Goal: Task Accomplishment & Management: Complete application form

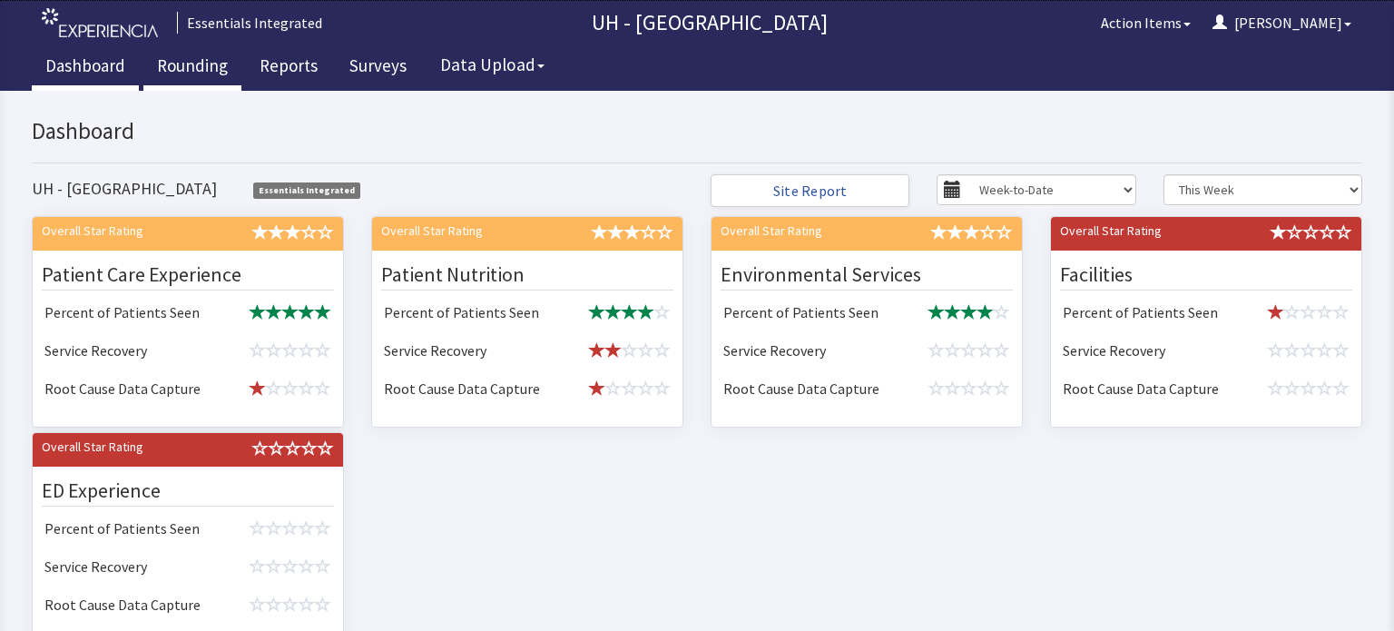
click at [173, 58] on link "Rounding" at bounding box center [192, 67] width 98 height 45
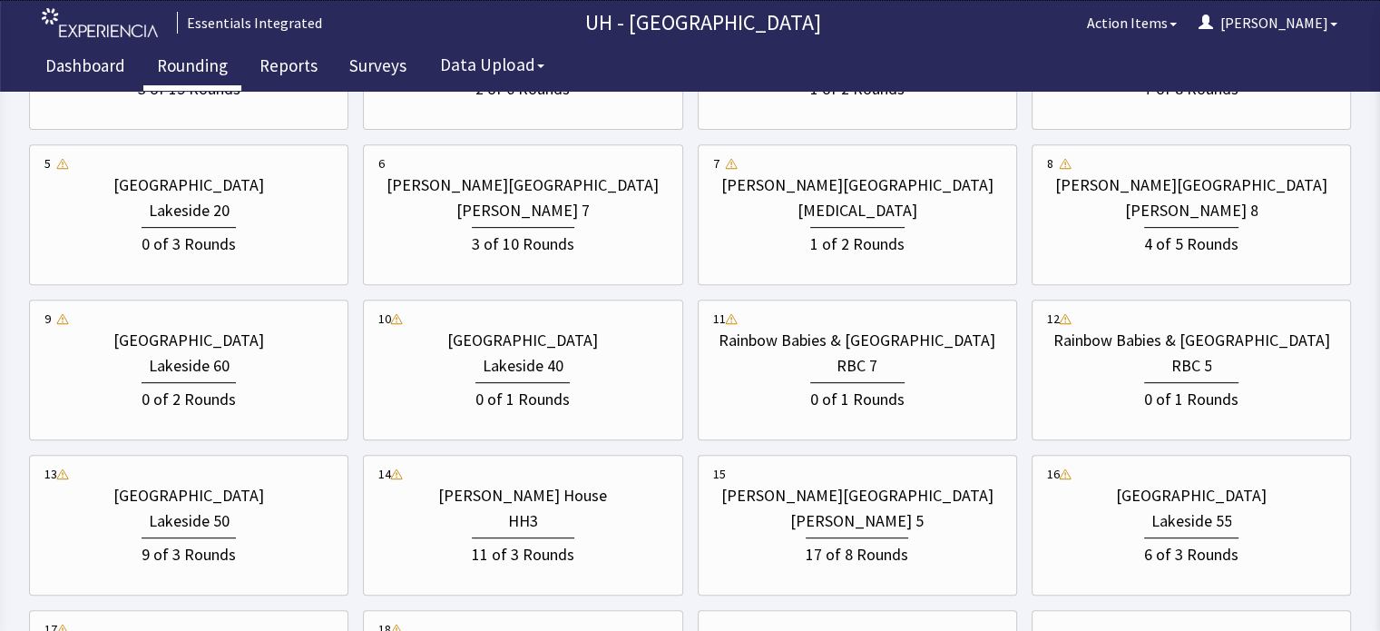
scroll to position [762, 0]
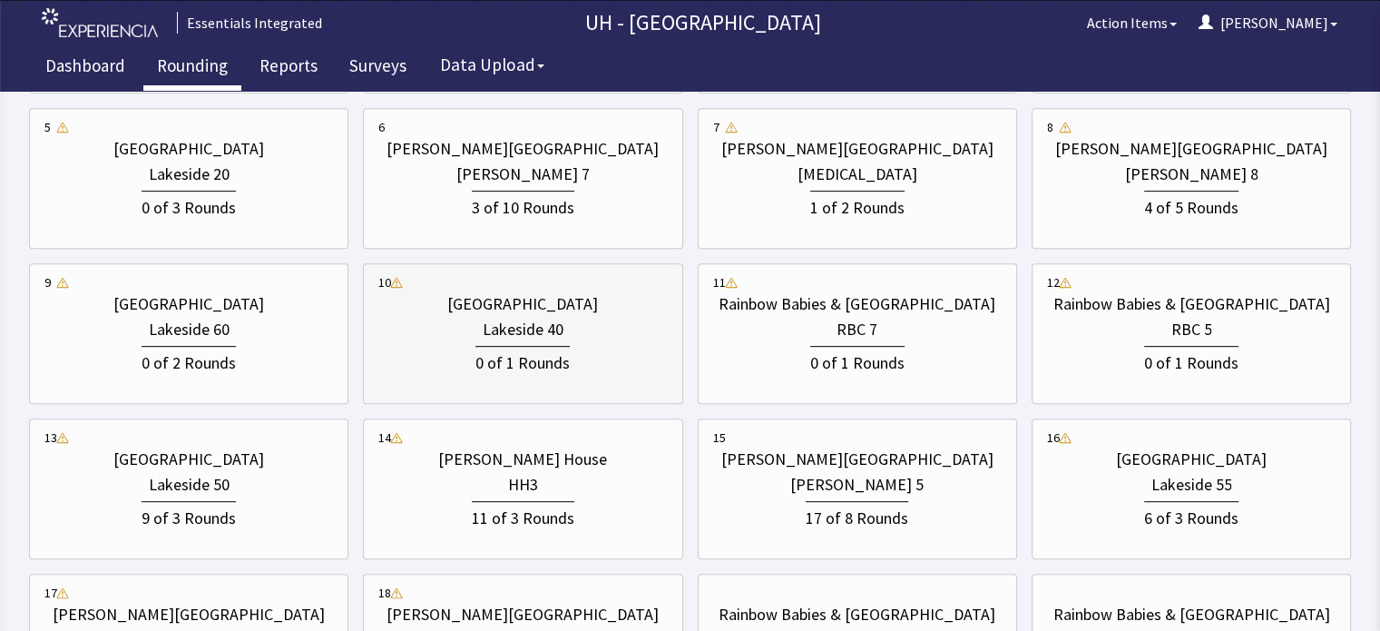
click at [572, 347] on div "0 of 1 Rounds" at bounding box center [522, 359] width 289 height 34
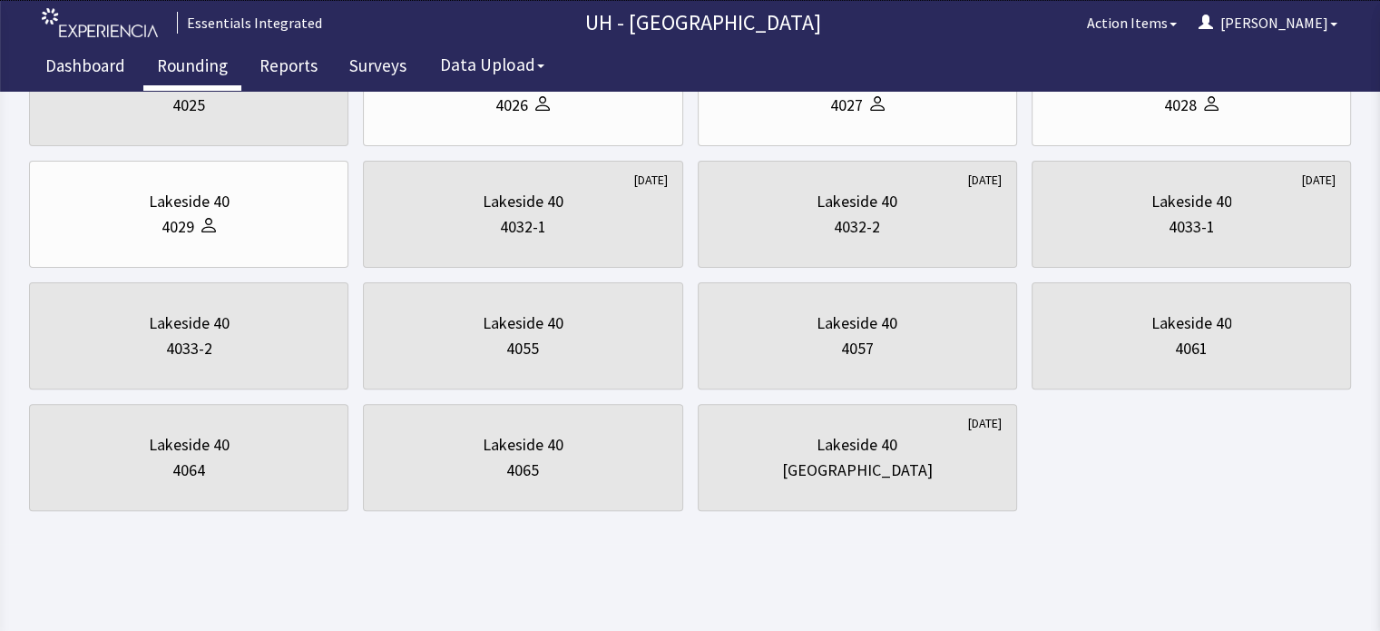
scroll to position [0, 0]
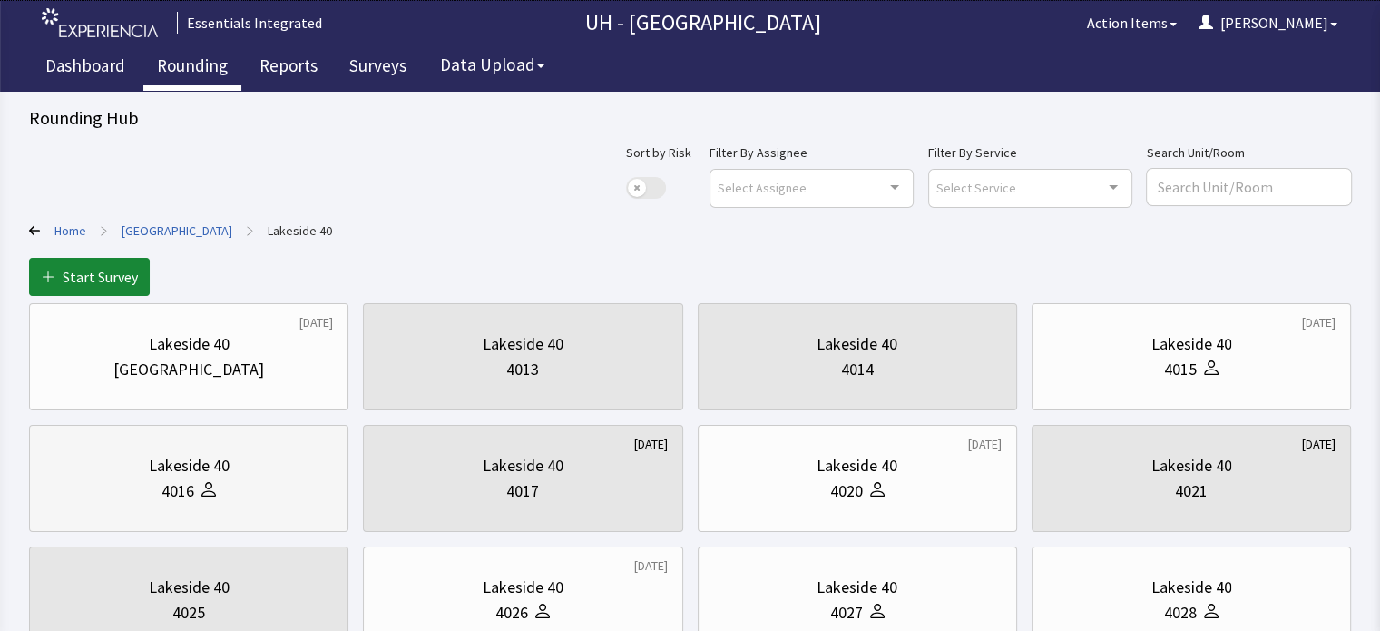
click at [214, 478] on div at bounding box center [205, 490] width 22 height 25
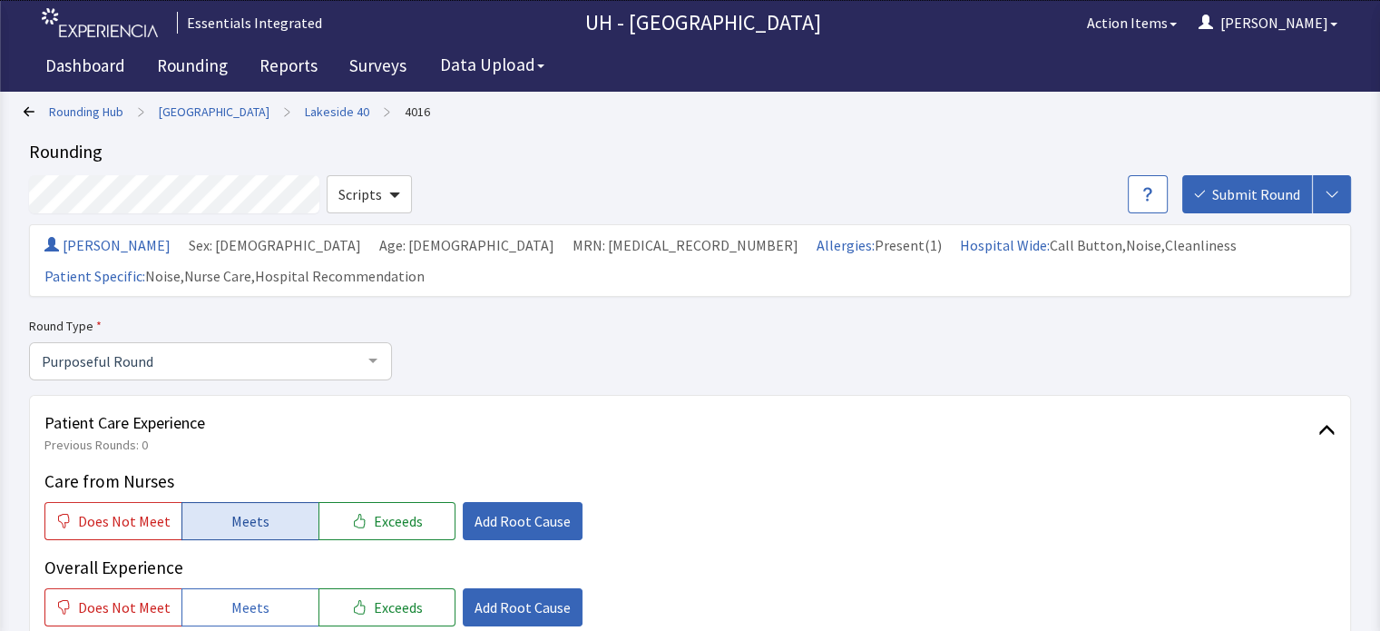
drag, startPoint x: 0, startPoint y: 0, endPoint x: 214, endPoint y: 478, distance: 523.9
click at [214, 502] on button "Meets" at bounding box center [249, 521] width 137 height 38
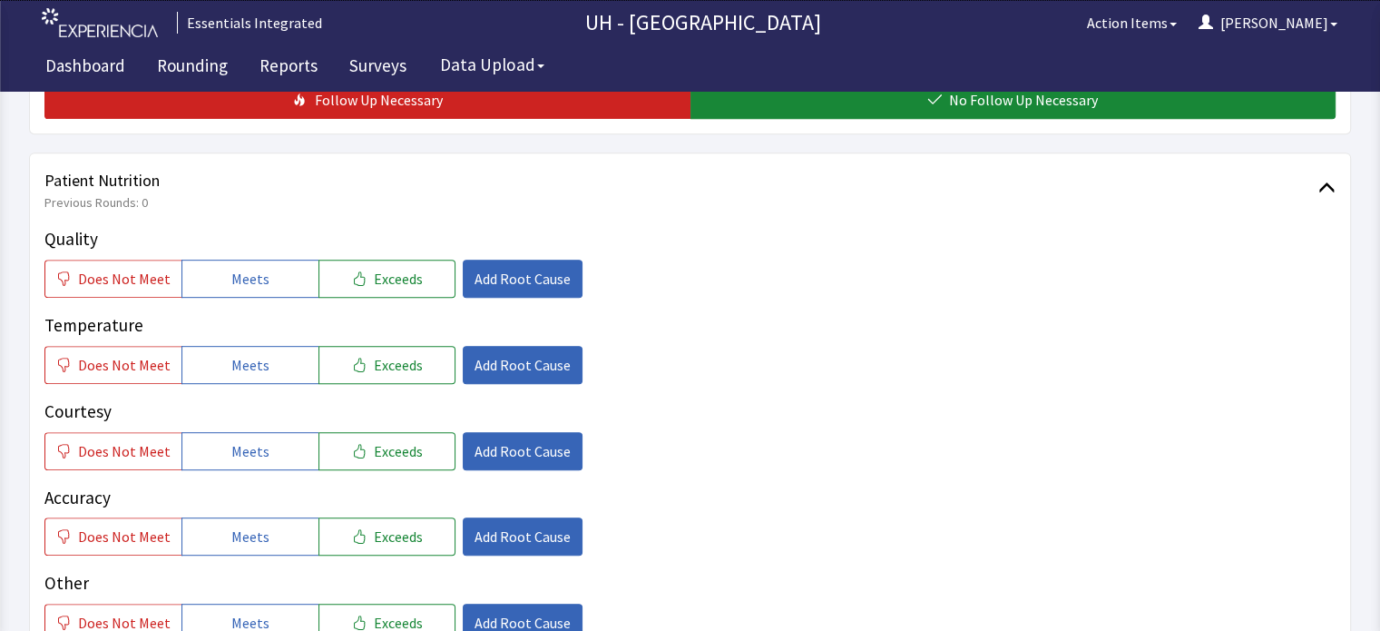
scroll to position [871, 0]
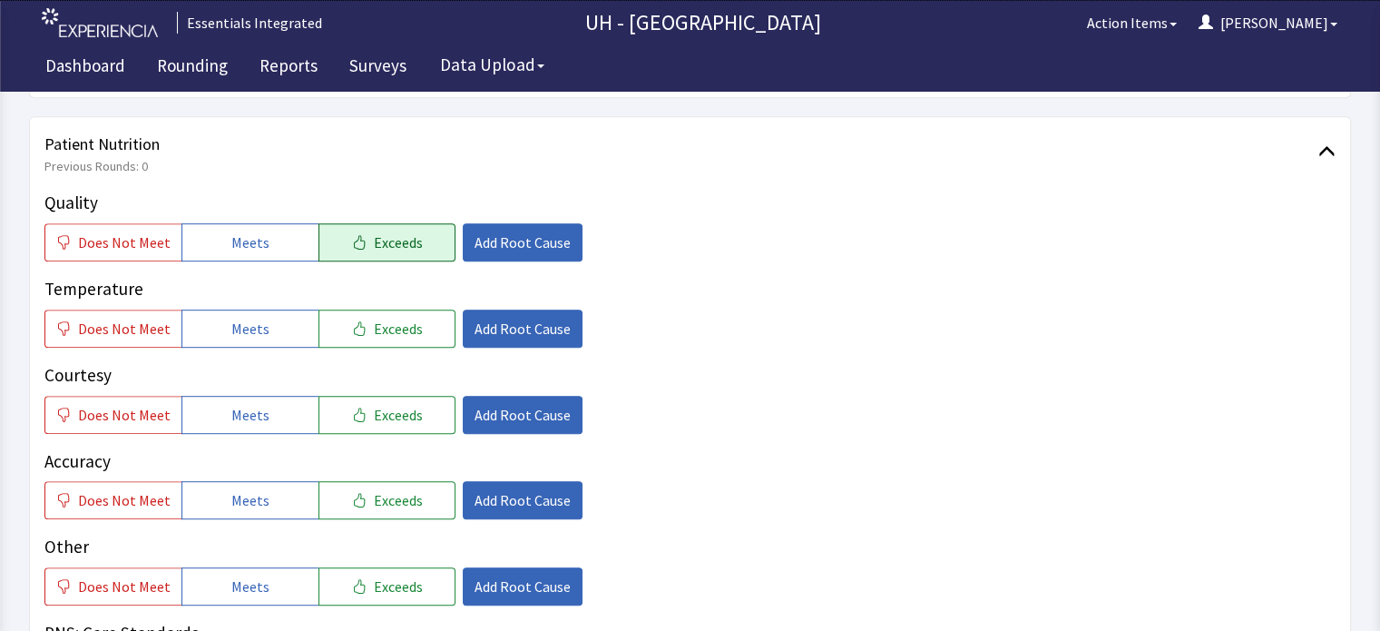
click at [393, 231] on span "Exceeds" at bounding box center [398, 242] width 49 height 22
click at [278, 309] on button "Meets" at bounding box center [249, 328] width 137 height 38
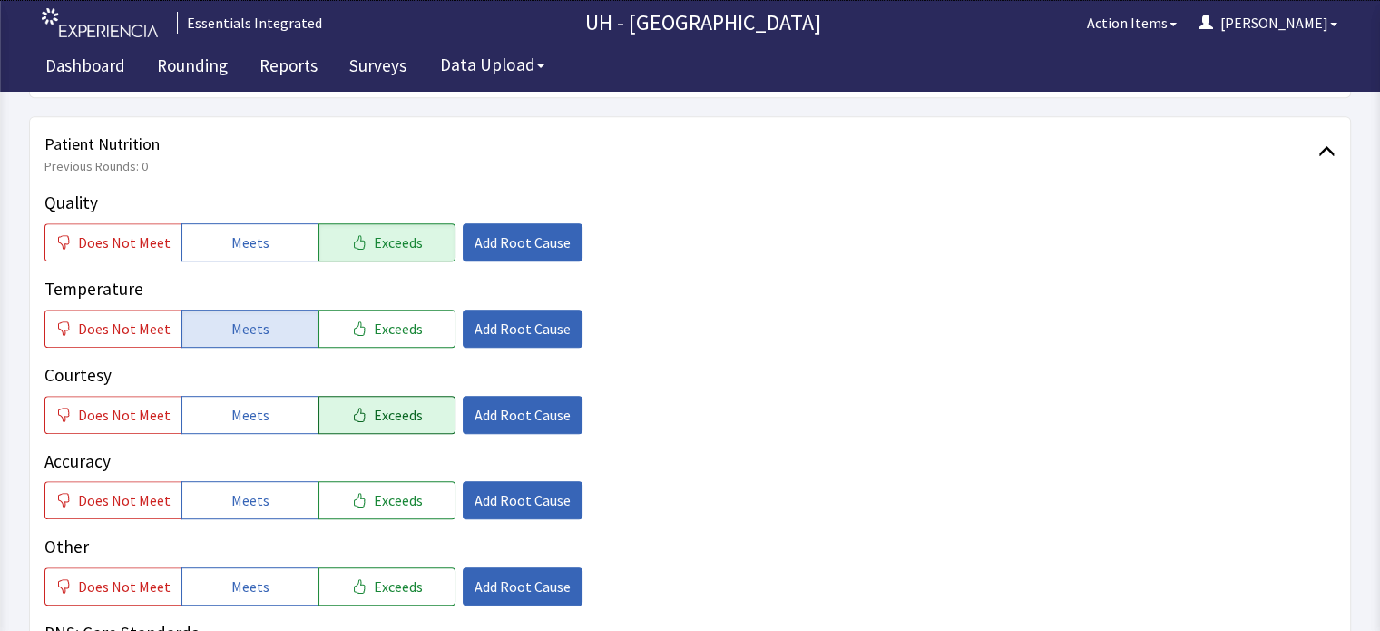
click at [374, 404] on span "Exceeds" at bounding box center [398, 415] width 49 height 22
click at [277, 481] on button "Meets" at bounding box center [249, 500] width 137 height 38
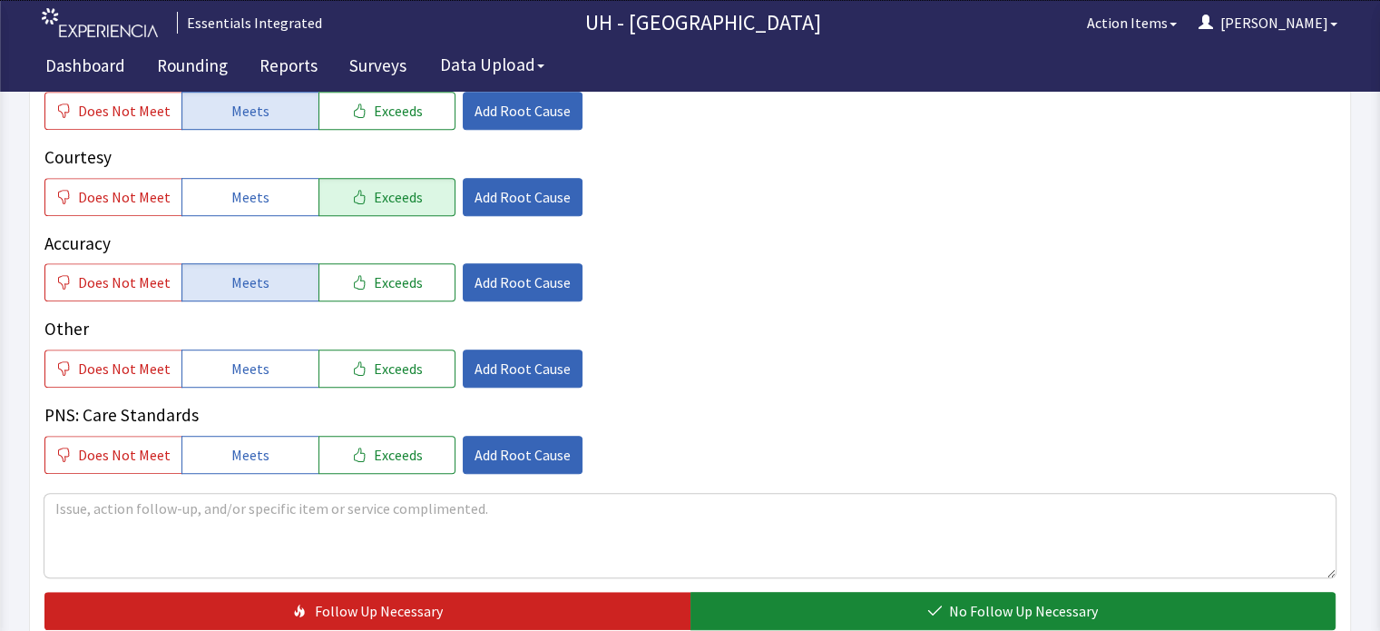
scroll to position [1125, 0]
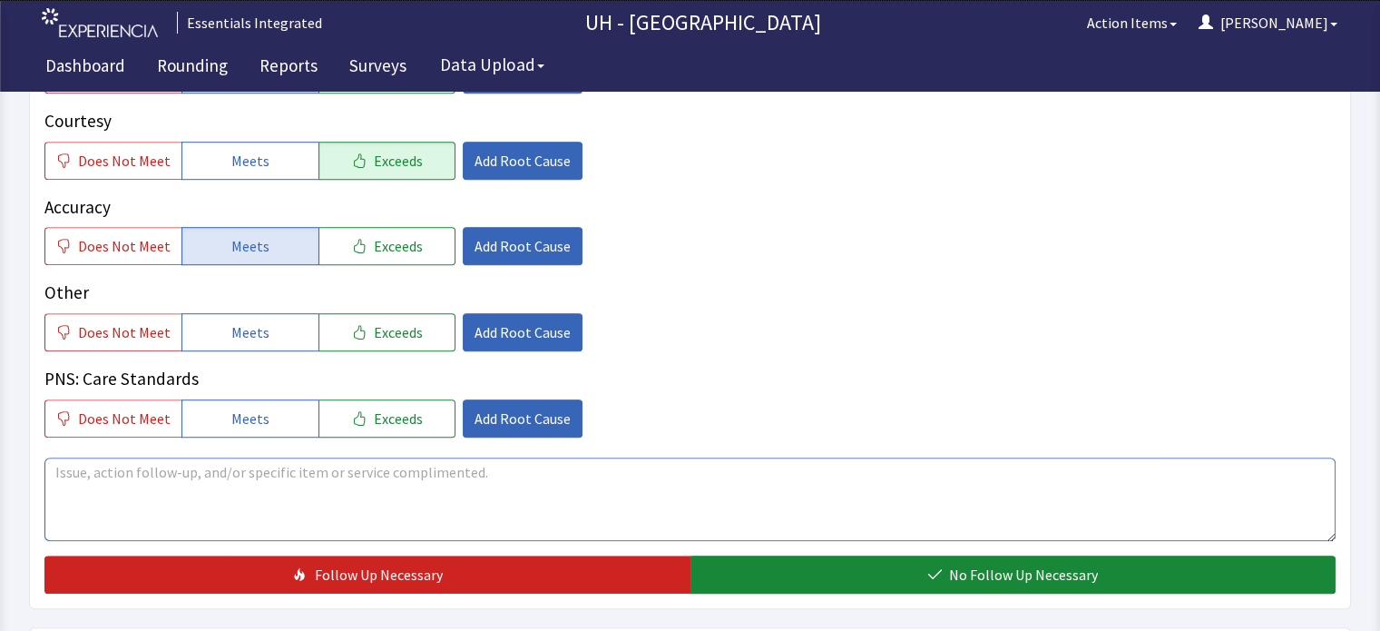
click at [683, 457] on textarea at bounding box center [689, 498] width 1291 height 83
click at [313, 457] on textarea "Family was very happy for having the pallative tray." at bounding box center [689, 498] width 1291 height 83
click at [416, 457] on textarea "Family was very happy for having the palliative tray." at bounding box center [689, 498] width 1291 height 83
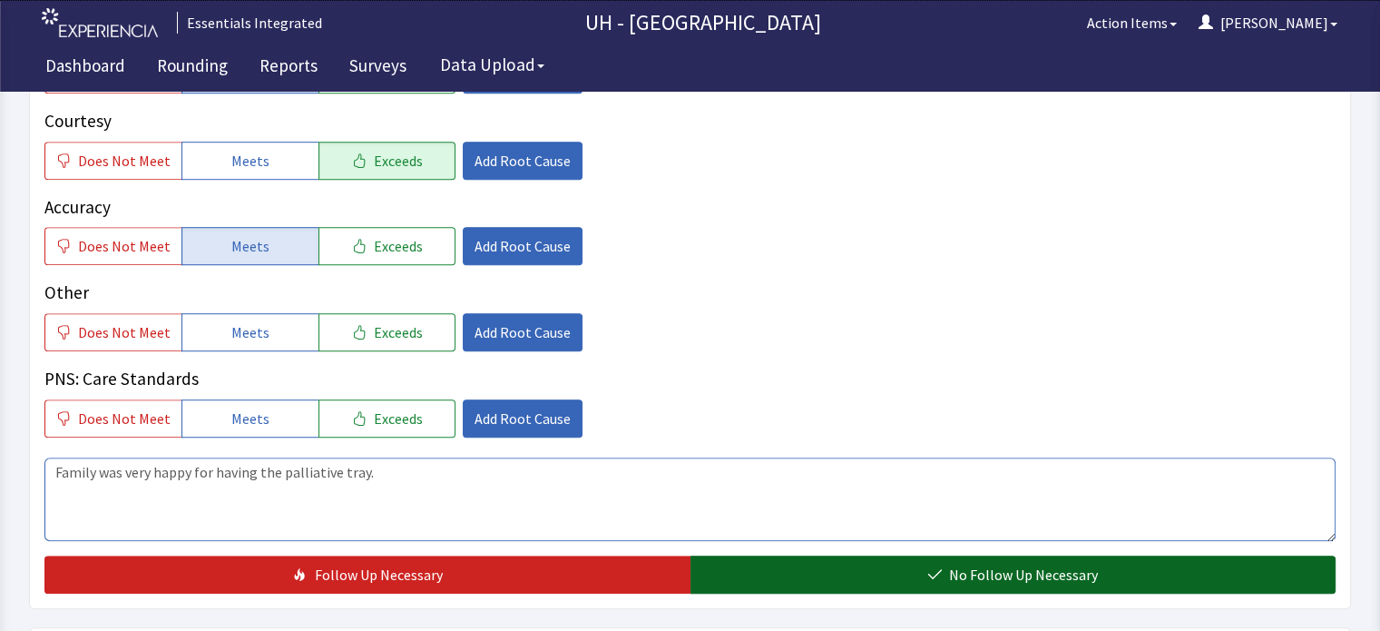
type textarea "Family was very happy for having the palliative tray."
click at [1060, 563] on span "No Follow Up Necessary" at bounding box center [1023, 574] width 149 height 22
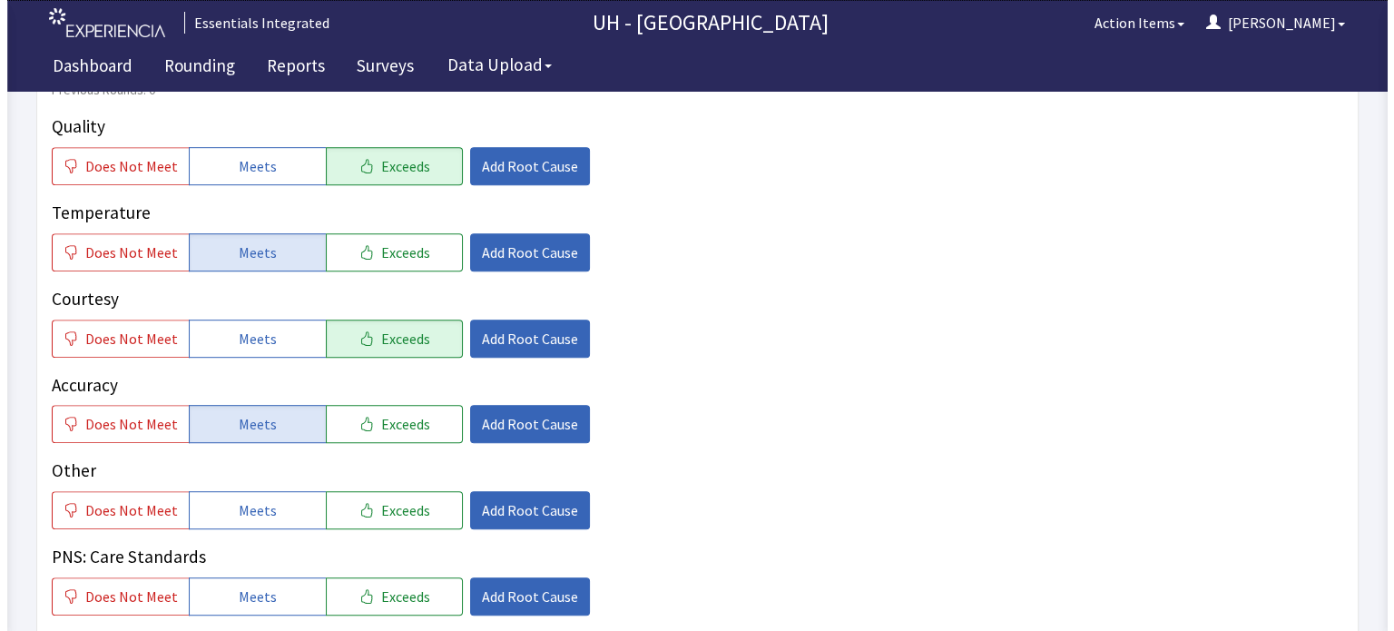
scroll to position [951, 0]
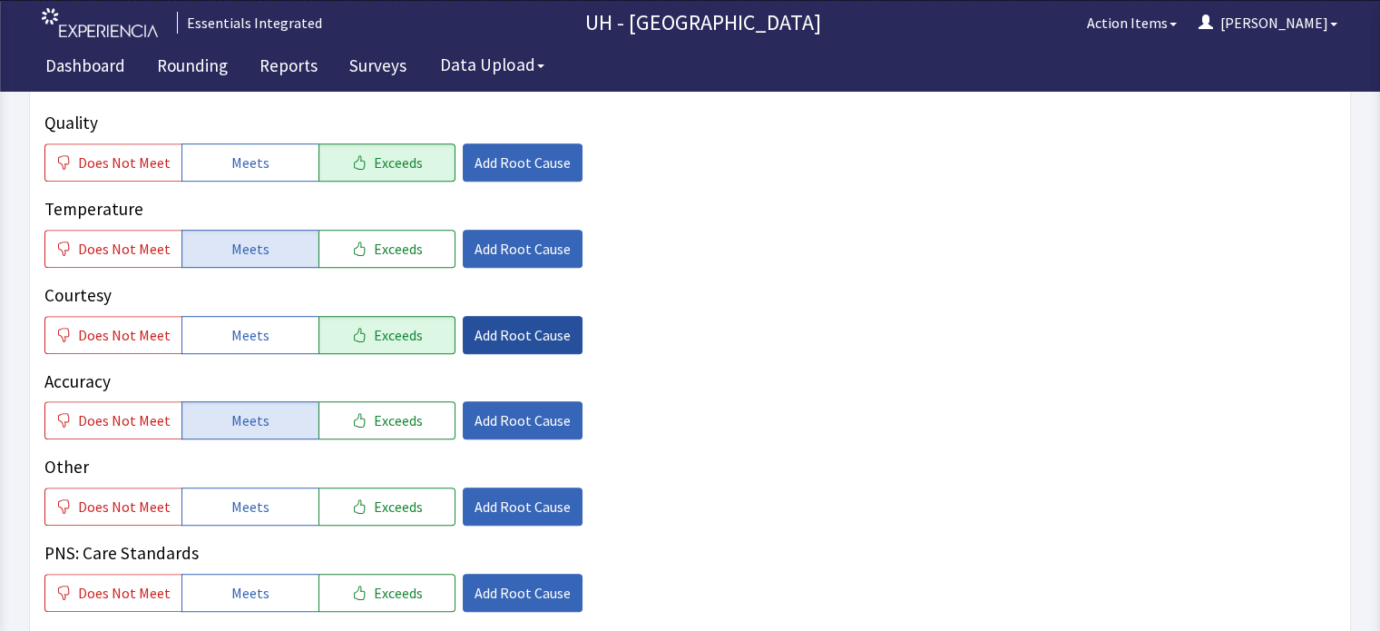
click at [537, 324] on span "Add Root Cause" at bounding box center [523, 335] width 96 height 22
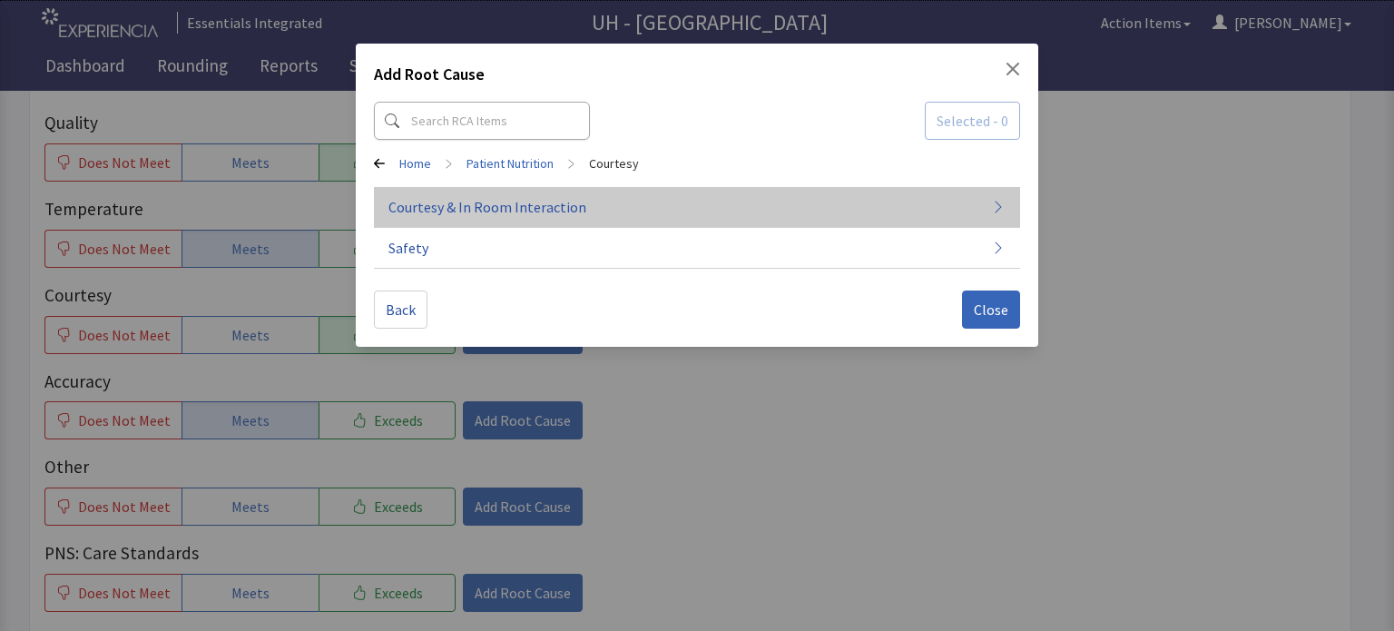
click at [545, 220] on button "Courtesy & In Room Interaction" at bounding box center [697, 207] width 646 height 41
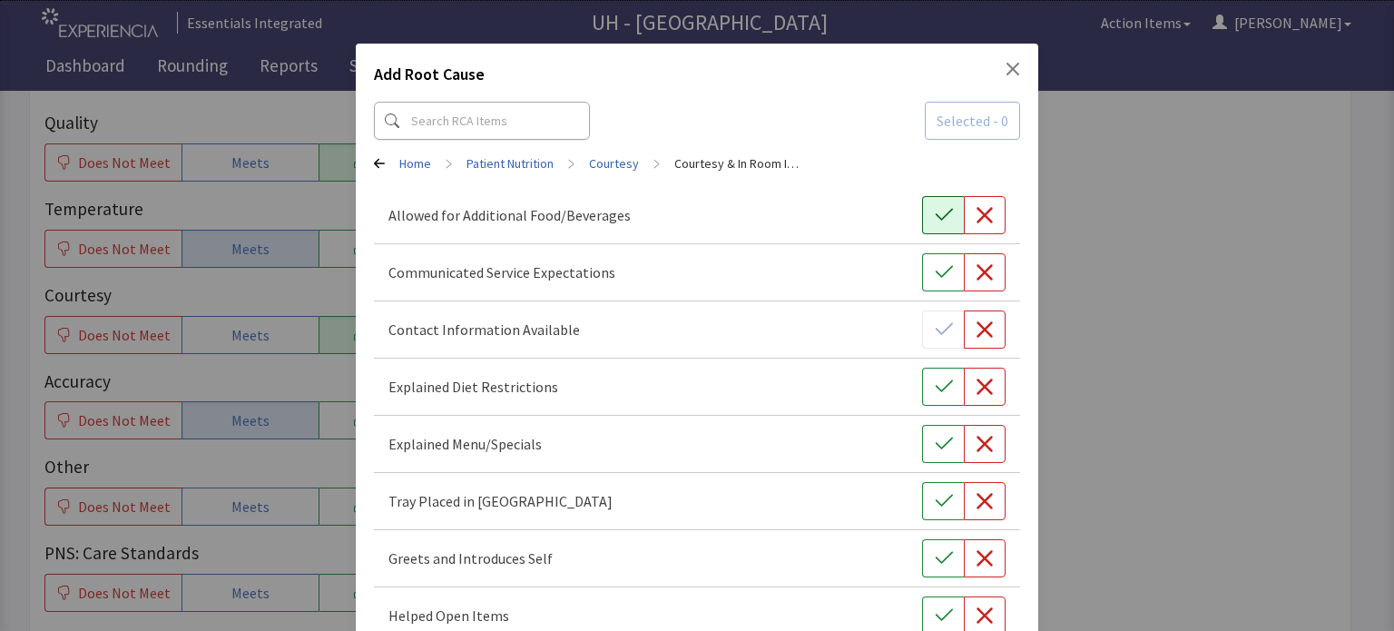
click at [935, 220] on icon "button" at bounding box center [944, 215] width 18 height 18
click at [929, 335] on div at bounding box center [963, 329] width 83 height 38
drag, startPoint x: 933, startPoint y: 514, endPoint x: 941, endPoint y: 554, distance: 40.7
click at [941, 554] on icon "button" at bounding box center [944, 558] width 18 height 18
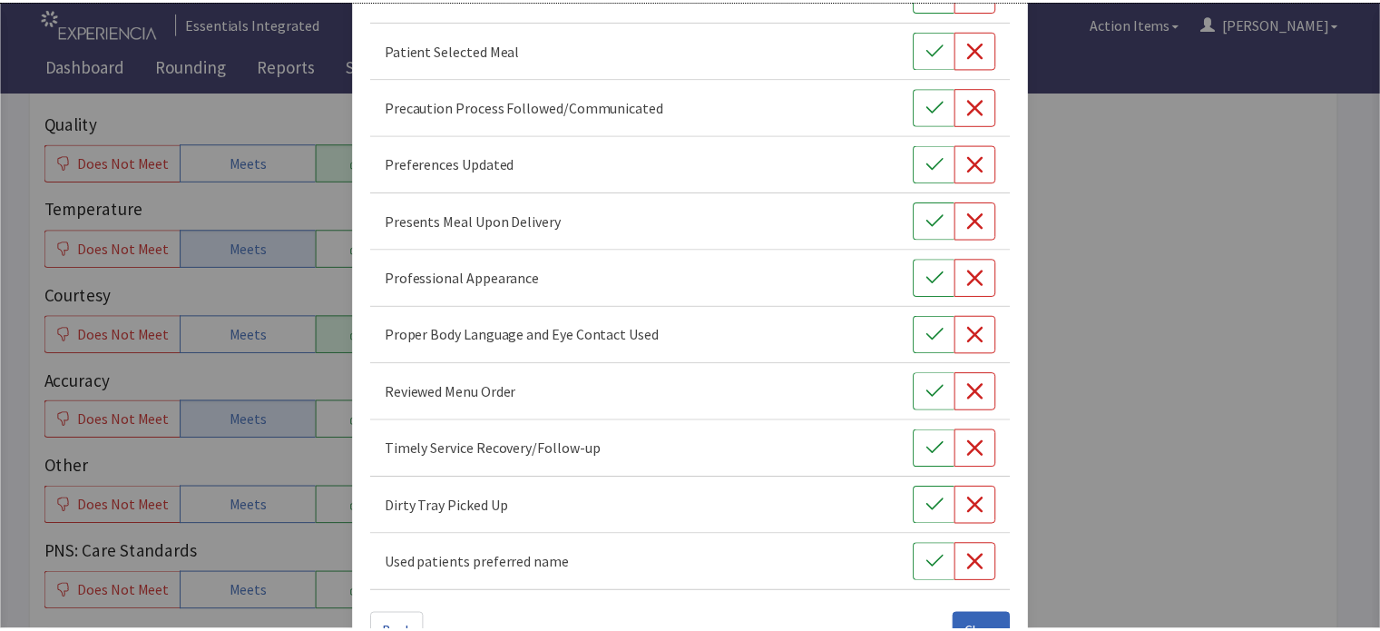
scroll to position [1244, 0]
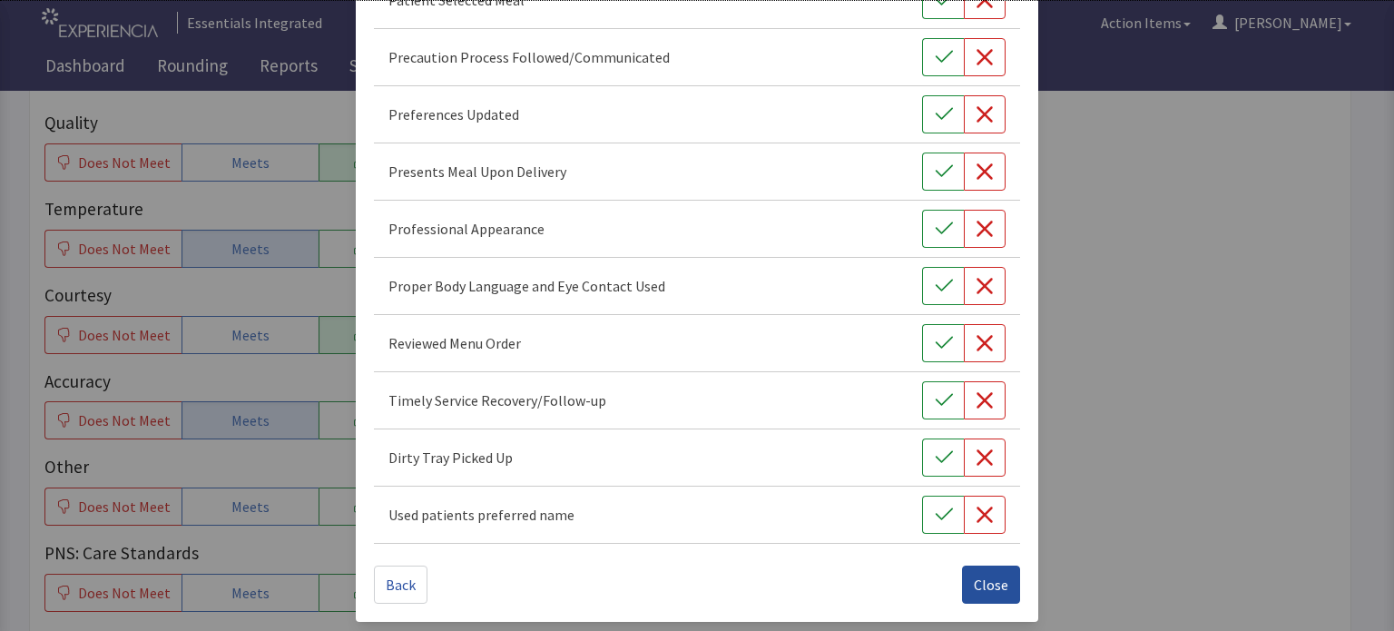
click at [984, 580] on span "Close" at bounding box center [991, 584] width 34 height 22
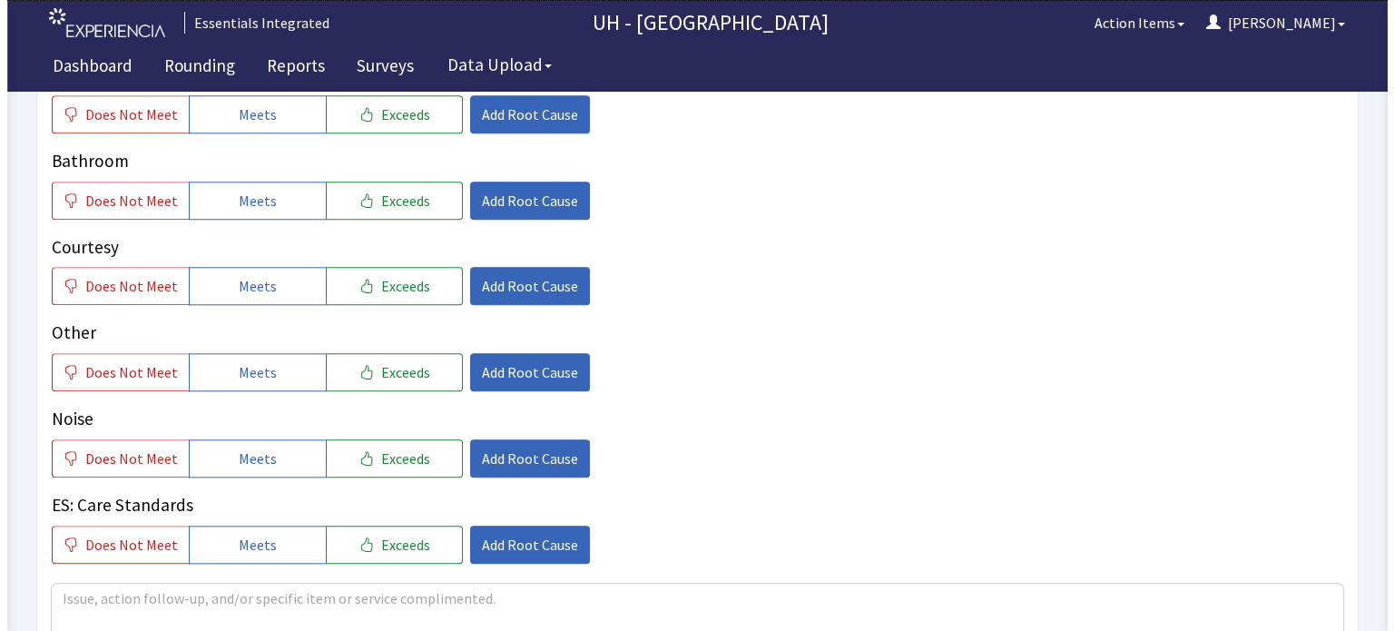
scroll to position [1749, 0]
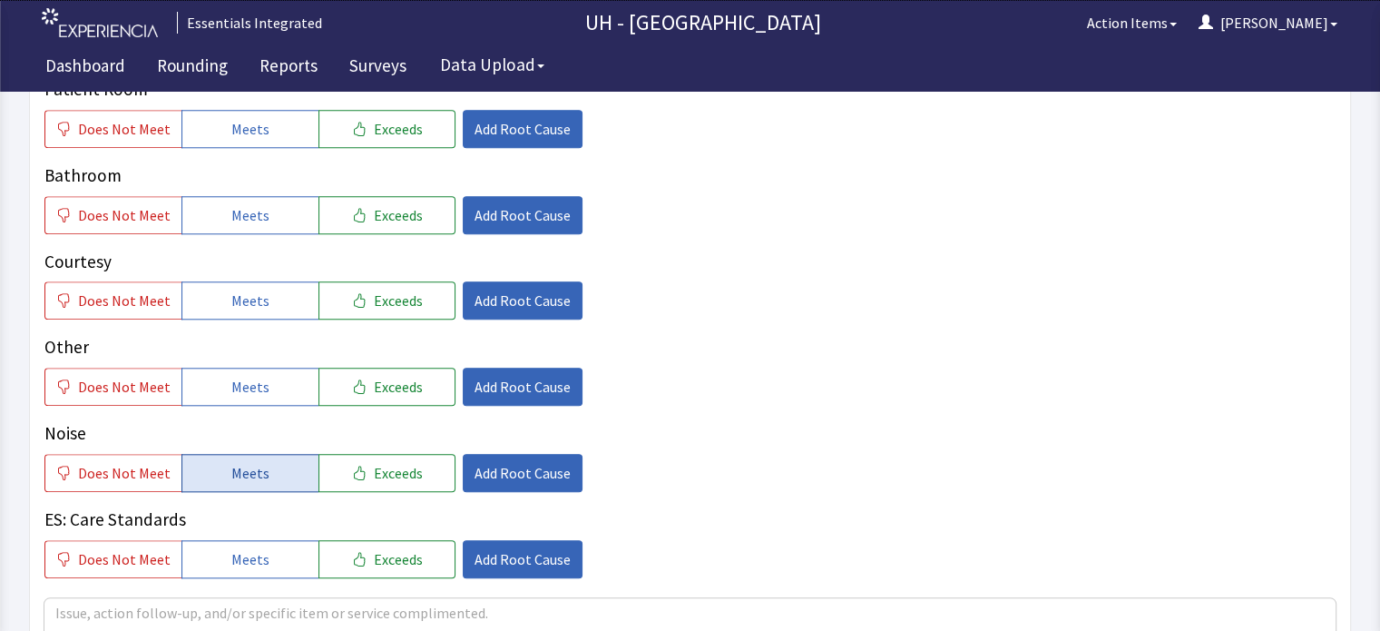
click at [243, 462] on span "Meets" at bounding box center [250, 473] width 38 height 22
click at [257, 376] on span "Meets" at bounding box center [250, 387] width 38 height 22
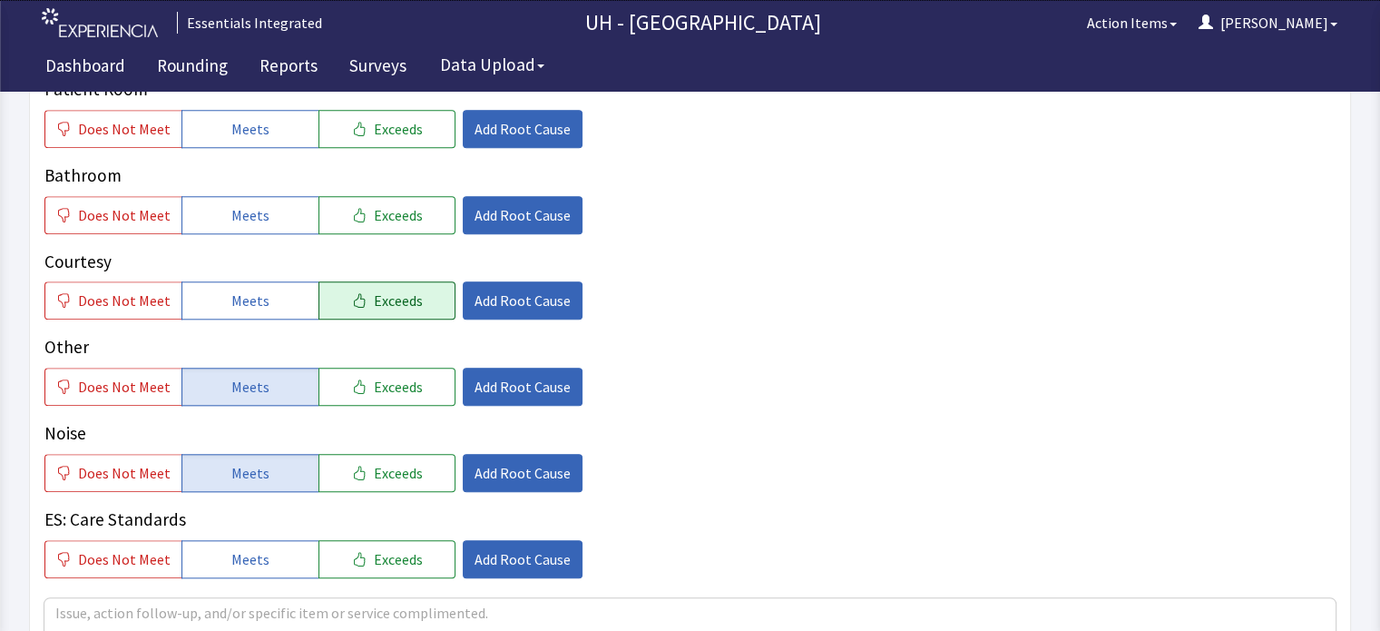
click at [374, 289] on span "Exceeds" at bounding box center [398, 300] width 49 height 22
click at [481, 462] on span "Add Root Cause" at bounding box center [523, 473] width 96 height 22
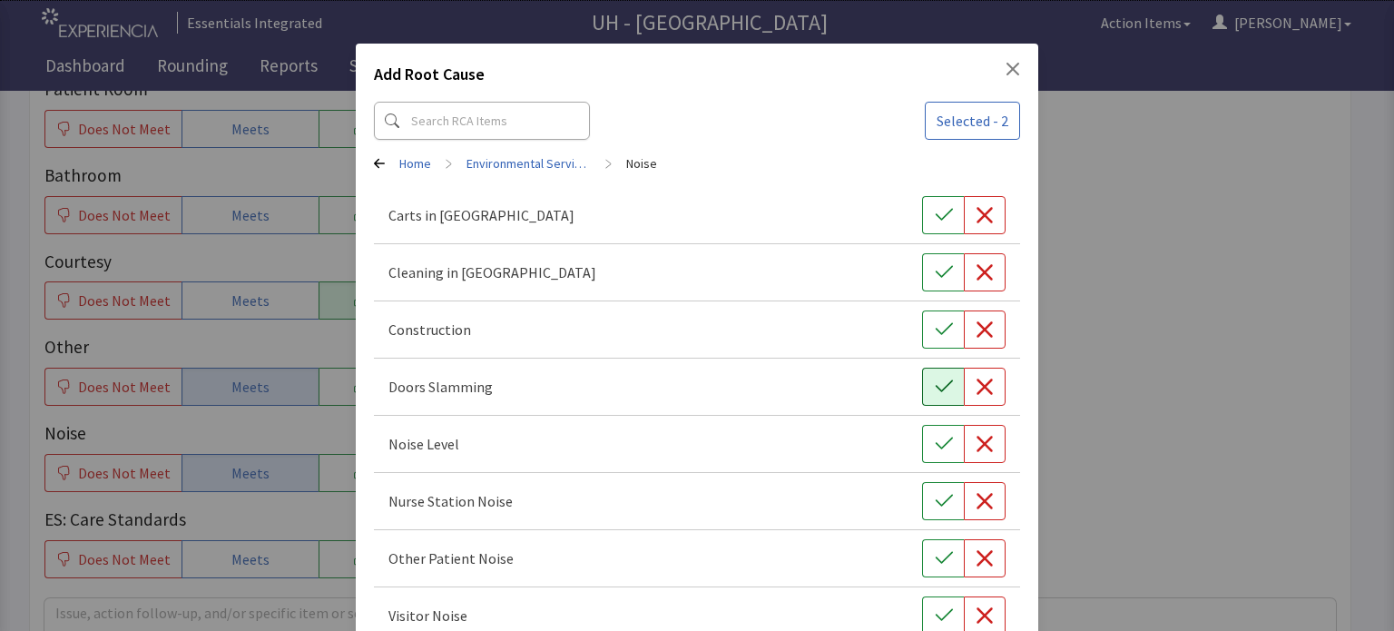
click at [944, 387] on button "button" at bounding box center [943, 386] width 42 height 38
drag, startPoint x: 943, startPoint y: 424, endPoint x: 944, endPoint y: 491, distance: 67.2
click at [944, 491] on div "Carts in Hallway Cleaning in Hallway Construction Doors Slamming Noise Level Nu…" at bounding box center [697, 415] width 646 height 457
click at [944, 491] on button "button" at bounding box center [943, 501] width 42 height 38
click at [947, 559] on button "button" at bounding box center [943, 558] width 42 height 38
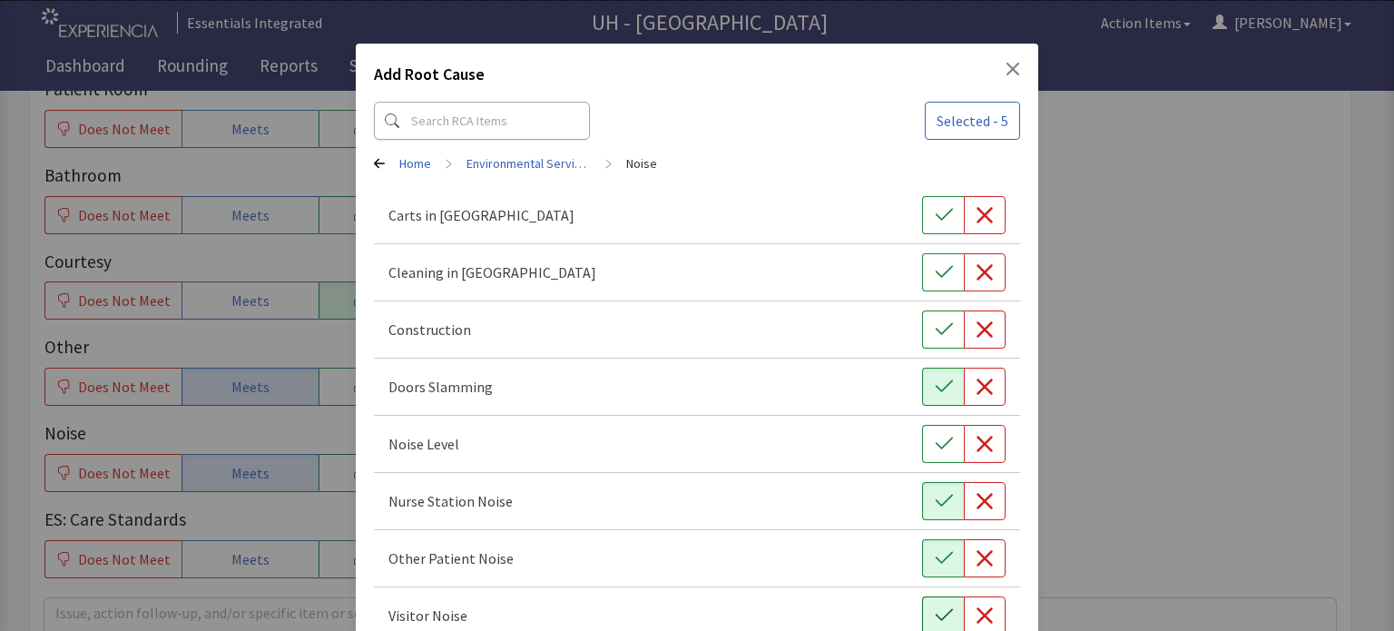
click at [940, 614] on icon "button" at bounding box center [944, 615] width 18 height 18
click at [938, 446] on icon "button" at bounding box center [944, 444] width 18 height 18
click at [935, 269] on icon "button" at bounding box center [944, 272] width 18 height 18
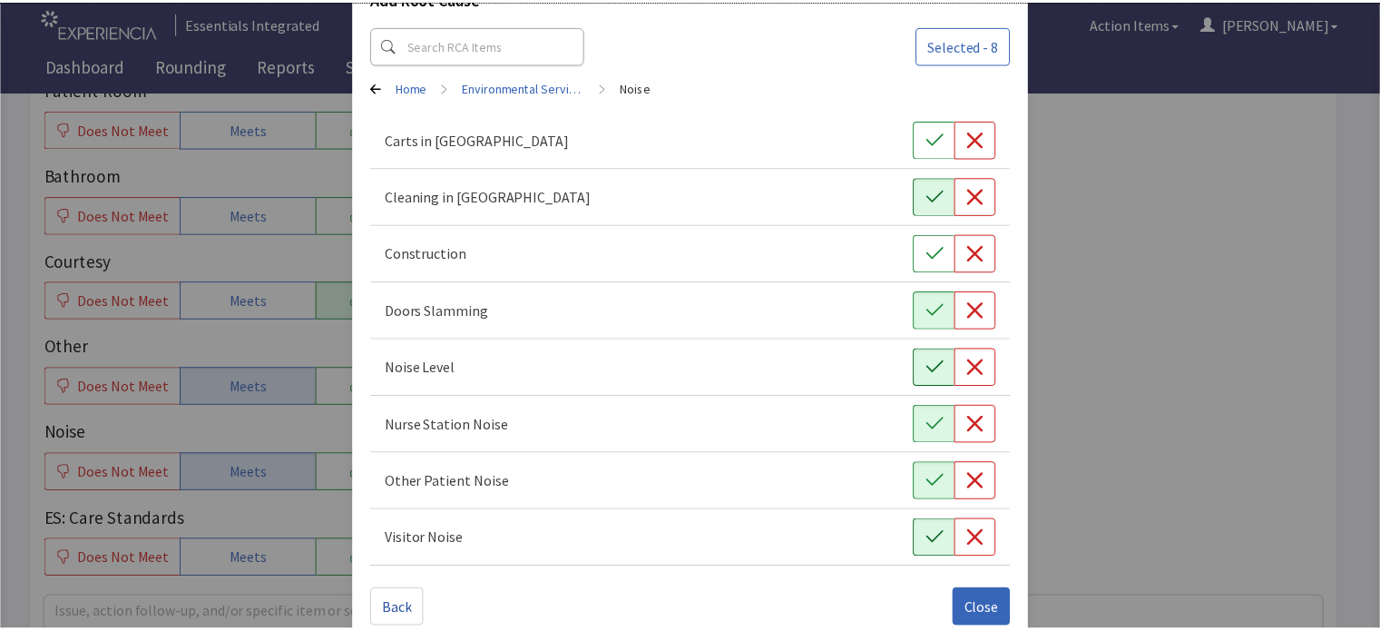
scroll to position [104, 0]
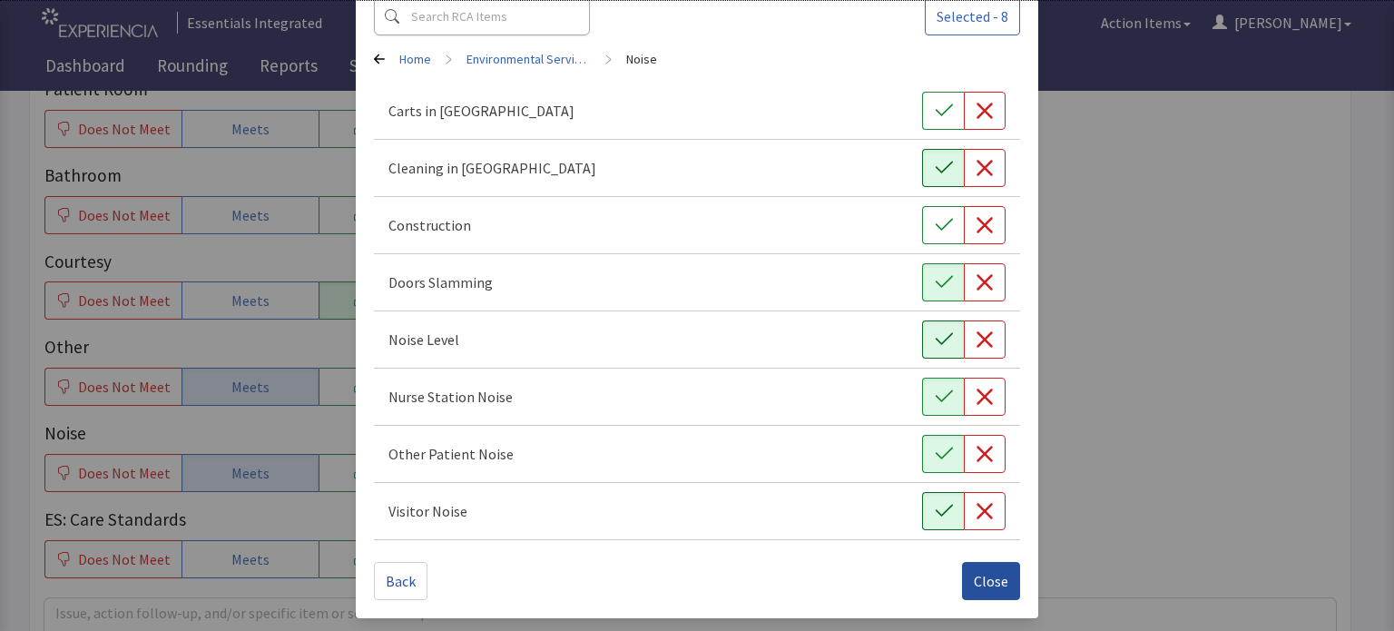
click at [994, 571] on span "Close" at bounding box center [991, 581] width 34 height 22
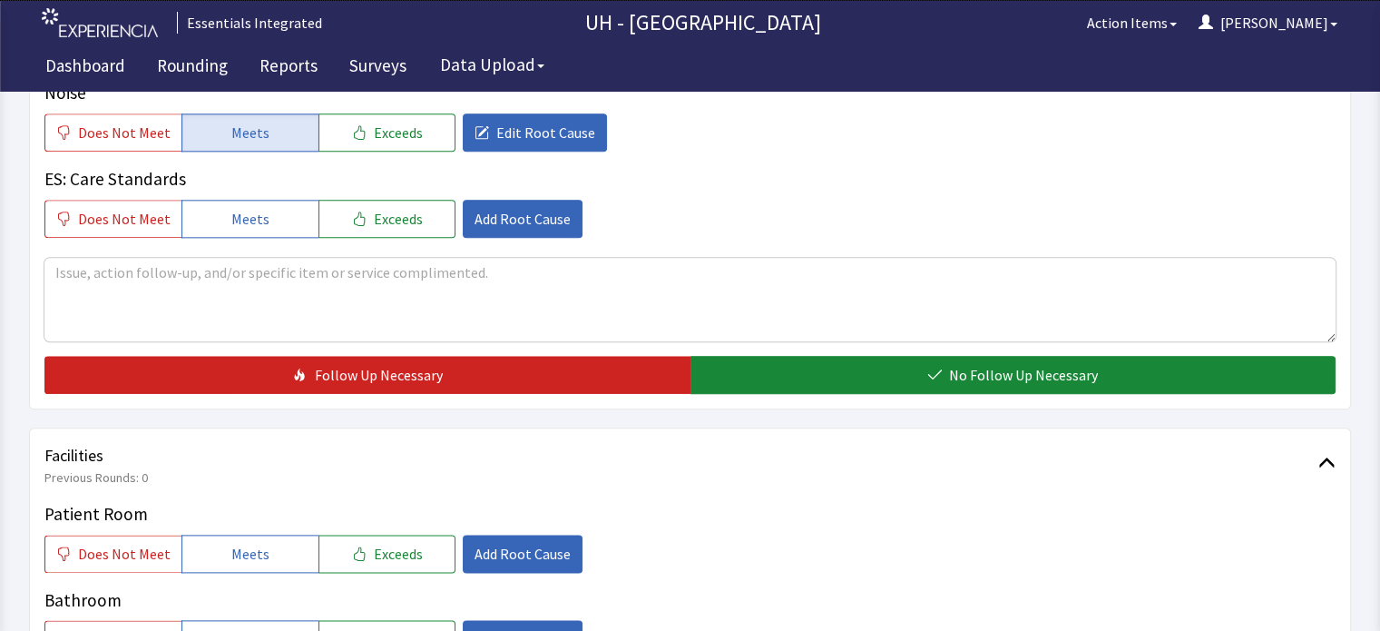
scroll to position [2104, 0]
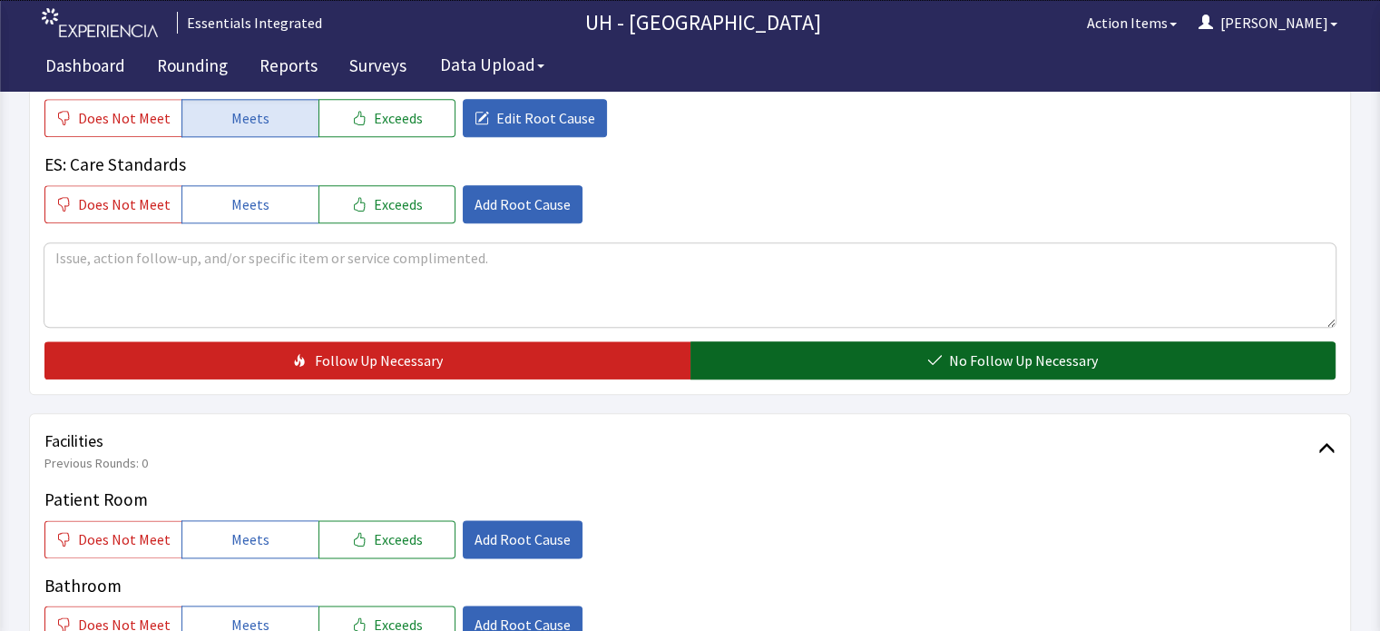
click at [1260, 341] on button "No Follow Up Necessary" at bounding box center [1013, 360] width 646 height 38
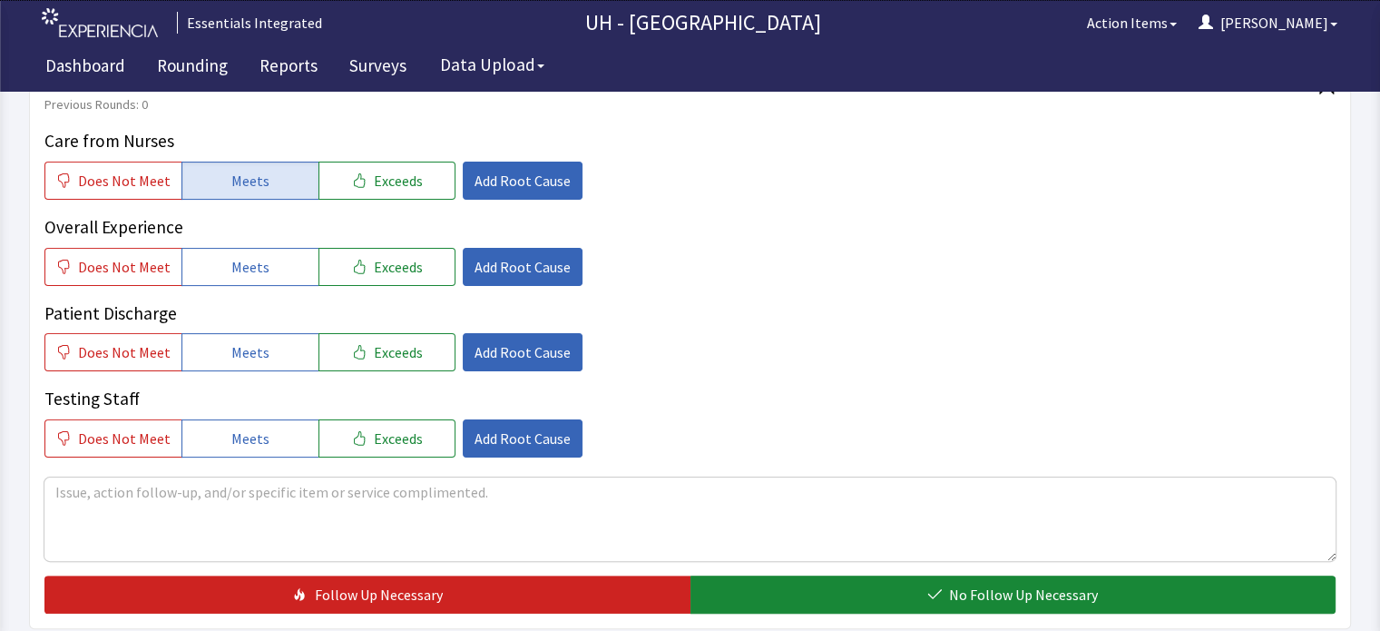
scroll to position [0, 0]
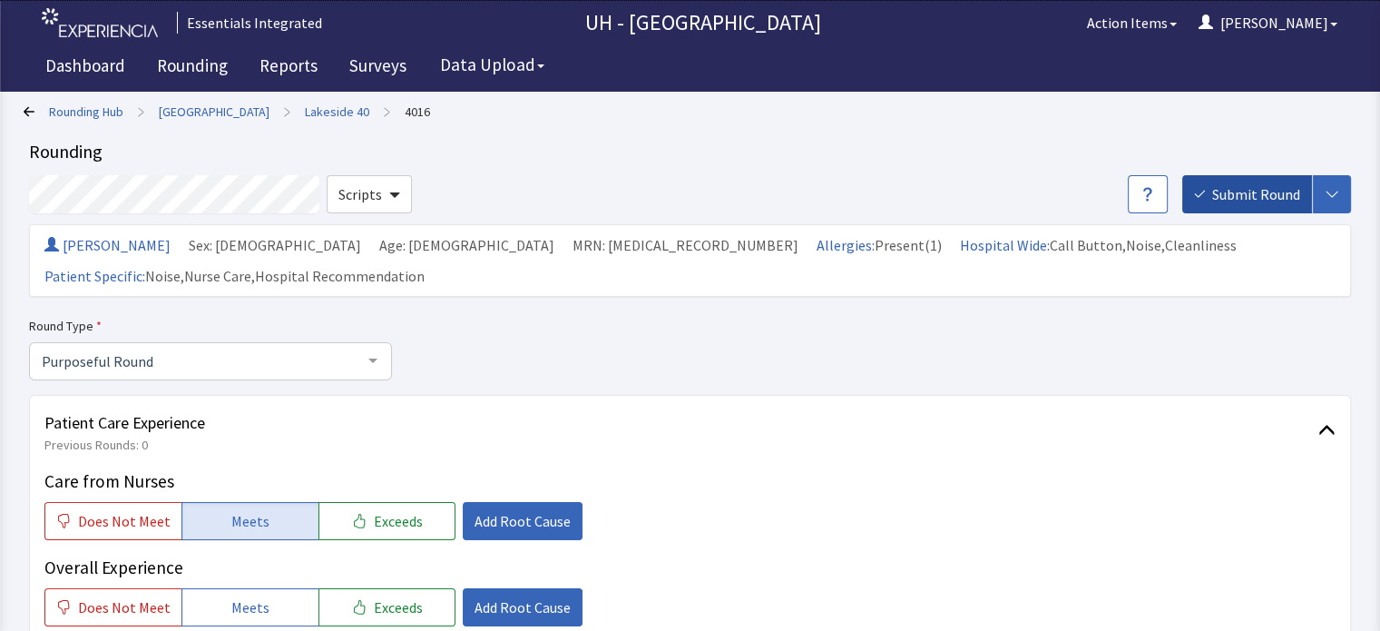
click at [1242, 191] on span "Submit Round" at bounding box center [1256, 194] width 88 height 22
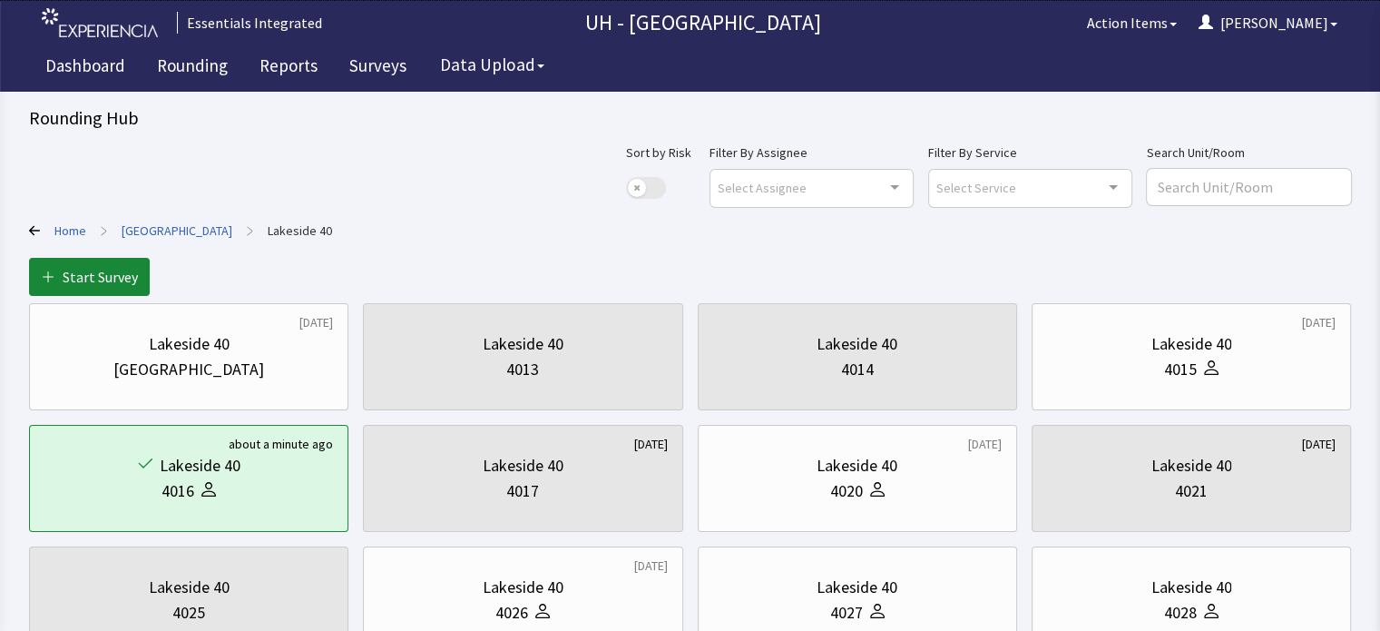
click at [134, 222] on link "[GEOGRAPHIC_DATA]" at bounding box center [177, 230] width 111 height 18
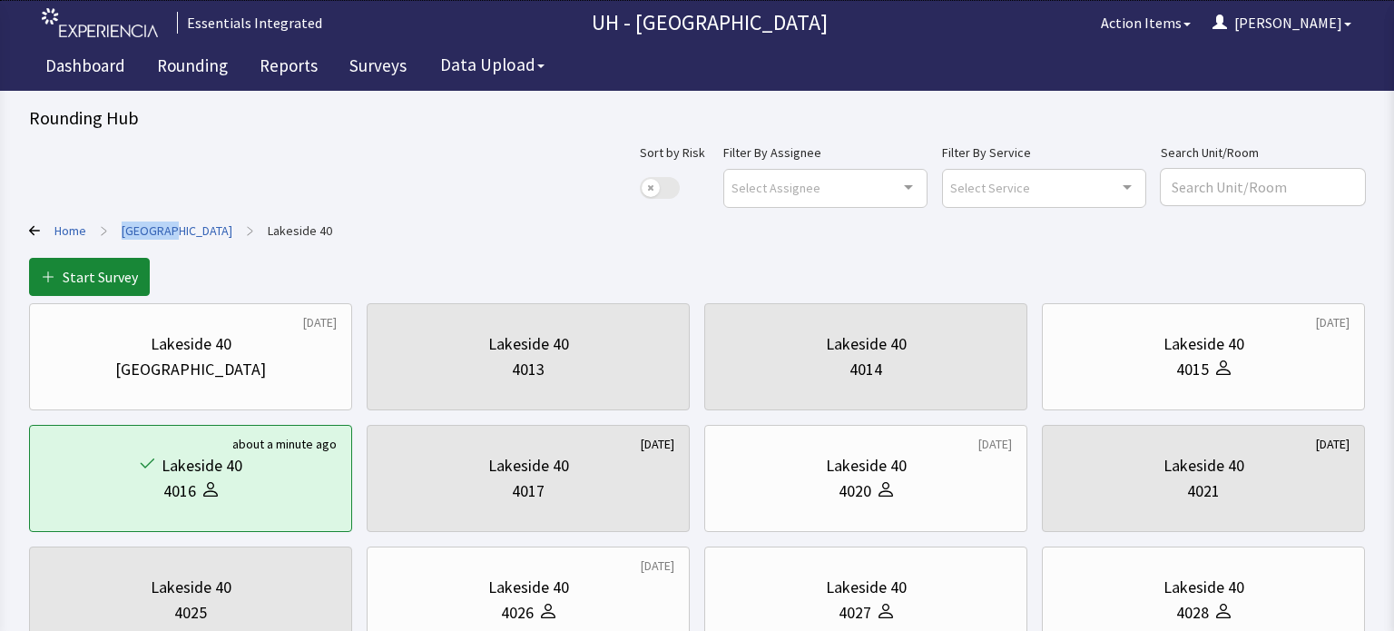
click at [134, 222] on link "[GEOGRAPHIC_DATA]" at bounding box center [177, 230] width 111 height 18
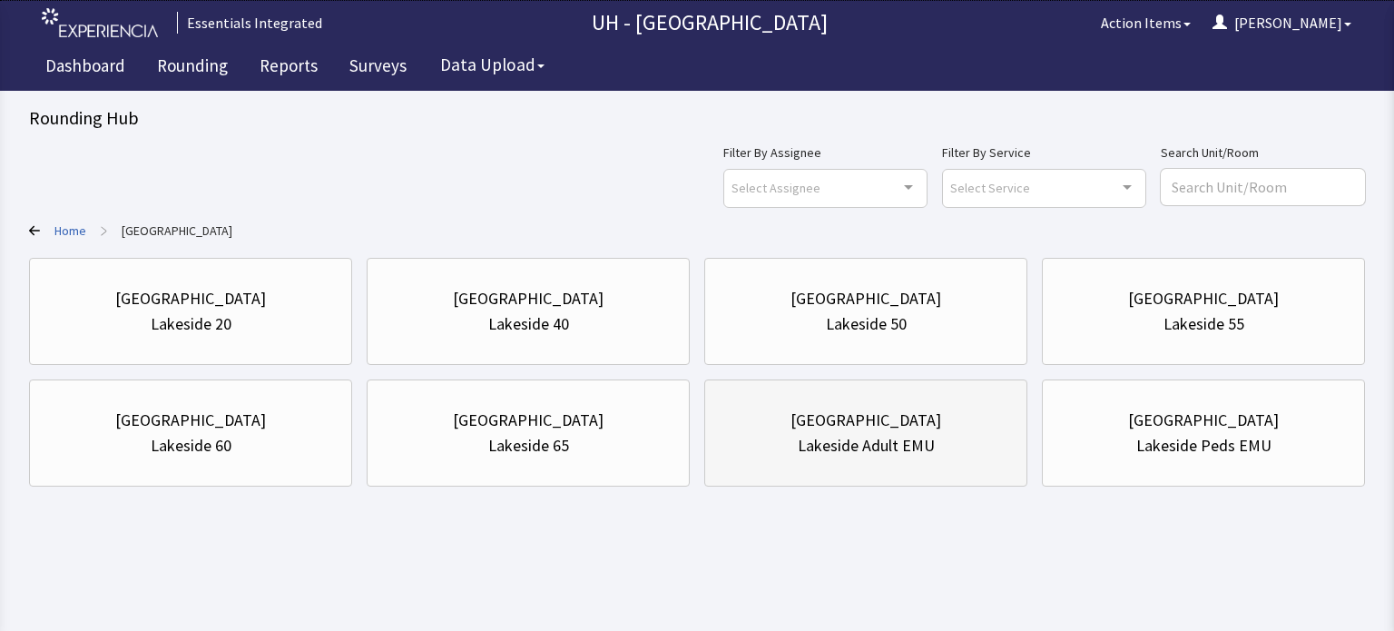
click at [829, 433] on div "Lakeside Adult EMU" at bounding box center [866, 445] width 137 height 25
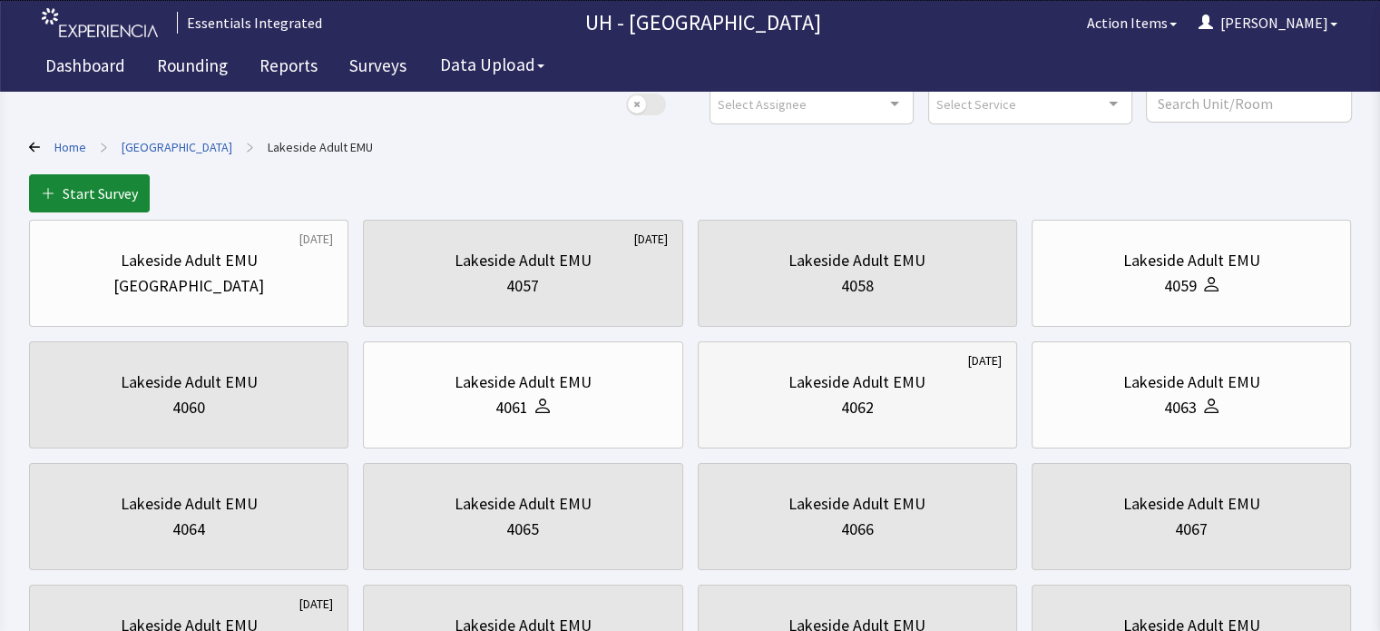
scroll to position [73, 0]
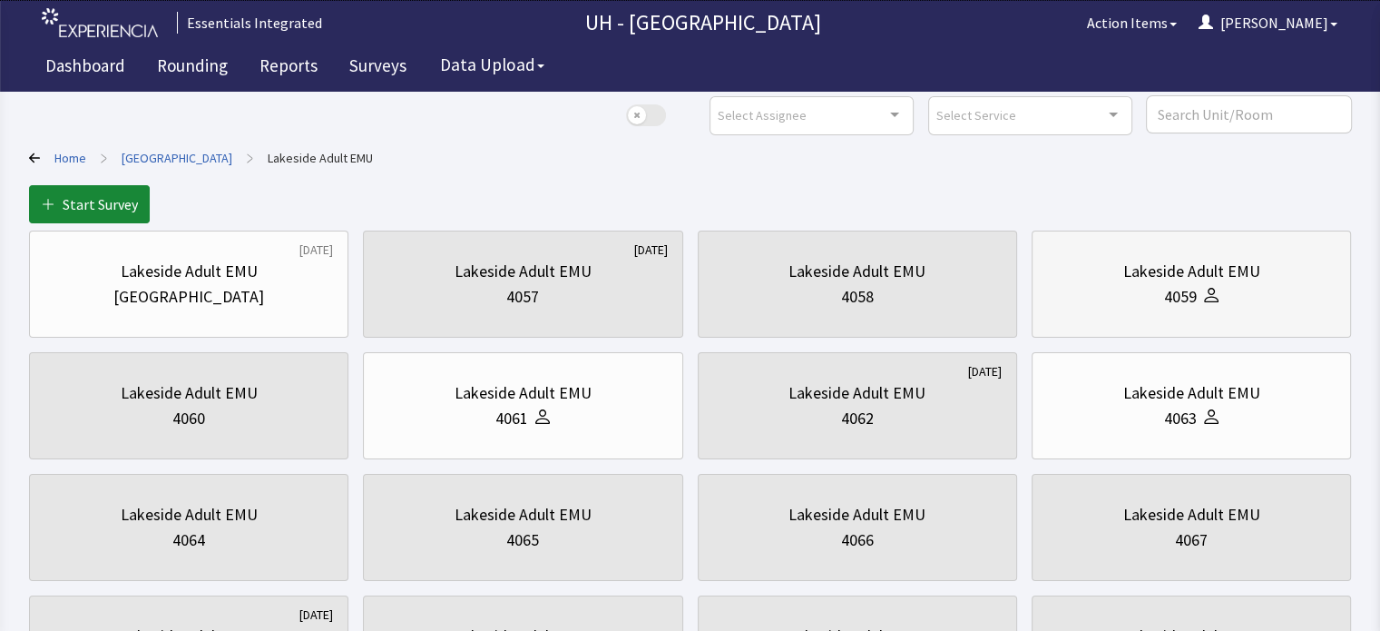
click at [1067, 289] on div "4059" at bounding box center [1191, 296] width 289 height 25
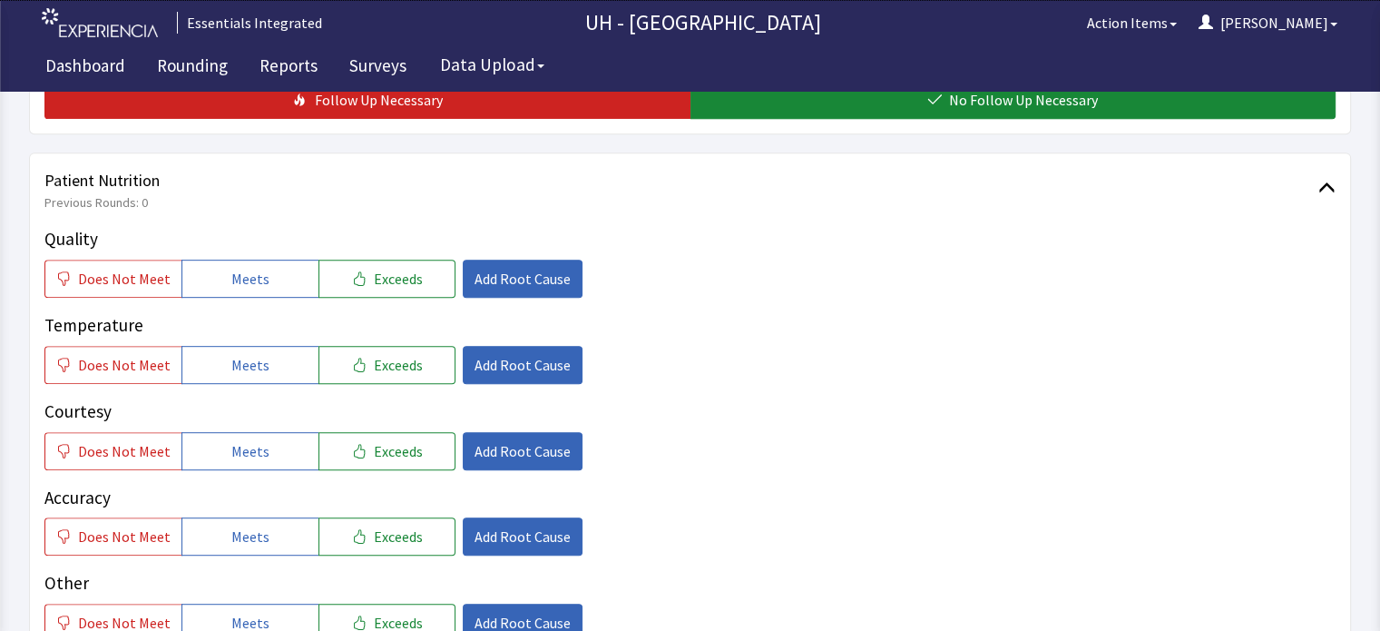
scroll to position [871, 0]
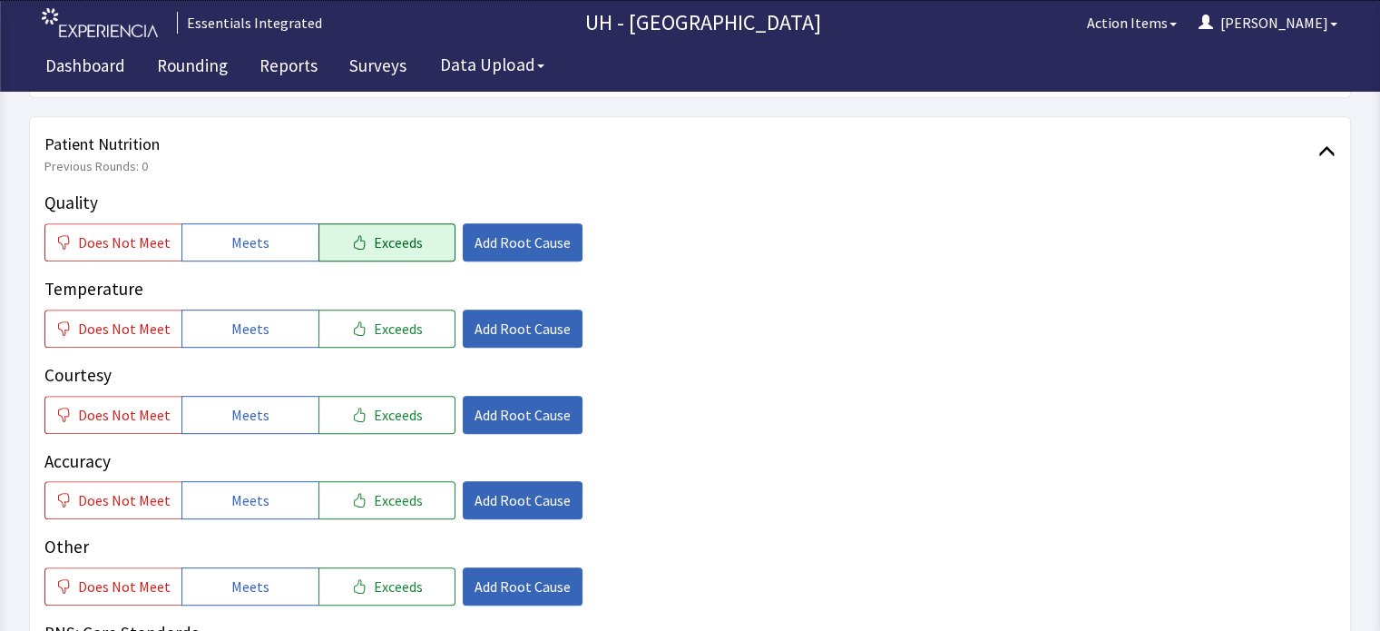
click at [345, 223] on button "Exceeds" at bounding box center [386, 242] width 137 height 38
click at [142, 404] on span "Does Not Meet" at bounding box center [124, 415] width 93 height 22
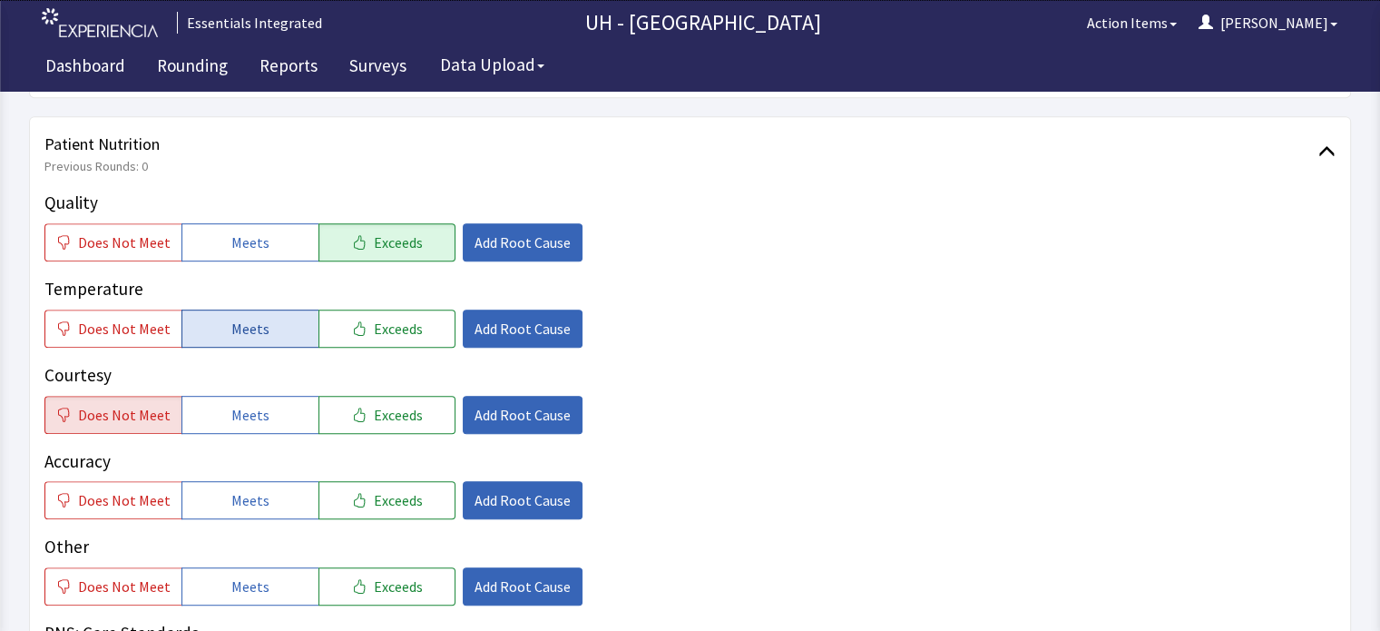
click at [256, 309] on button "Meets" at bounding box center [249, 328] width 137 height 38
click at [272, 481] on button "Meets" at bounding box center [249, 500] width 137 height 38
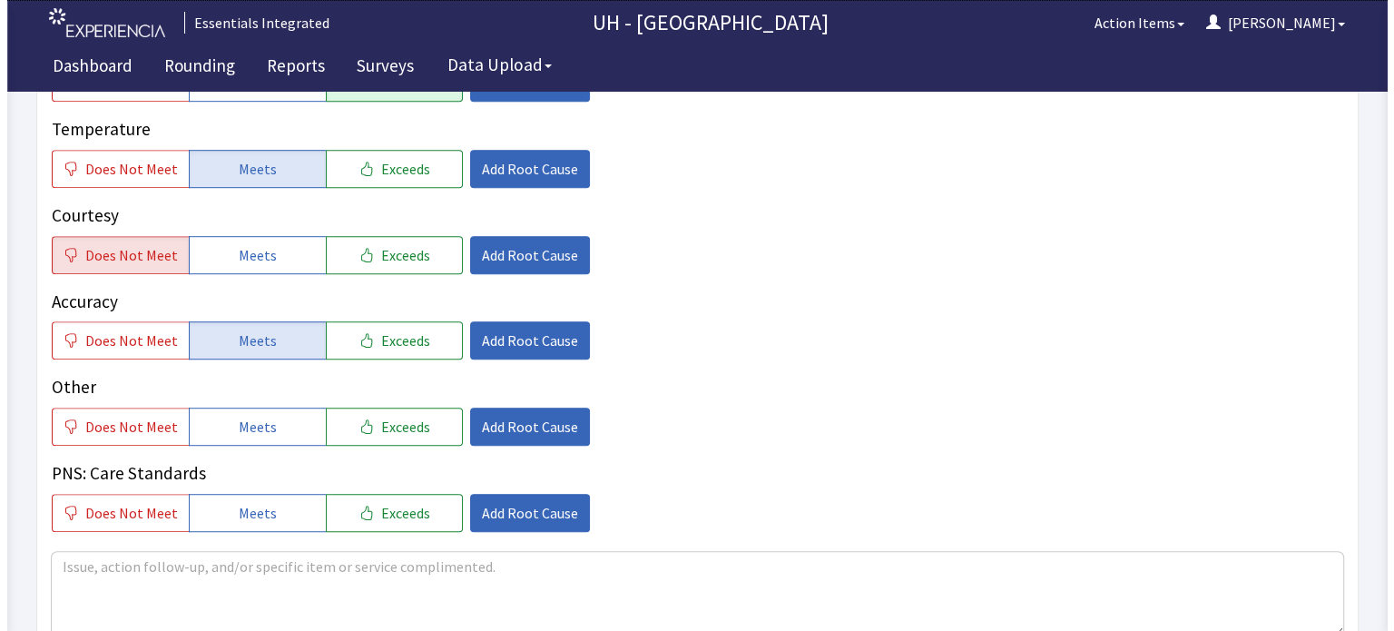
scroll to position [1052, 0]
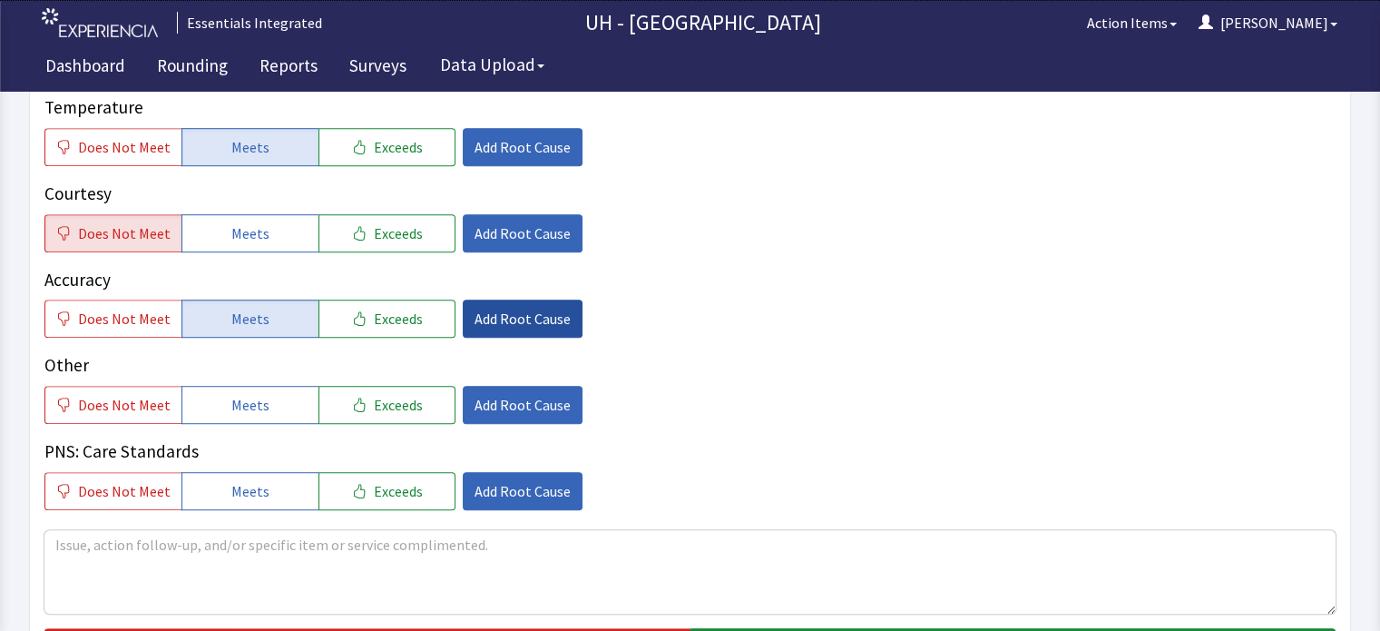
click at [486, 299] on button "Add Root Cause" at bounding box center [523, 318] width 120 height 38
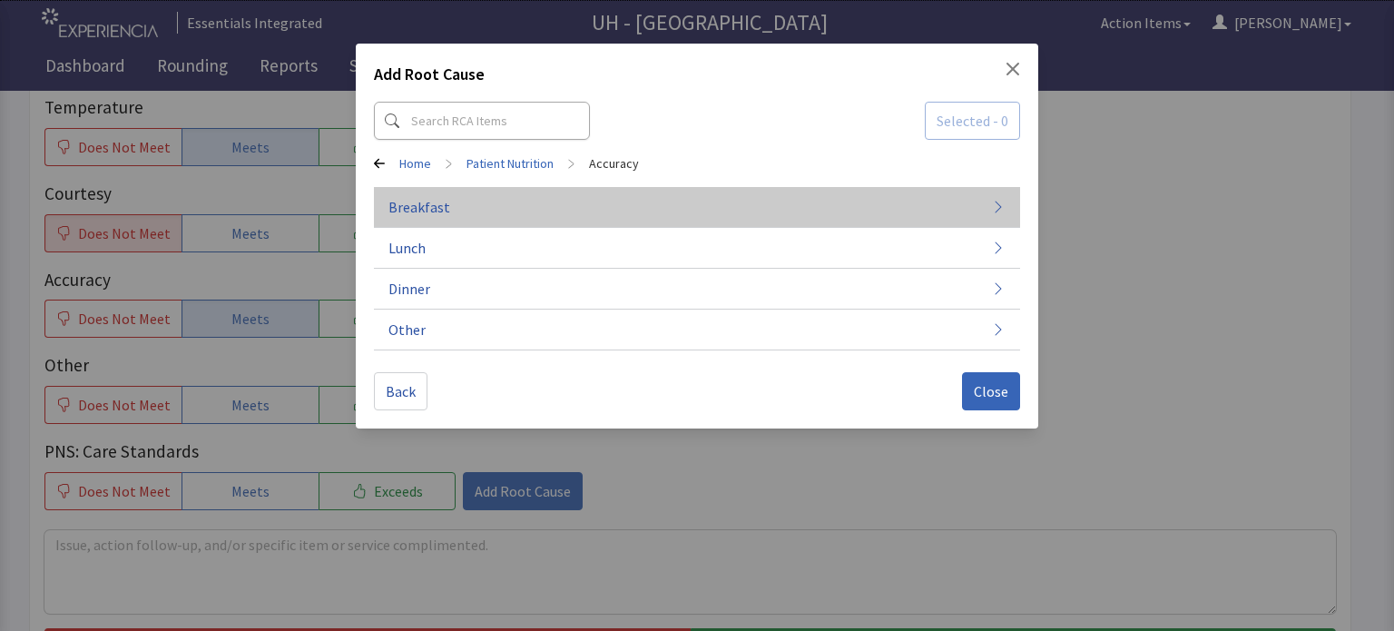
click at [442, 201] on span "Breakfast" at bounding box center [419, 207] width 62 height 22
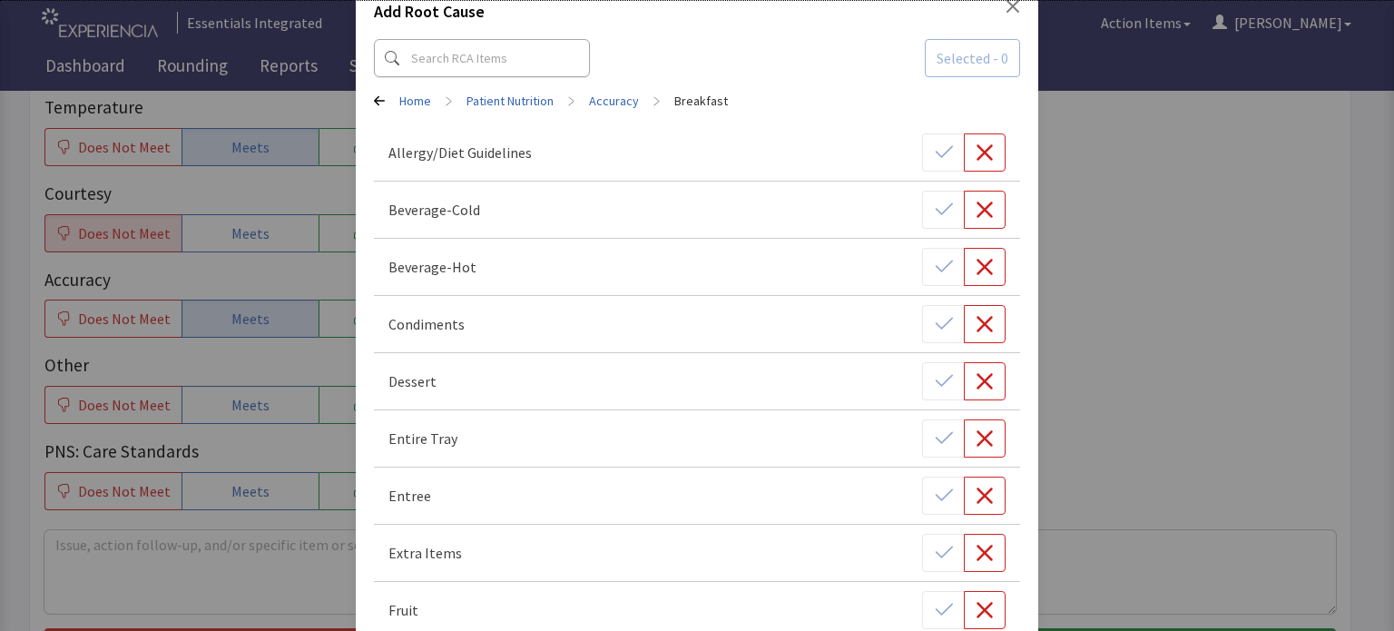
scroll to position [26, 0]
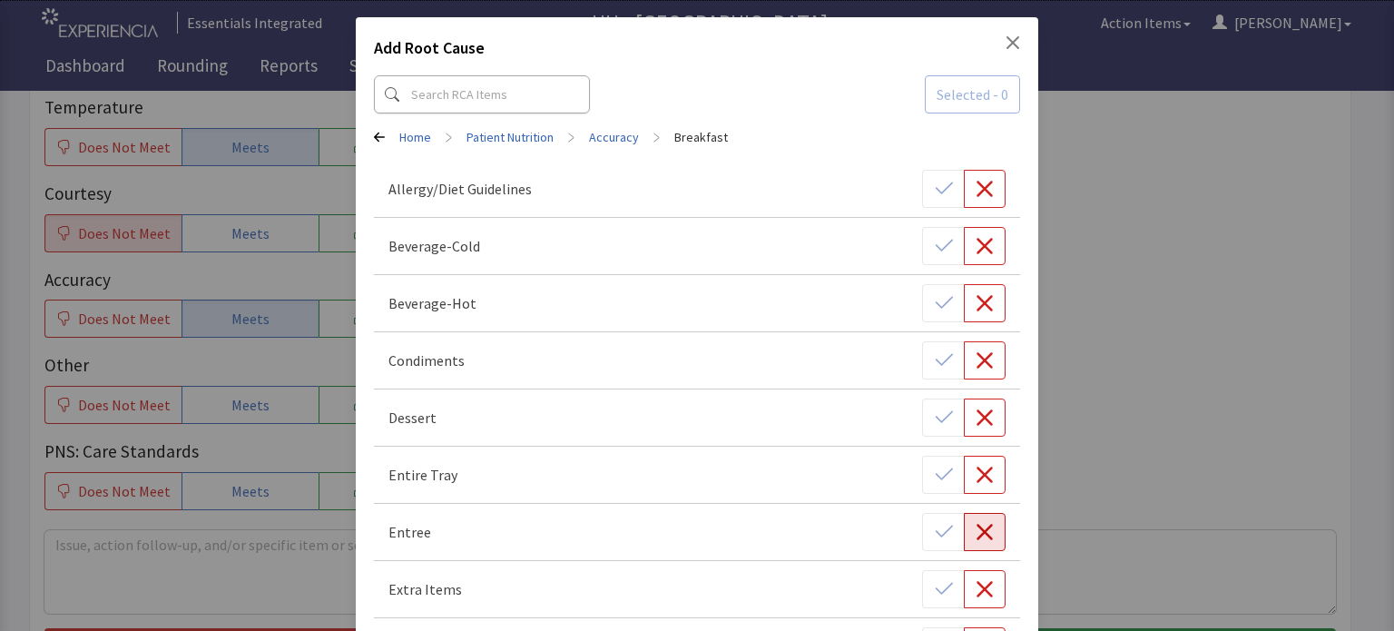
click at [964, 533] on button "button" at bounding box center [985, 532] width 42 height 38
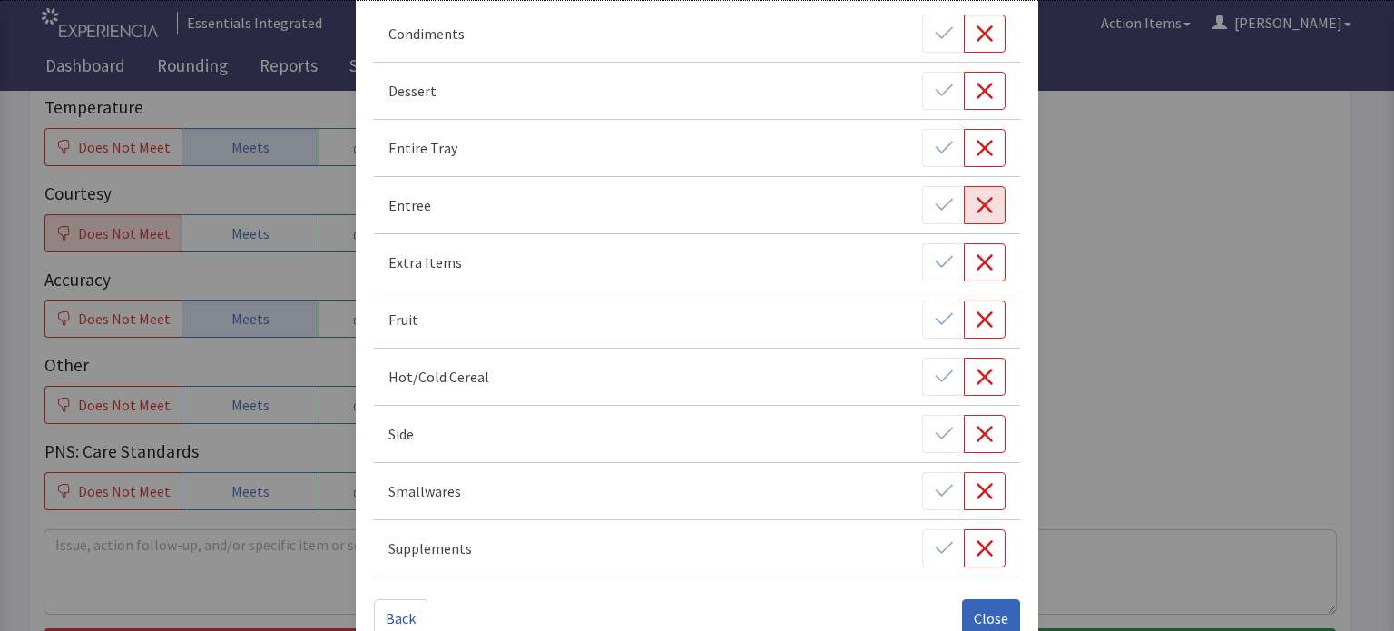
scroll to position [389, 0]
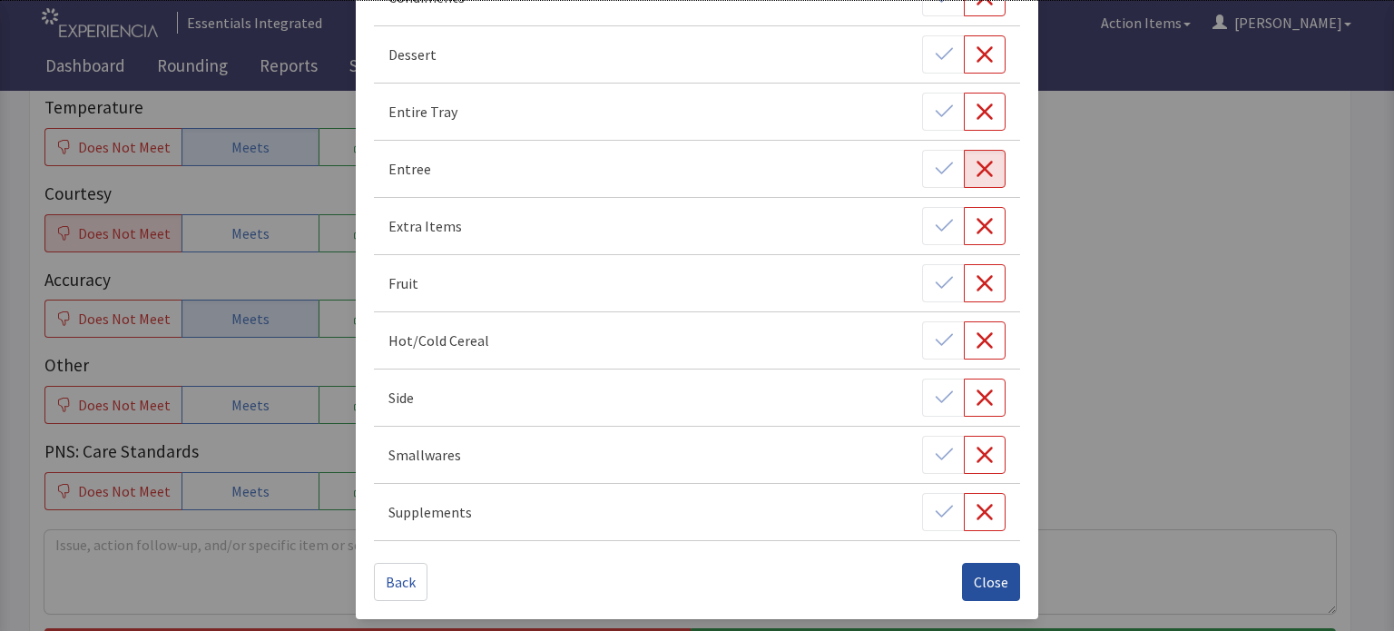
click at [995, 584] on span "Close" at bounding box center [991, 582] width 34 height 22
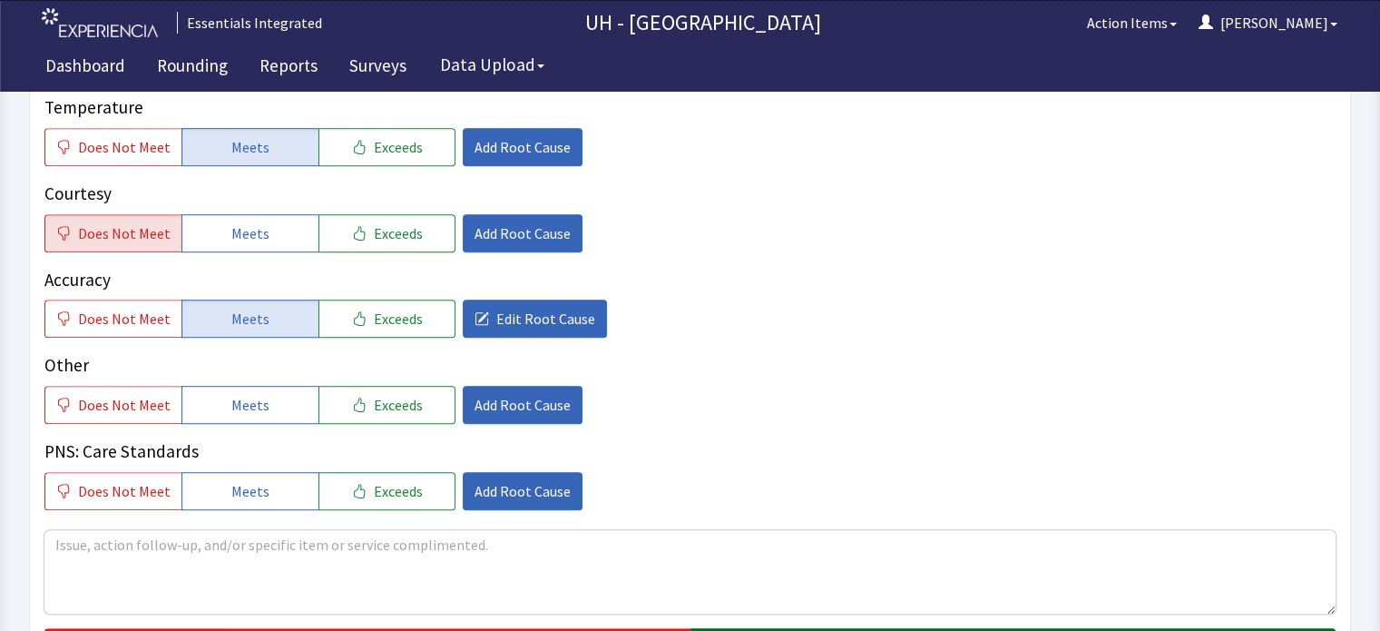
click at [933, 552] on textarea at bounding box center [689, 571] width 1291 height 83
click at [864, 554] on textarea at bounding box center [689, 571] width 1291 height 83
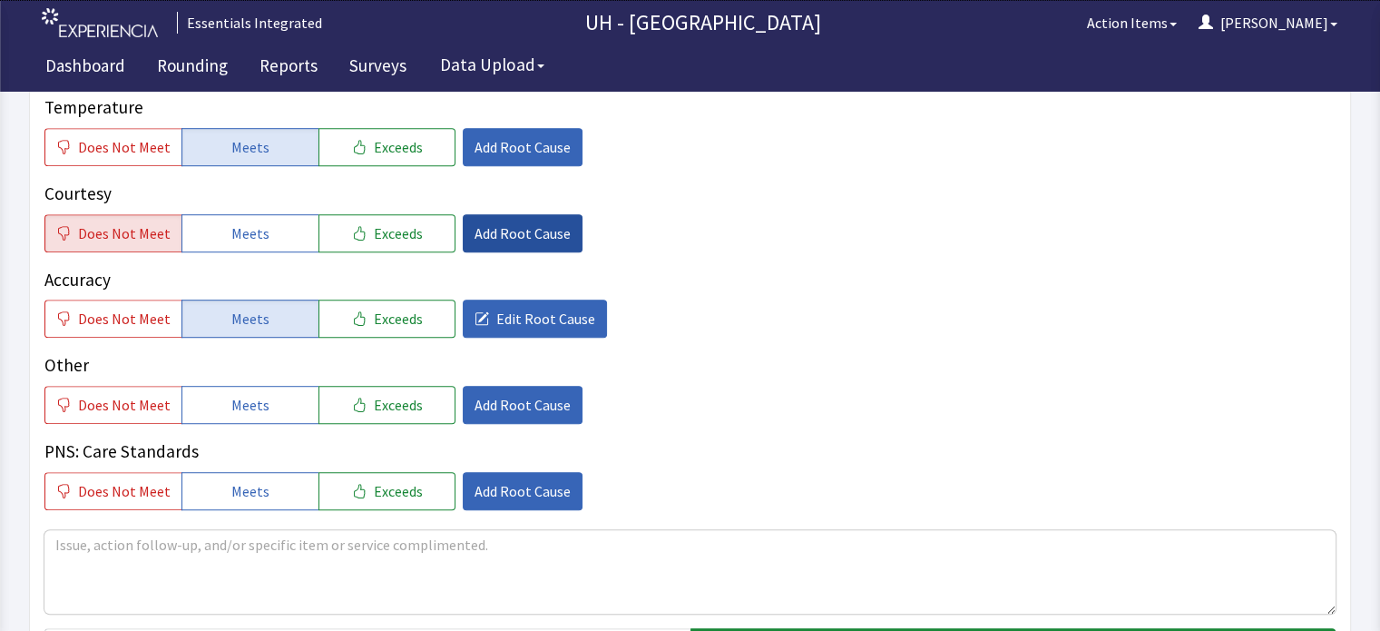
click at [529, 222] on span "Add Root Cause" at bounding box center [523, 233] width 96 height 22
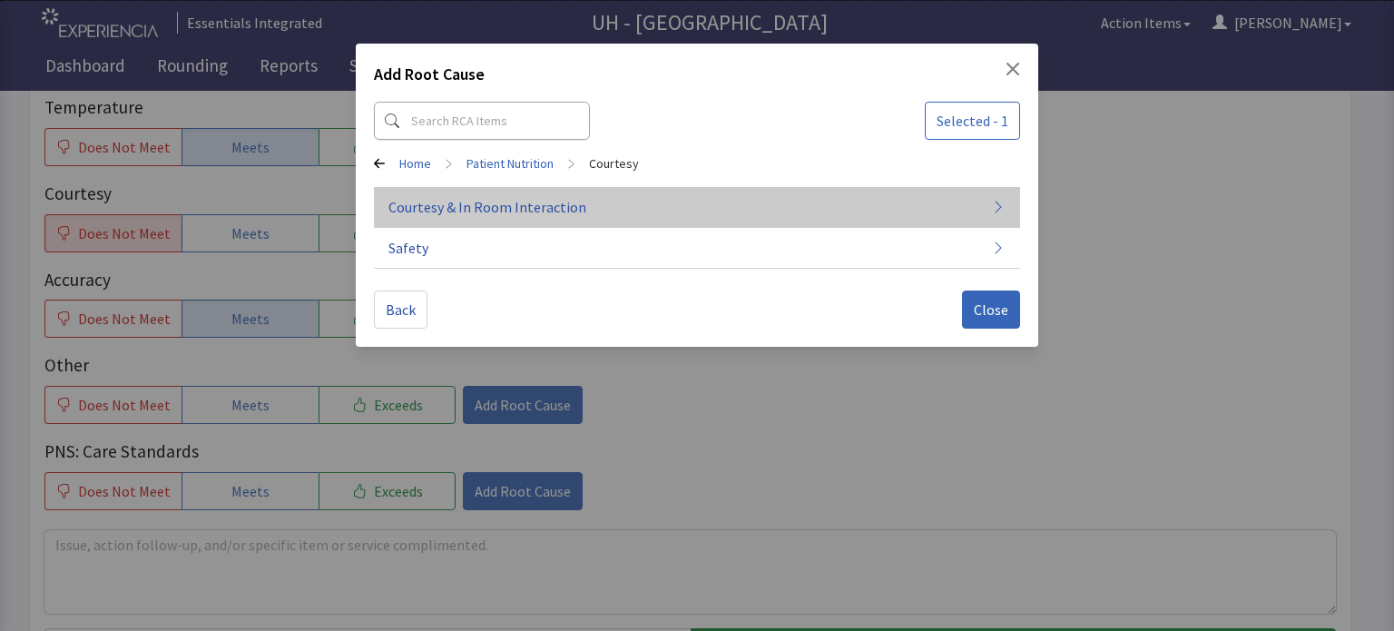
click at [547, 199] on span "Courtesy & In Room Interaction" at bounding box center [487, 207] width 198 height 22
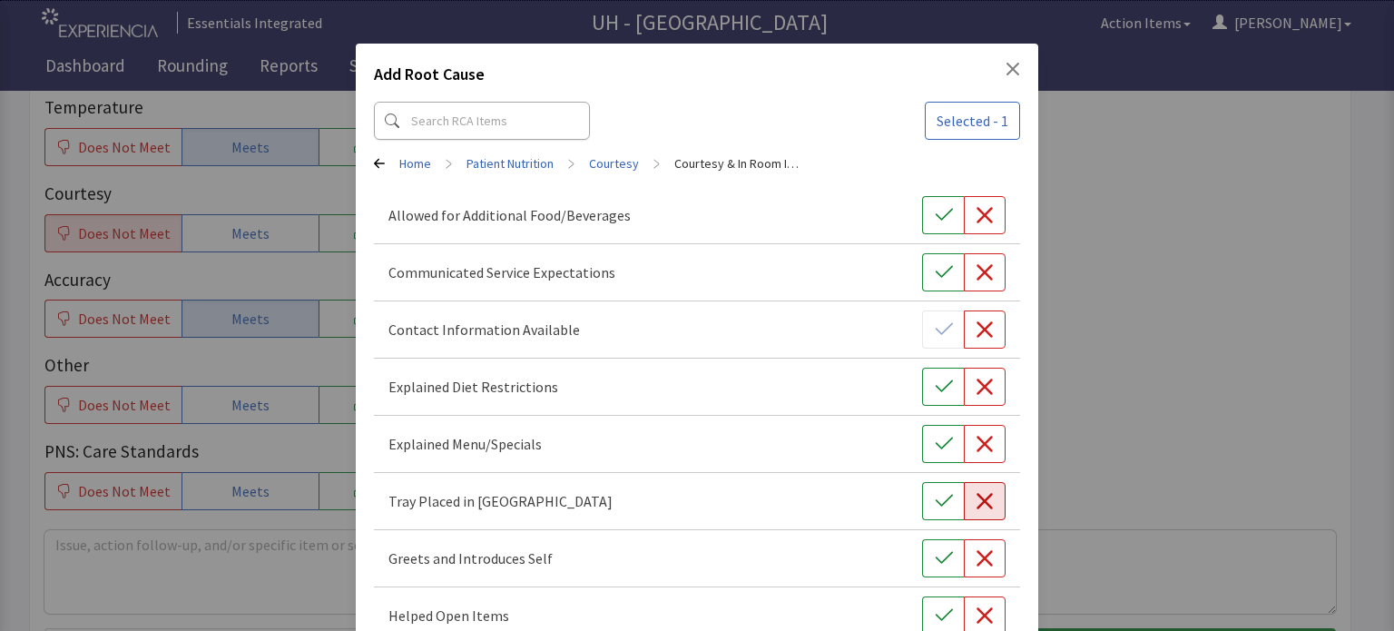
click at [976, 506] on icon "button" at bounding box center [984, 501] width 16 height 16
click at [975, 557] on icon "button" at bounding box center [984, 558] width 18 height 18
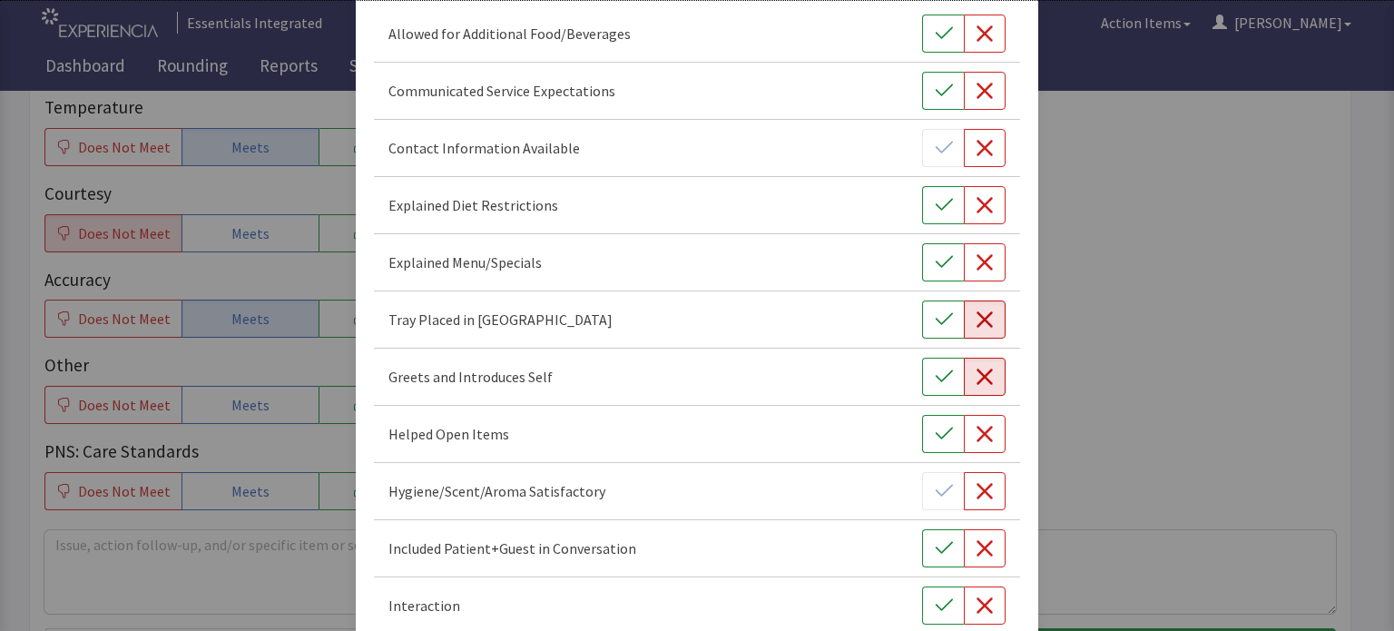
scroll to position [218, 0]
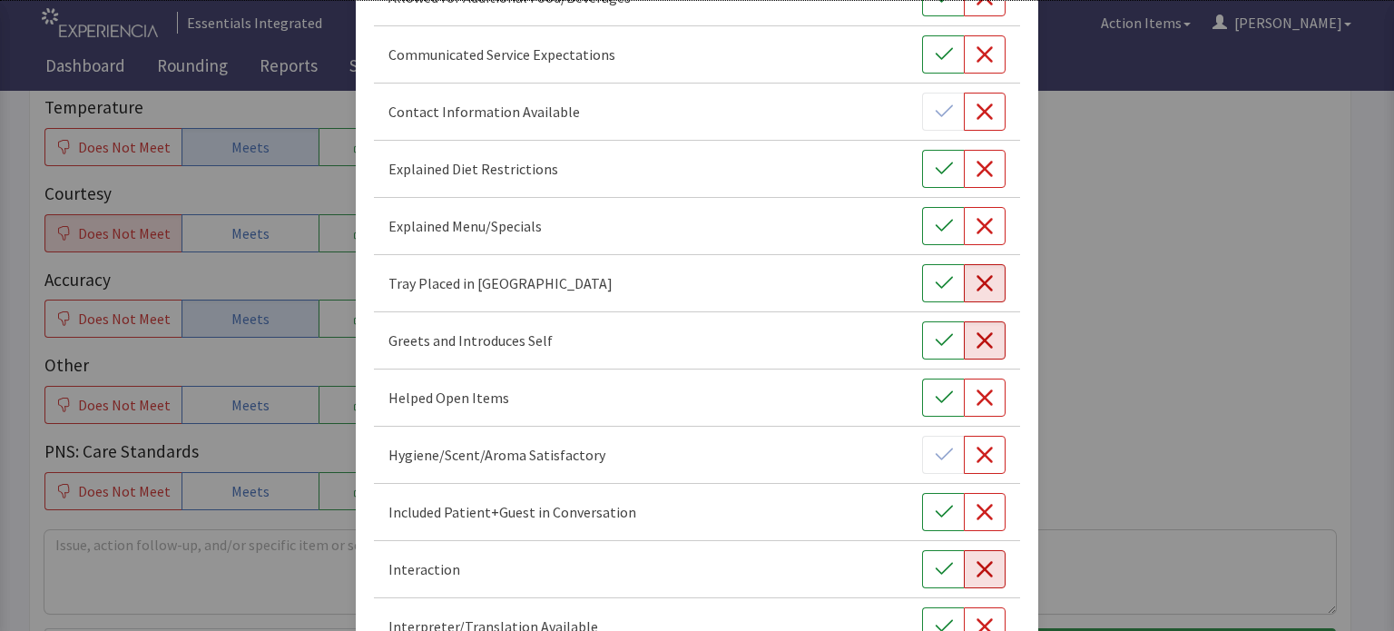
click at [980, 579] on button "button" at bounding box center [985, 569] width 42 height 38
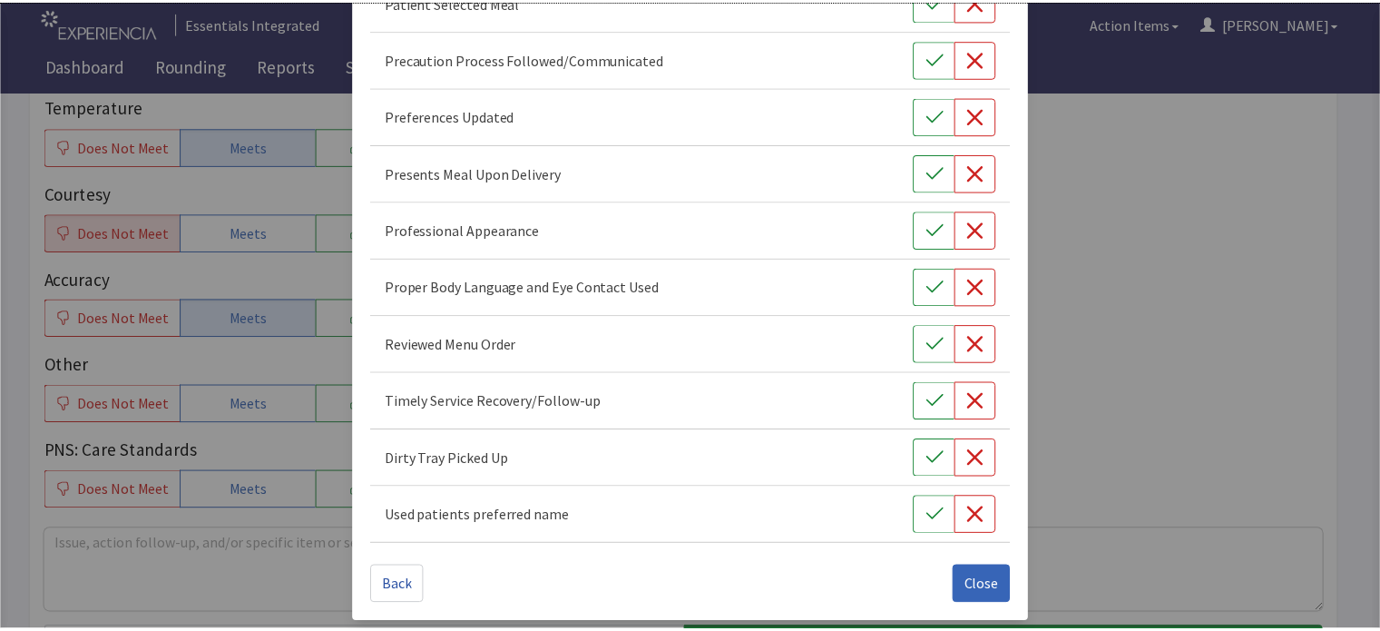
scroll to position [1244, 0]
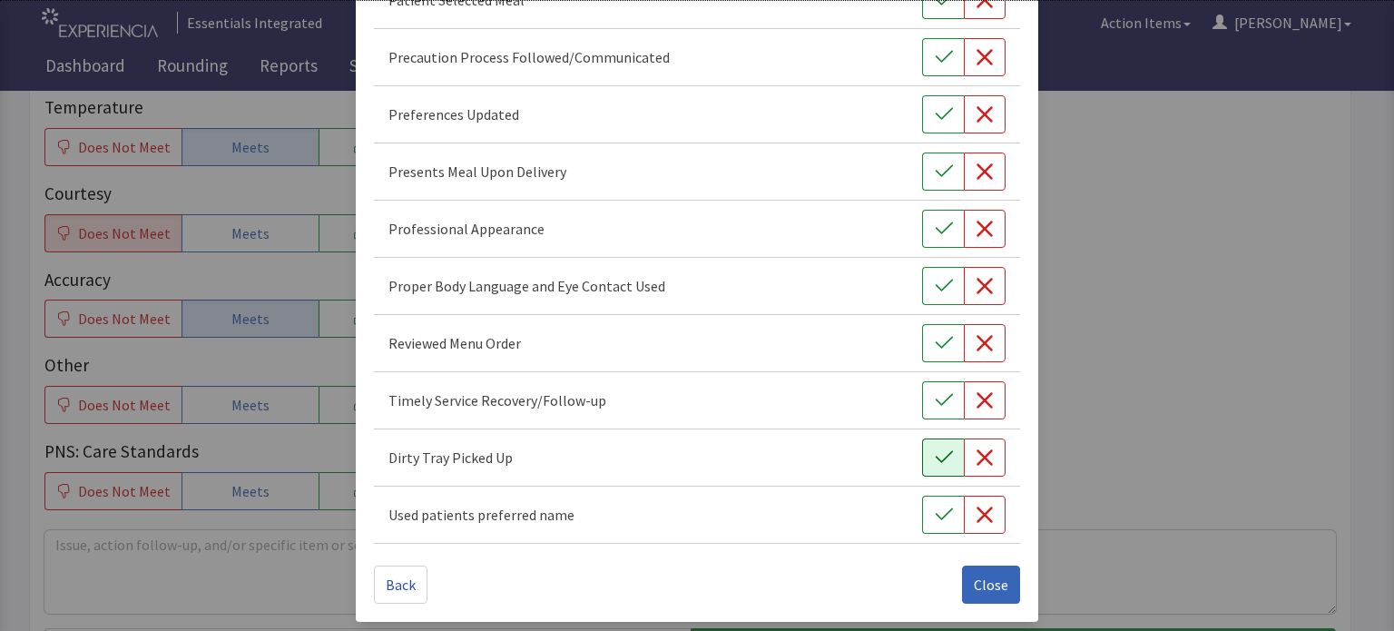
click at [927, 464] on button "button" at bounding box center [943, 457] width 42 height 38
click at [935, 508] on icon "button" at bounding box center [943, 514] width 17 height 12
click at [940, 269] on button "button" at bounding box center [943, 286] width 42 height 38
click at [979, 280] on icon "button" at bounding box center [984, 286] width 18 height 18
click at [988, 575] on span "Close" at bounding box center [991, 584] width 34 height 22
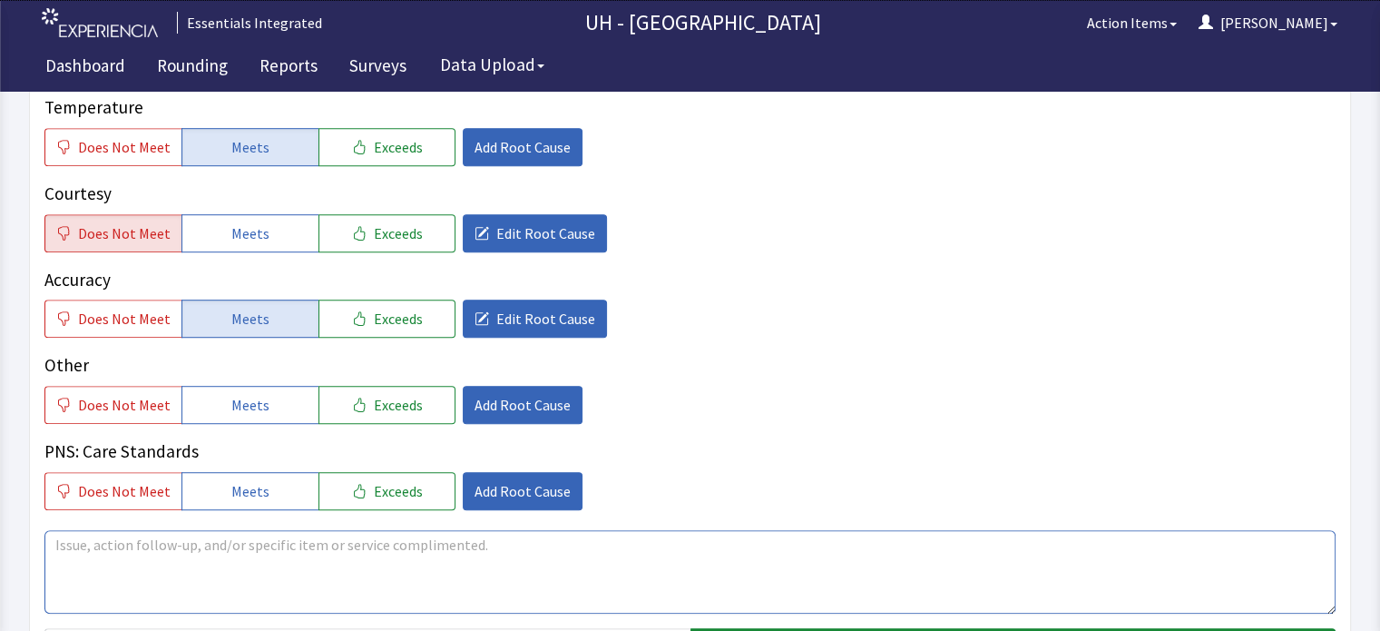
click at [915, 571] on textarea at bounding box center [689, 571] width 1291 height 83
type textarea "a"
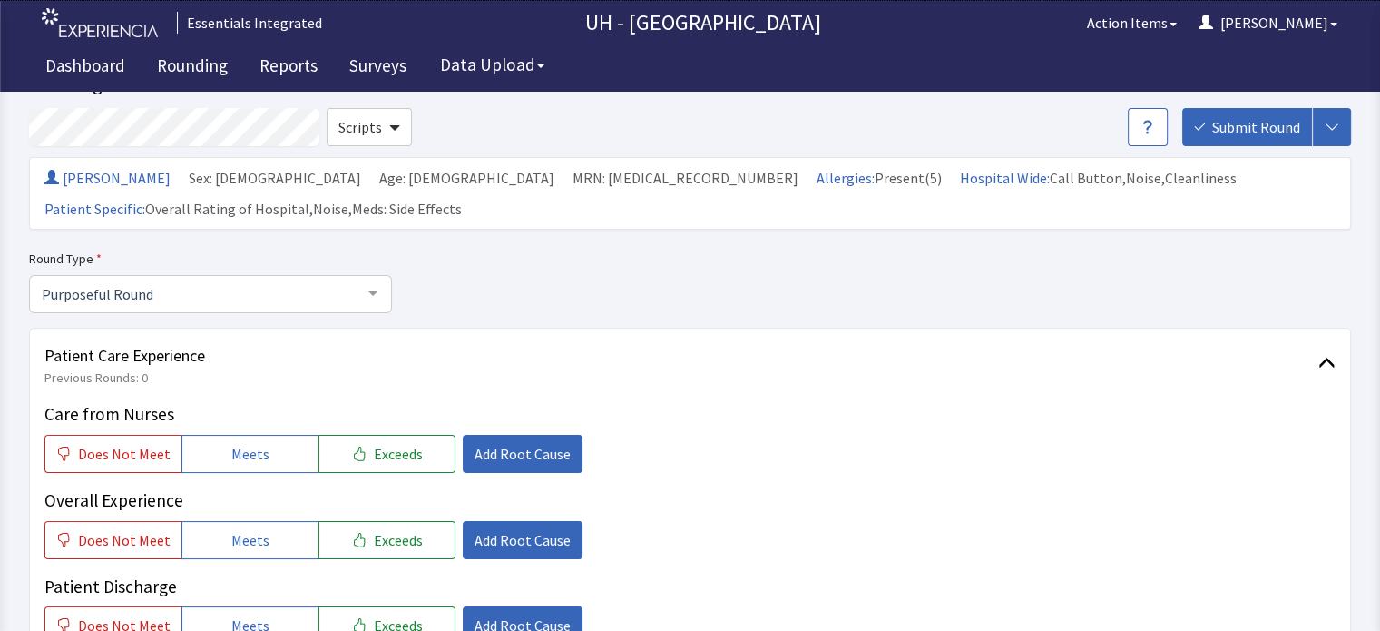
scroll to position [0, 0]
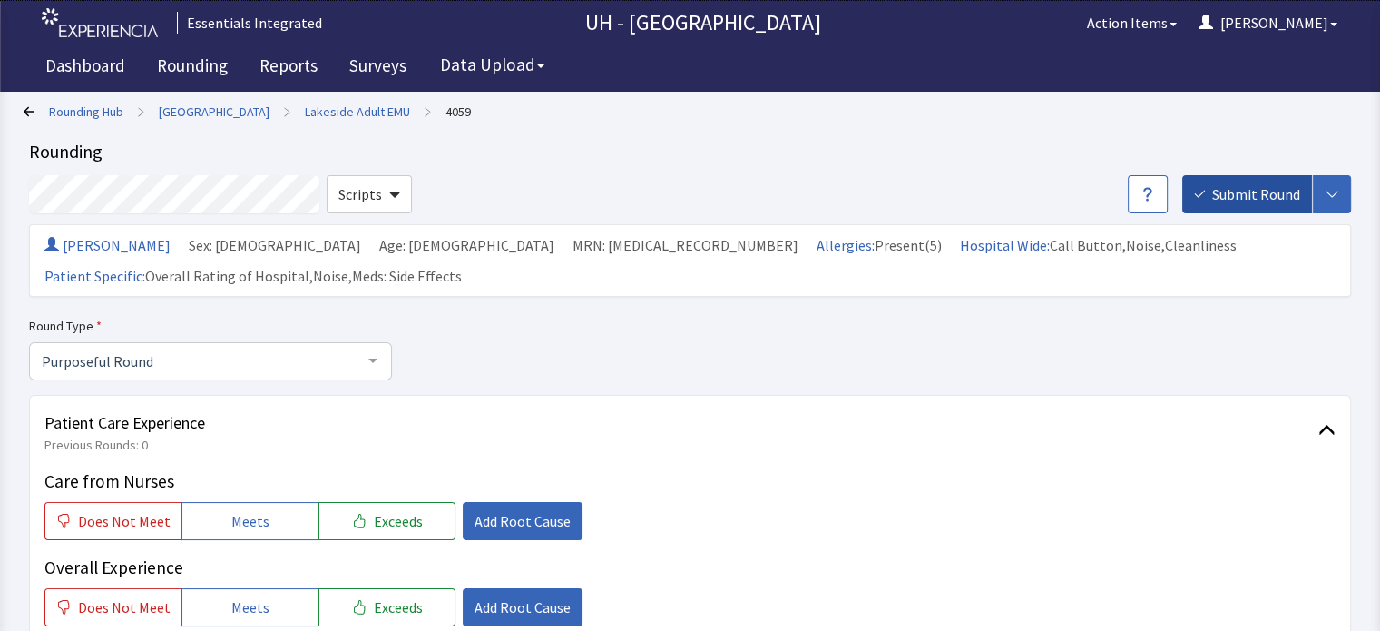
type textarea "patient was upset over interaction with tray passer."
click at [1288, 194] on span "Submit Round" at bounding box center [1256, 194] width 88 height 22
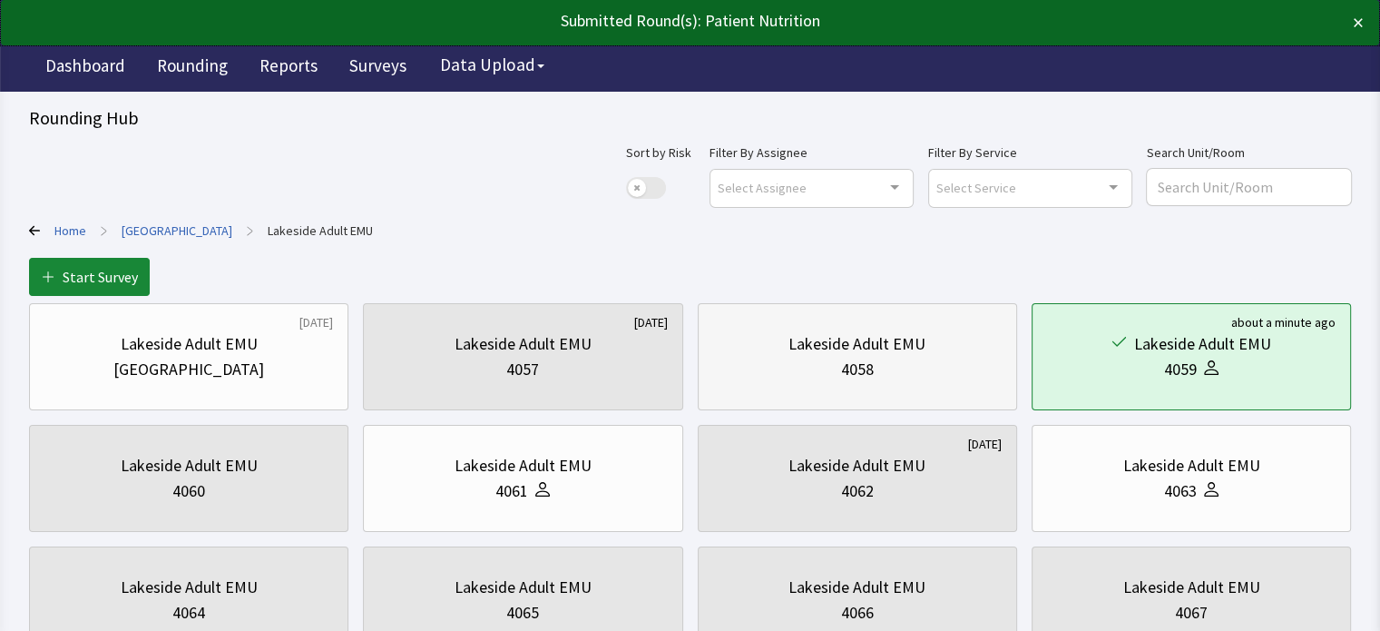
click at [905, 355] on div "Lakeside Adult EMU" at bounding box center [856, 343] width 137 height 25
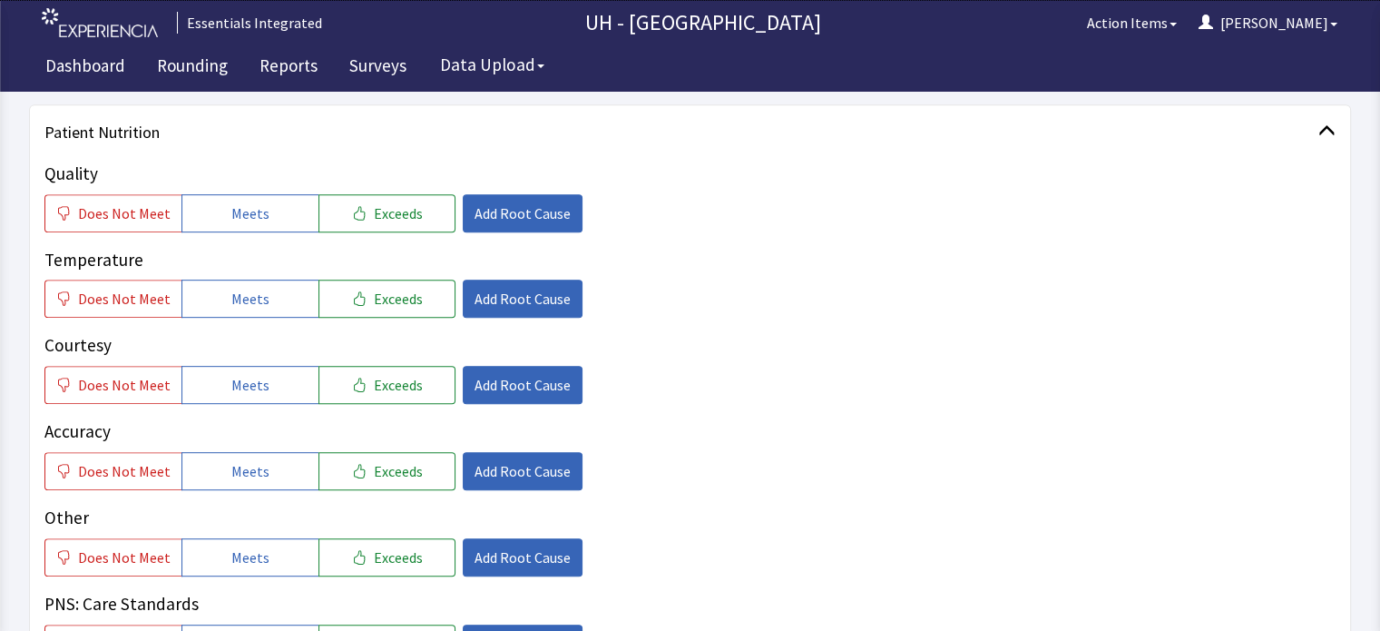
scroll to position [837, 0]
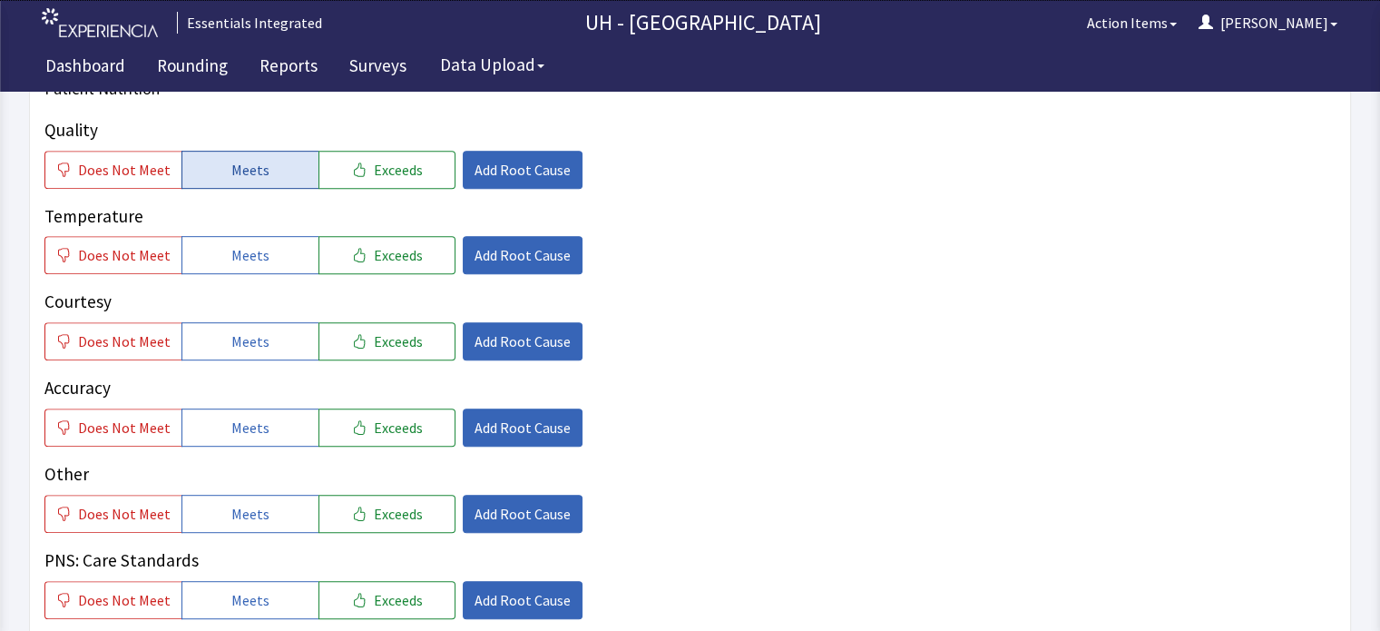
click at [272, 159] on button "Meets" at bounding box center [249, 170] width 137 height 38
click at [259, 257] on span "Meets" at bounding box center [250, 255] width 38 height 22
drag, startPoint x: 364, startPoint y: 340, endPoint x: 273, endPoint y: 431, distance: 128.3
click at [273, 431] on div "Quality Does Not Meet Meets Exceeds Add Root Cause Temperature Does Not Meet Me…" at bounding box center [689, 368] width 1291 height 502
click at [273, 431] on button "Meets" at bounding box center [249, 427] width 137 height 38
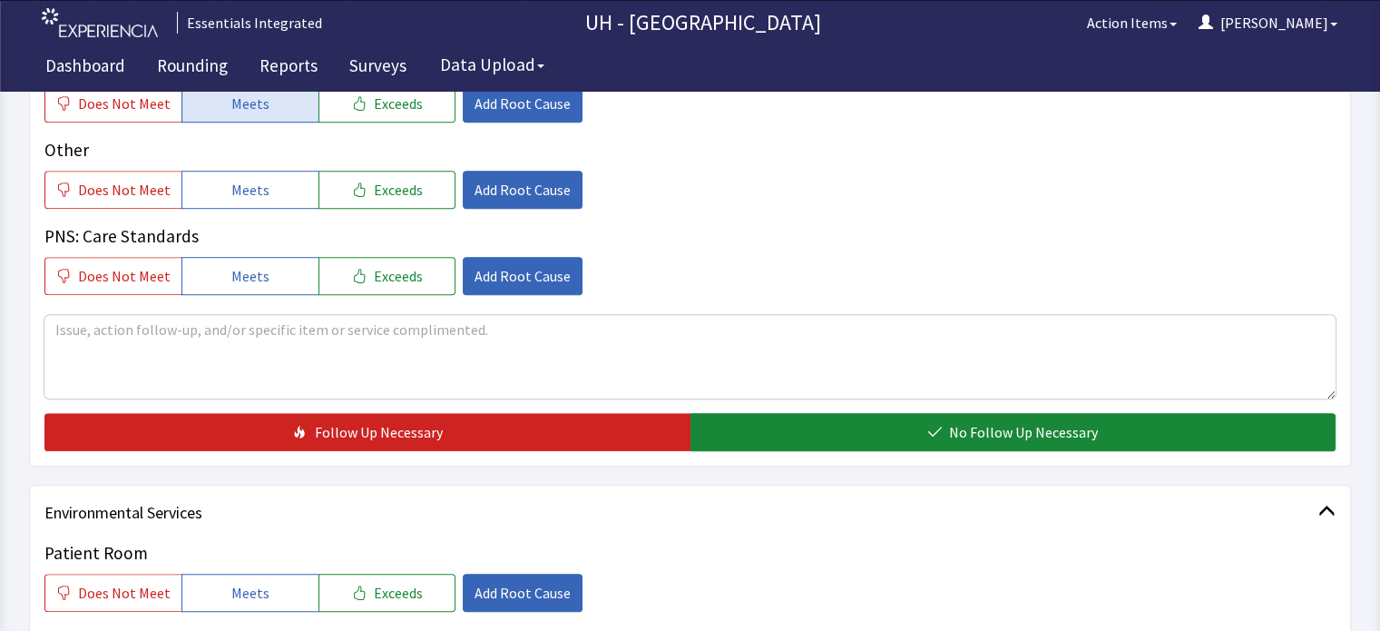
scroll to position [1199, 0]
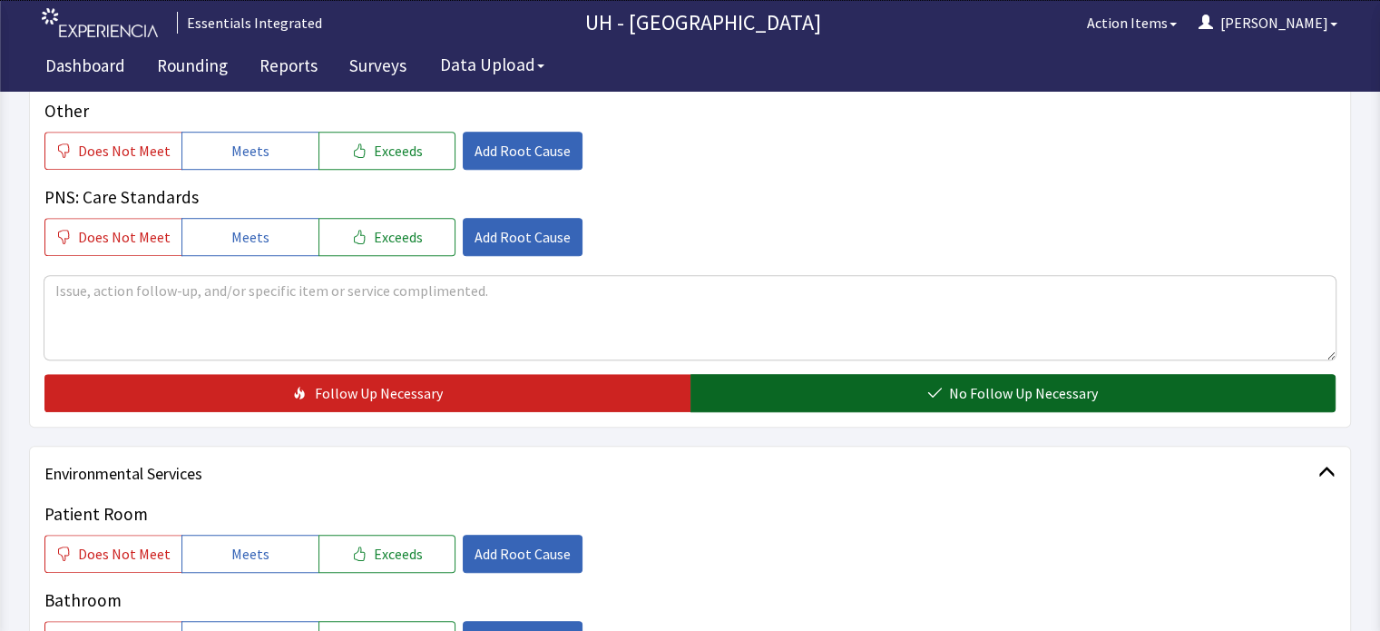
click at [1231, 391] on button "No Follow Up Necessary" at bounding box center [1013, 393] width 646 height 38
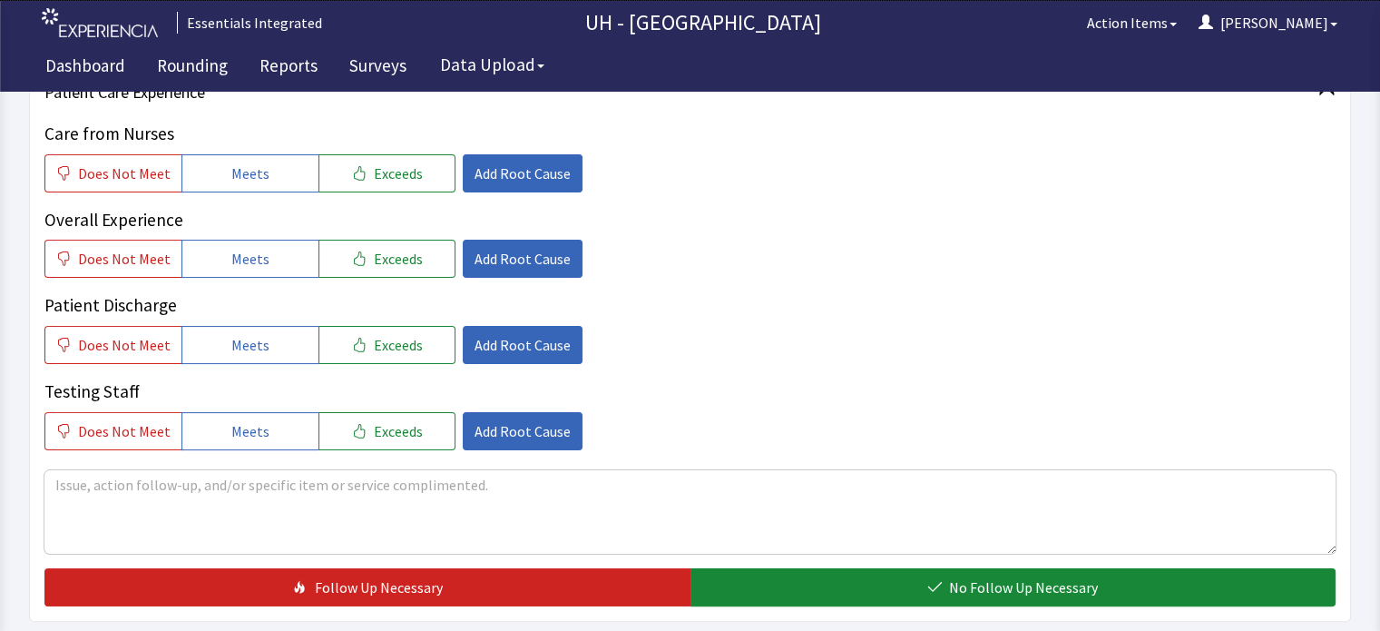
scroll to position [0, 0]
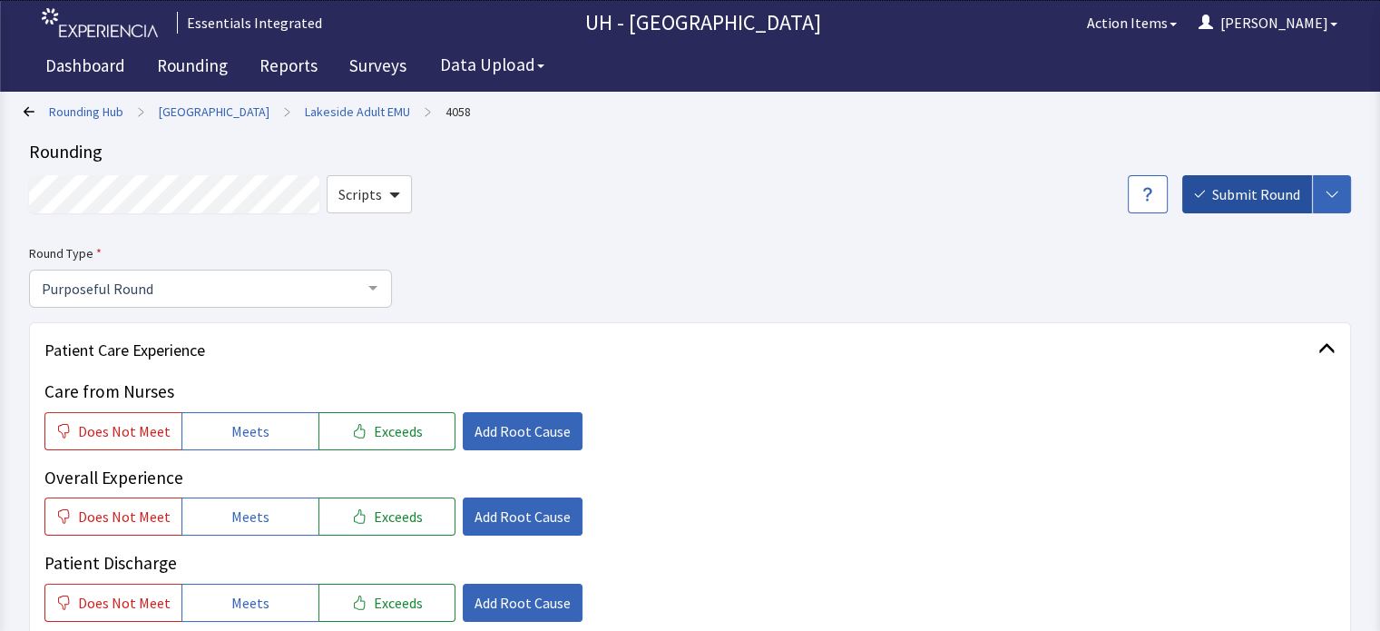
click at [1277, 188] on span "Submit Round" at bounding box center [1256, 194] width 88 height 22
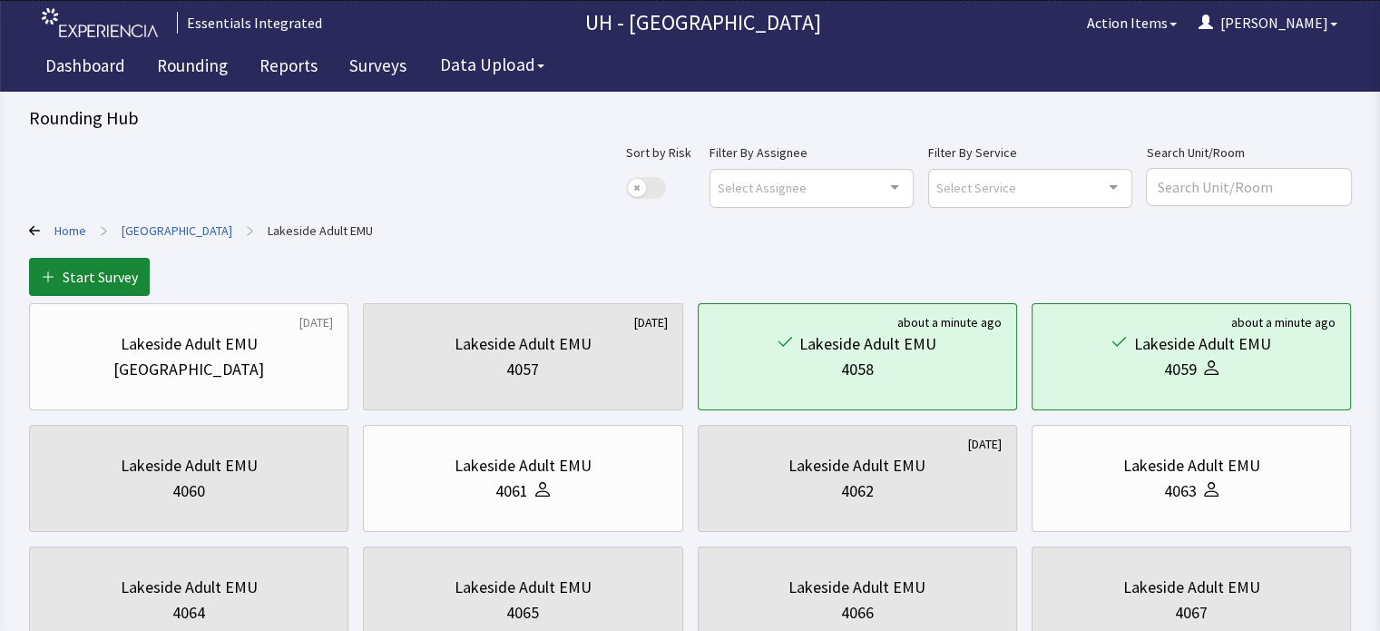
click at [161, 225] on link "[GEOGRAPHIC_DATA]" at bounding box center [177, 230] width 111 height 18
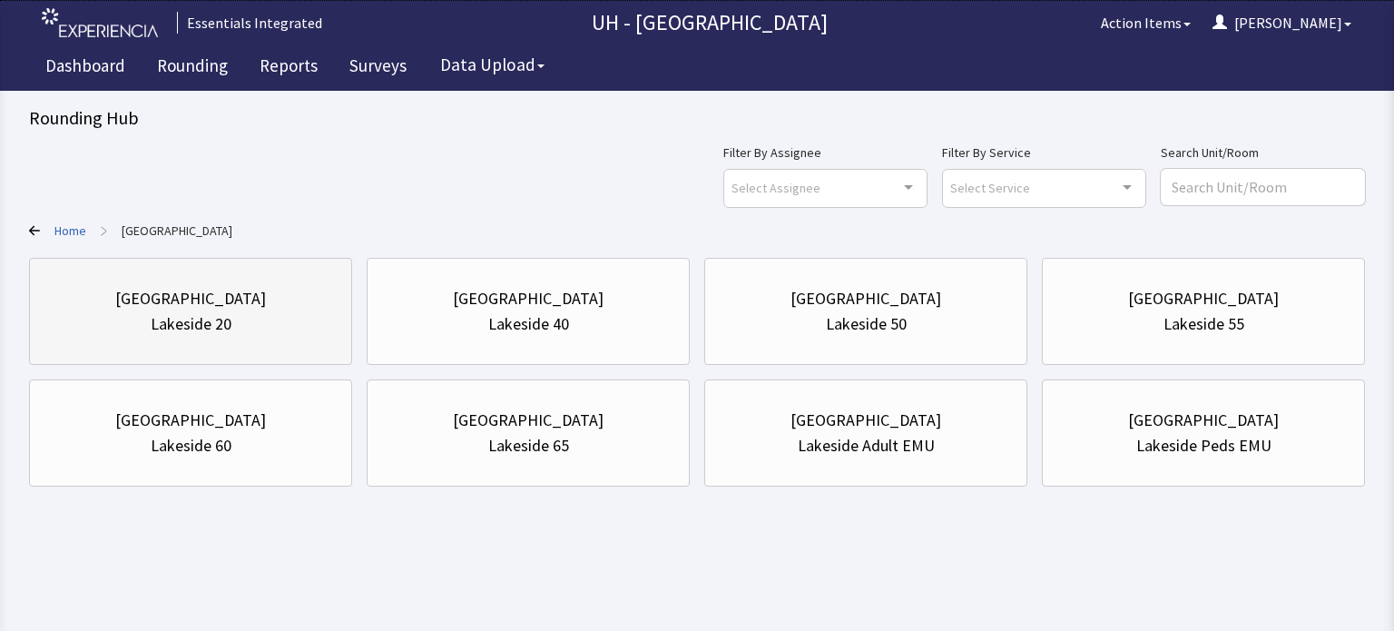
click at [168, 327] on div "Lakeside 20" at bounding box center [191, 323] width 81 height 25
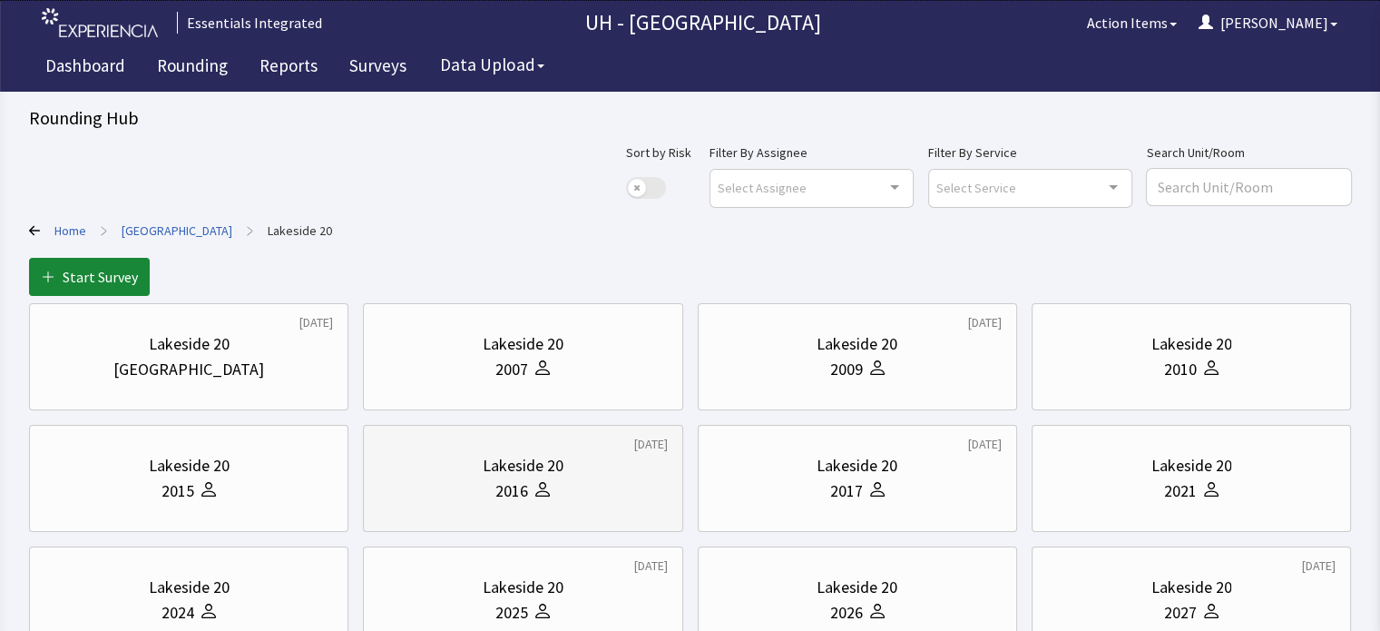
click at [534, 504] on div "Lakeside 20 2016" at bounding box center [522, 478] width 289 height 87
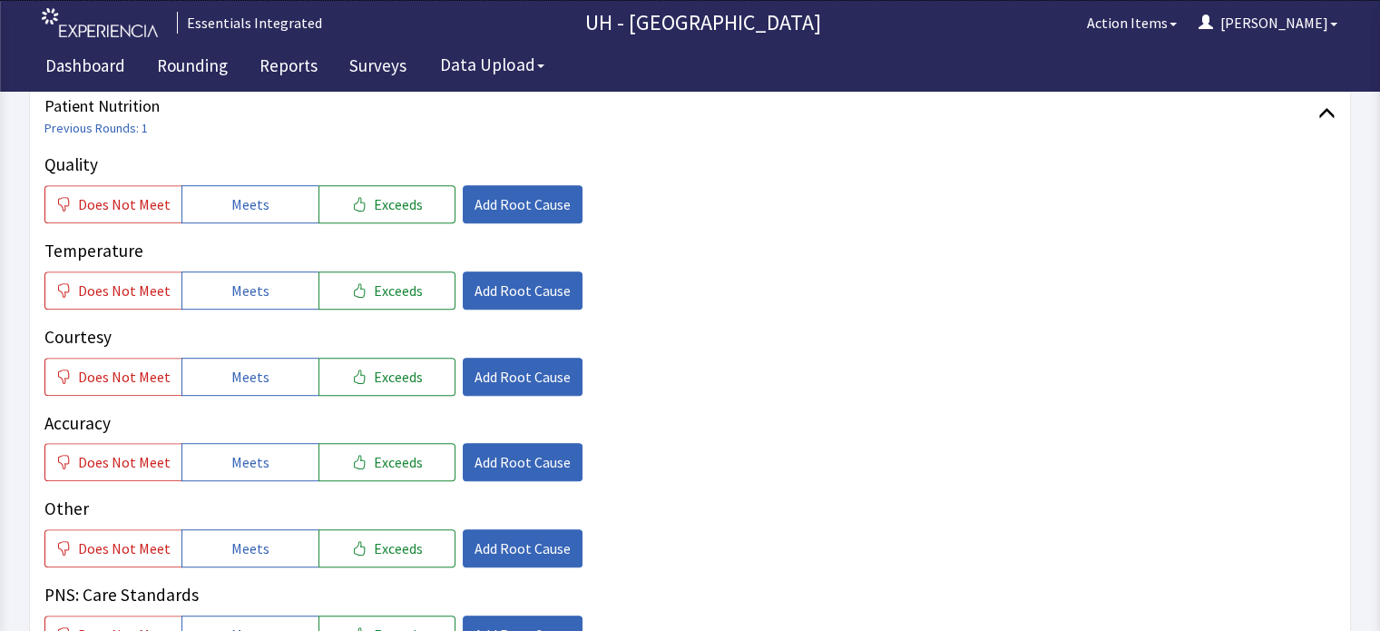
scroll to position [925, 0]
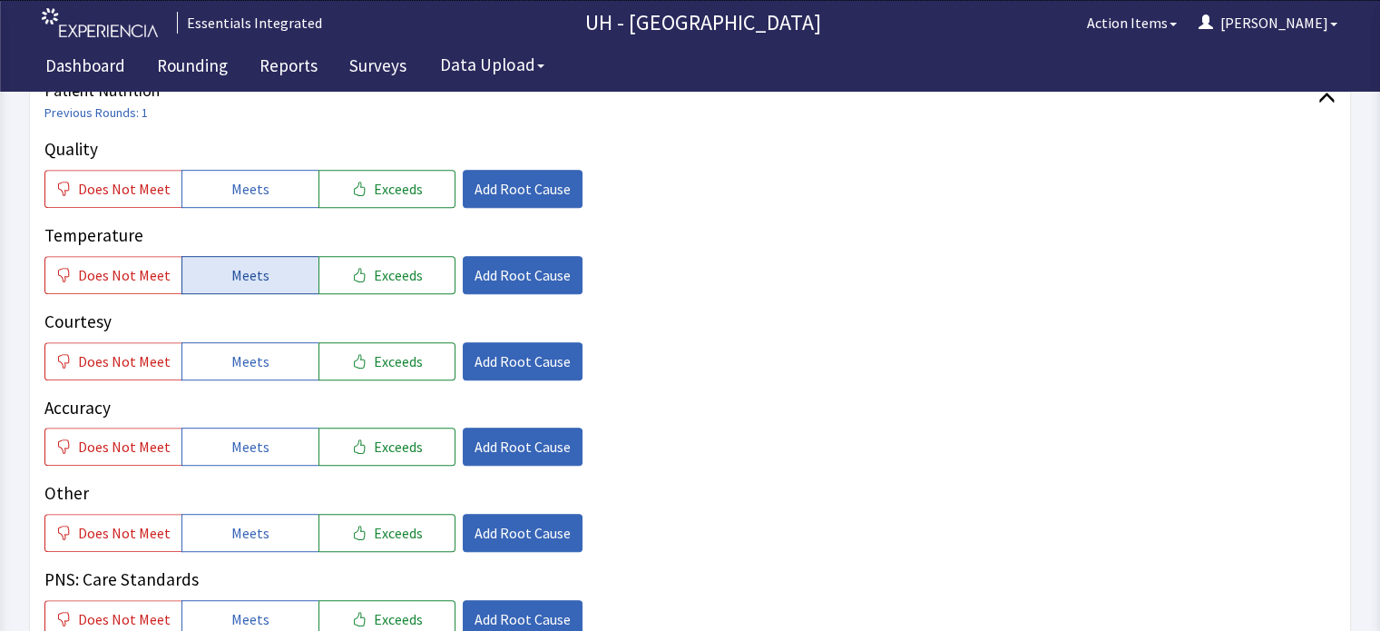
drag, startPoint x: 270, startPoint y: 162, endPoint x: 245, endPoint y: 240, distance: 81.2
click at [245, 240] on div "Quality Does Not Meet Meets Exceeds Add Root Cause Temperature Does Not Meet Me…" at bounding box center [689, 387] width 1291 height 502
drag, startPoint x: 245, startPoint y: 240, endPoint x: 221, endPoint y: 333, distance: 96.4
click at [221, 333] on div "Quality Does Not Meet Meets Exceeds Add Root Cause Temperature Does Not Meet Me…" at bounding box center [689, 387] width 1291 height 502
click at [221, 342] on button "Meets" at bounding box center [249, 361] width 137 height 38
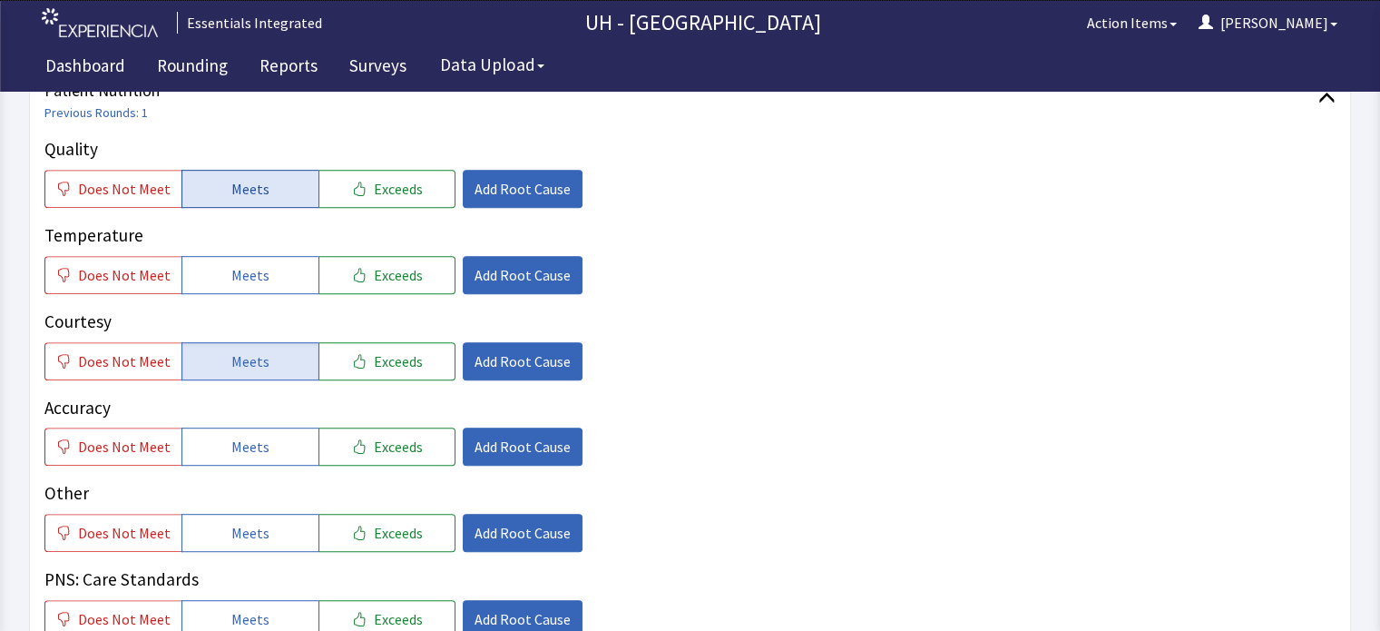
click at [285, 170] on button "Meets" at bounding box center [249, 189] width 137 height 38
click at [367, 344] on button "Exceeds" at bounding box center [386, 361] width 137 height 38
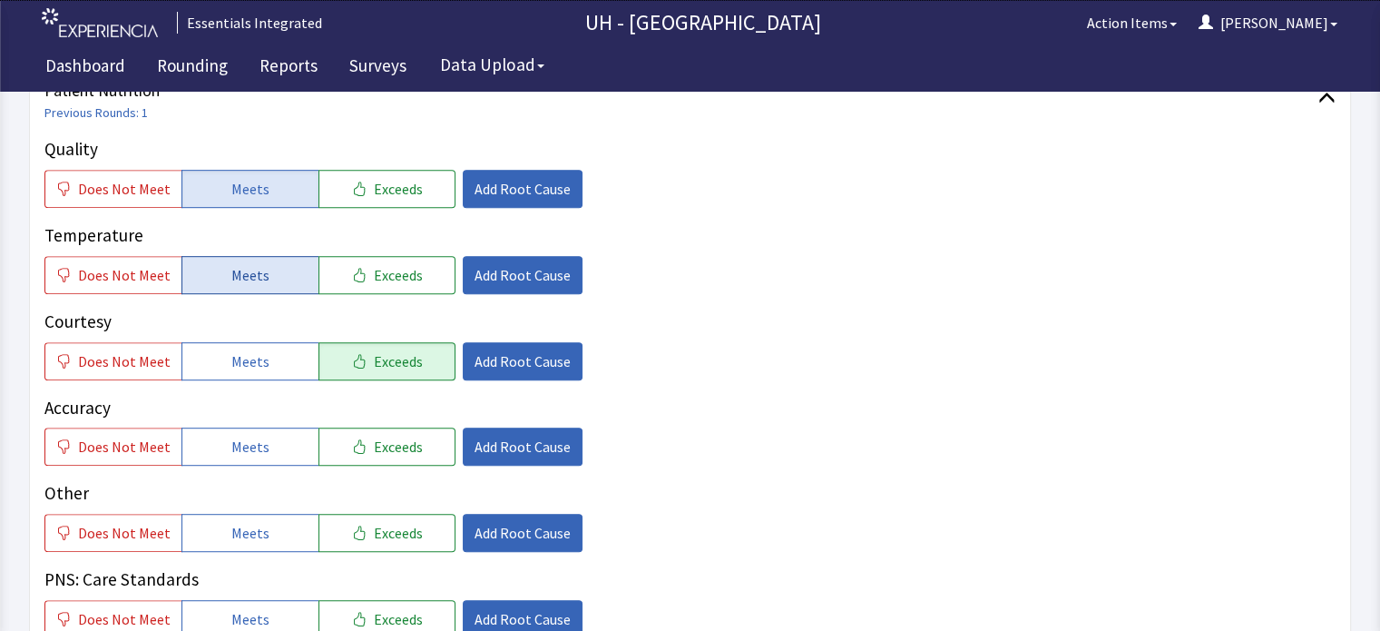
click at [290, 256] on button "Meets" at bounding box center [249, 275] width 137 height 38
click at [353, 427] on button "Exceeds" at bounding box center [386, 446] width 137 height 38
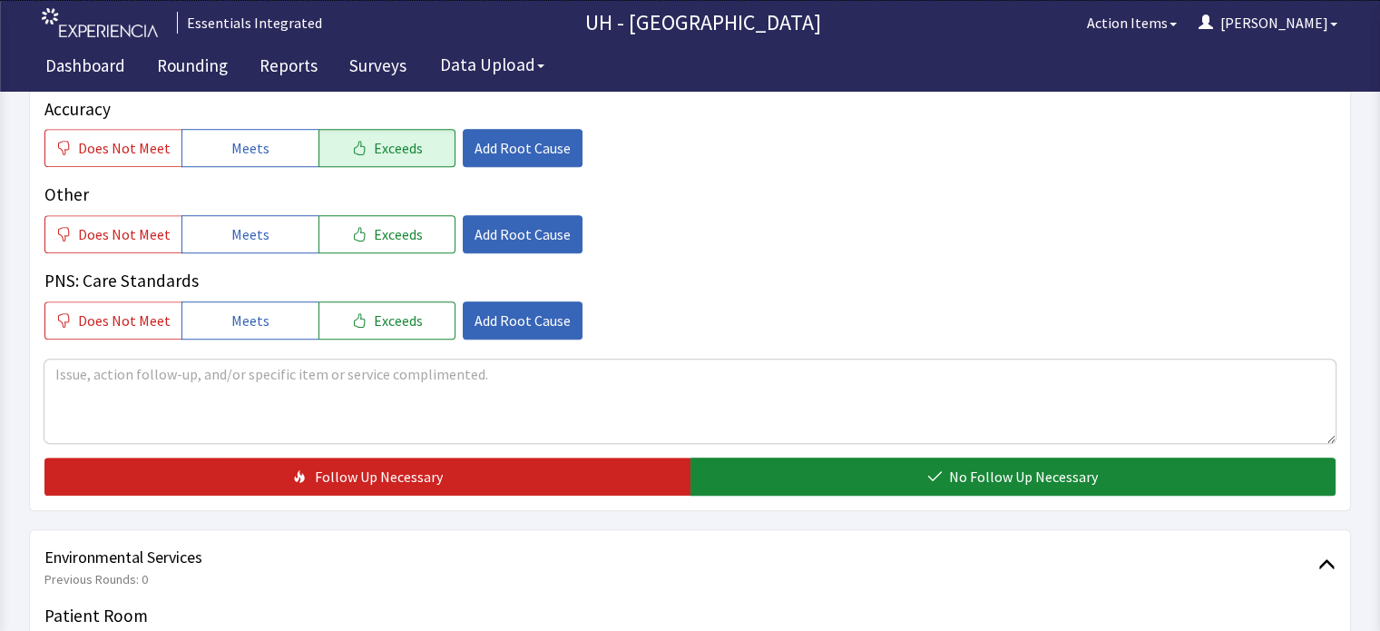
scroll to position [1230, 0]
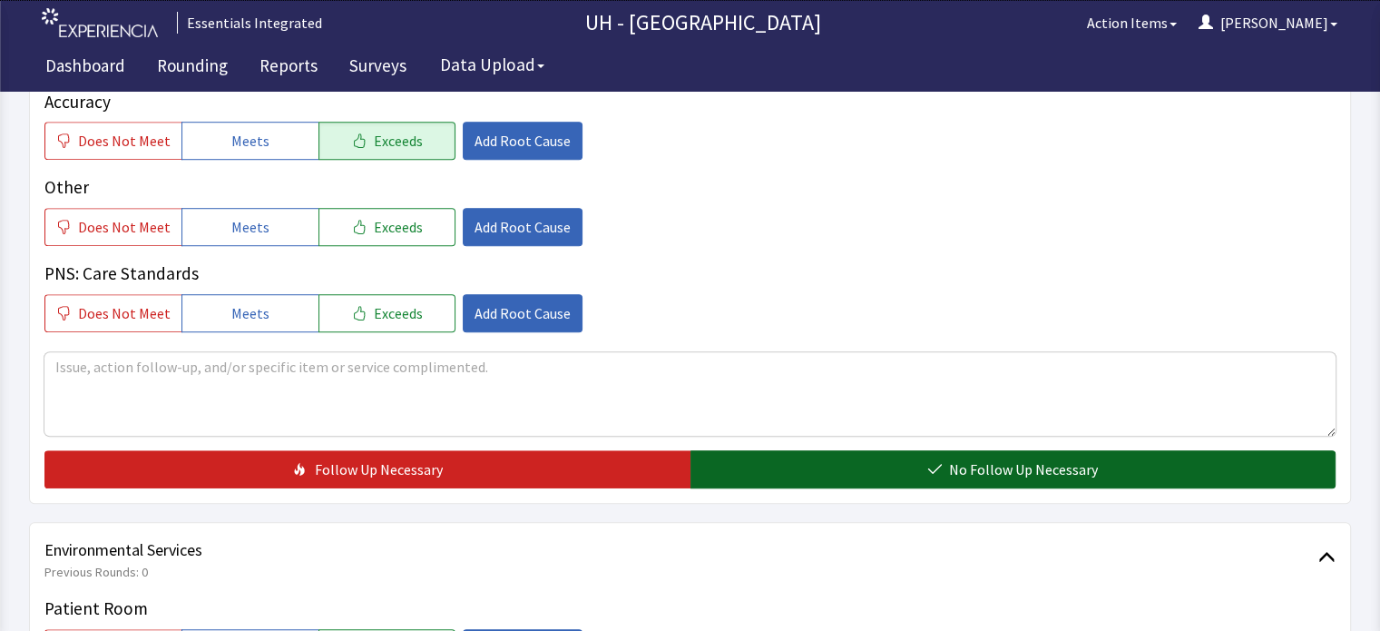
click at [1196, 450] on button "No Follow Up Necessary" at bounding box center [1013, 469] width 646 height 38
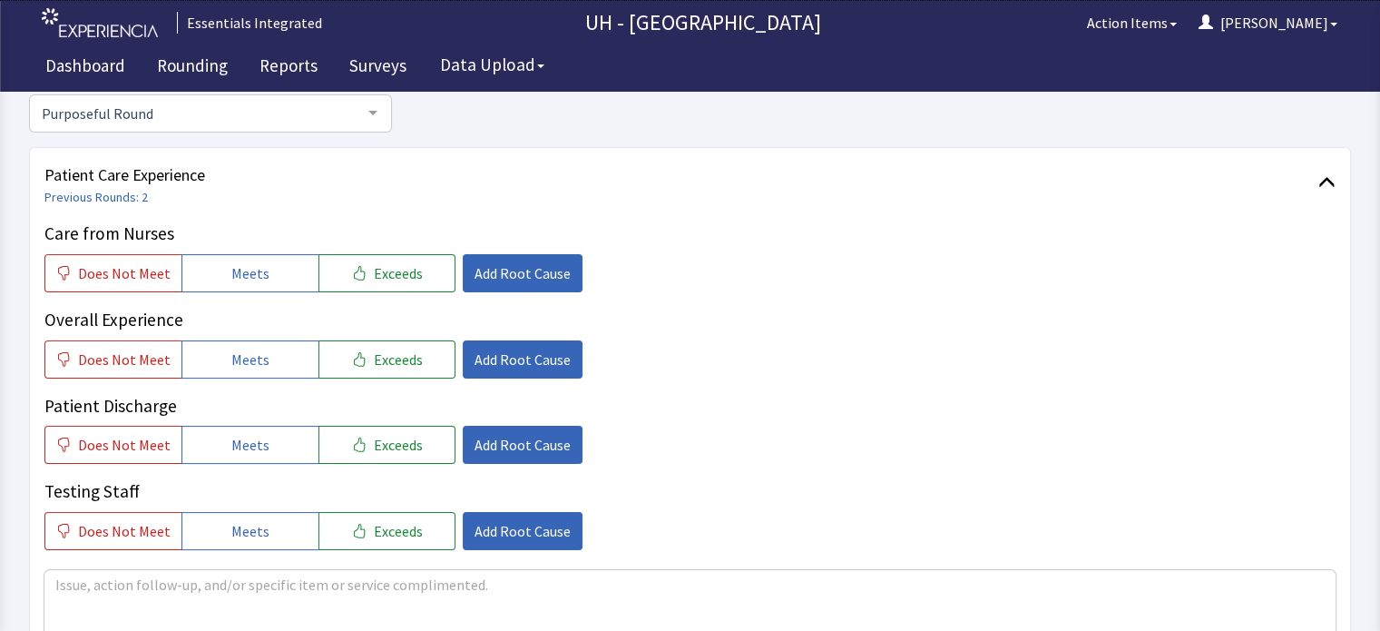
scroll to position [0, 0]
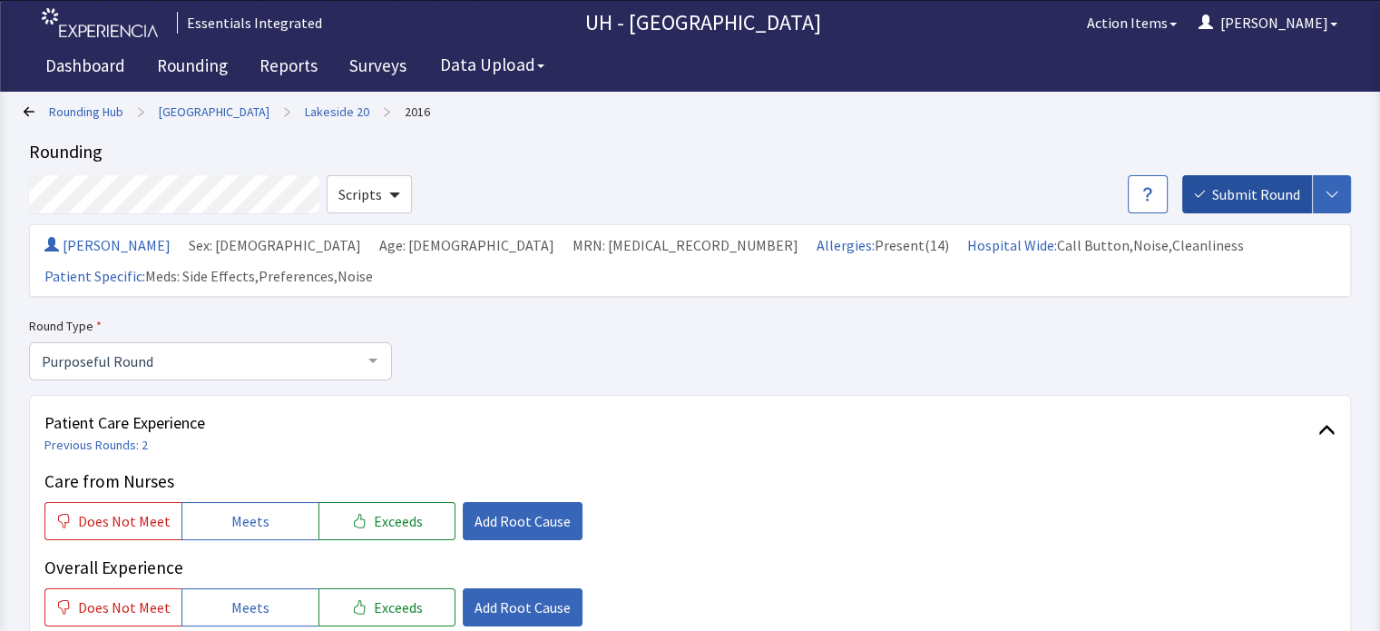
click at [1266, 190] on span "Submit Round" at bounding box center [1256, 194] width 88 height 22
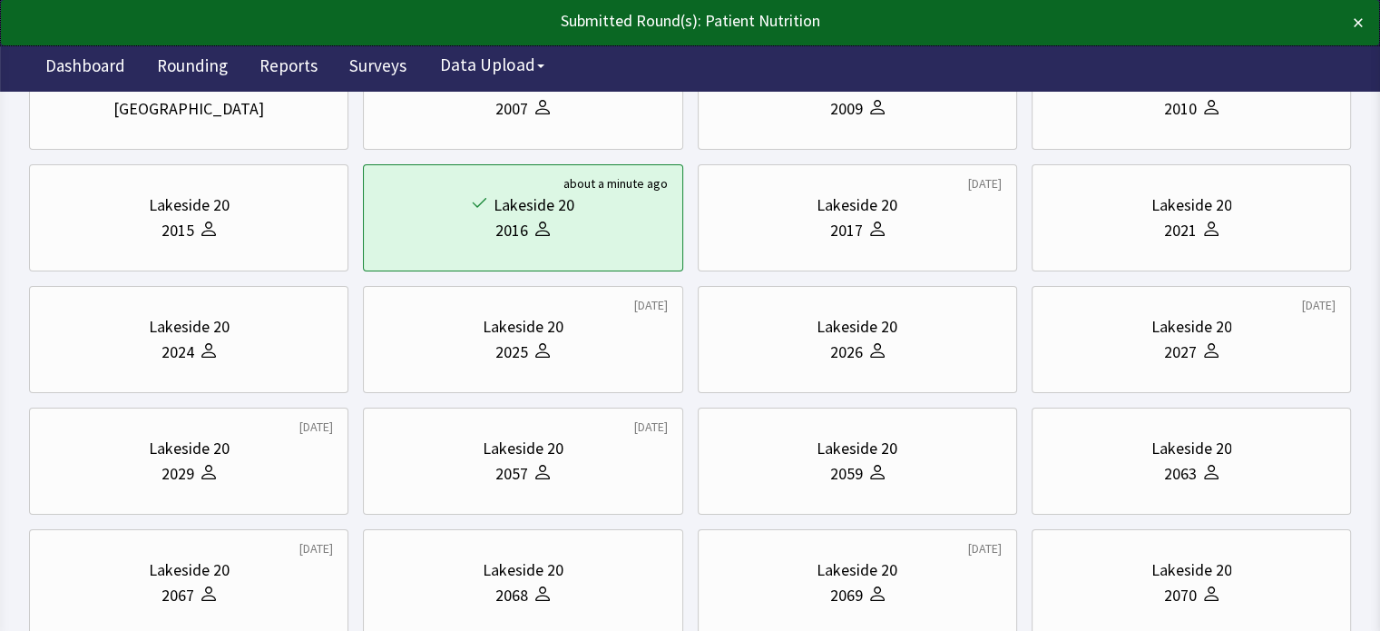
scroll to position [273, 0]
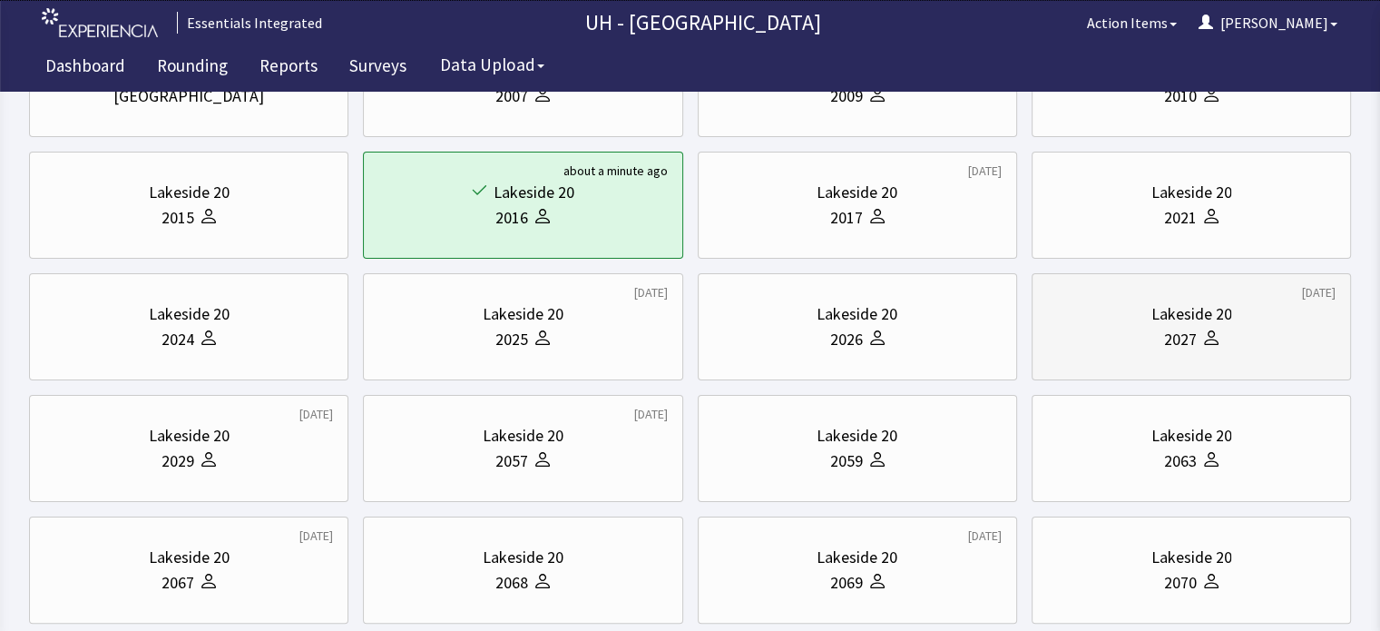
click at [1247, 327] on div "2027" at bounding box center [1191, 339] width 289 height 25
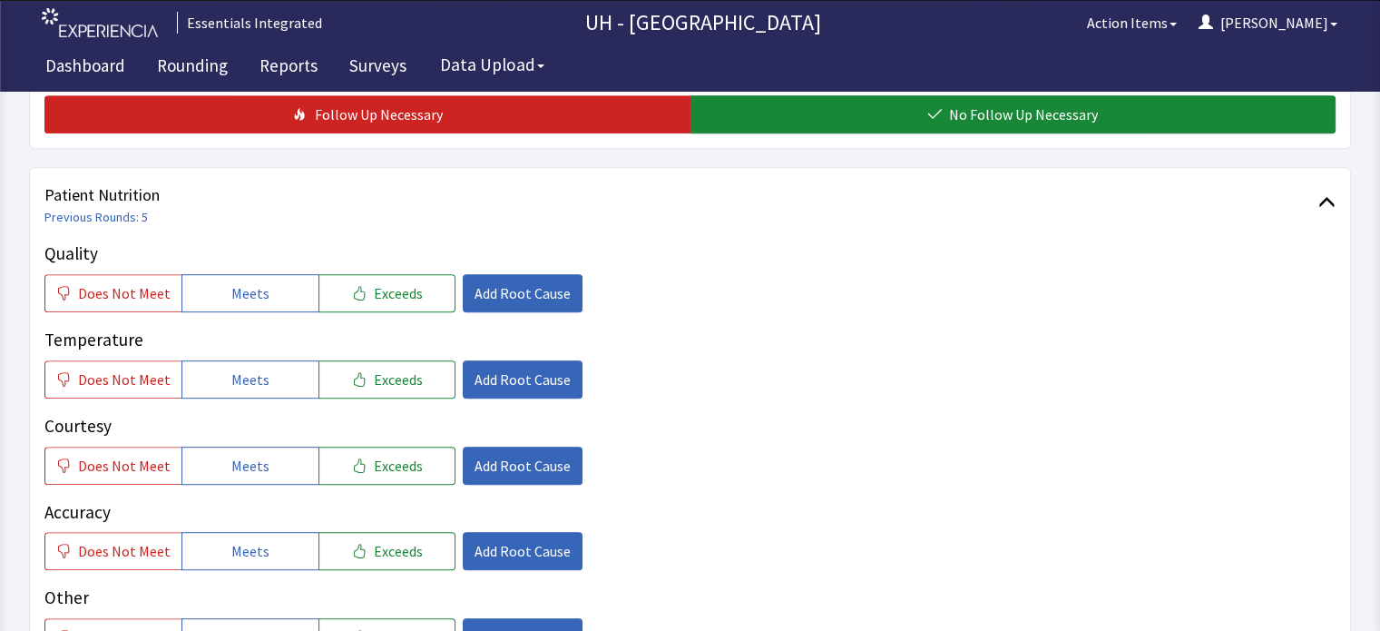
scroll to position [824, 0]
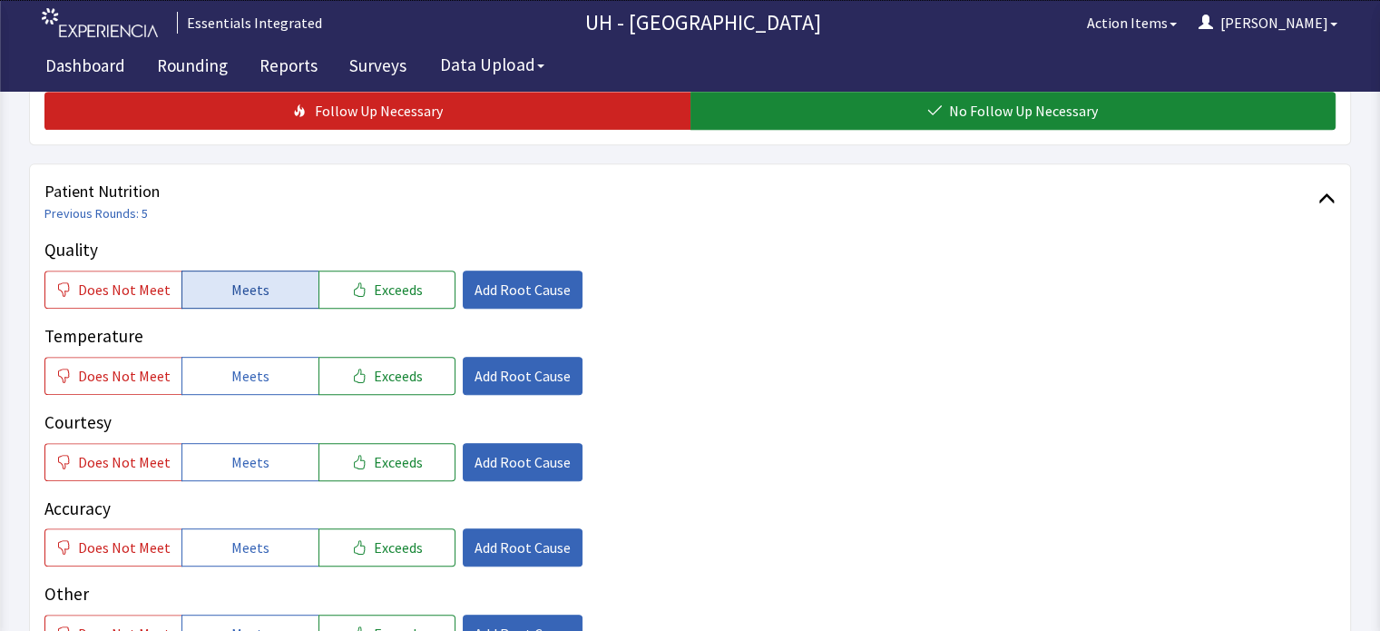
click at [231, 279] on span "Meets" at bounding box center [250, 290] width 38 height 22
drag, startPoint x: 214, startPoint y: 340, endPoint x: 210, endPoint y: 416, distance: 76.3
click at [210, 416] on div "Quality Does Not Meet Meets Exceeds Add Root Cause Temperature Does Not Meet Me…" at bounding box center [689, 488] width 1291 height 502
click at [210, 443] on button "Meets" at bounding box center [249, 462] width 137 height 38
click at [232, 365] on span "Meets" at bounding box center [250, 376] width 38 height 22
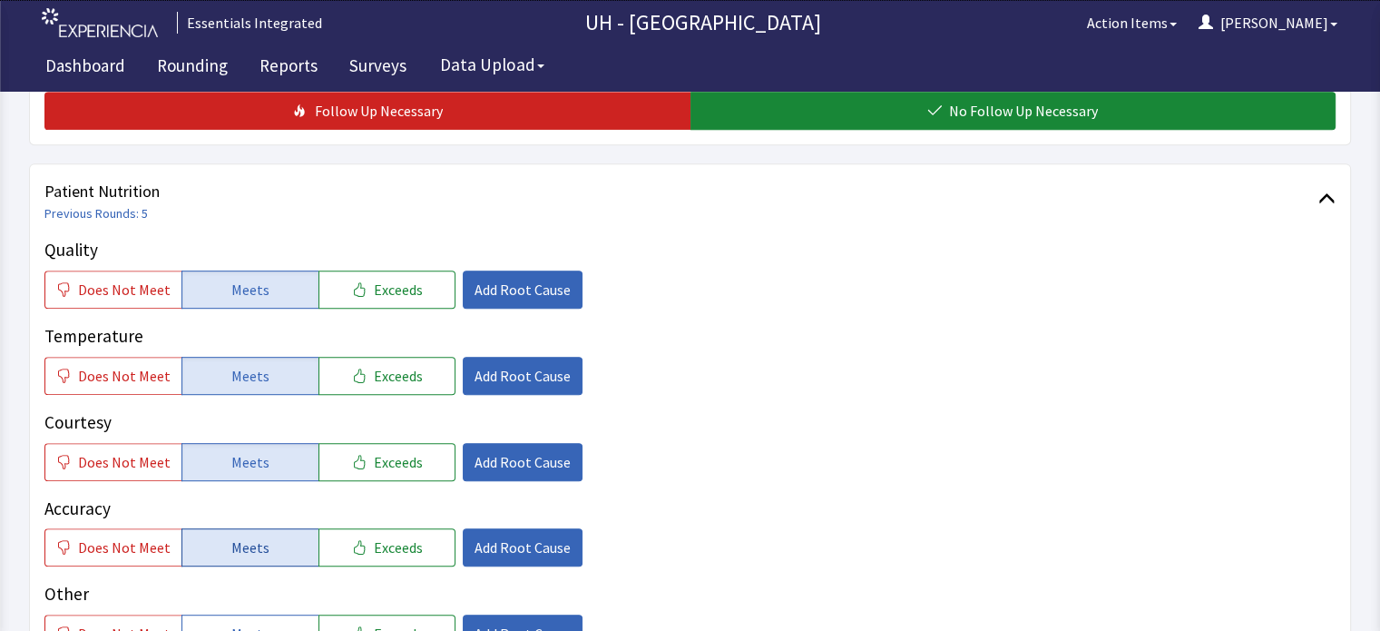
click at [232, 536] on span "Meets" at bounding box center [250, 547] width 38 height 22
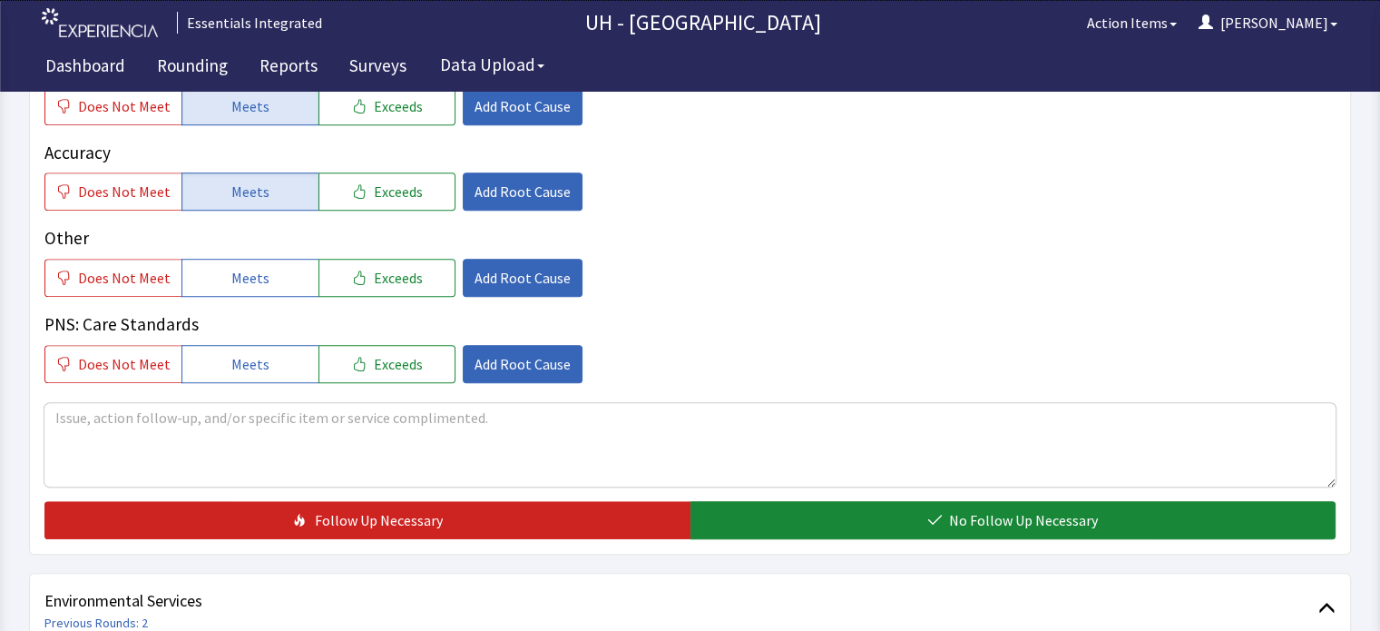
scroll to position [1187, 0]
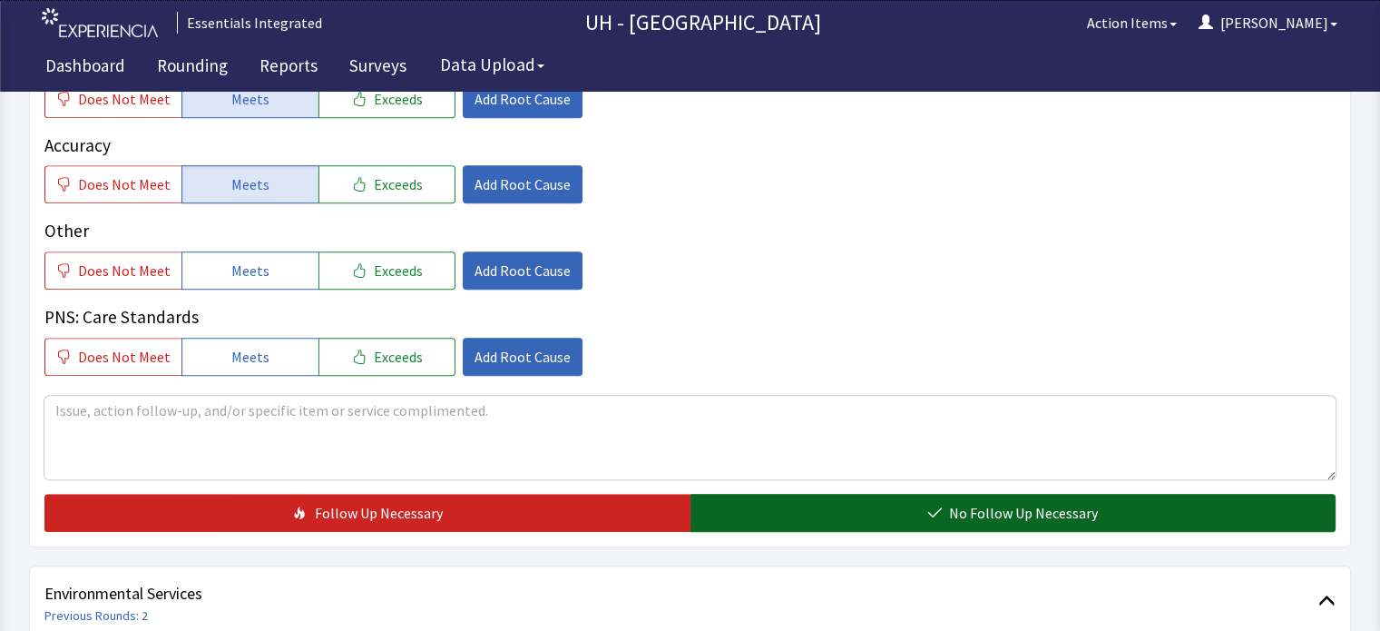
click at [807, 494] on button "No Follow Up Necessary" at bounding box center [1013, 513] width 646 height 38
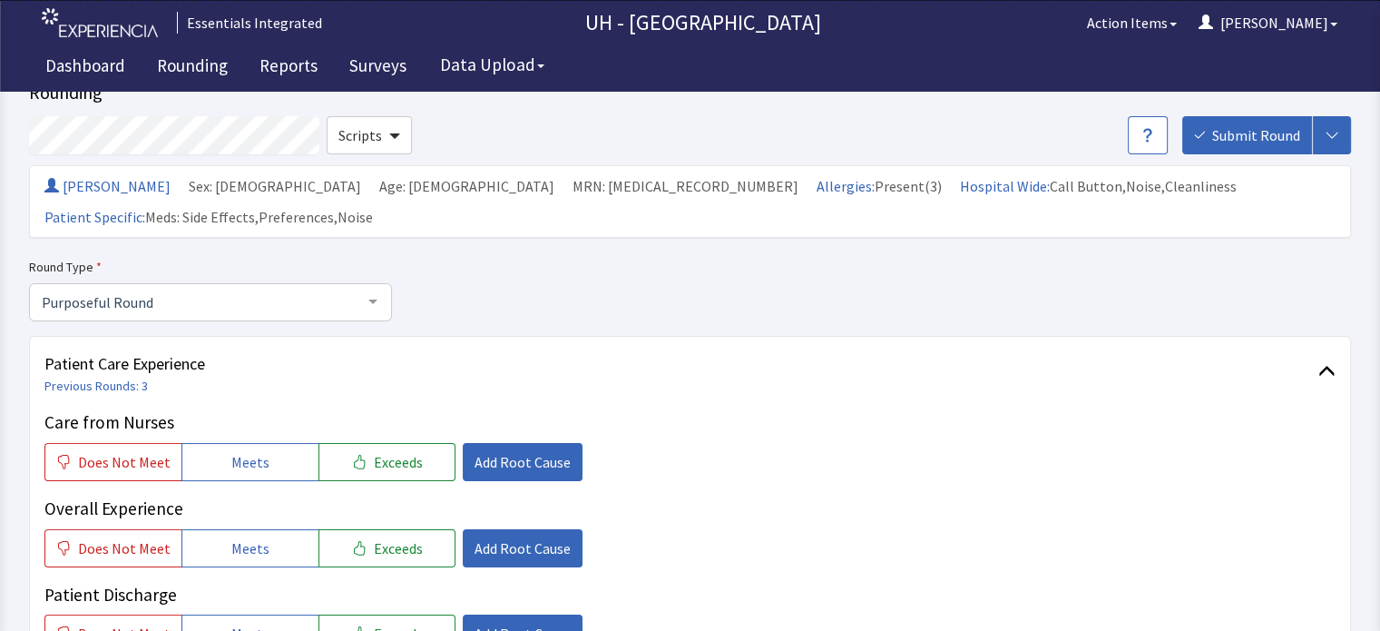
scroll to position [0, 0]
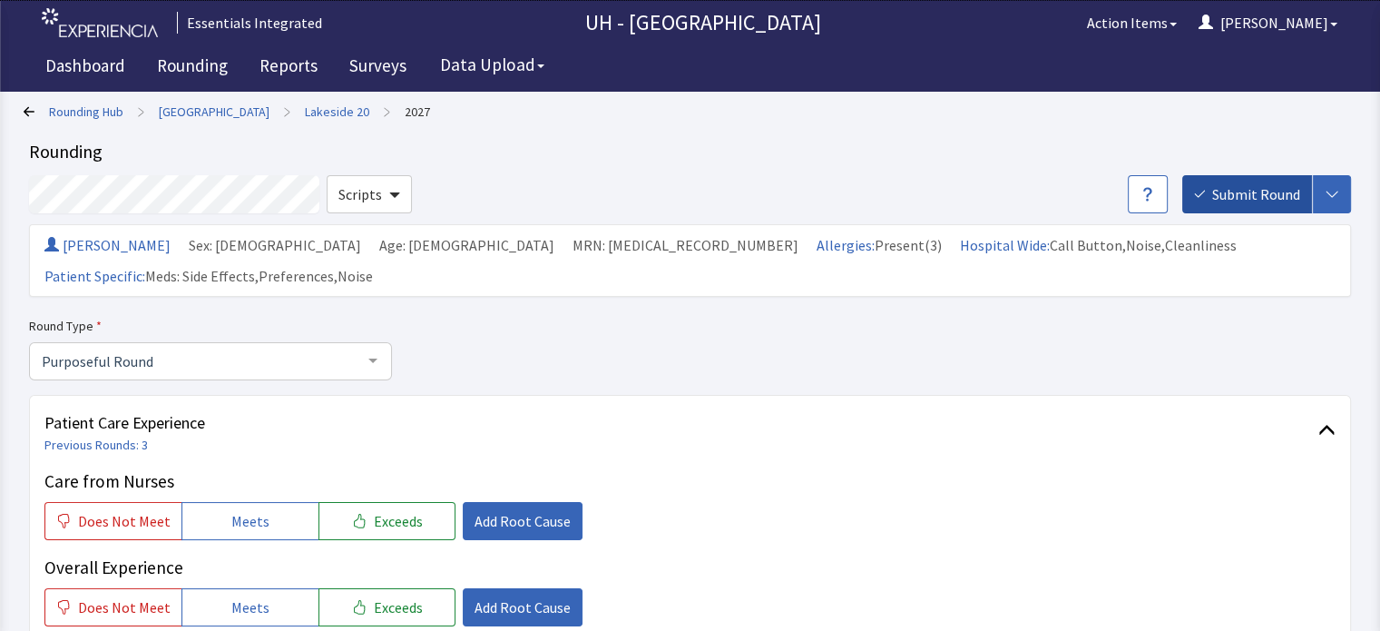
click at [1236, 196] on span "Submit Round" at bounding box center [1256, 194] width 88 height 22
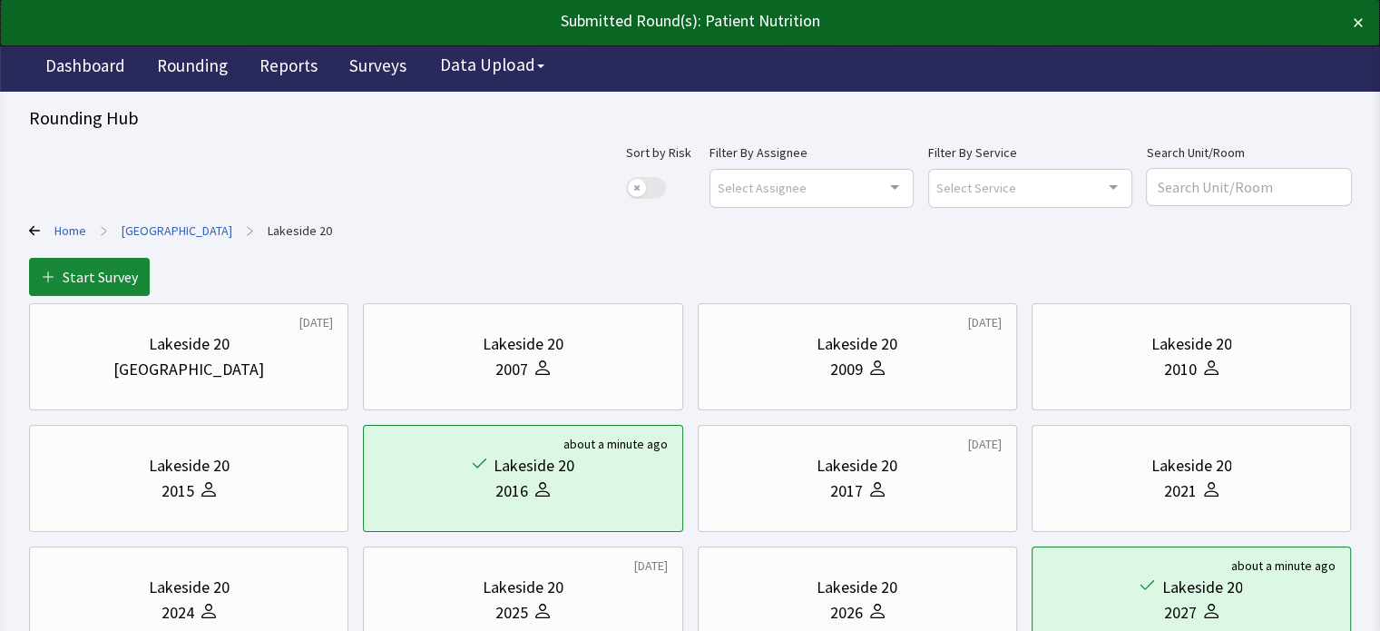
click at [1375, 104] on div "Rounding Hub Sort by Risk Use setting Filter By Assignee Select Assignee Clear …" at bounding box center [690, 630] width 1380 height 1261
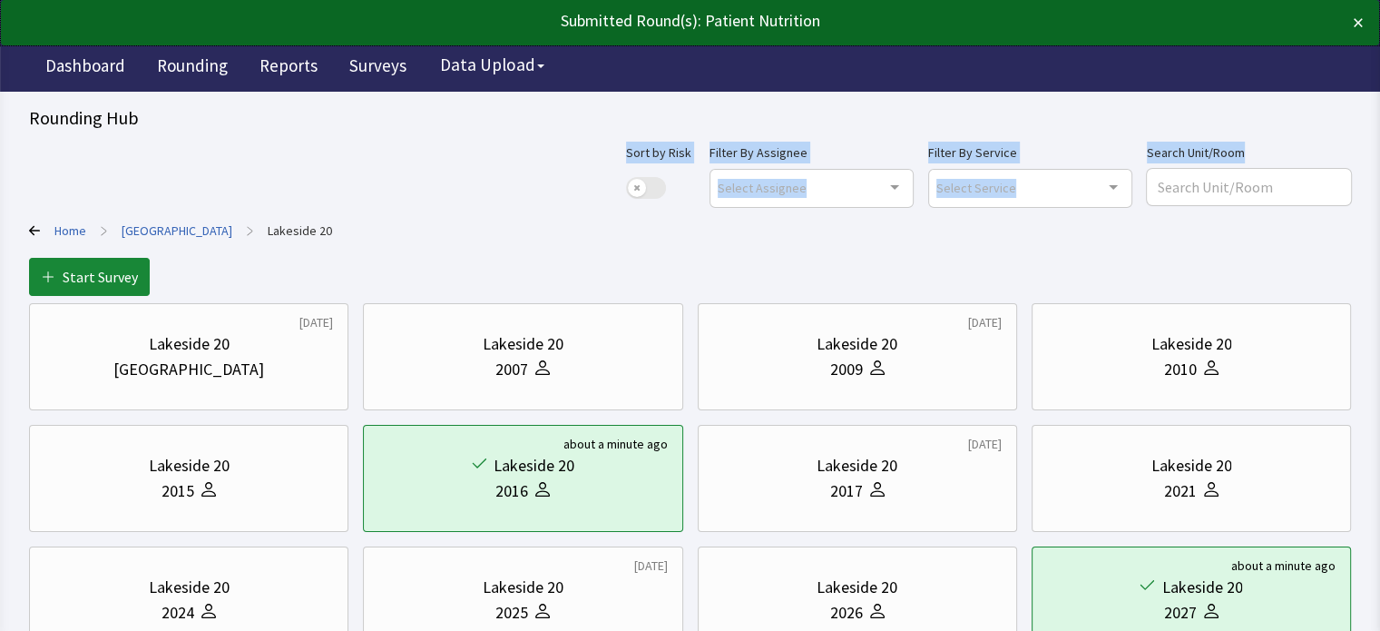
drag, startPoint x: 1379, startPoint y: 98, endPoint x: 1372, endPoint y: 181, distance: 82.9
click at [1372, 181] on div "Rounding Hub Sort by Risk Use setting Filter By Assignee Select Assignee Clear …" at bounding box center [690, 630] width 1380 height 1261
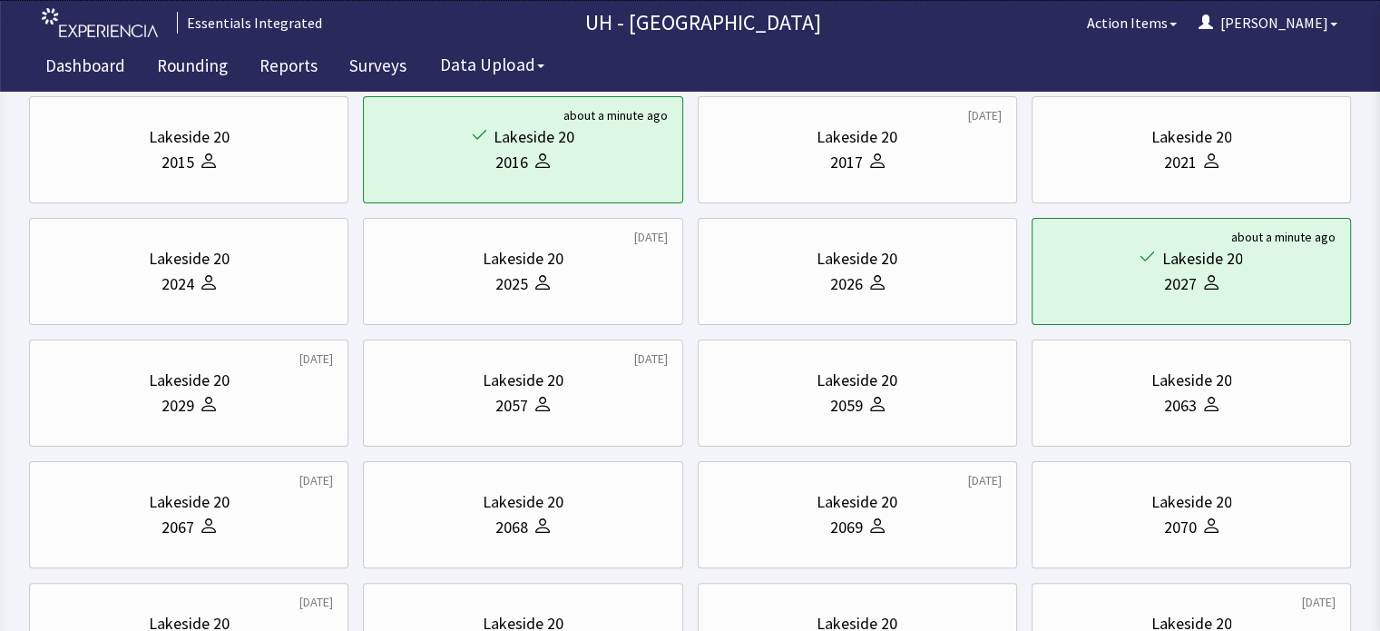
scroll to position [338, 0]
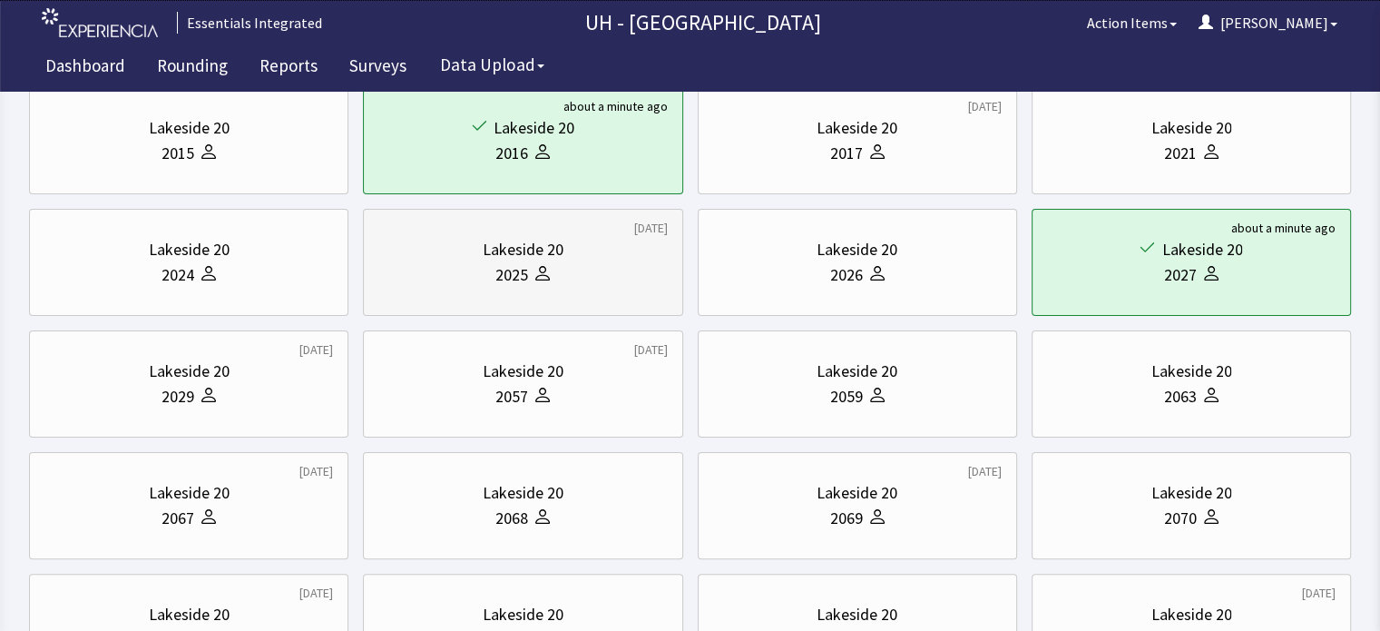
click at [541, 296] on div "[GEOGRAPHIC_DATA] 20 2025" at bounding box center [522, 262] width 289 height 87
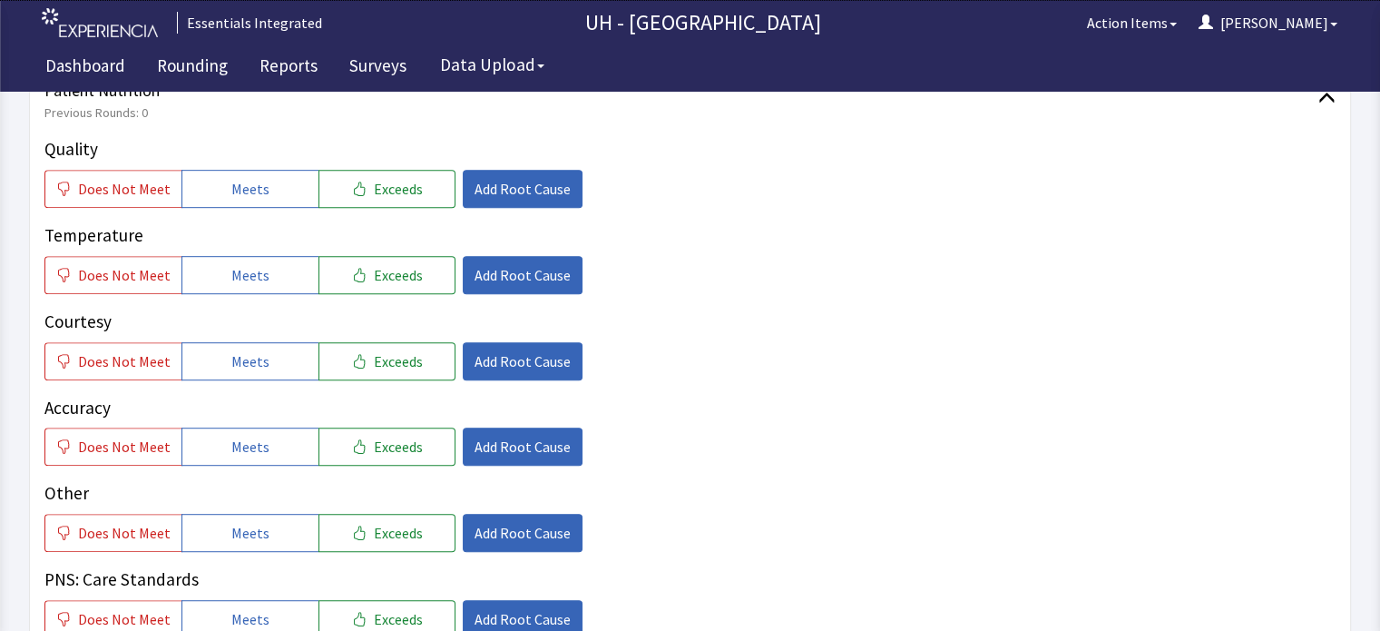
scroll to position [939, 0]
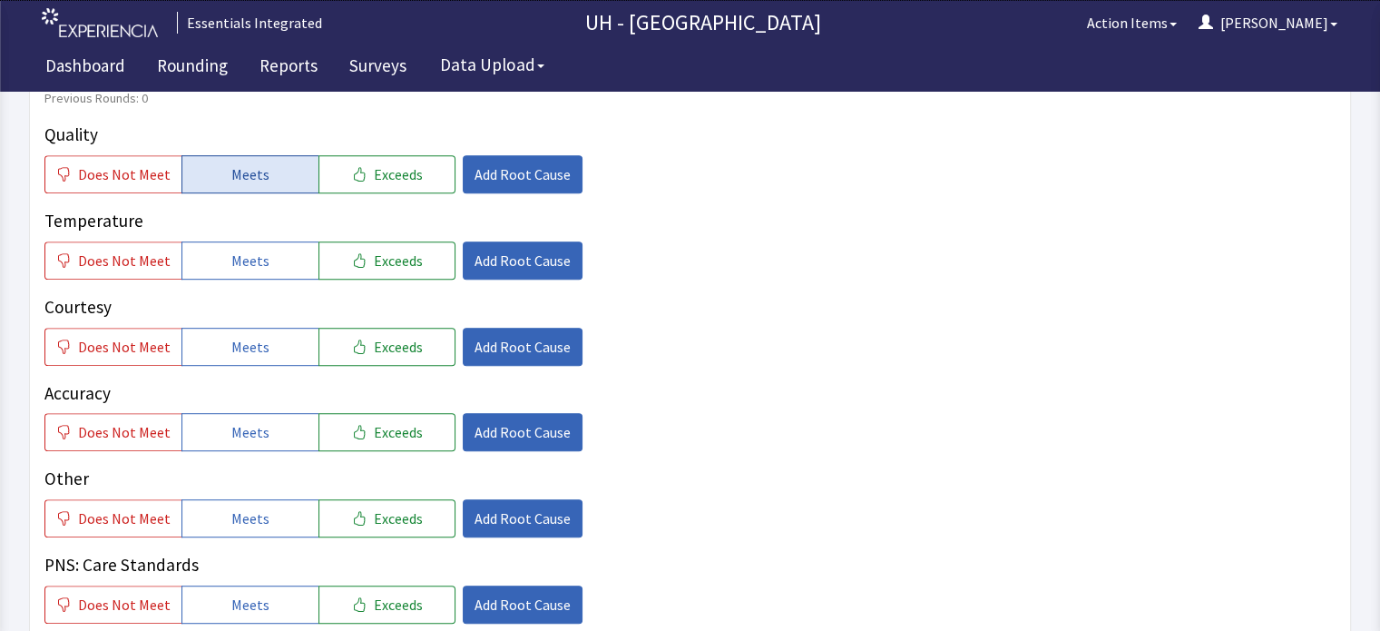
click at [234, 163] on span "Meets" at bounding box center [250, 174] width 38 height 22
click at [240, 250] on span "Meets" at bounding box center [250, 261] width 38 height 22
click at [398, 336] on span "Exceeds" at bounding box center [398, 347] width 49 height 22
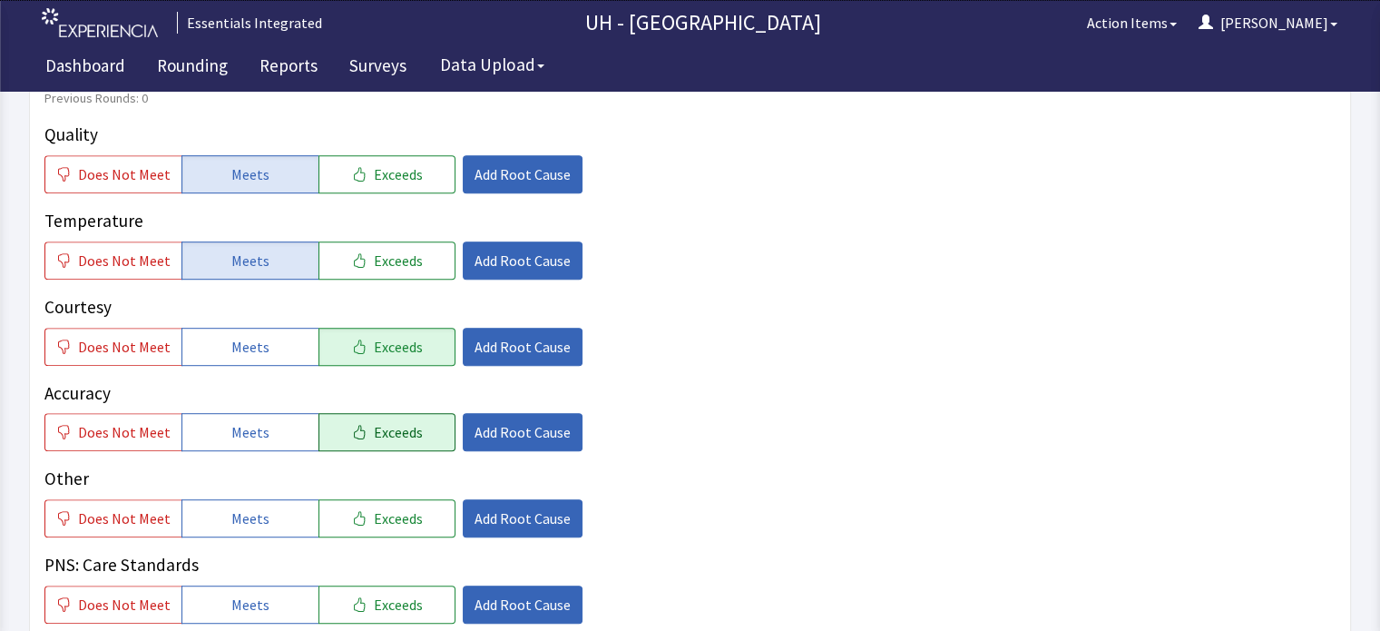
click at [381, 413] on button "Exceeds" at bounding box center [386, 432] width 137 height 38
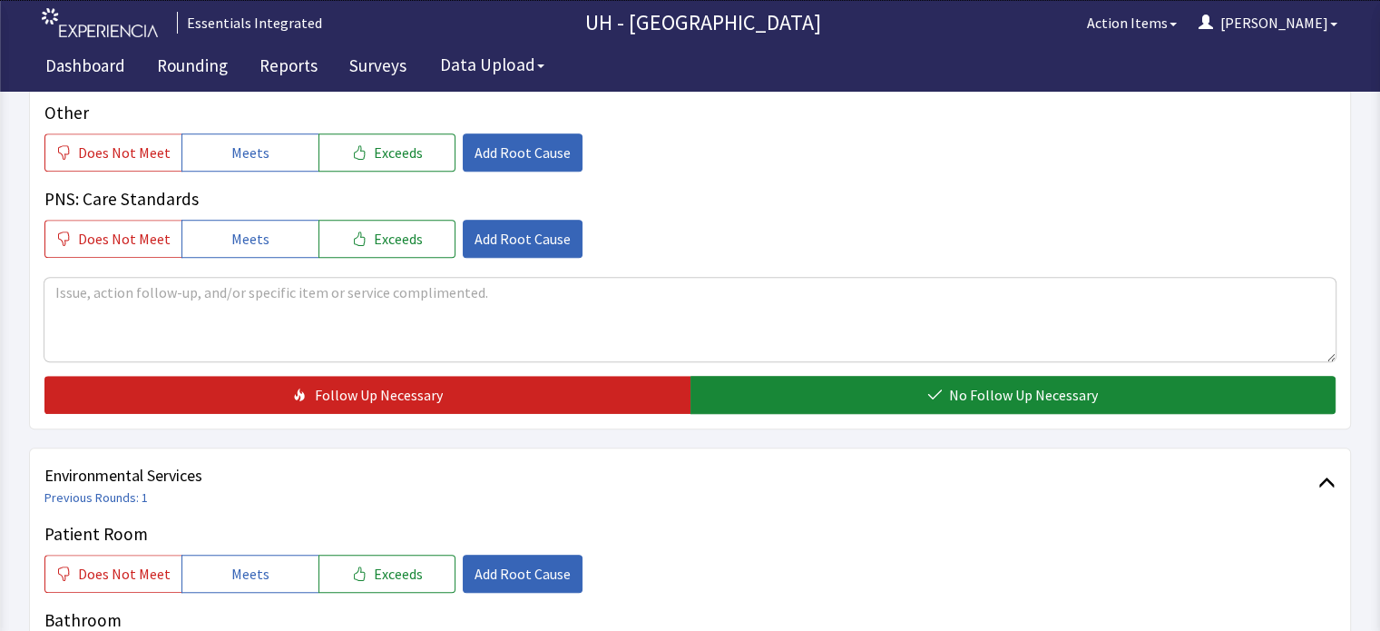
scroll to position [1432, 0]
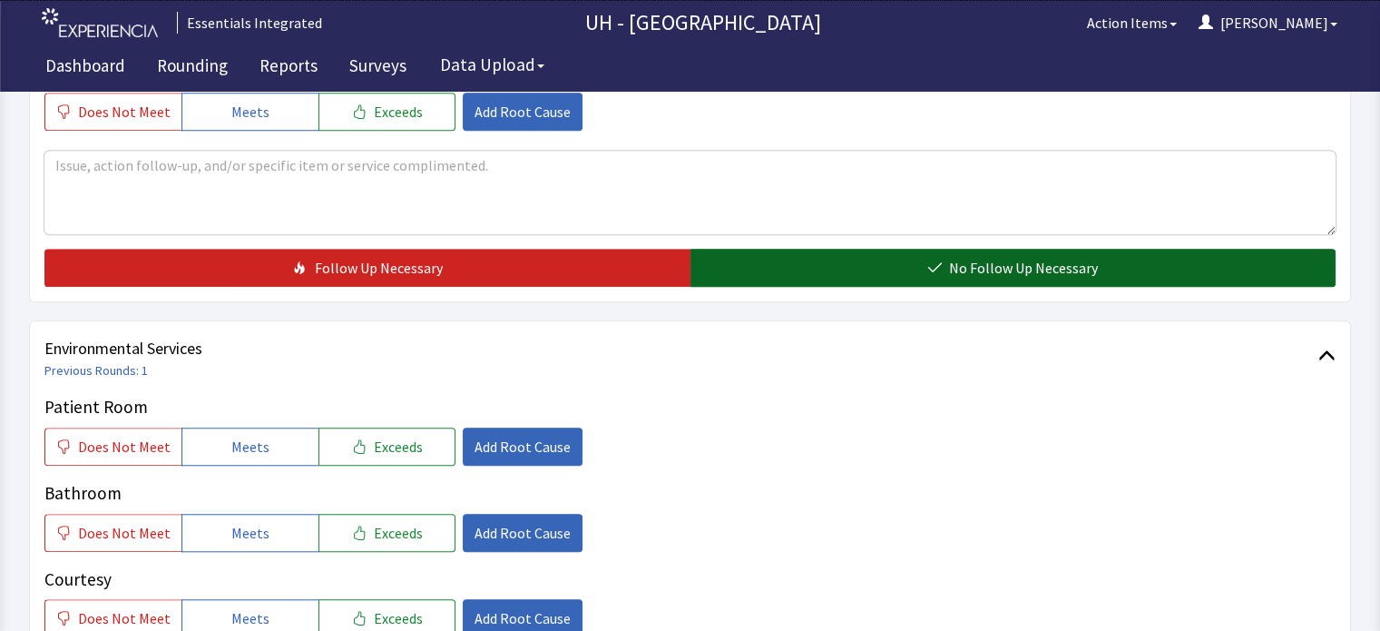
click at [1157, 249] on button "No Follow Up Necessary" at bounding box center [1013, 268] width 646 height 38
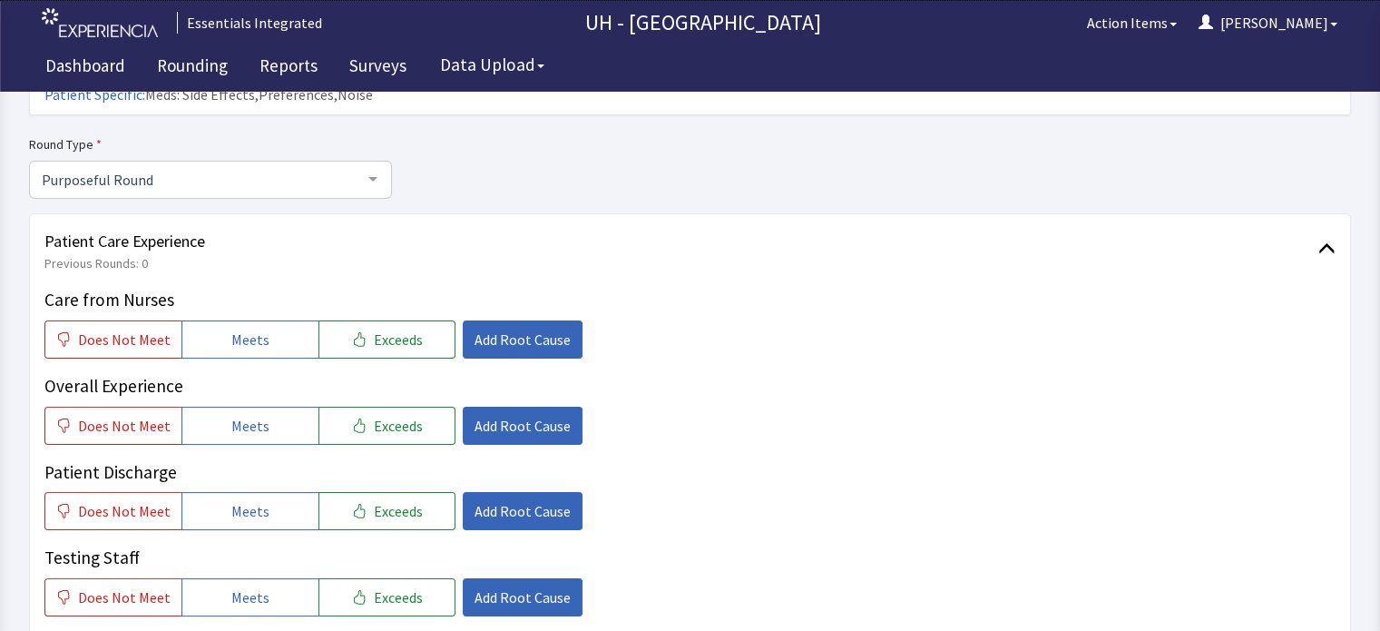
scroll to position [0, 0]
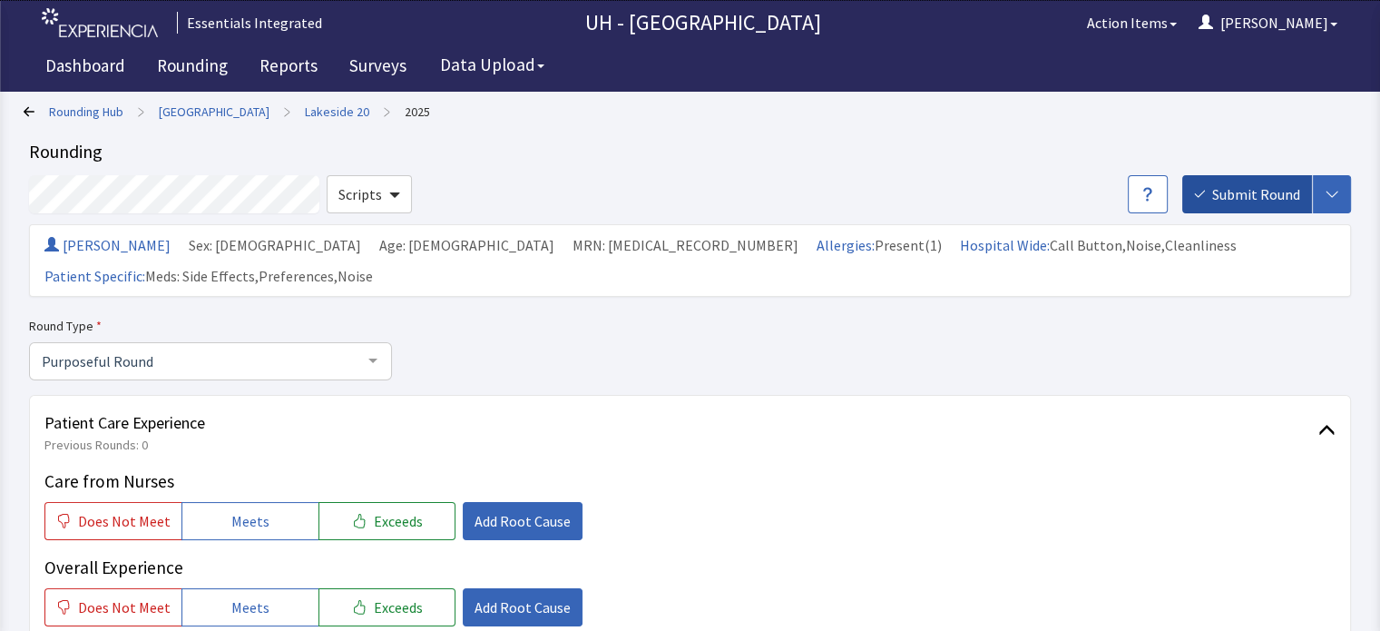
click at [1248, 209] on button "Submit Round" at bounding box center [1247, 194] width 130 height 38
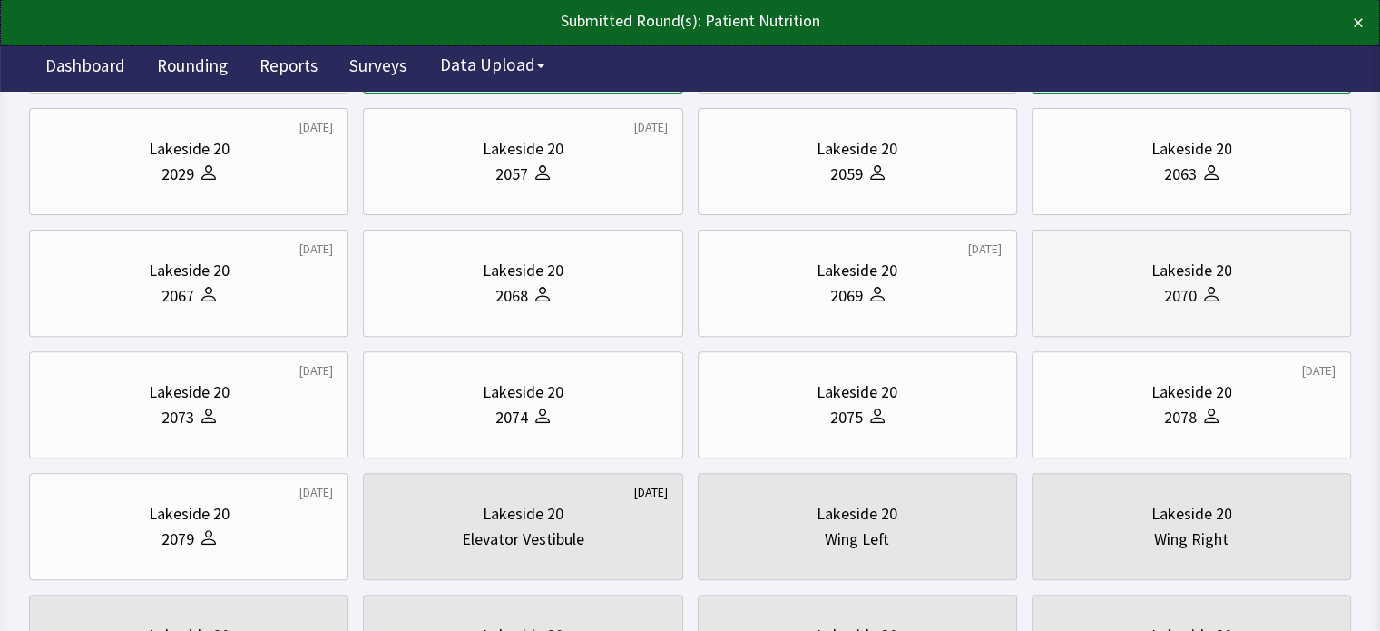
scroll to position [563, 0]
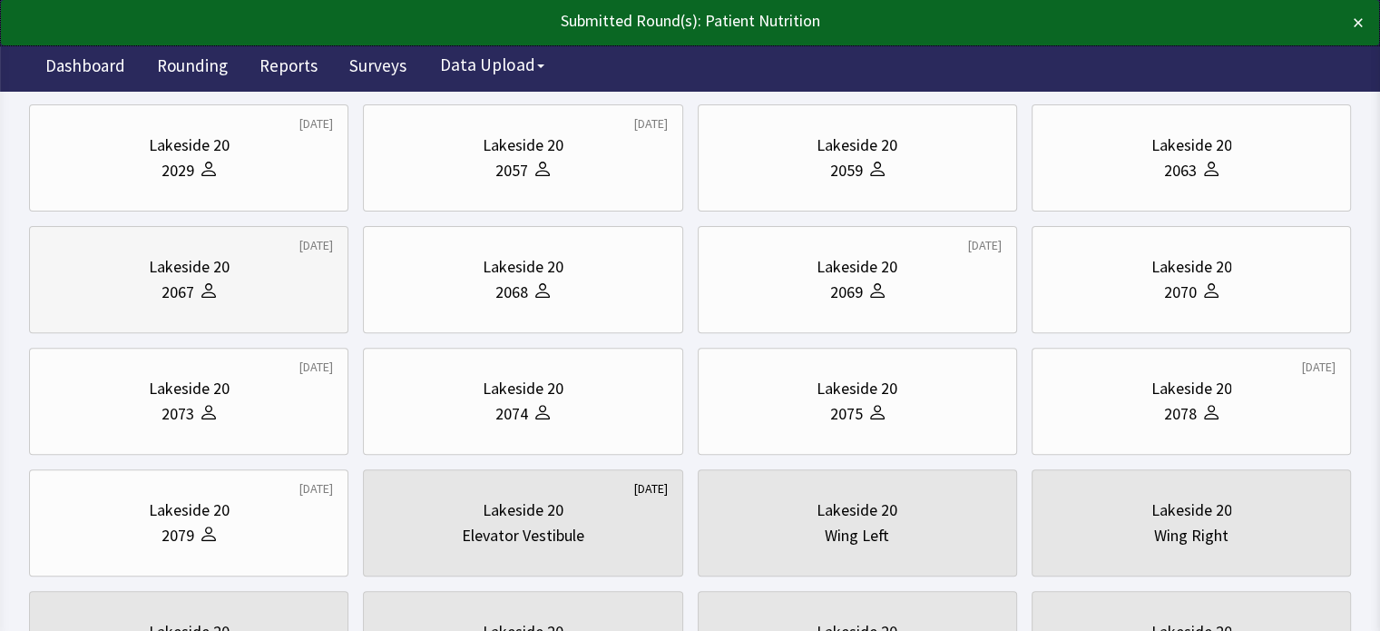
click at [235, 305] on div "Lakeside 20 2067" at bounding box center [188, 279] width 289 height 87
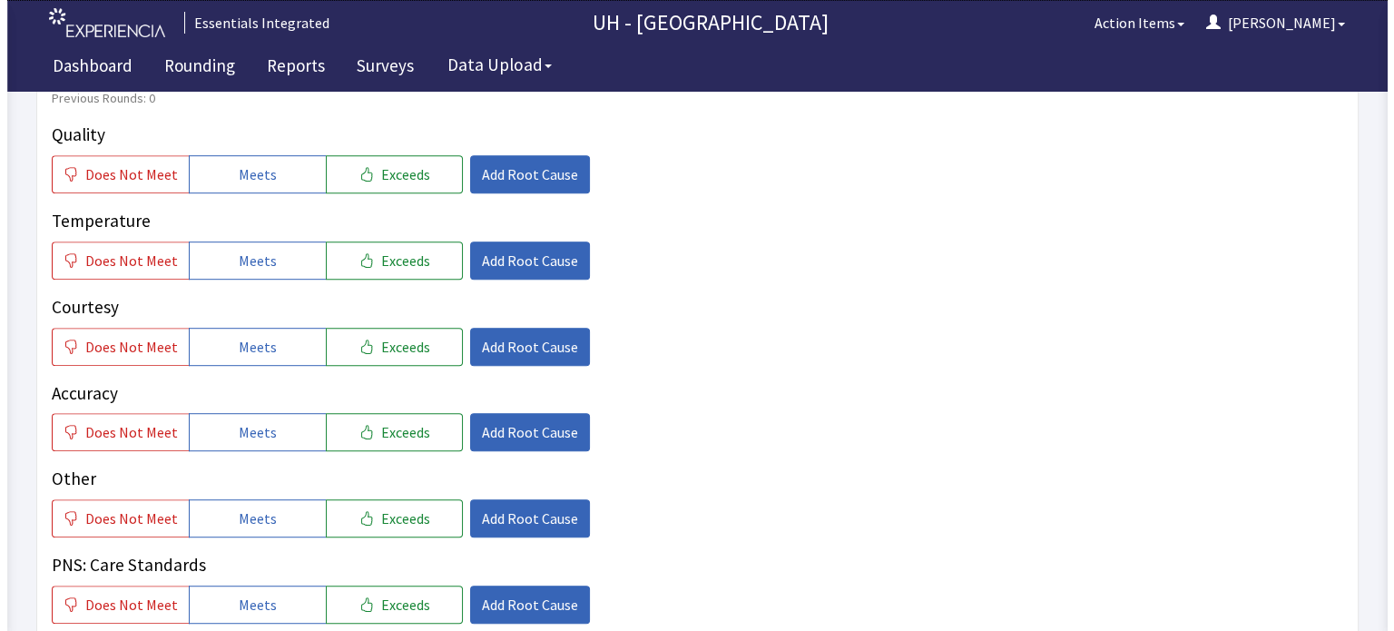
scroll to position [950, 0]
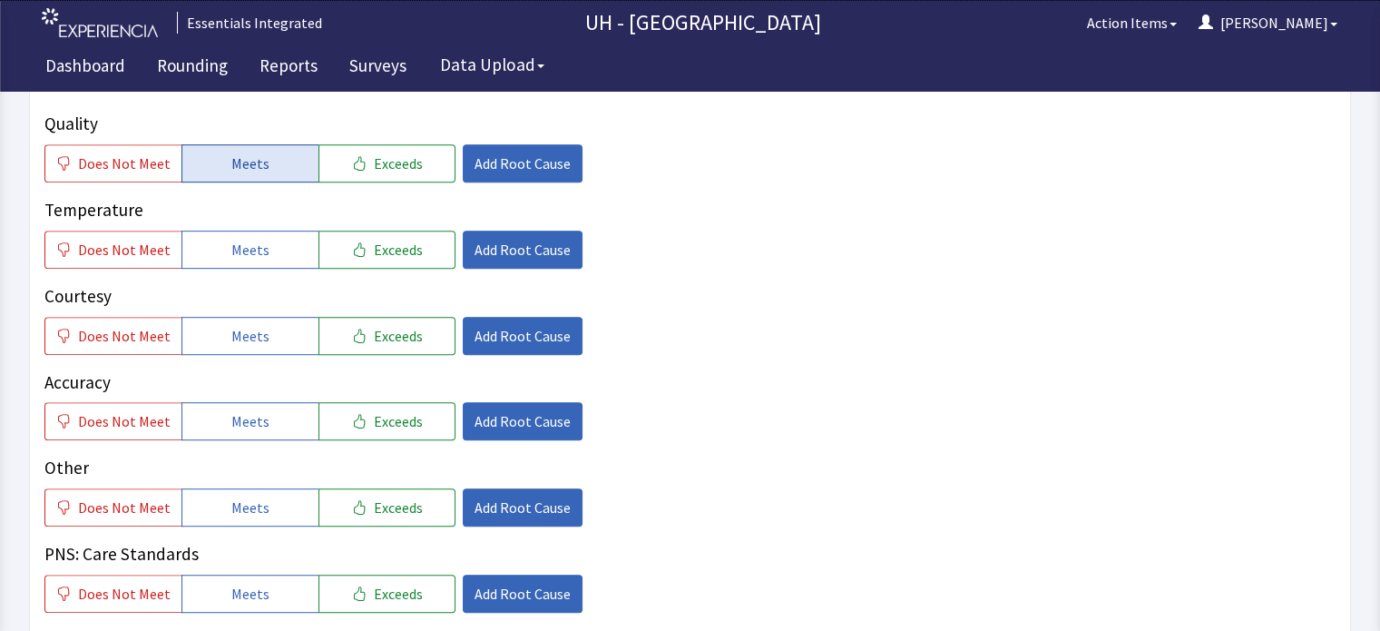
click at [236, 152] on span "Meets" at bounding box center [250, 163] width 38 height 22
click at [238, 230] on button "Meets" at bounding box center [249, 249] width 137 height 38
click at [240, 325] on span "Meets" at bounding box center [250, 336] width 38 height 22
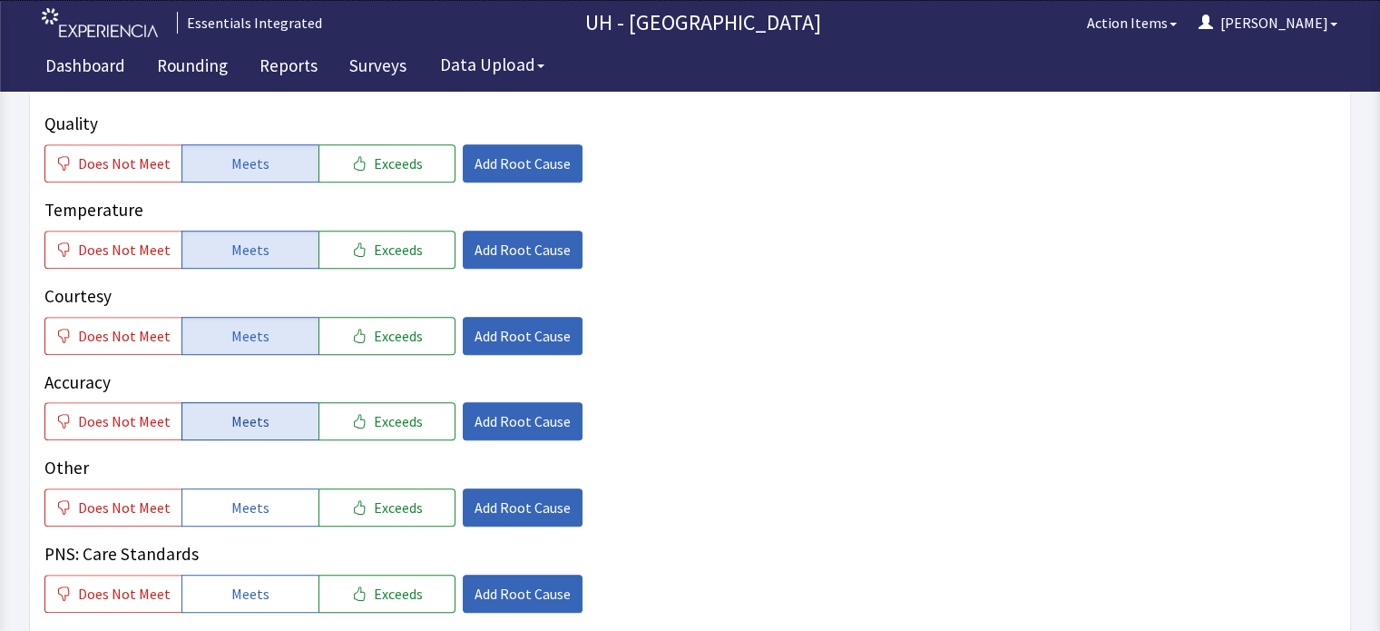
click at [243, 410] on span "Meets" at bounding box center [250, 421] width 38 height 22
click at [523, 152] on span "Add Root Cause" at bounding box center [523, 163] width 96 height 22
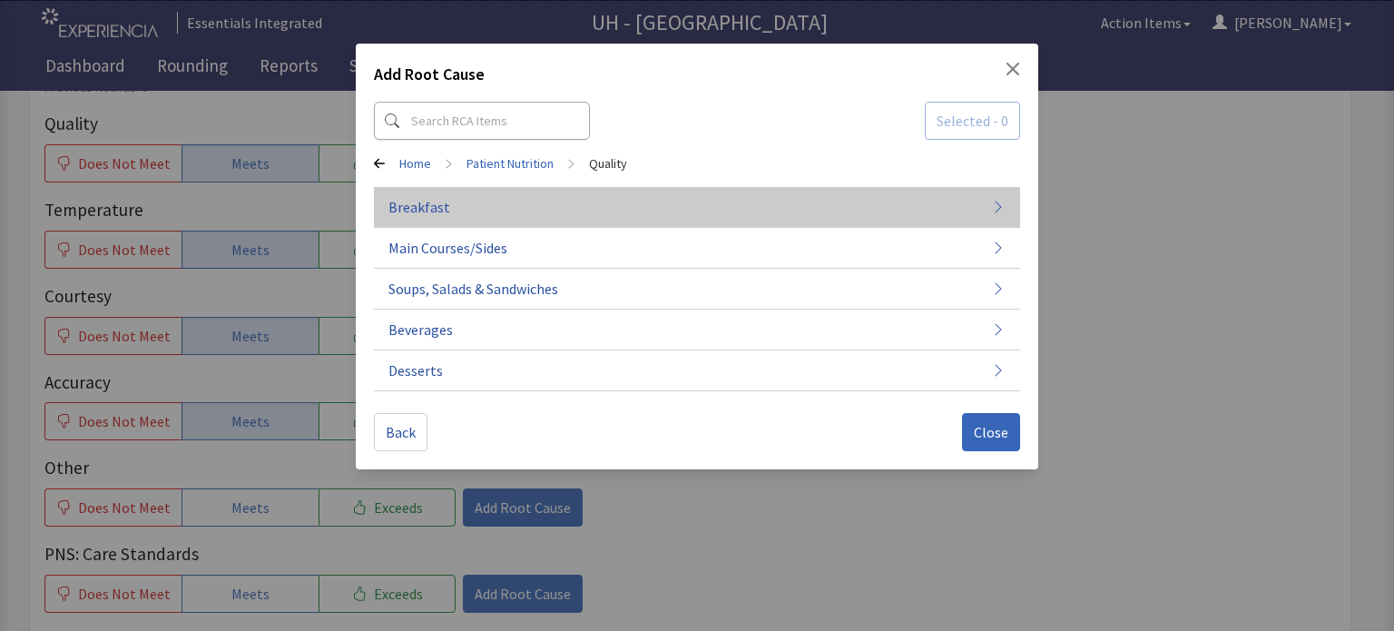
click at [489, 209] on button "Breakfast" at bounding box center [697, 207] width 646 height 41
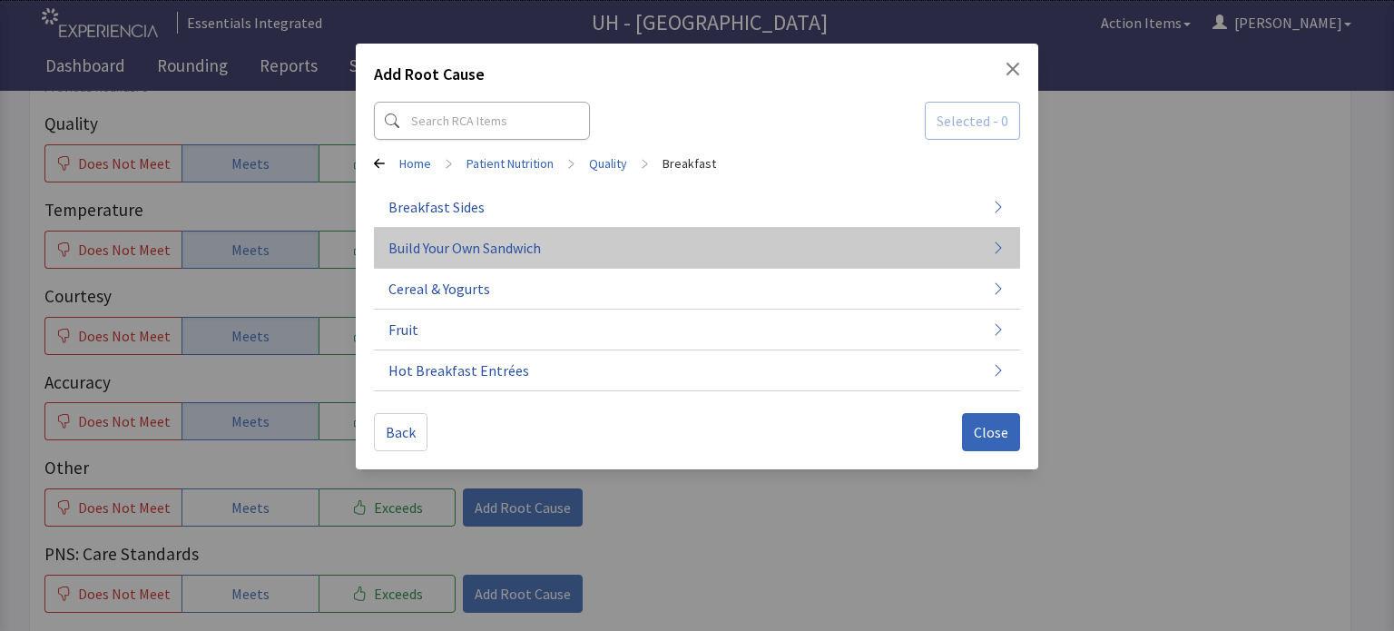
click at [523, 242] on span "Build Your Own Sandwich" at bounding box center [464, 248] width 152 height 22
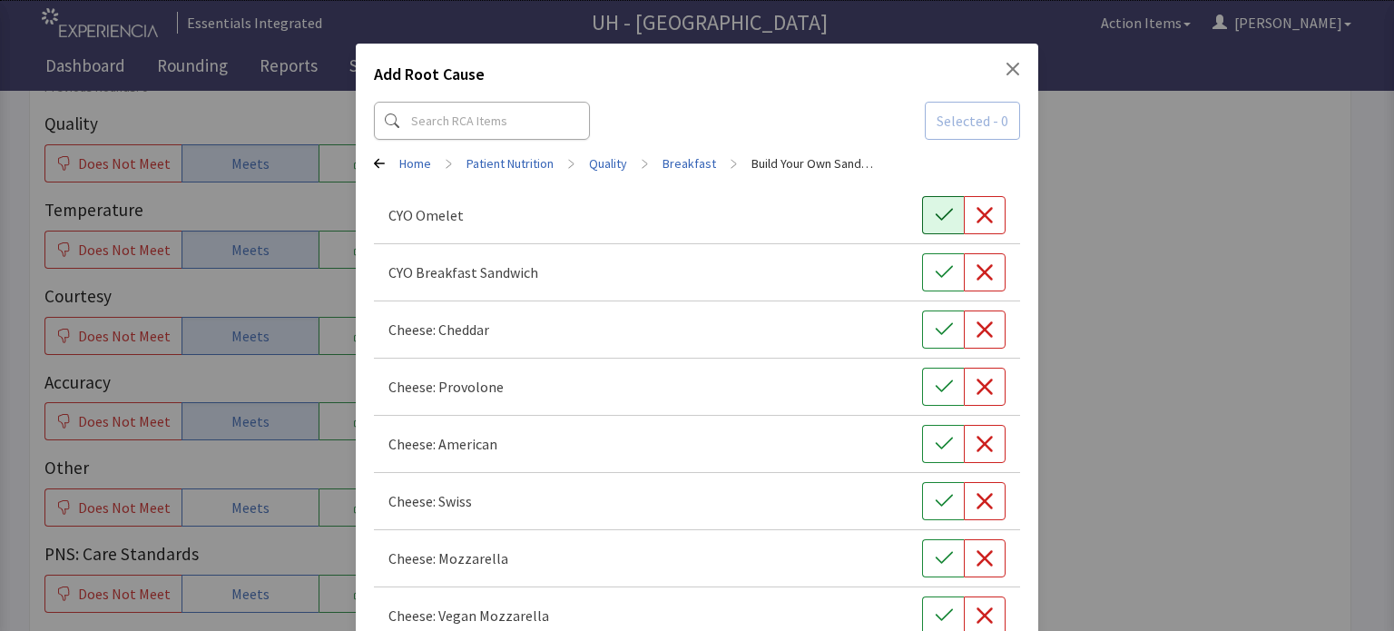
click at [935, 210] on icon "button" at bounding box center [944, 215] width 18 height 18
click at [977, 264] on icon "button" at bounding box center [984, 272] width 18 height 18
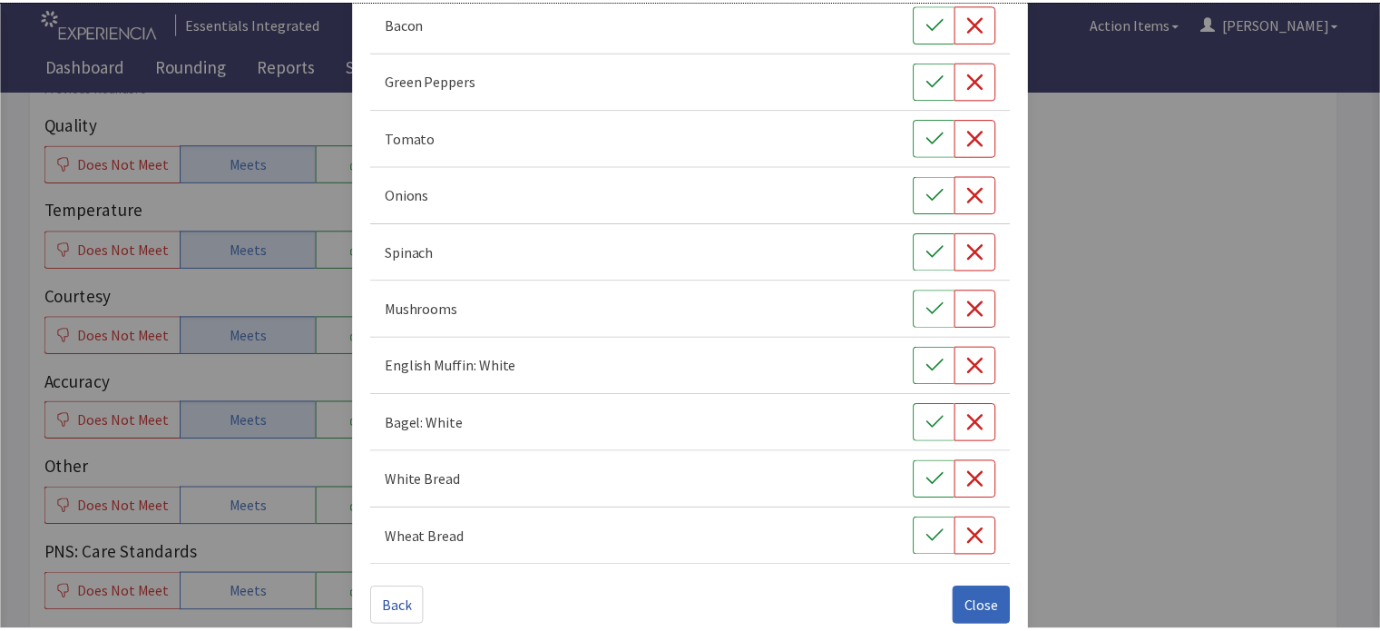
scroll to position [731, 0]
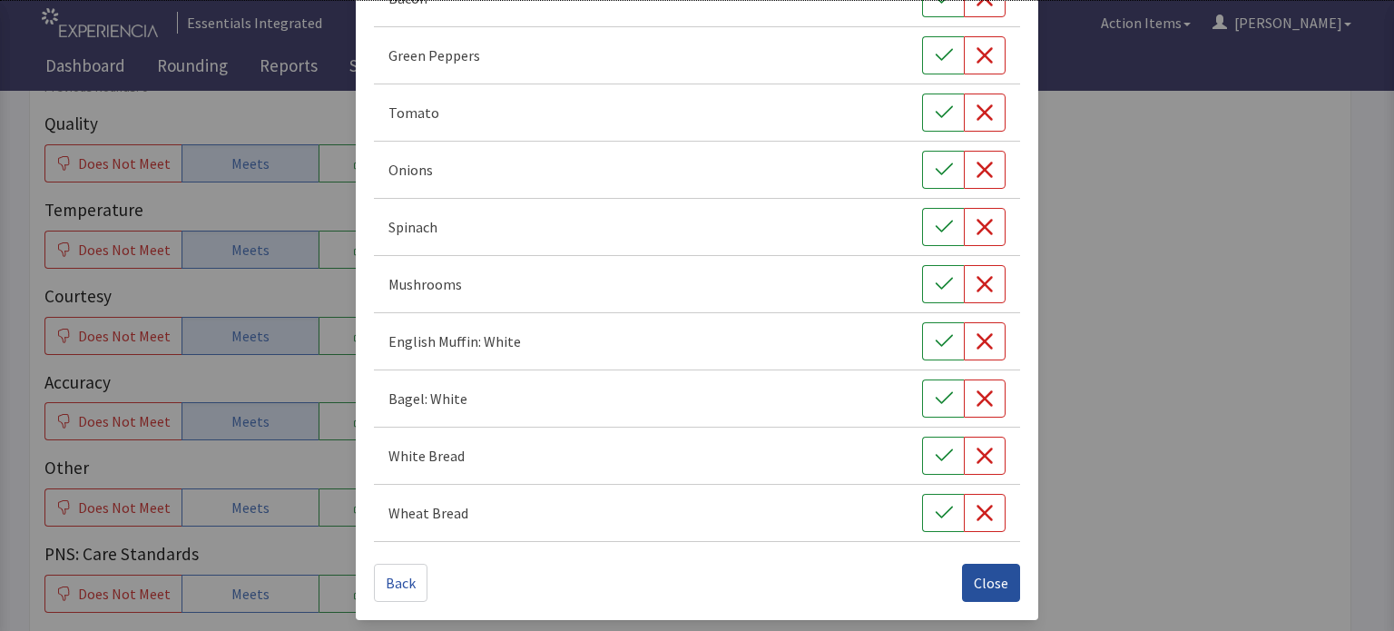
click at [976, 574] on span "Close" at bounding box center [991, 583] width 34 height 22
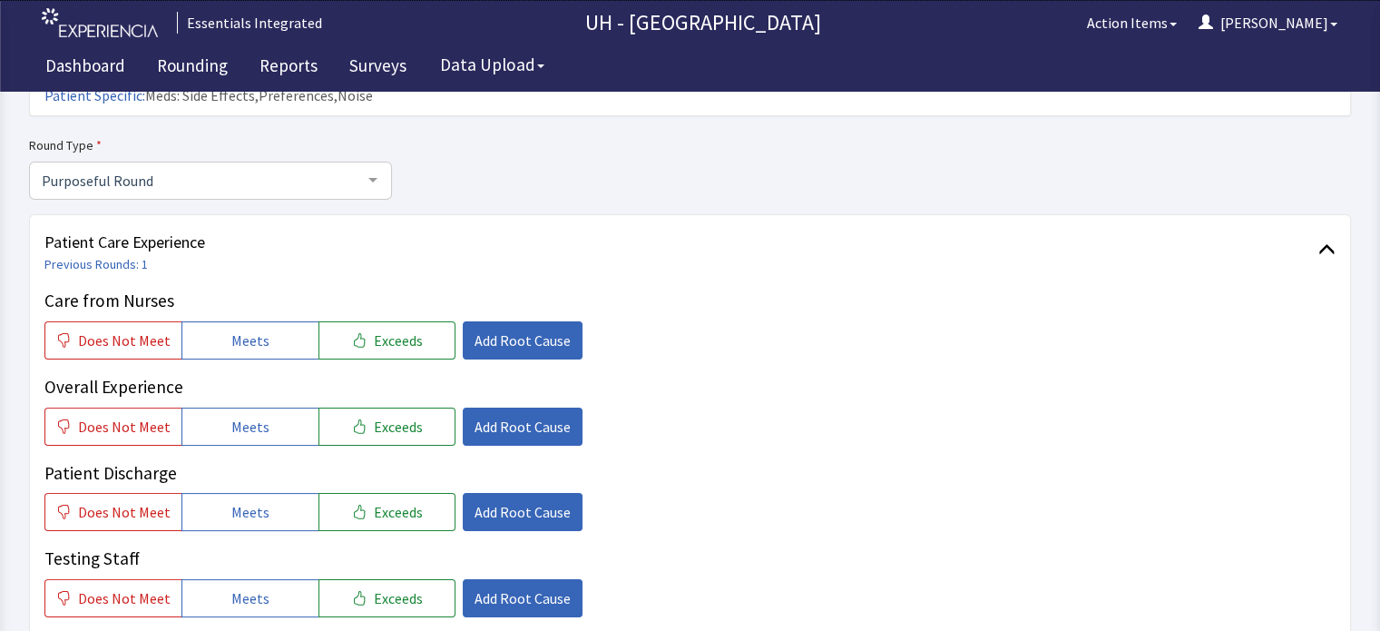
scroll to position [0, 0]
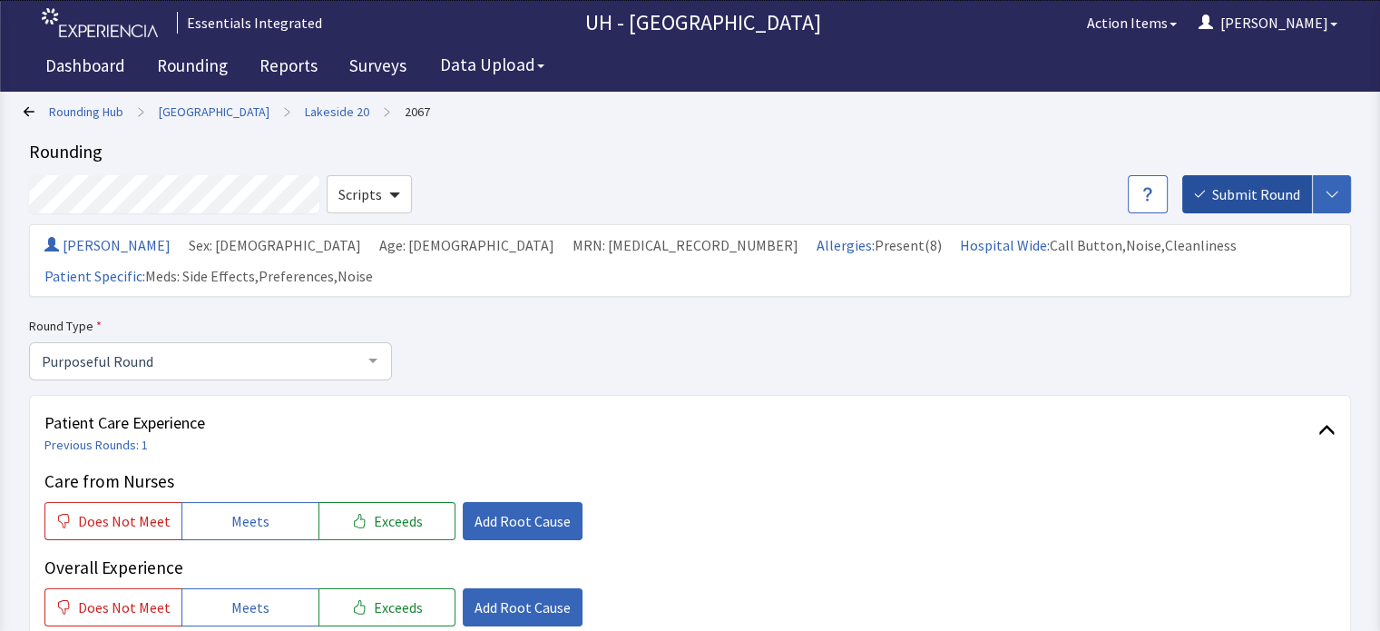
click at [1269, 191] on span "Submit Round" at bounding box center [1256, 194] width 88 height 22
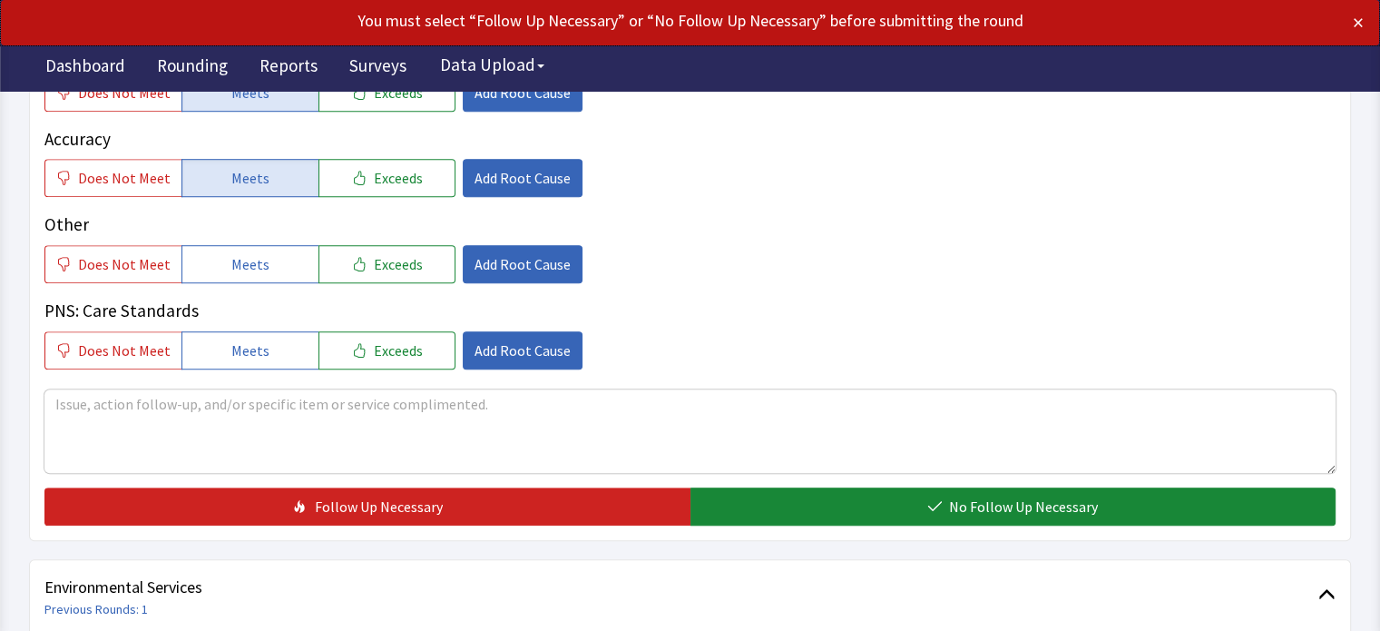
scroll to position [1290, 0]
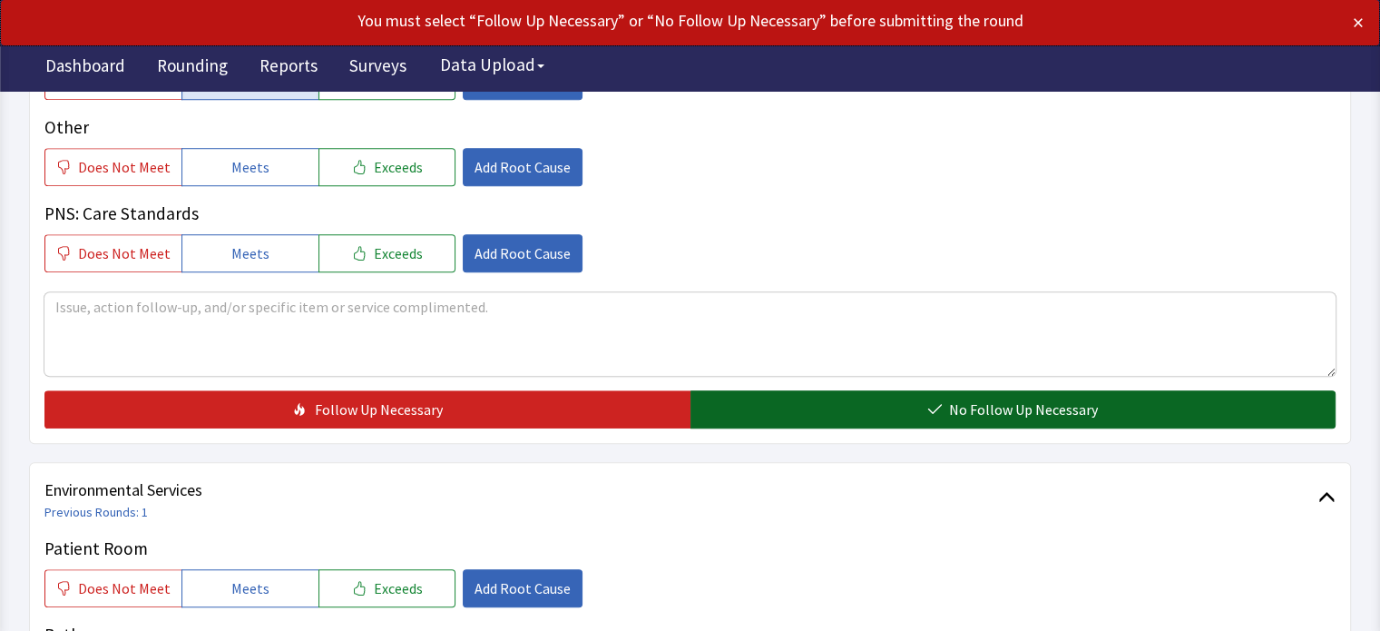
click at [1190, 390] on button "No Follow Up Necessary" at bounding box center [1013, 409] width 646 height 38
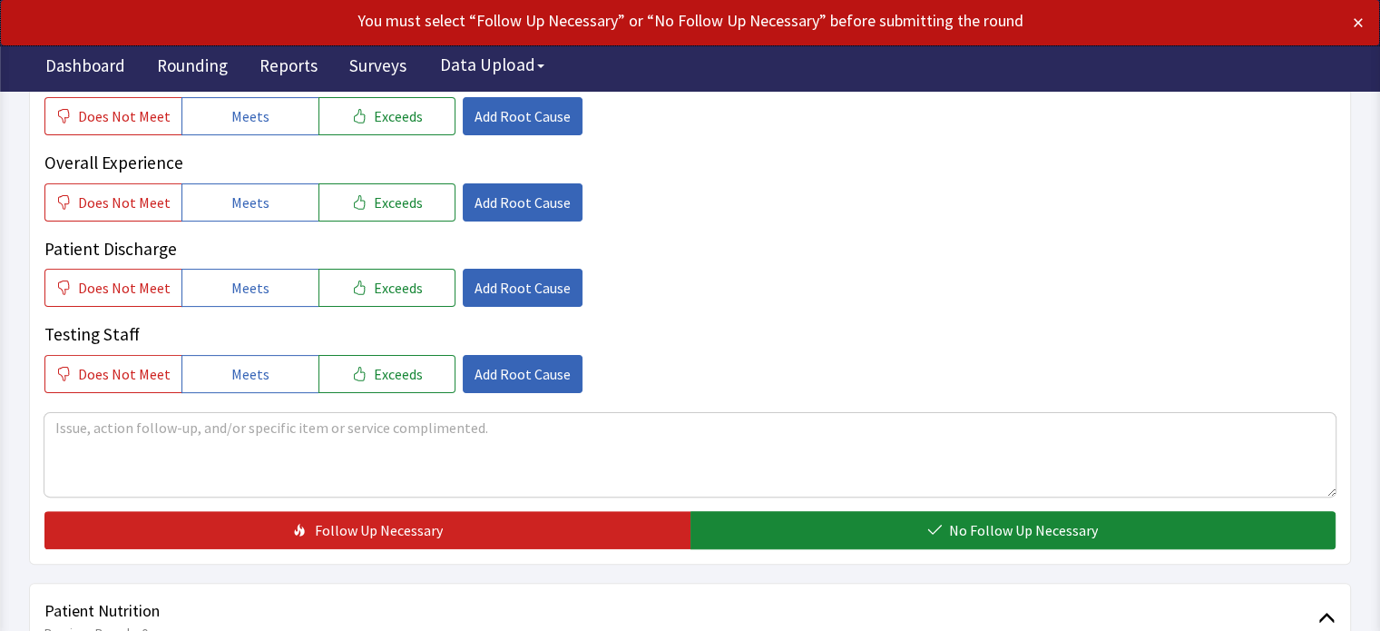
scroll to position [0, 0]
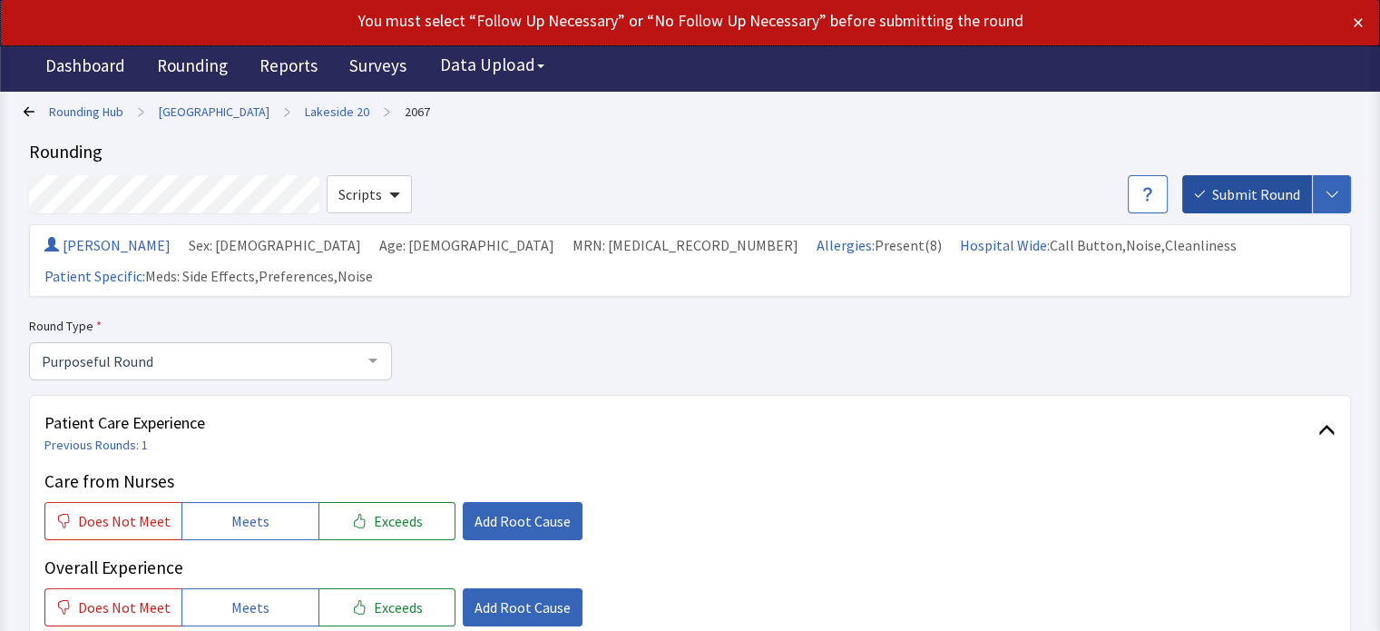
click at [1253, 188] on span "Submit Round" at bounding box center [1256, 194] width 88 height 22
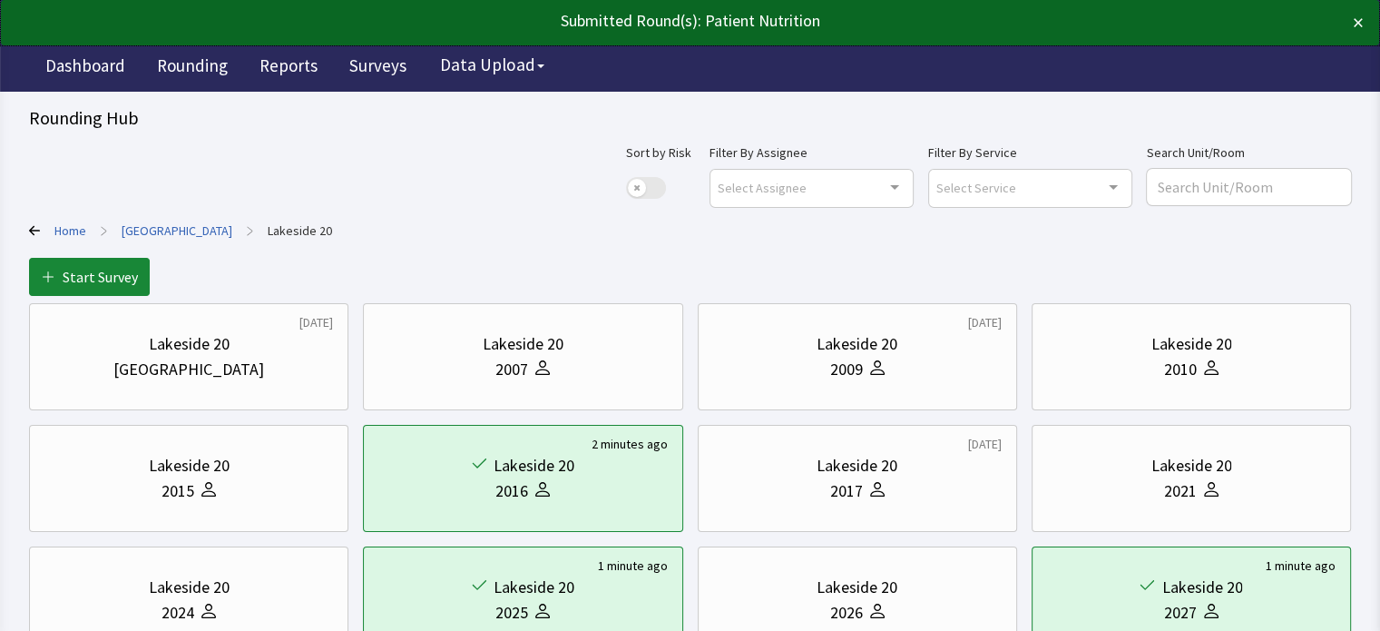
click at [155, 222] on link "[GEOGRAPHIC_DATA]" at bounding box center [177, 230] width 111 height 18
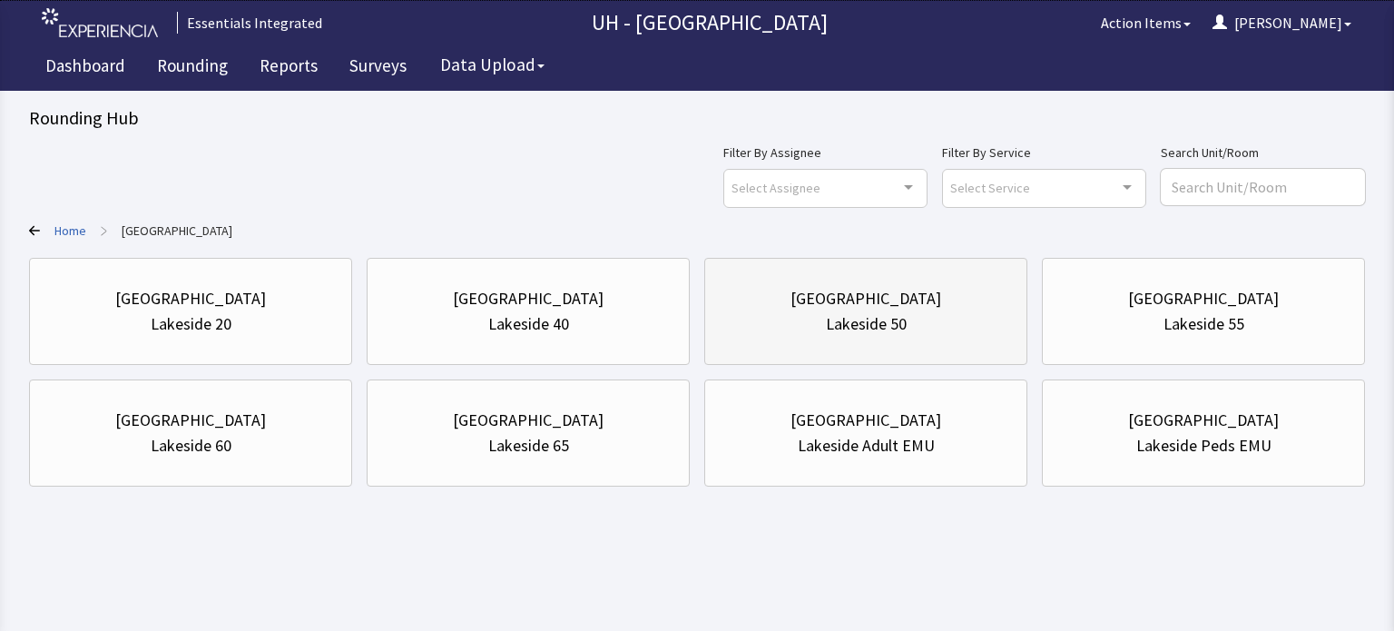
click at [853, 317] on div "Lakeside 50" at bounding box center [866, 323] width 81 height 25
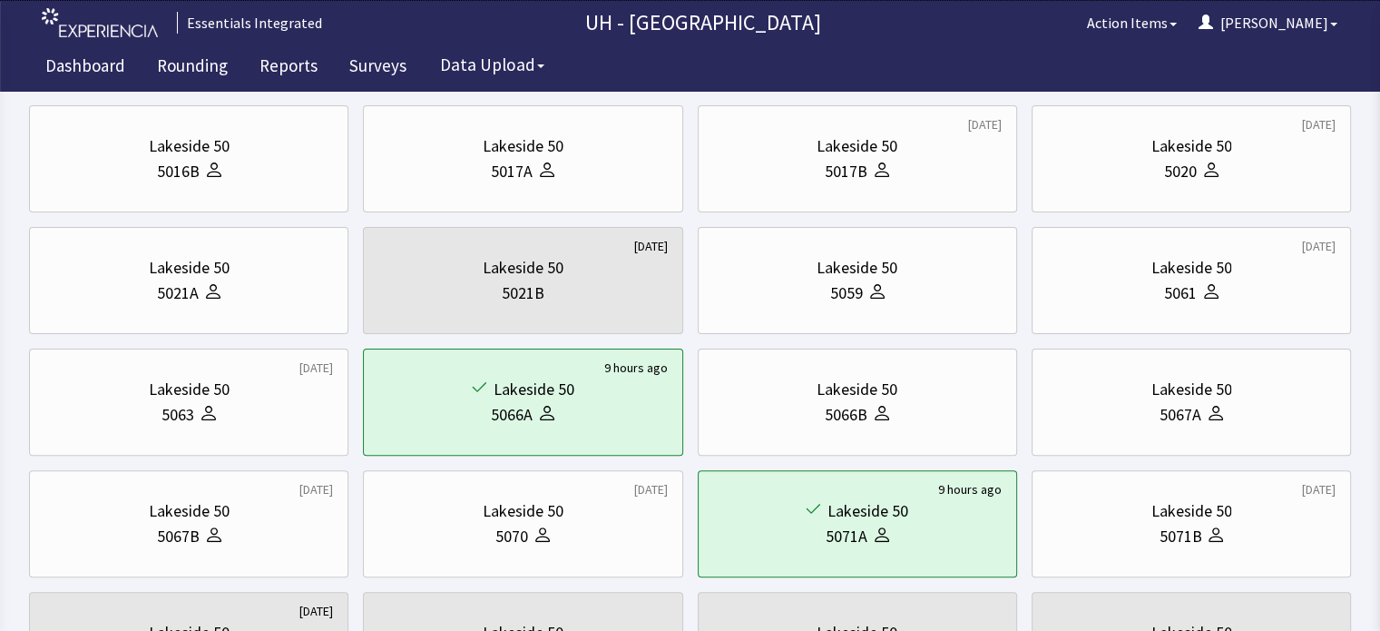
scroll to position [472, 0]
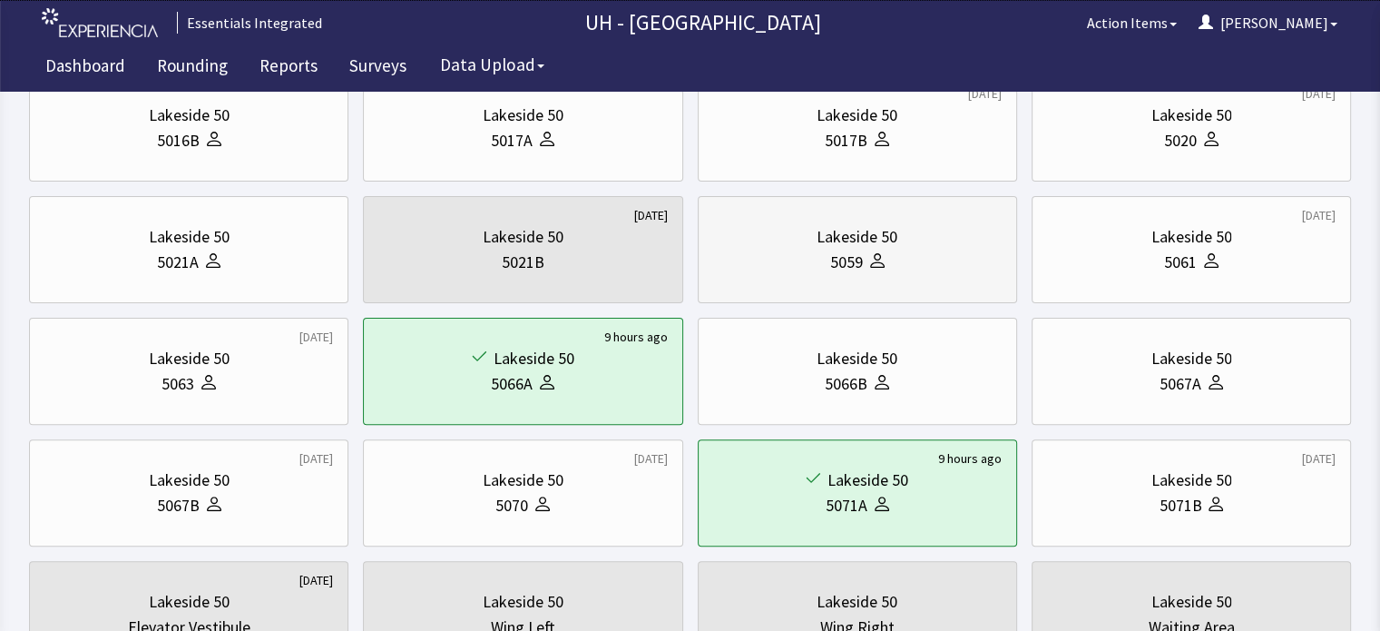
click at [1006, 268] on div "Lakeside 50 5059" at bounding box center [857, 249] width 319 height 107
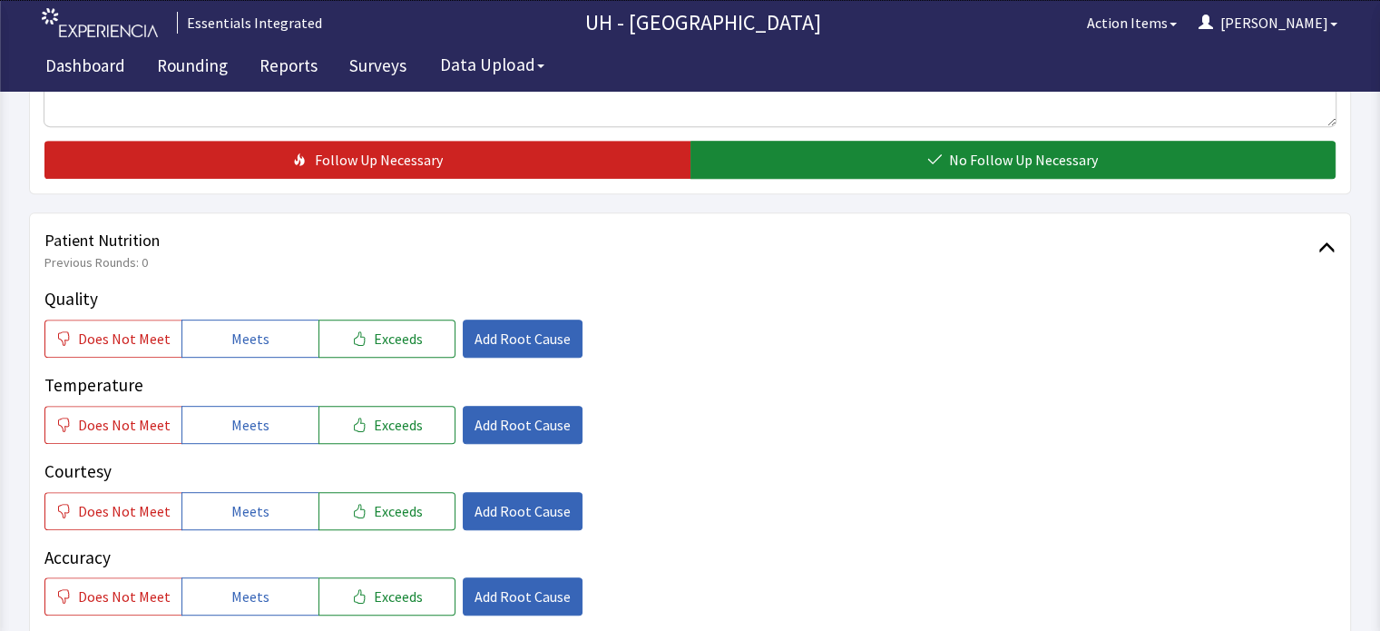
scroll to position [864, 0]
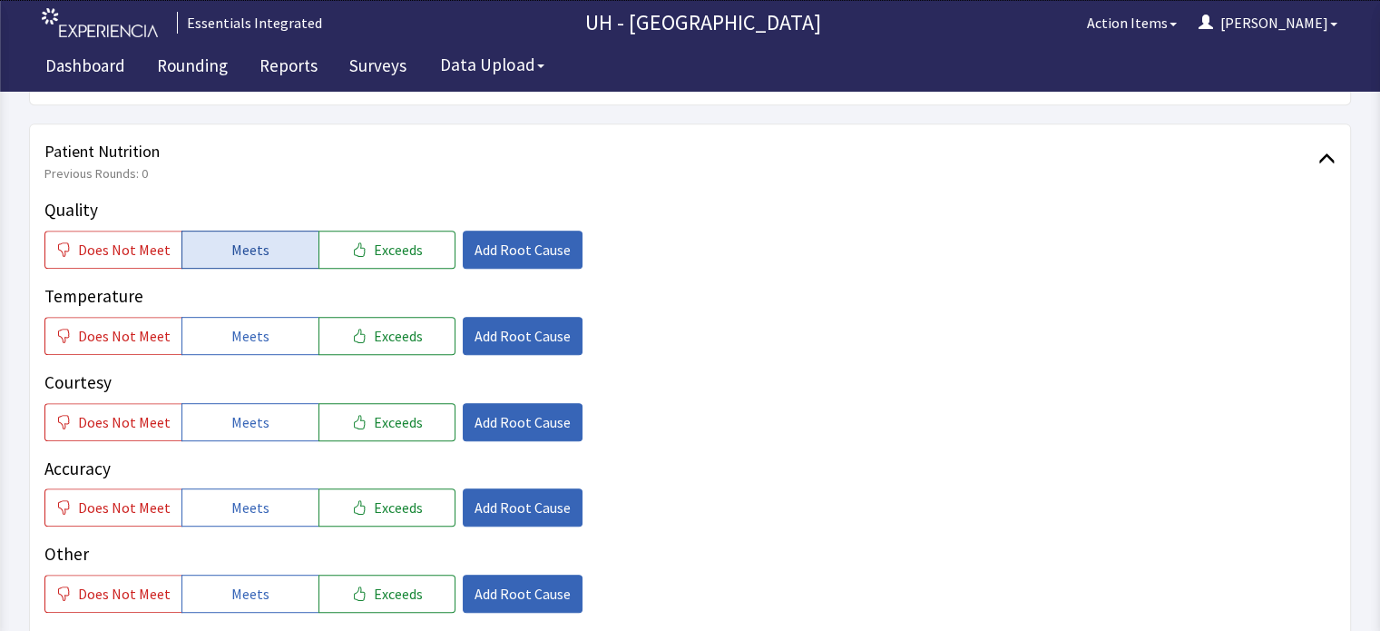
click at [231, 239] on span "Meets" at bounding box center [250, 250] width 38 height 22
click at [225, 317] on button "Meets" at bounding box center [249, 336] width 137 height 38
click at [231, 411] on span "Meets" at bounding box center [250, 422] width 38 height 22
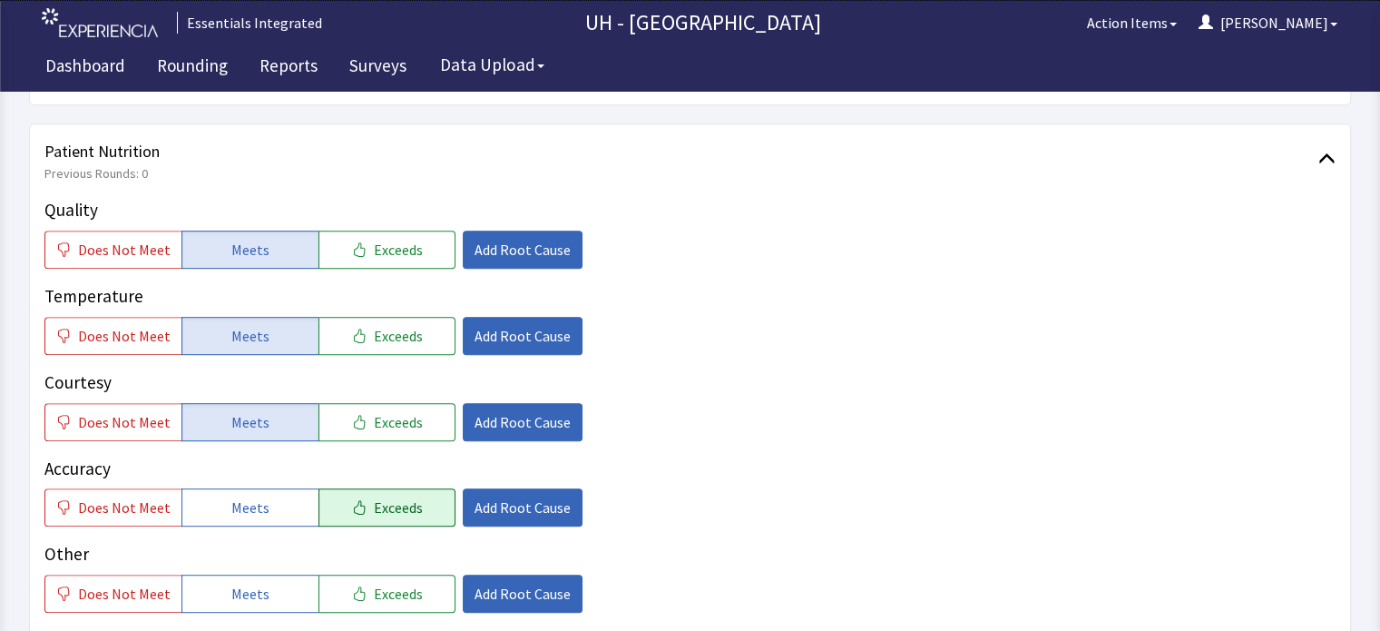
click at [374, 496] on span "Exceeds" at bounding box center [398, 507] width 49 height 22
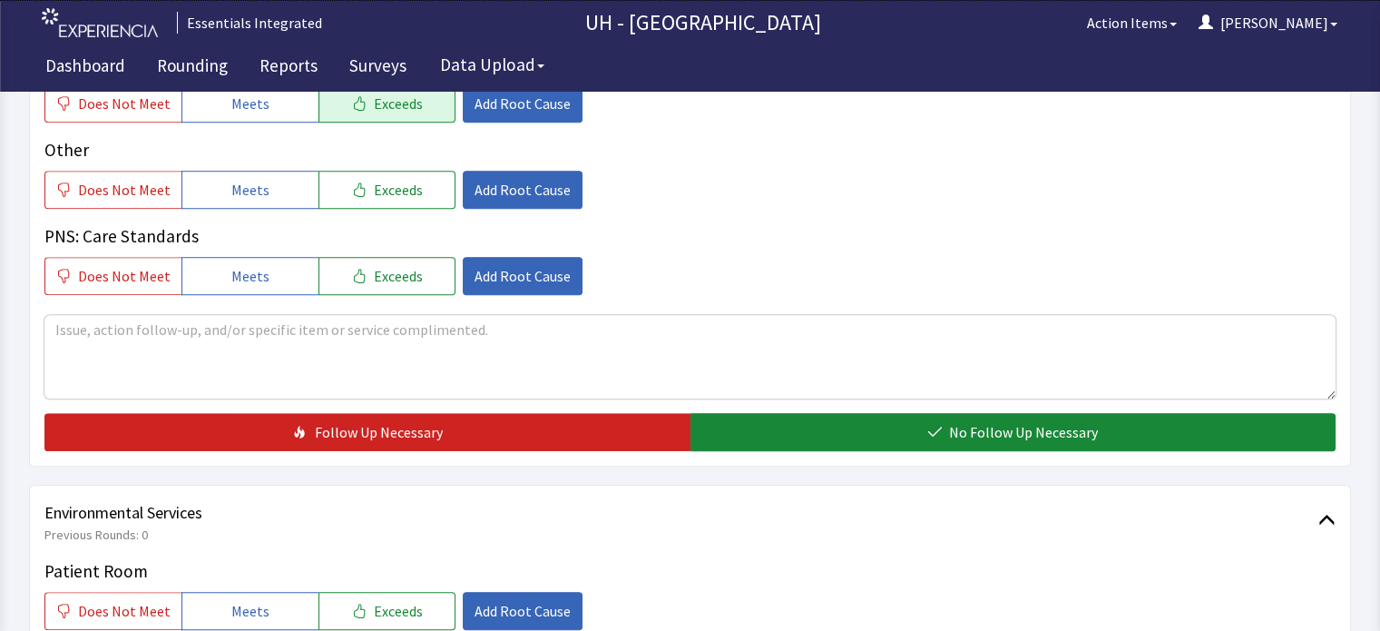
scroll to position [1275, 0]
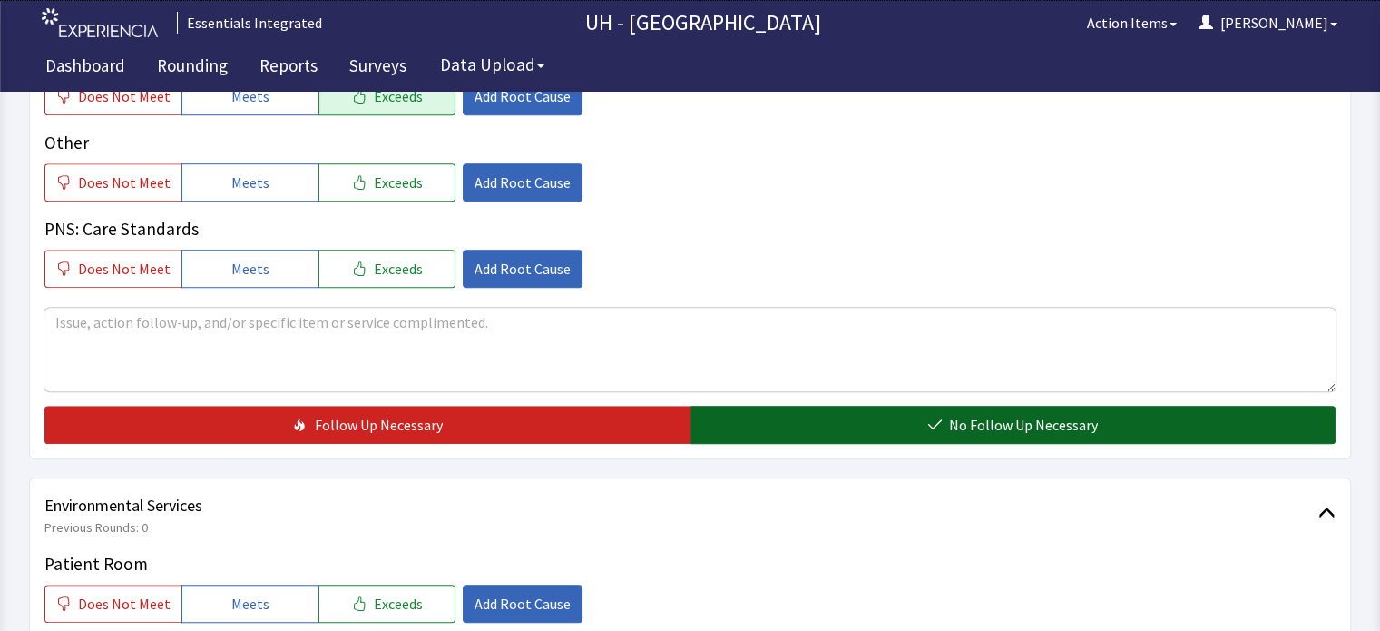
click at [1258, 406] on button "No Follow Up Necessary" at bounding box center [1013, 425] width 646 height 38
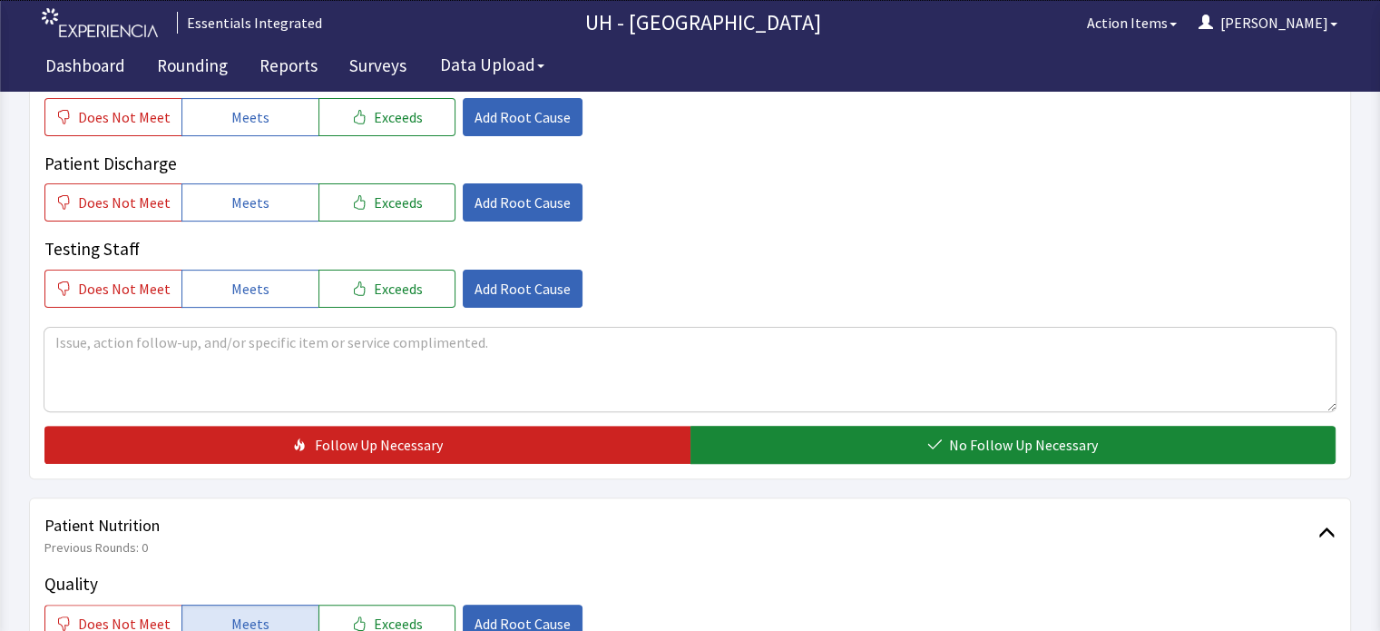
scroll to position [0, 0]
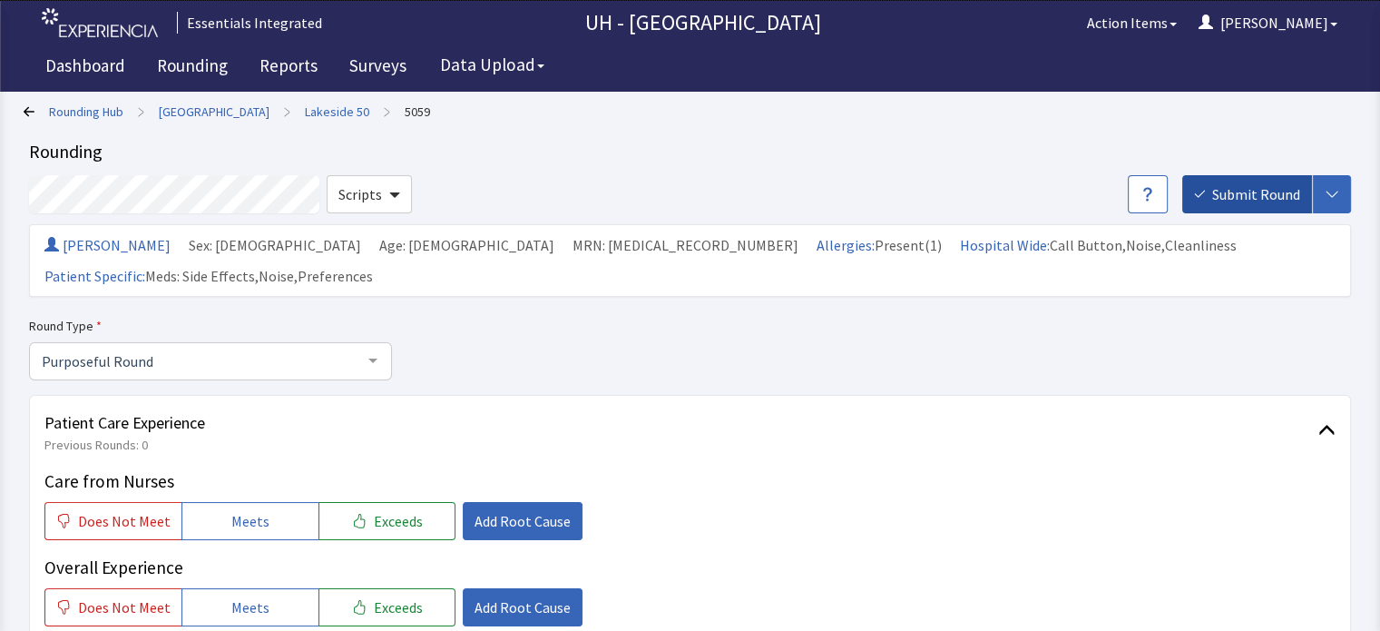
click at [1256, 188] on span "Submit Round" at bounding box center [1256, 194] width 88 height 22
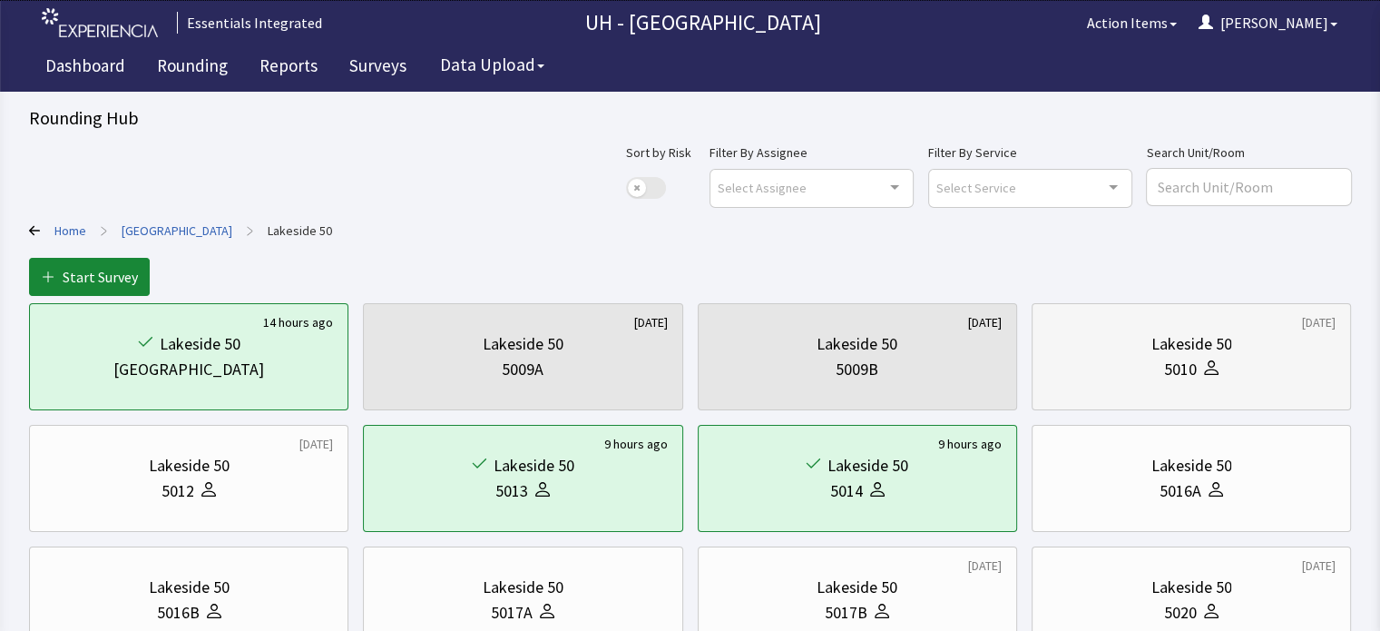
click at [1256, 375] on div "5010" at bounding box center [1191, 369] width 289 height 25
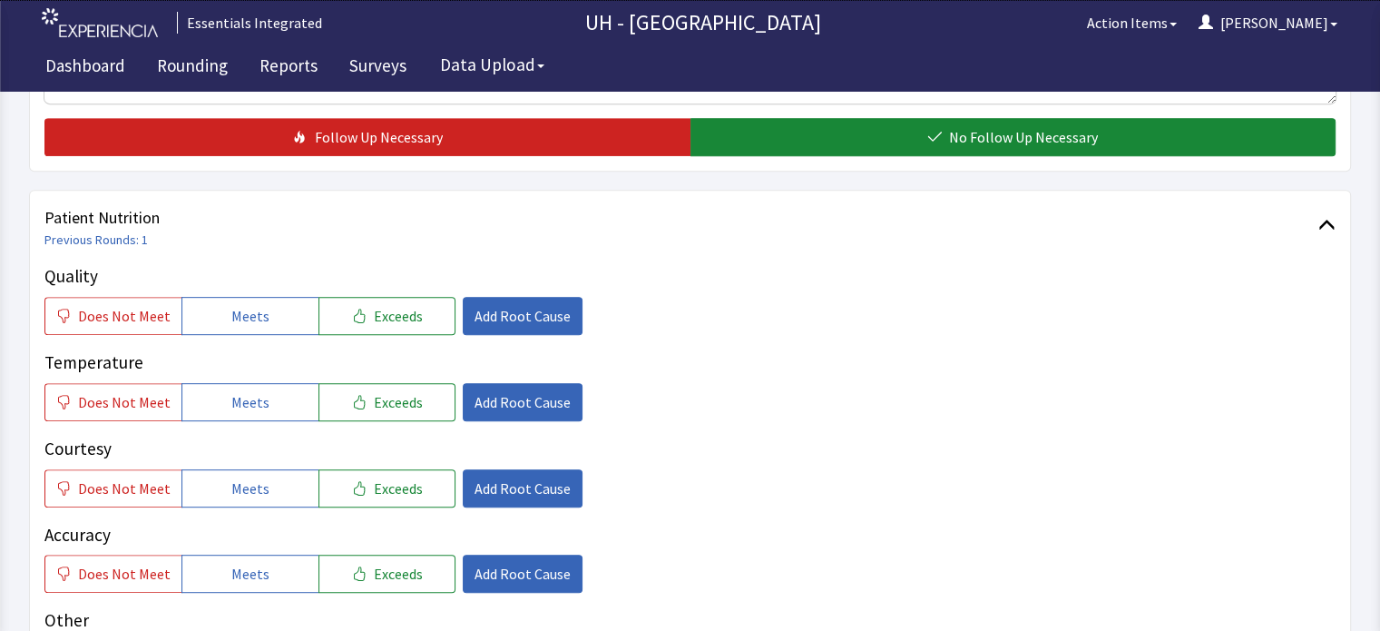
scroll to position [827, 0]
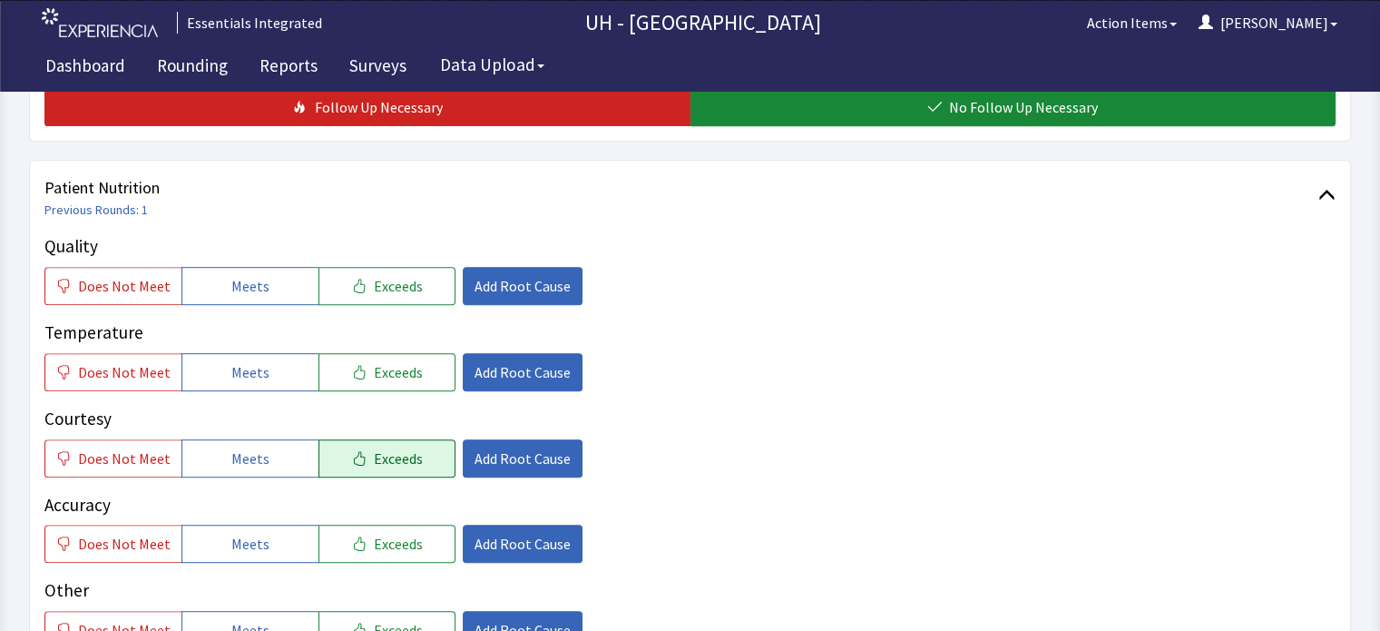
click at [399, 447] on span "Exceeds" at bounding box center [398, 458] width 49 height 22
click at [374, 533] on span "Exceeds" at bounding box center [398, 544] width 49 height 22
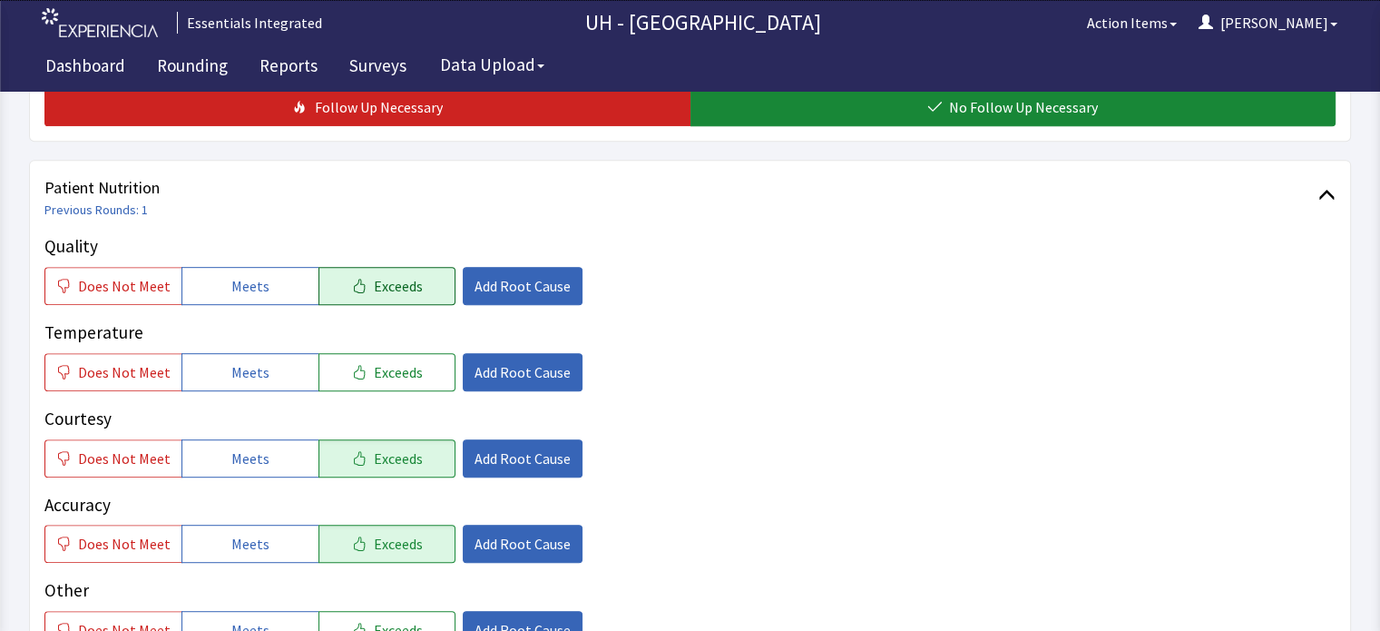
click at [408, 275] on span "Exceeds" at bounding box center [398, 286] width 49 height 22
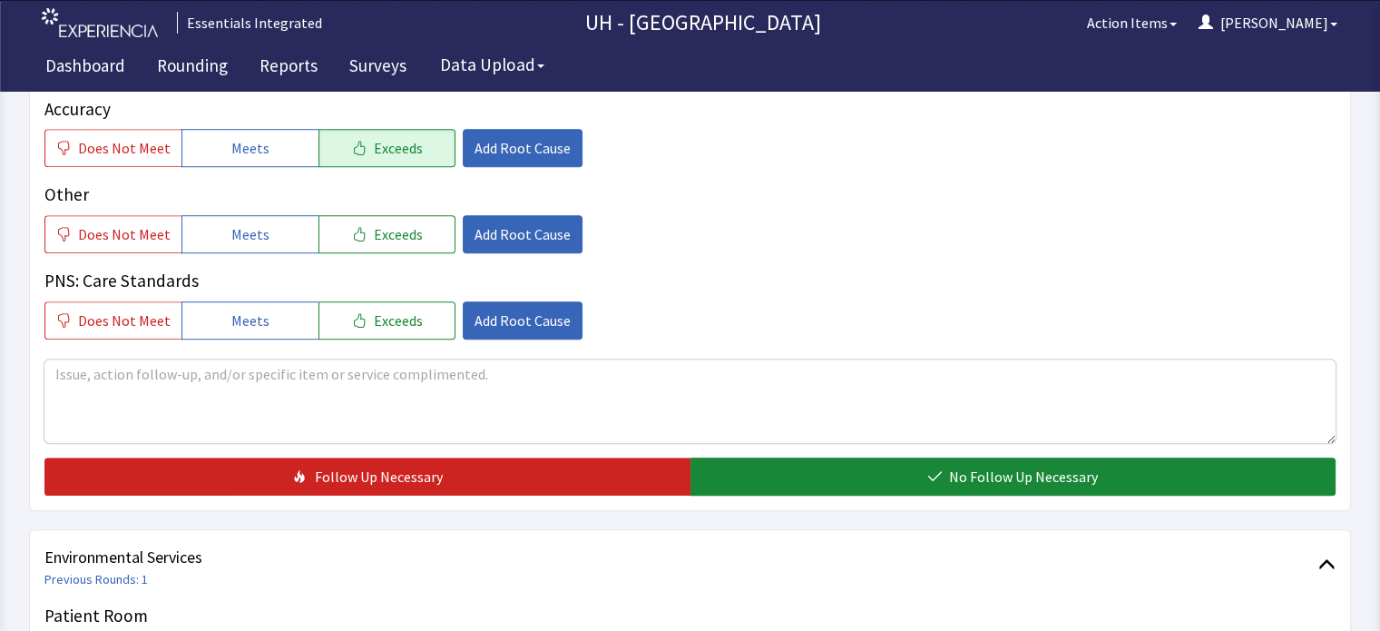
scroll to position [1256, 0]
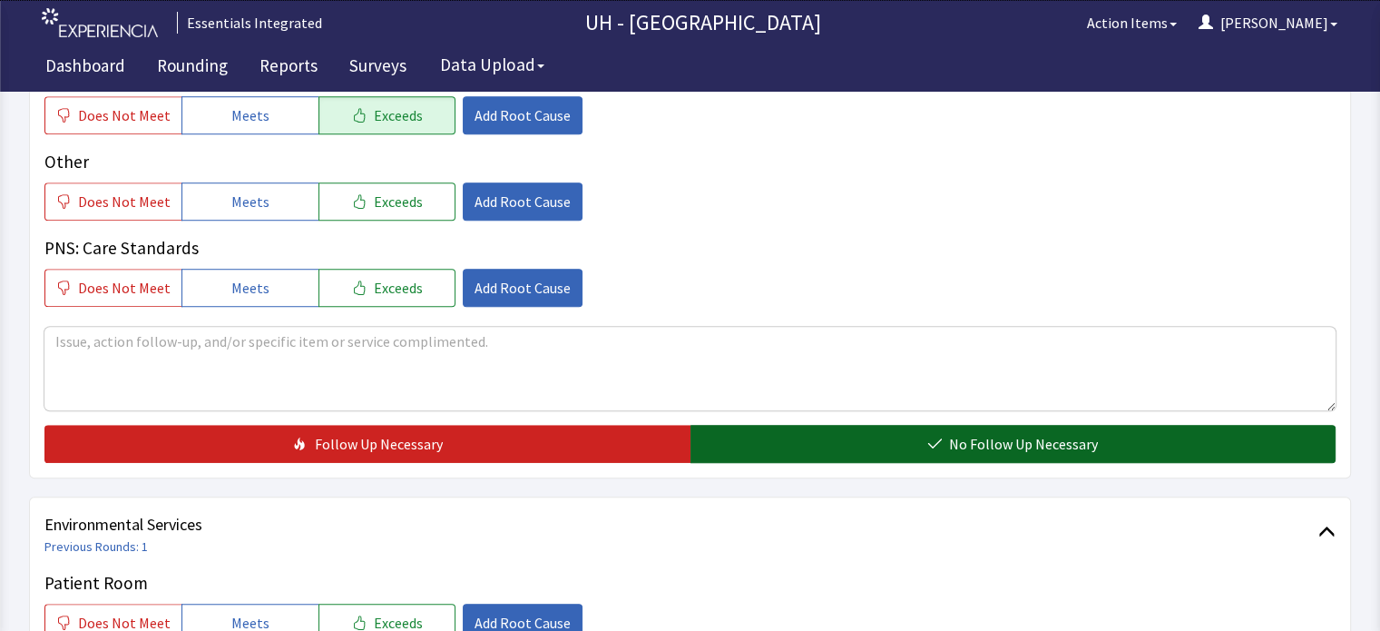
click at [1219, 425] on button "No Follow Up Necessary" at bounding box center [1013, 444] width 646 height 38
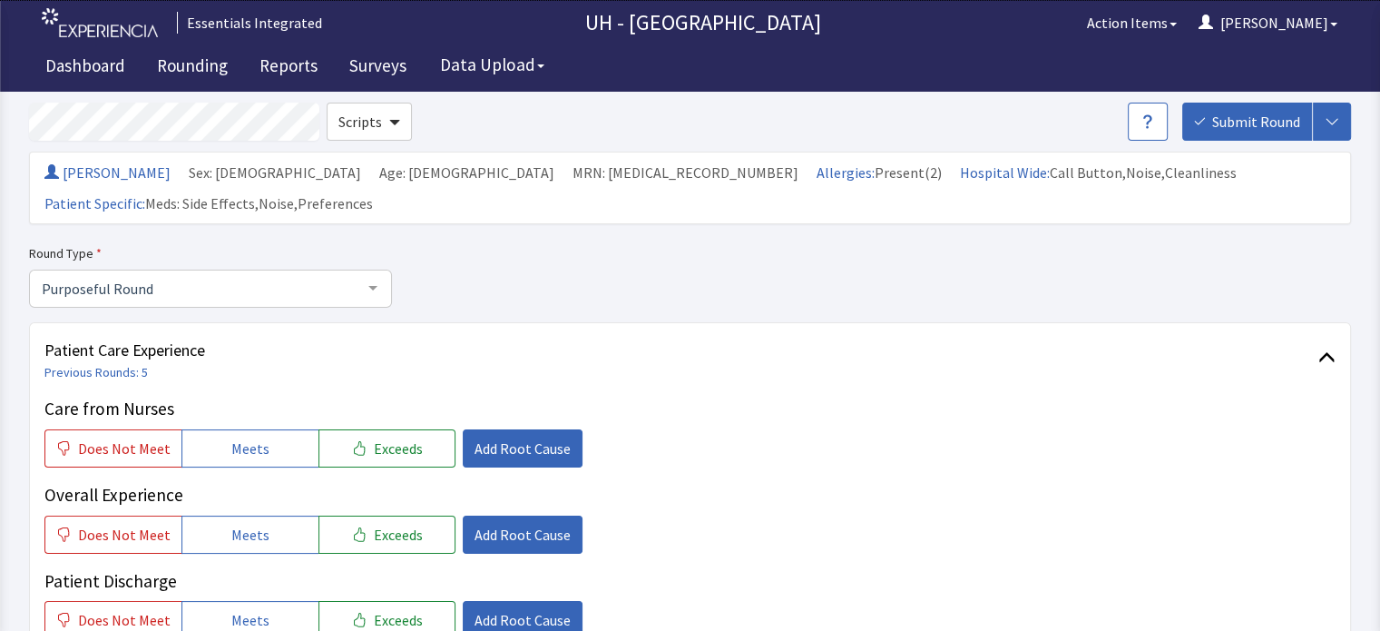
scroll to position [0, 0]
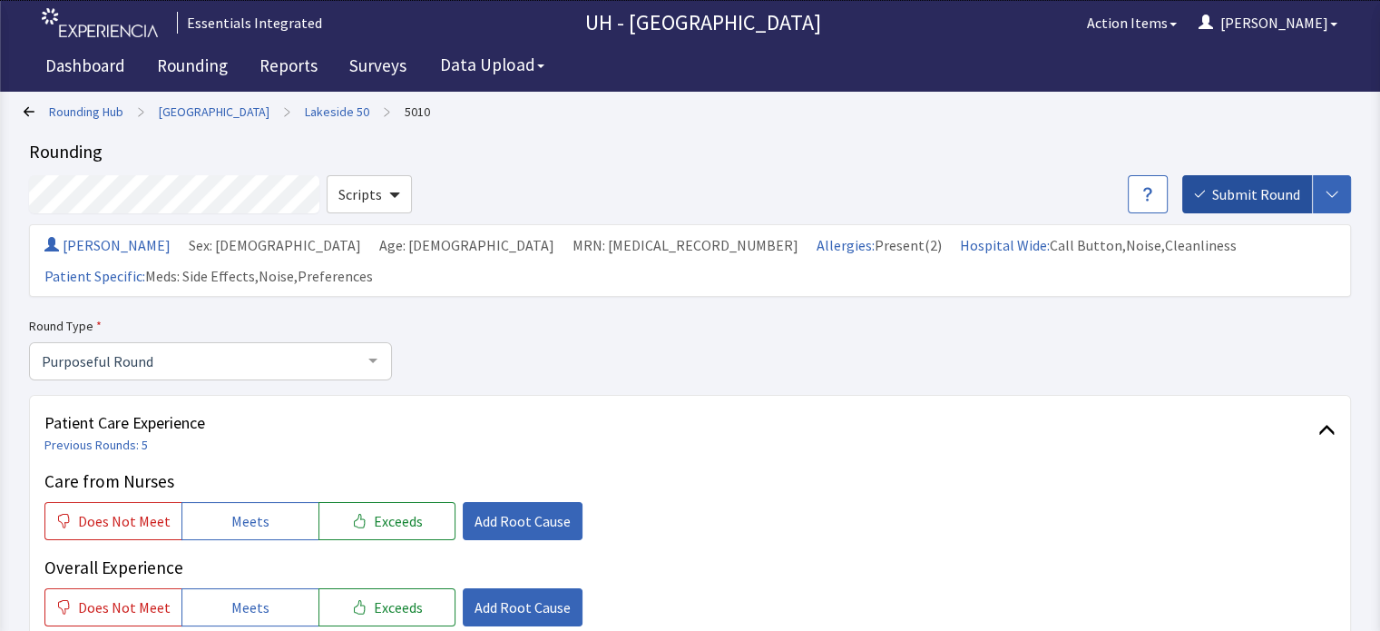
click at [1271, 186] on span "Submit Round" at bounding box center [1256, 194] width 88 height 22
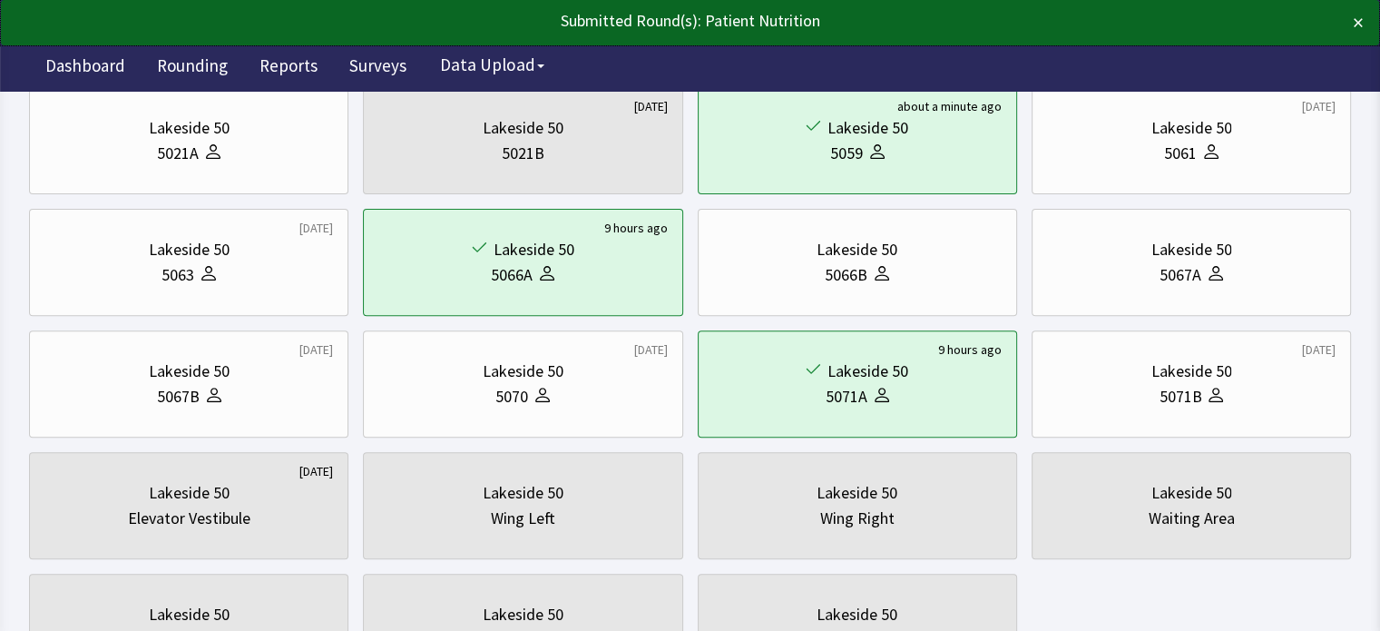
scroll to position [583, 0]
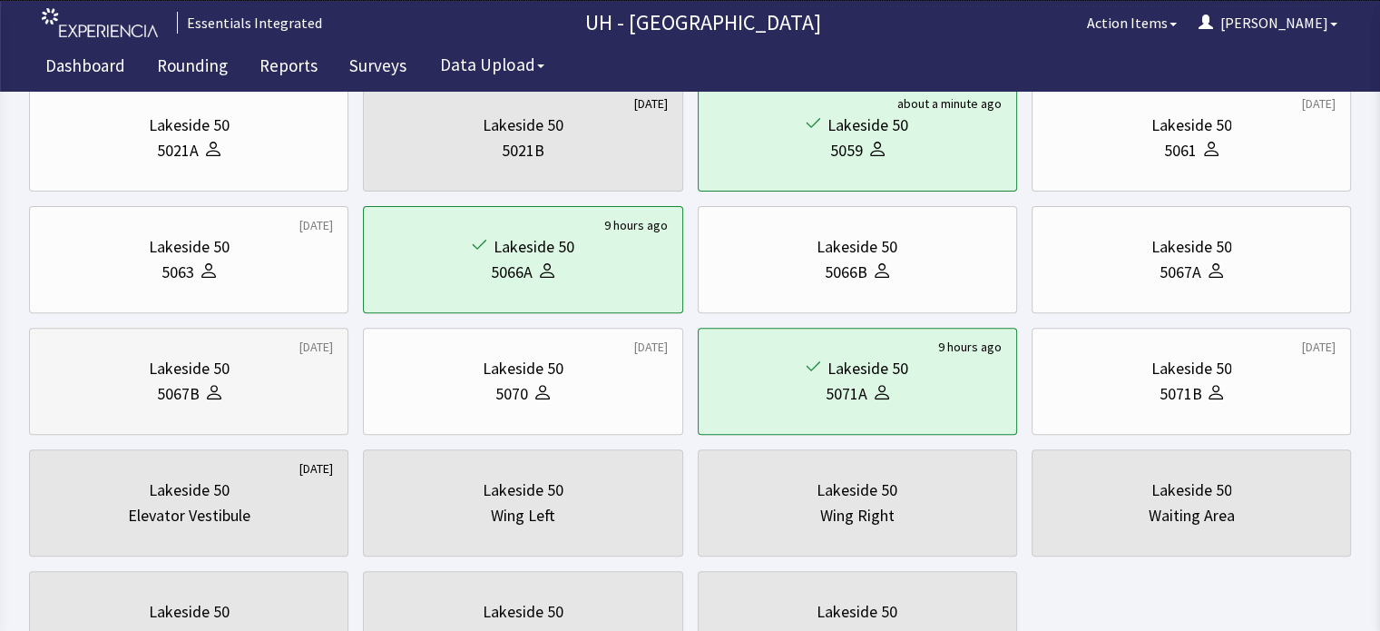
click at [224, 387] on div "5067B" at bounding box center [188, 393] width 289 height 25
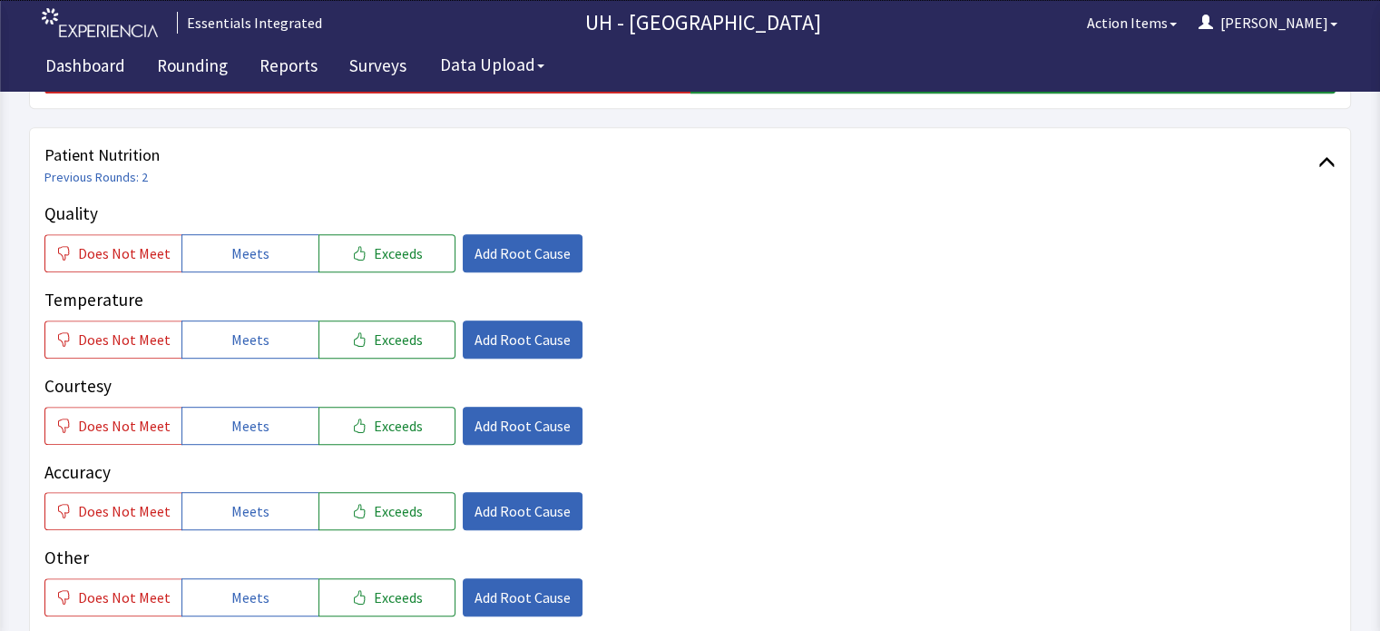
scroll to position [883, 0]
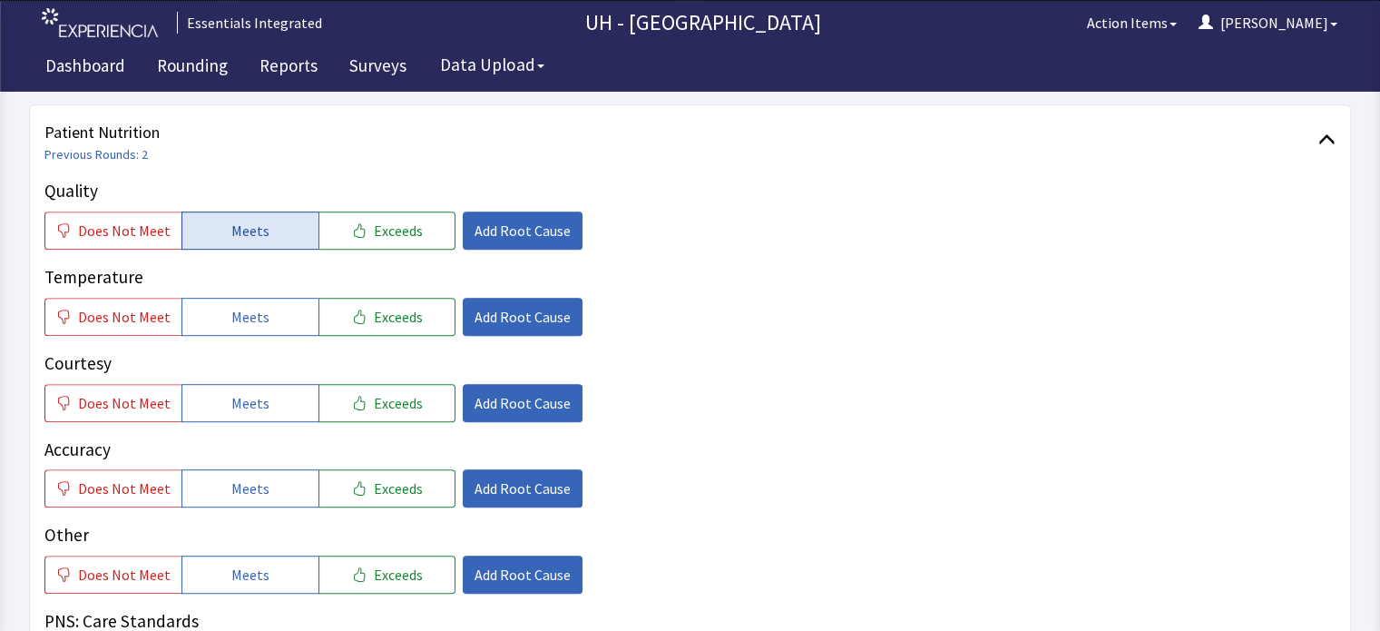
click at [234, 211] on button "Meets" at bounding box center [249, 230] width 137 height 38
drag, startPoint x: 221, startPoint y: 272, endPoint x: 210, endPoint y: 367, distance: 95.0
click at [210, 367] on div "Quality Does Not Meet Meets Exceeds Add Root Cause Temperature Does Not Meet Me…" at bounding box center [689, 429] width 1291 height 502
click at [210, 384] on button "Meets" at bounding box center [249, 403] width 137 height 38
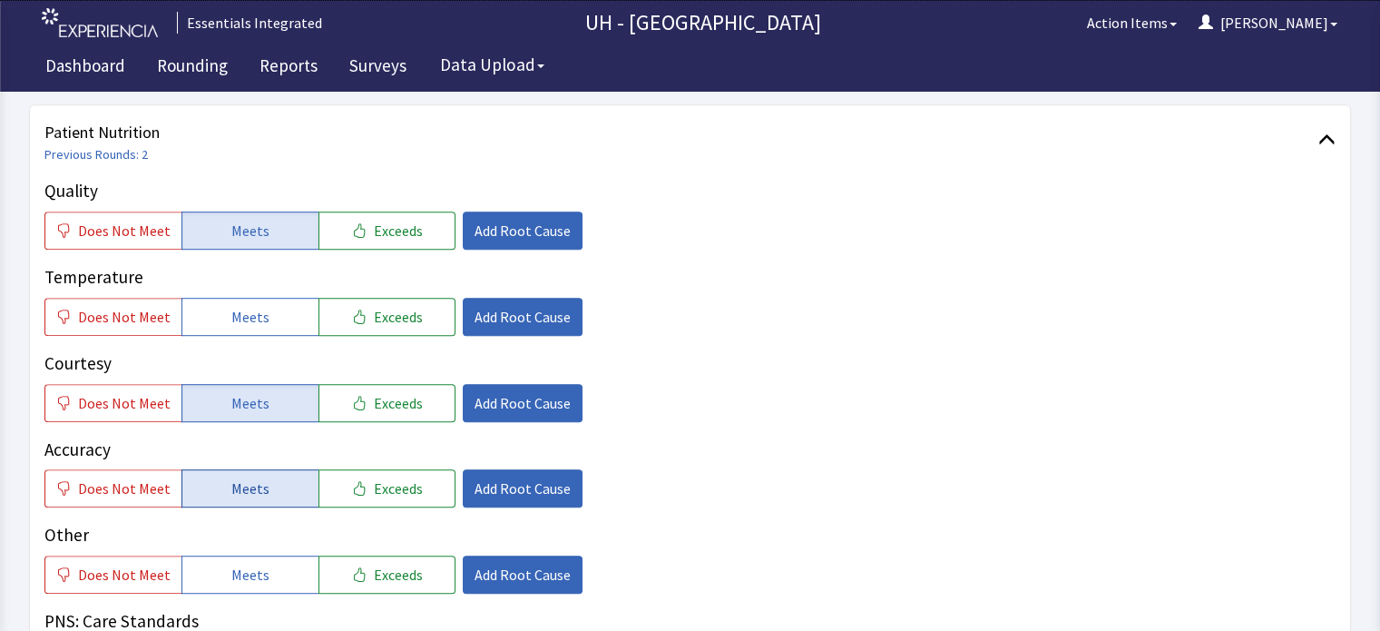
click at [221, 469] on button "Meets" at bounding box center [249, 488] width 137 height 38
click at [266, 298] on button "Meets" at bounding box center [249, 317] width 137 height 38
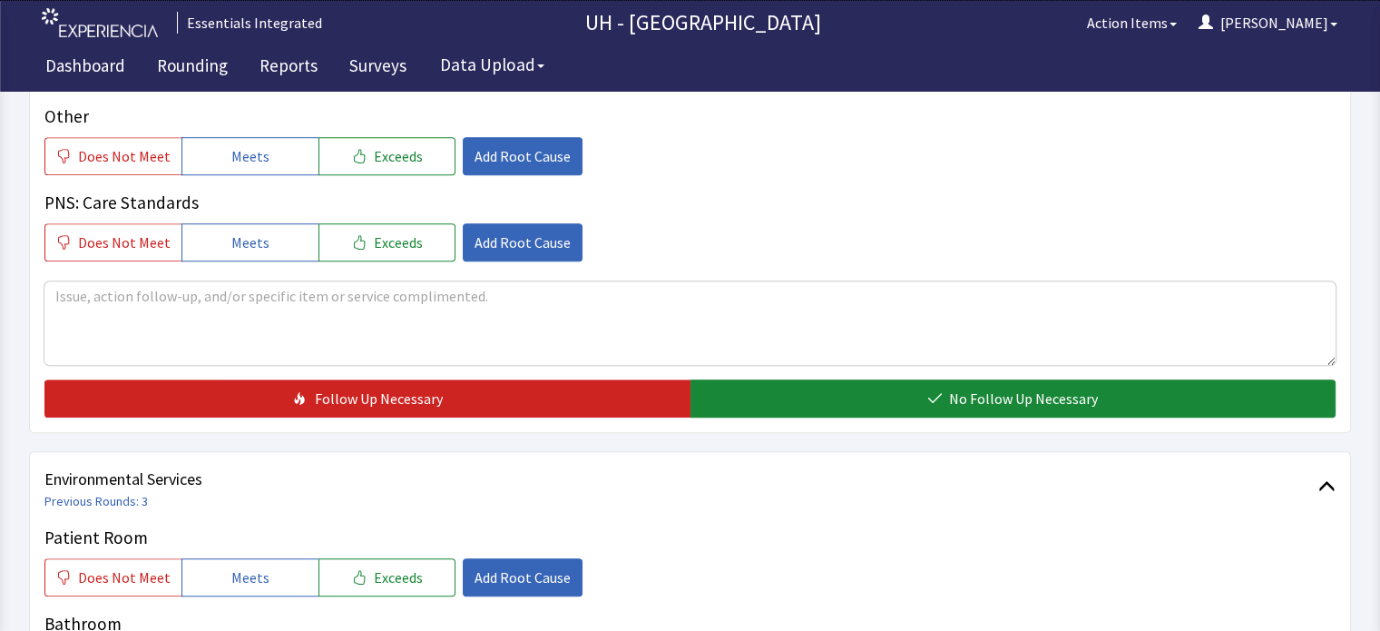
scroll to position [1320, 0]
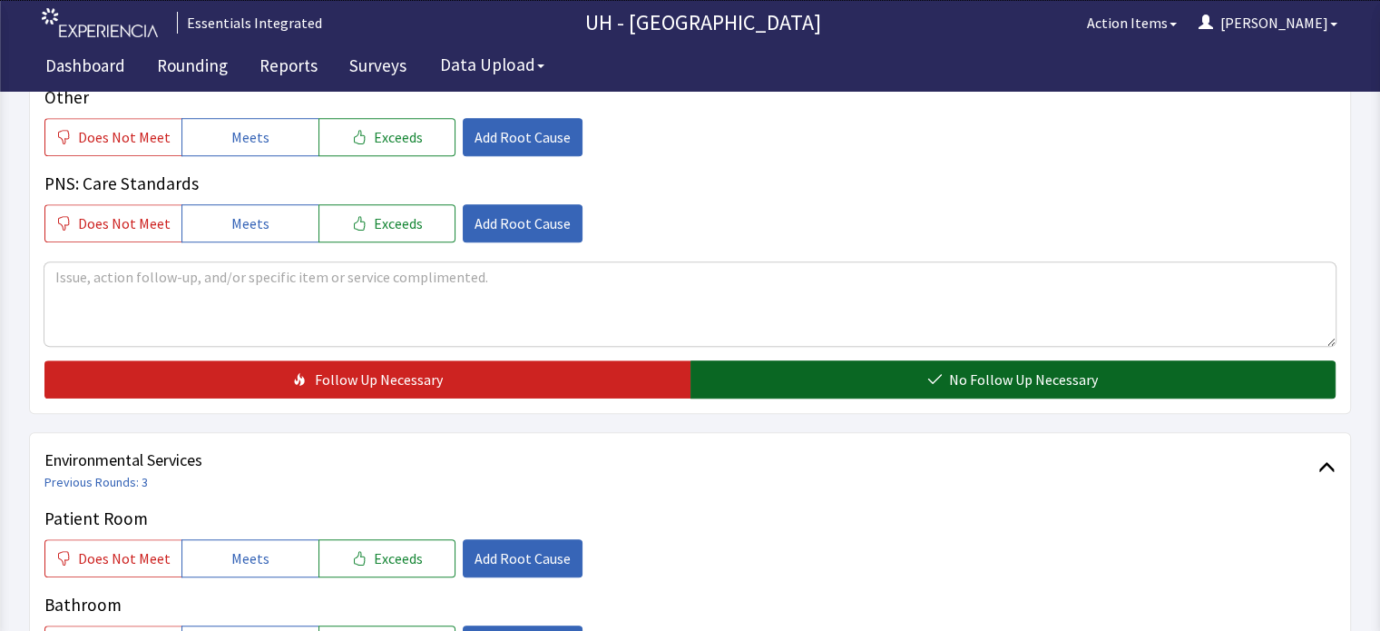
click at [1201, 360] on button "No Follow Up Necessary" at bounding box center [1013, 379] width 646 height 38
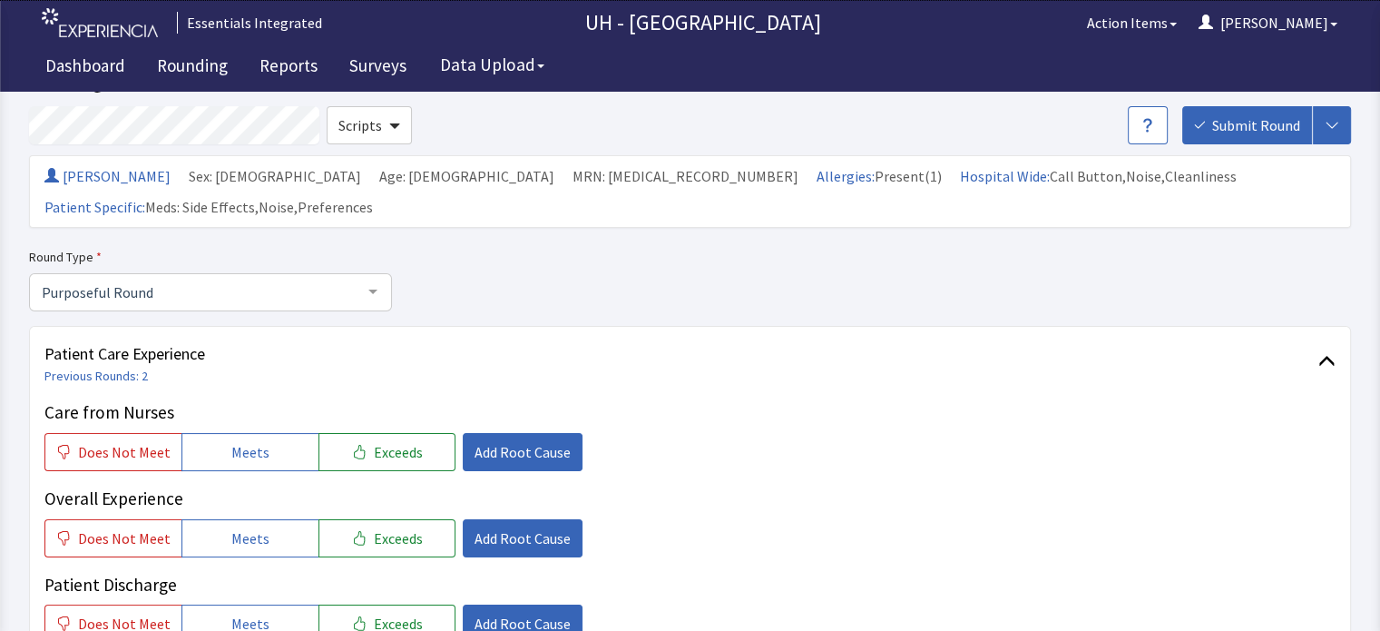
scroll to position [0, 0]
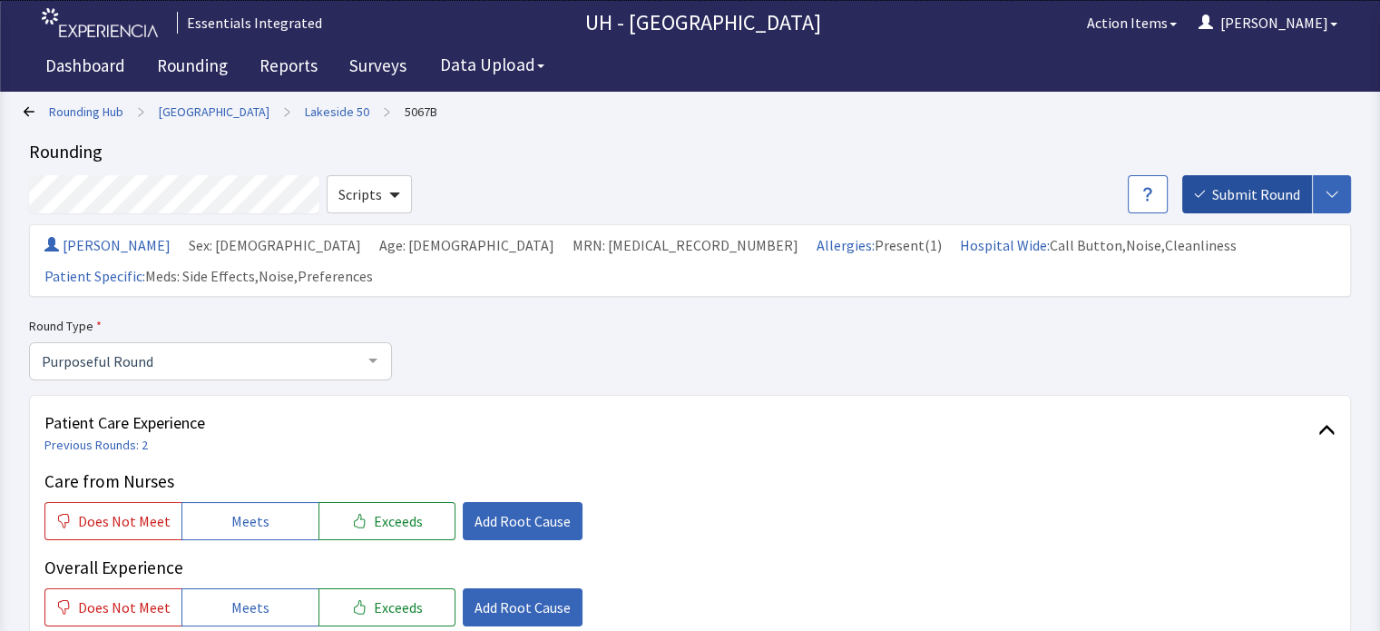
click at [1243, 191] on span "Submit Round" at bounding box center [1256, 194] width 88 height 22
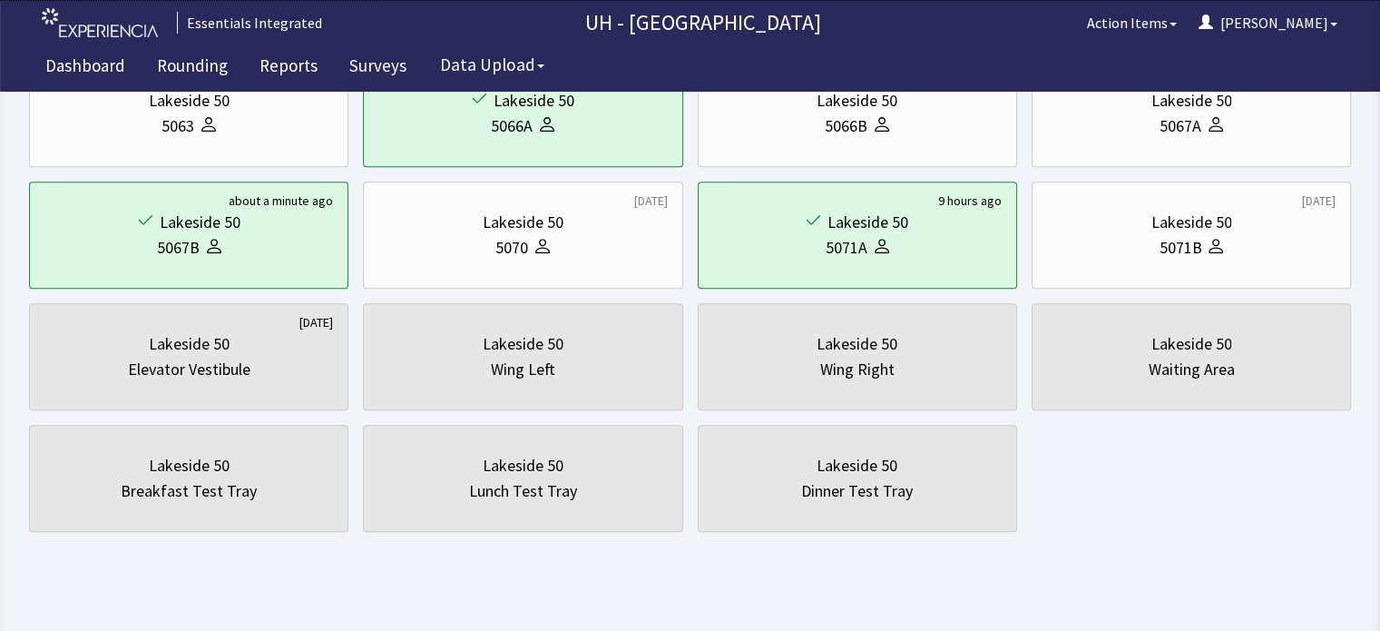
scroll to position [733, 0]
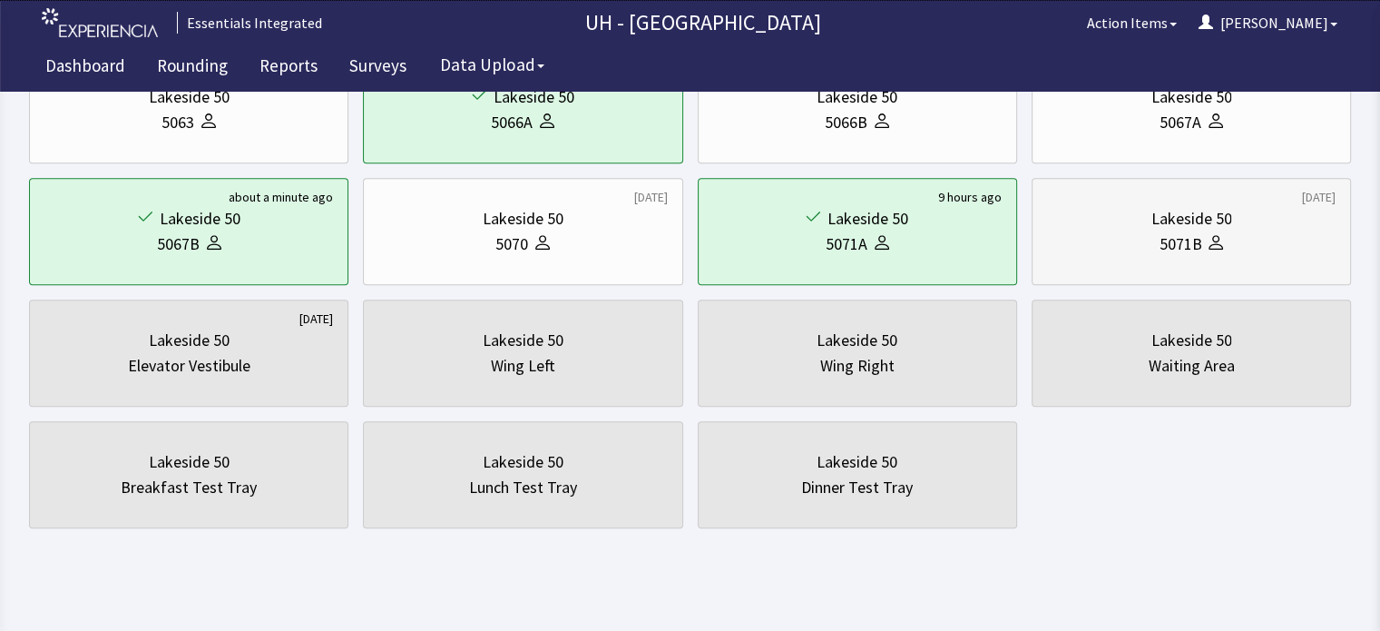
click at [1277, 216] on div "Lakeside 50" at bounding box center [1191, 218] width 289 height 25
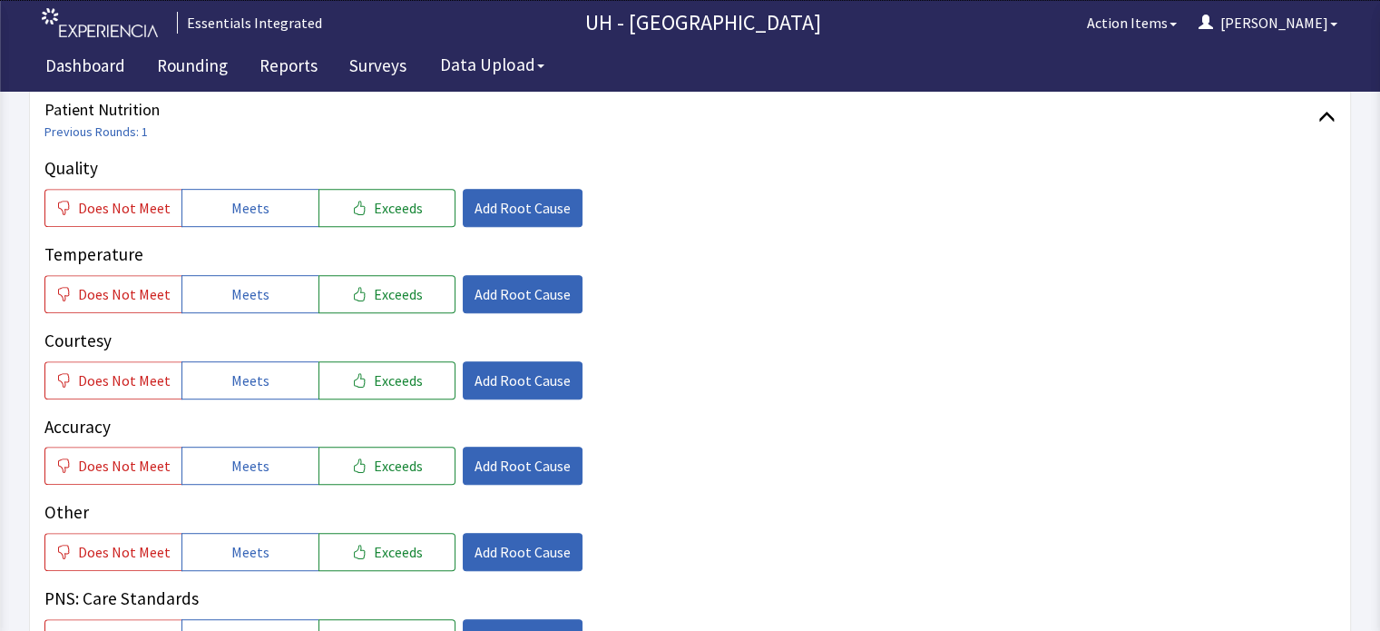
scroll to position [943, 0]
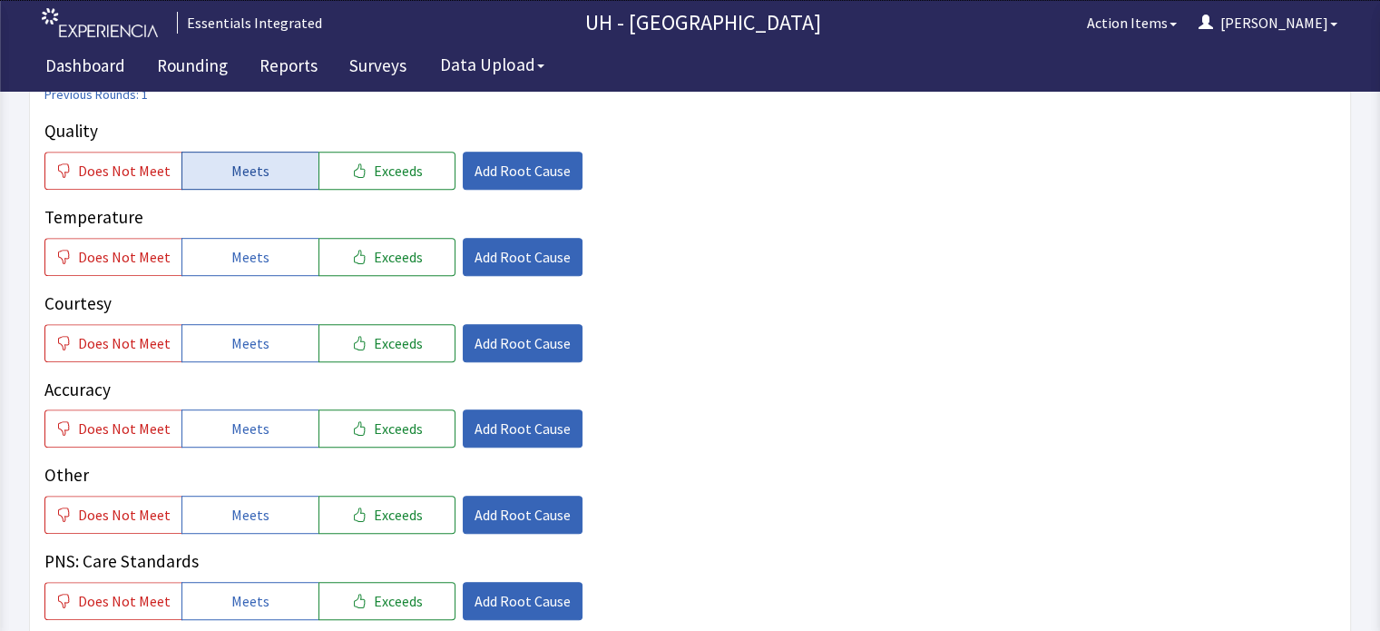
click at [283, 152] on button "Meets" at bounding box center [249, 171] width 137 height 38
click at [279, 240] on button "Meets" at bounding box center [249, 257] width 137 height 38
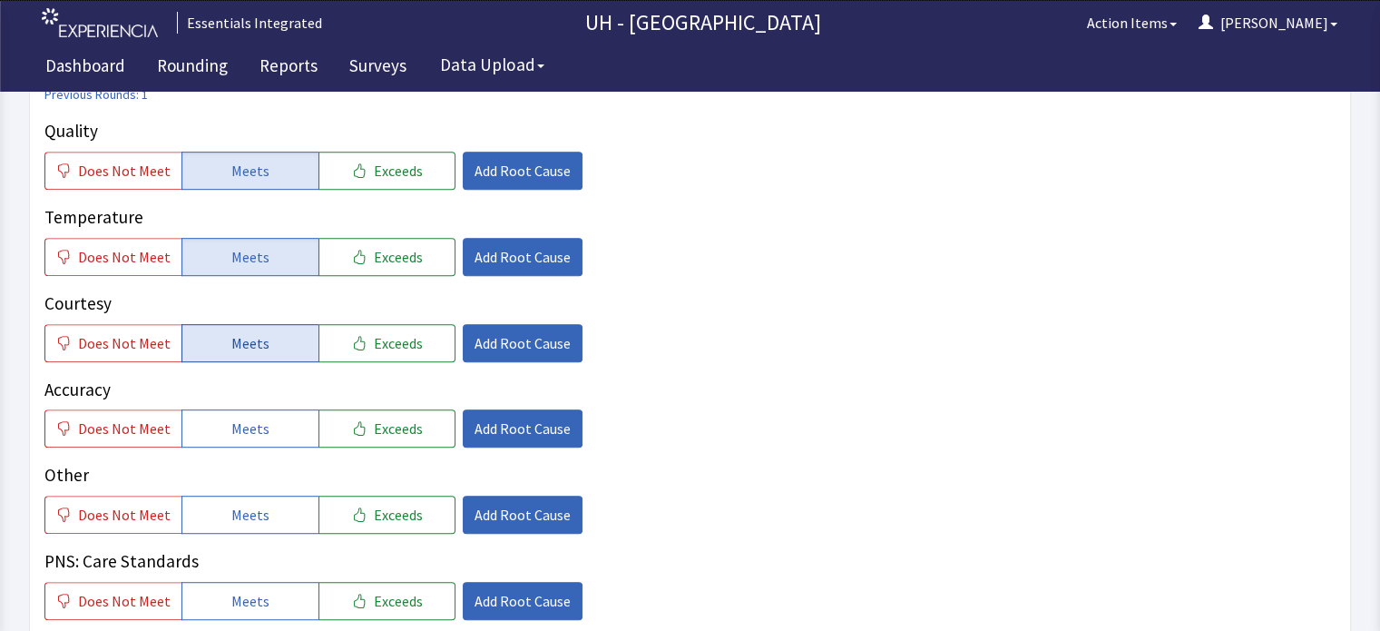
click at [262, 324] on button "Meets" at bounding box center [249, 343] width 137 height 38
click at [261, 409] on button "Meets" at bounding box center [249, 428] width 137 height 38
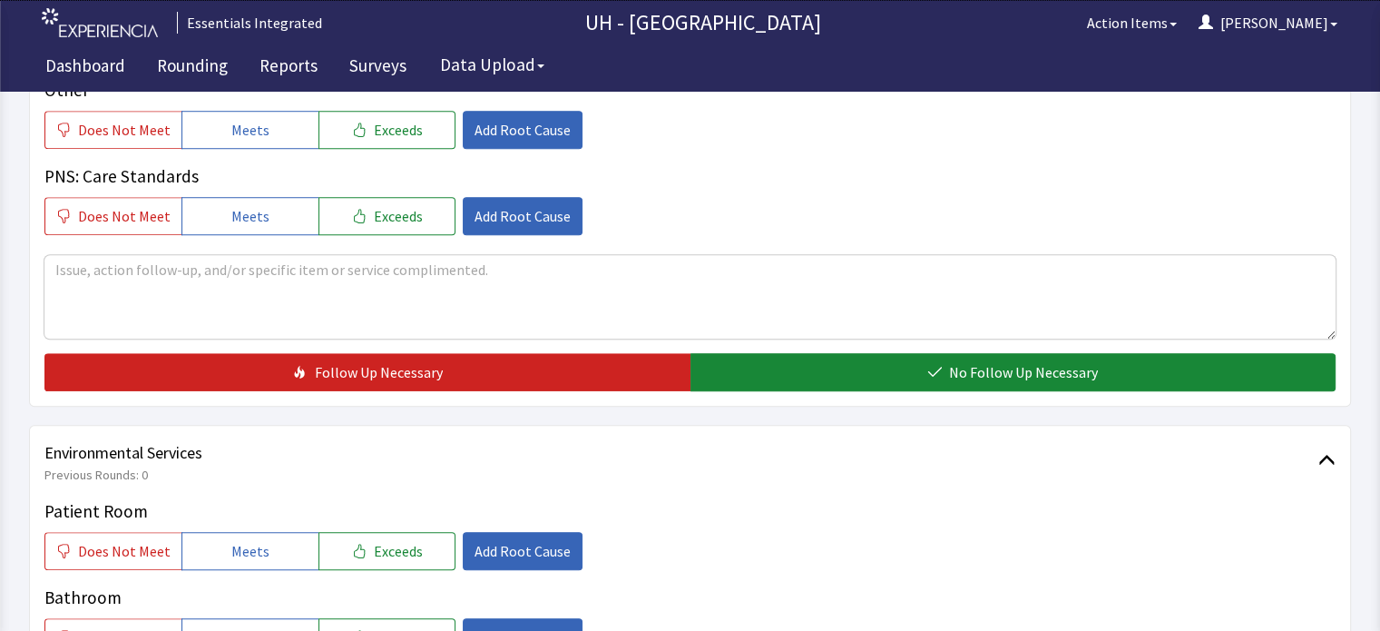
scroll to position [1394, 0]
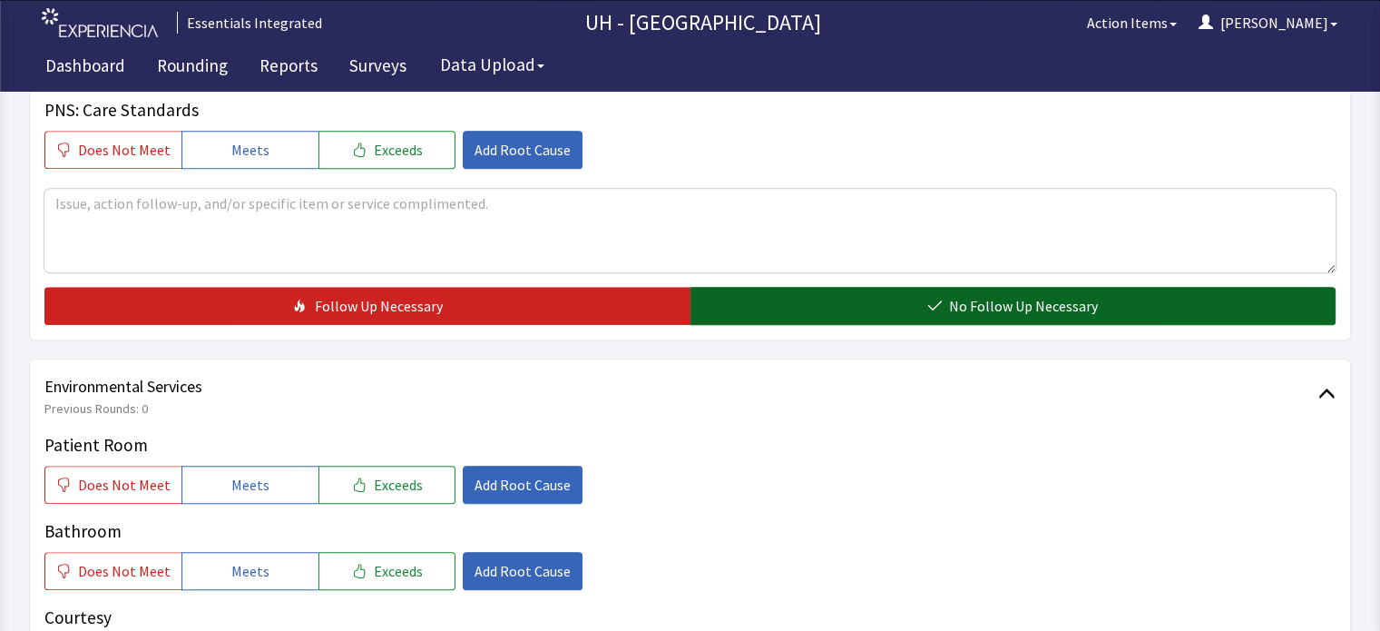
click at [1246, 287] on button "No Follow Up Necessary" at bounding box center [1013, 306] width 646 height 38
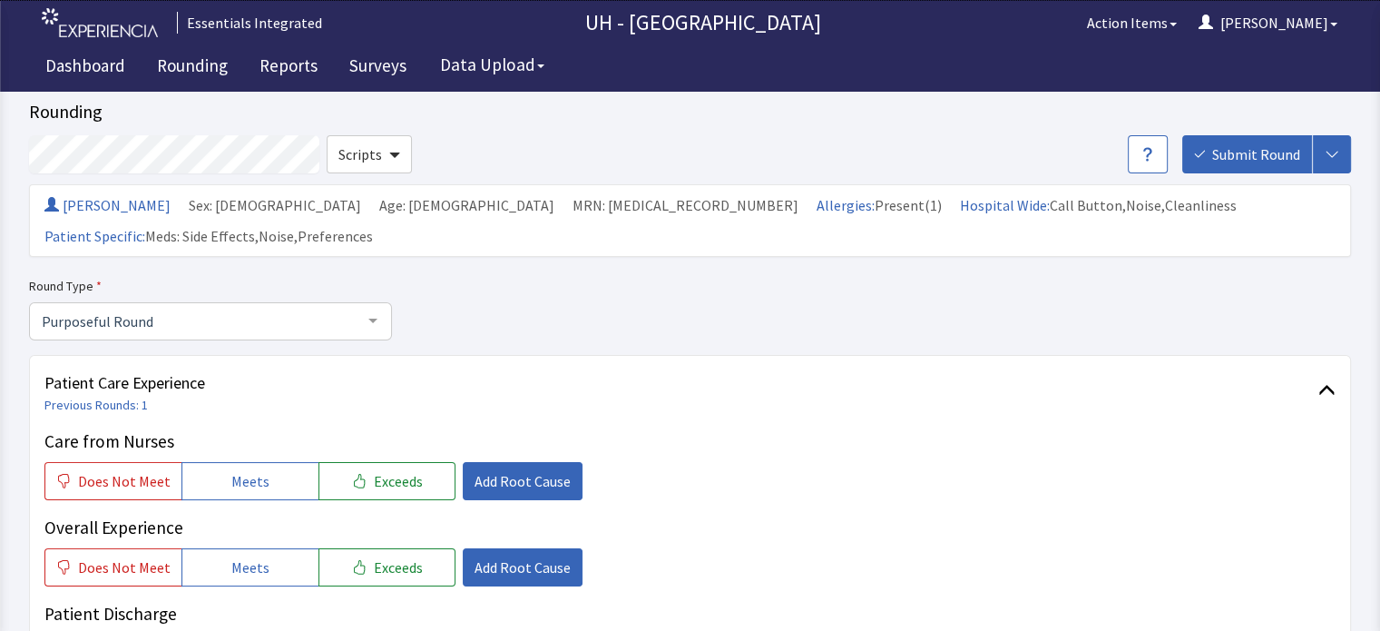
scroll to position [0, 0]
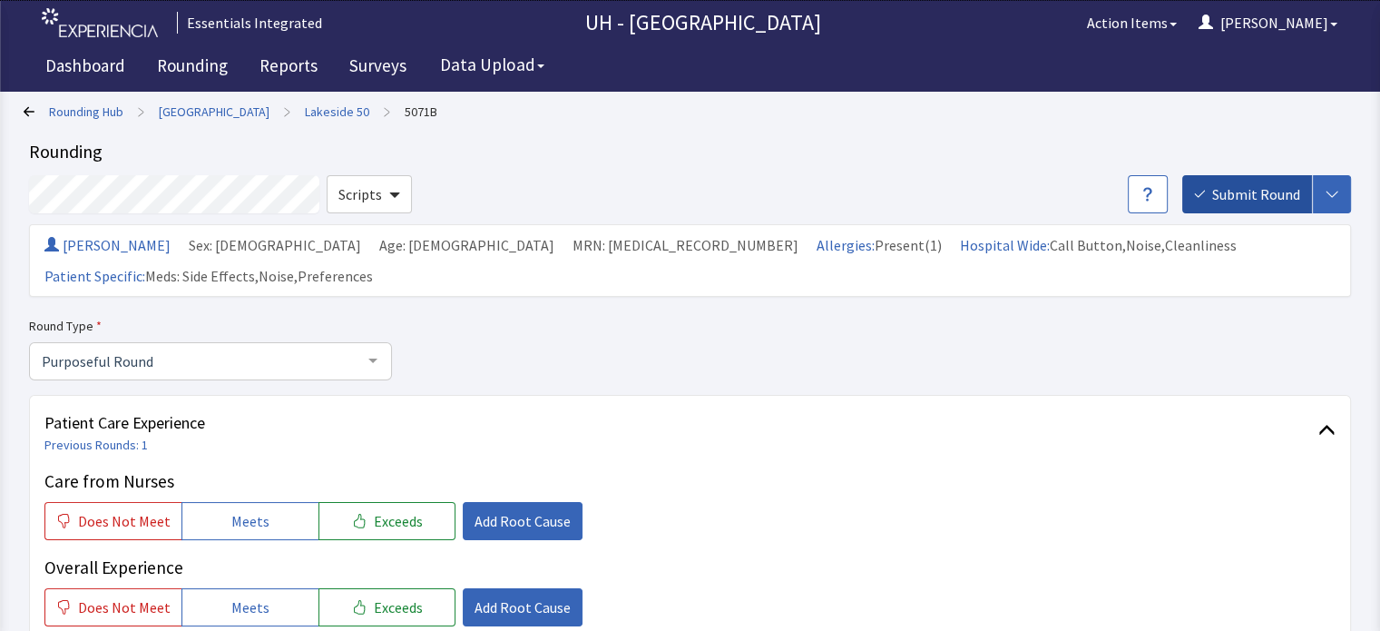
click at [1277, 191] on span "Submit Round" at bounding box center [1256, 194] width 88 height 22
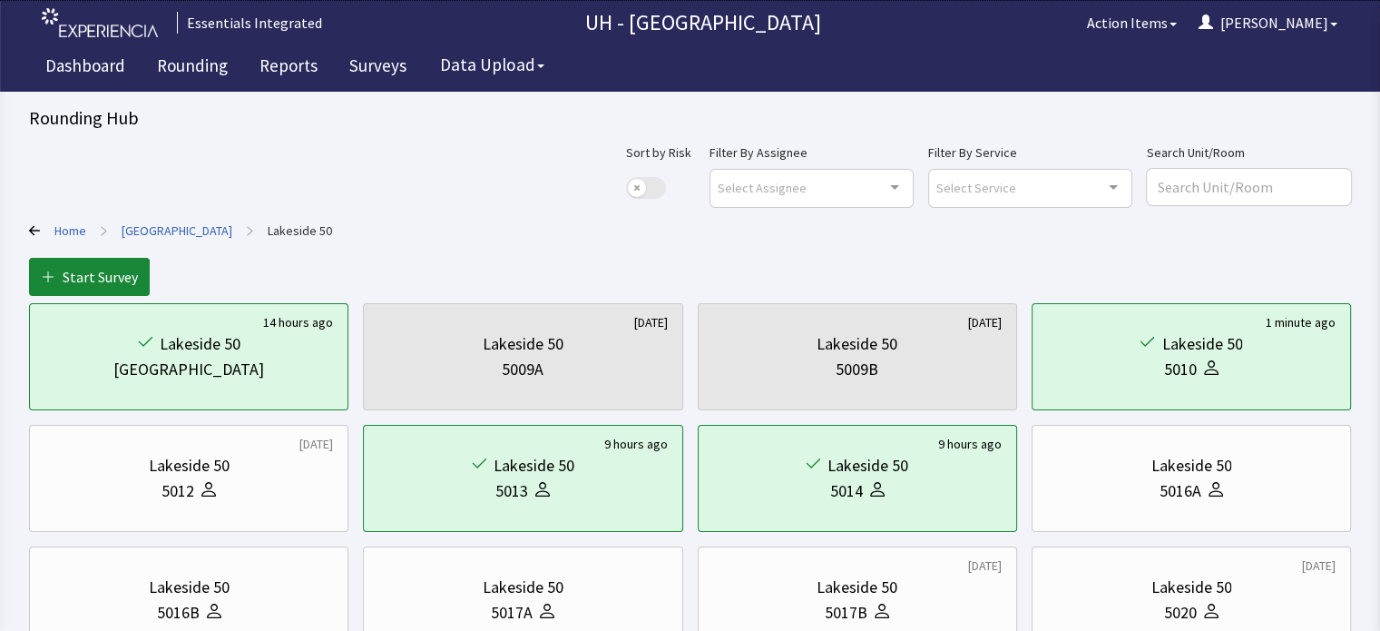
click at [135, 230] on link "[GEOGRAPHIC_DATA]" at bounding box center [177, 230] width 111 height 18
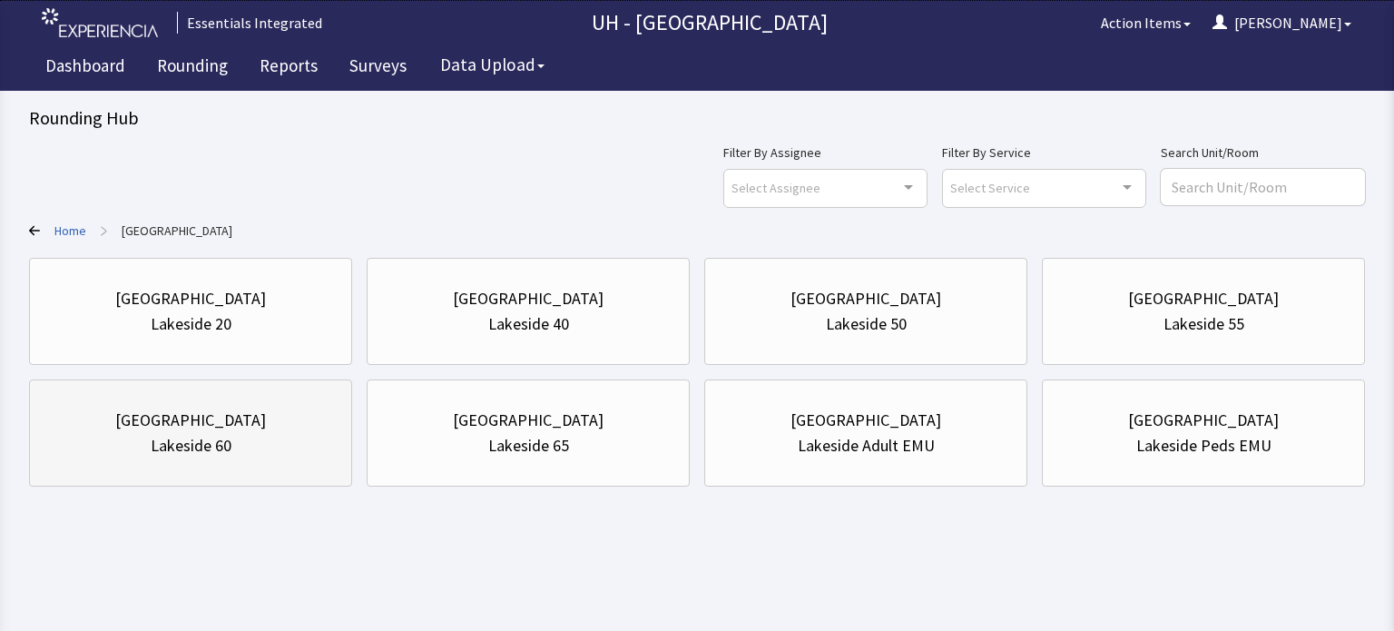
click at [212, 437] on div "Lakeside 60" at bounding box center [191, 445] width 81 height 25
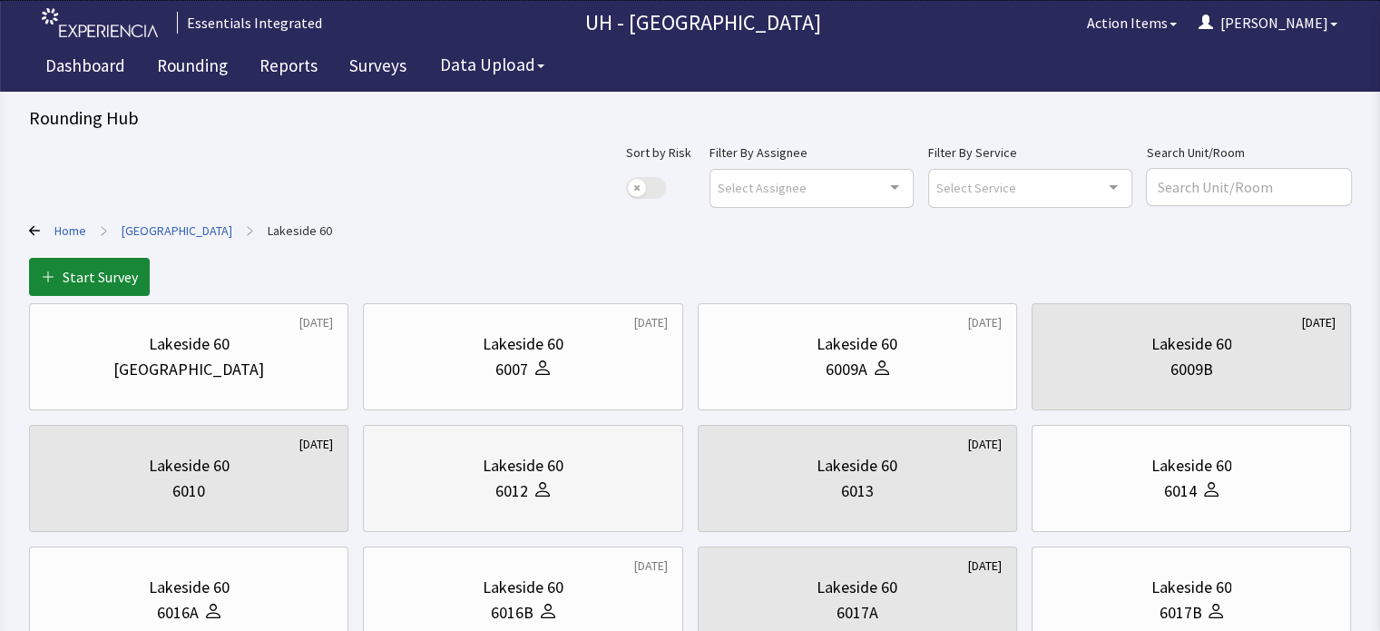
click at [479, 494] on div "6012" at bounding box center [522, 490] width 289 height 25
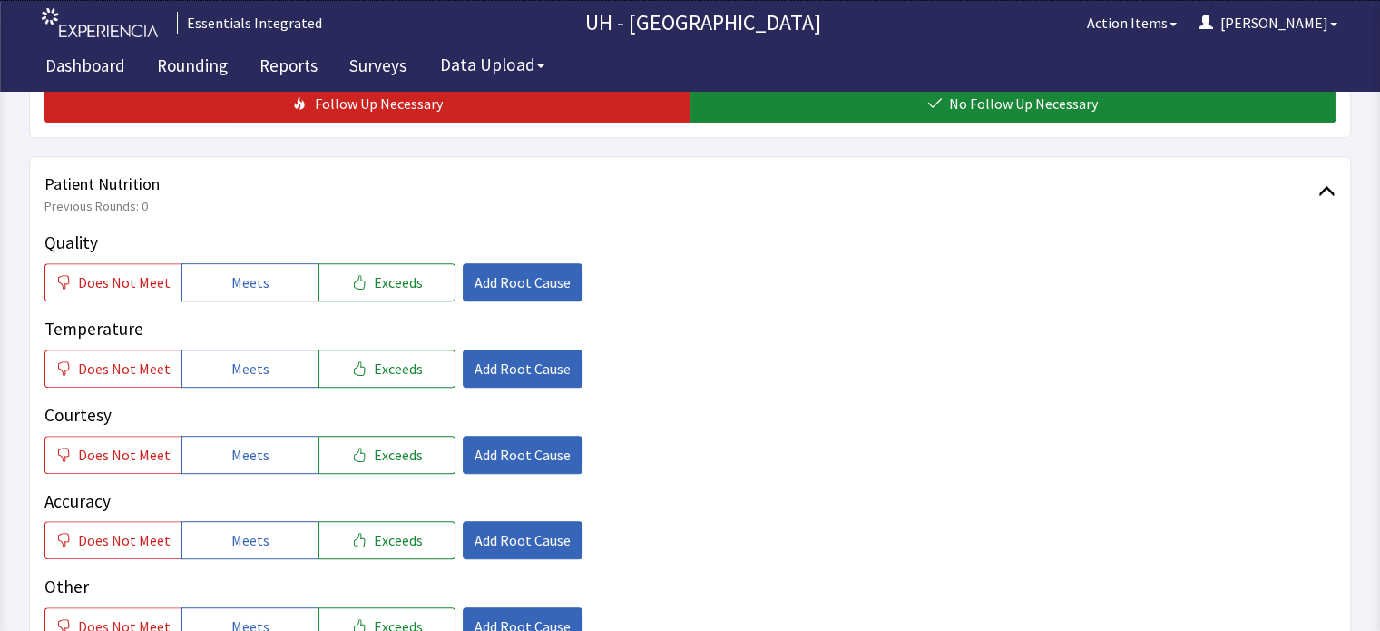
scroll to position [876, 0]
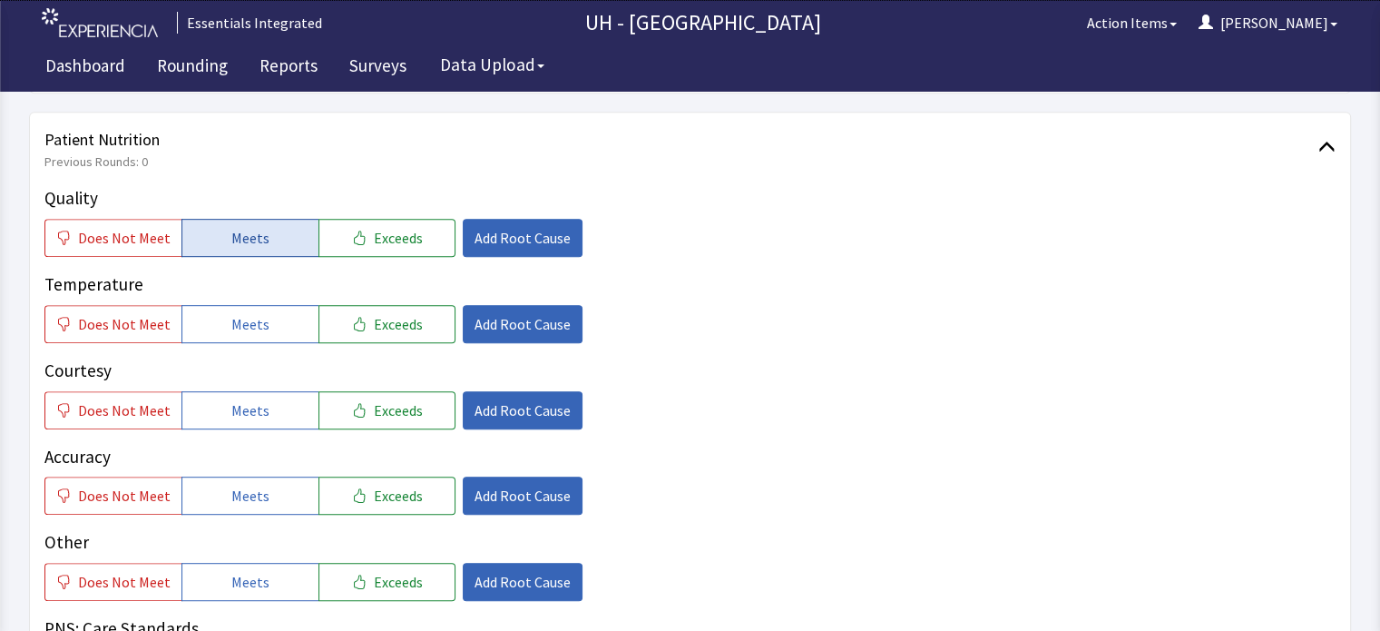
click at [284, 219] on button "Meets" at bounding box center [249, 238] width 137 height 38
click at [250, 313] on span "Meets" at bounding box center [250, 324] width 38 height 22
click at [240, 399] on span "Meets" at bounding box center [250, 410] width 38 height 22
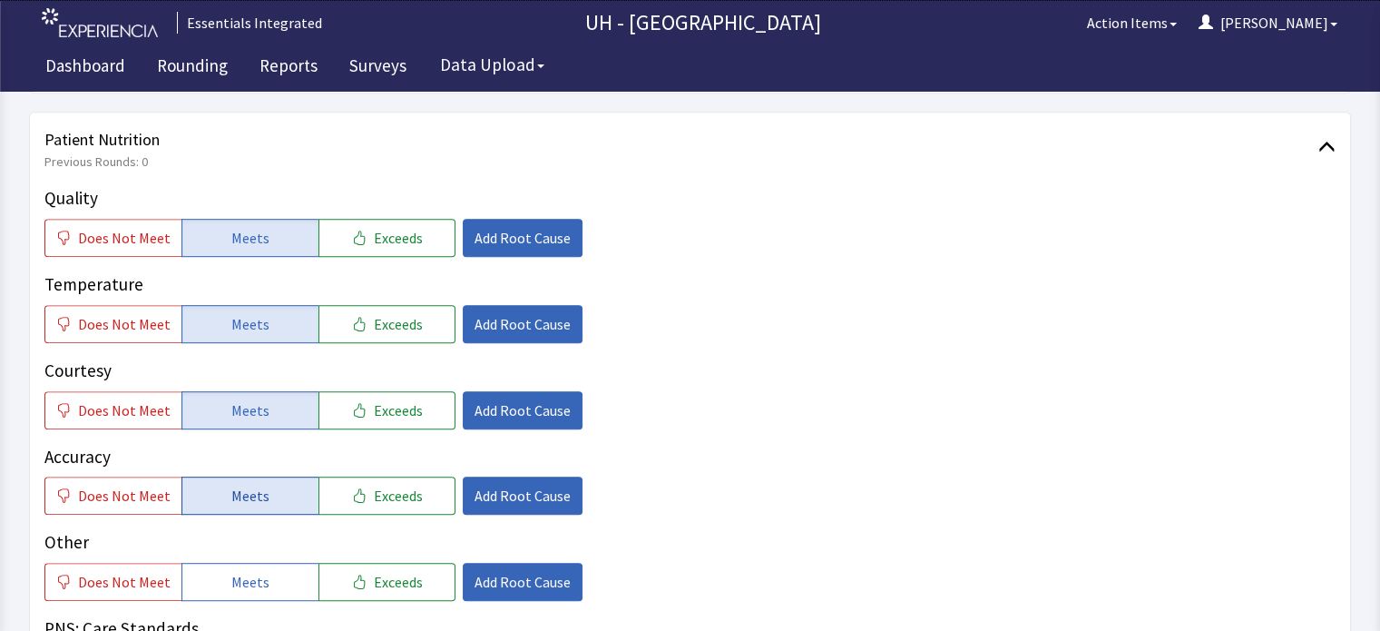
click at [235, 484] on span "Meets" at bounding box center [250, 495] width 38 height 22
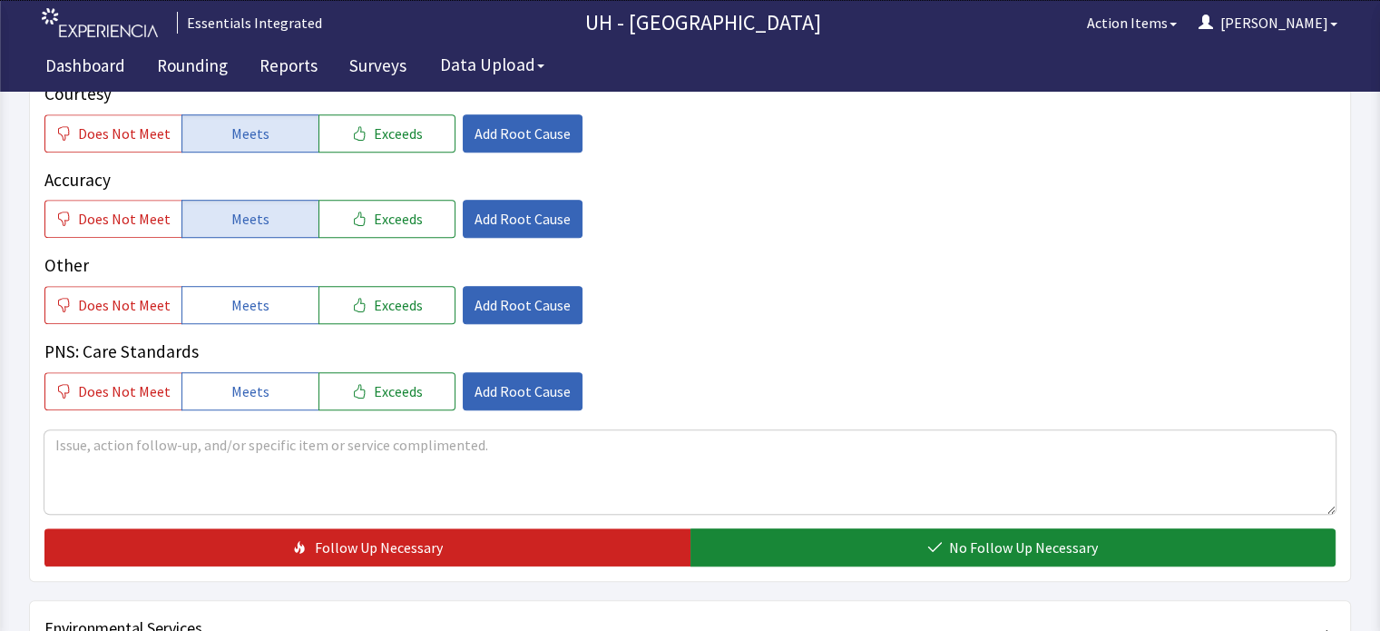
scroll to position [1160, 0]
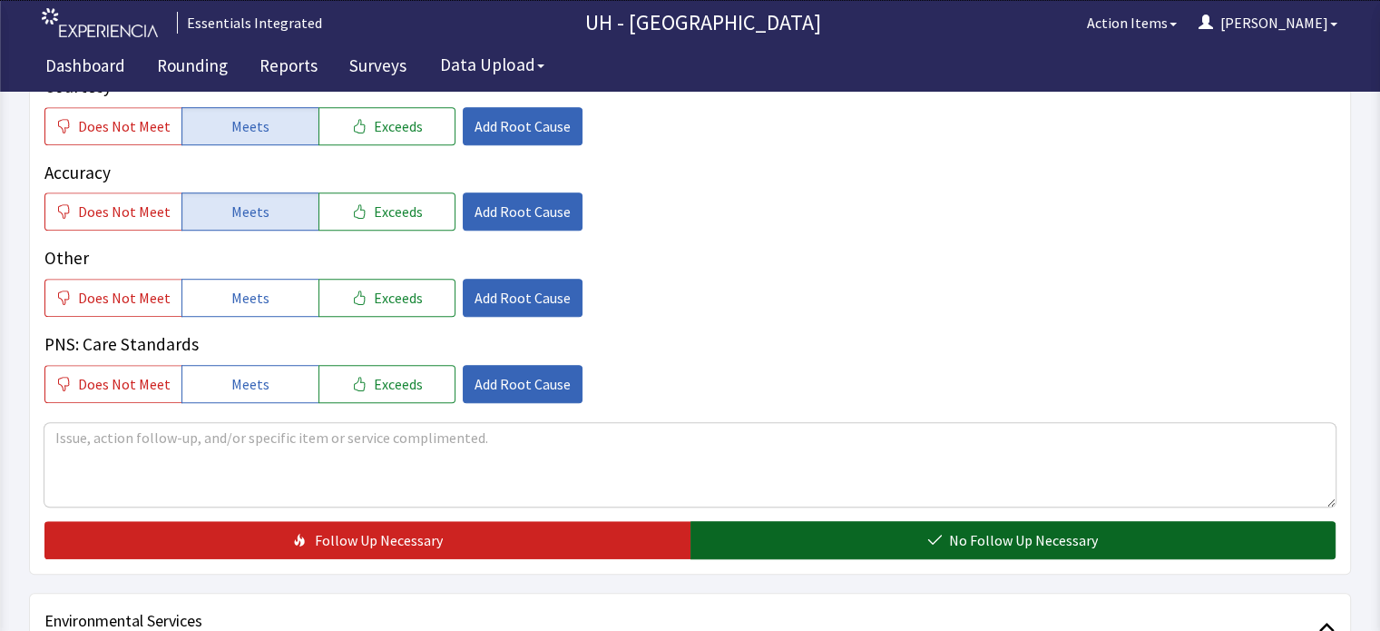
click at [1192, 521] on button "No Follow Up Necessary" at bounding box center [1013, 540] width 646 height 38
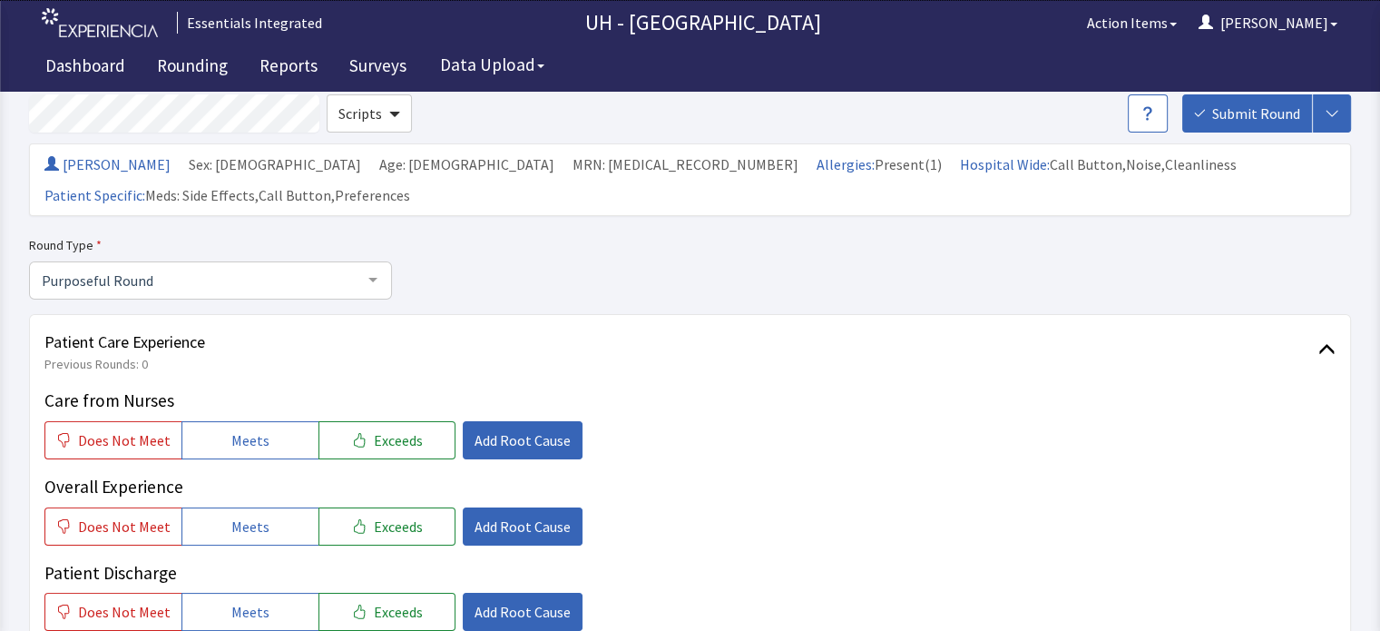
scroll to position [0, 0]
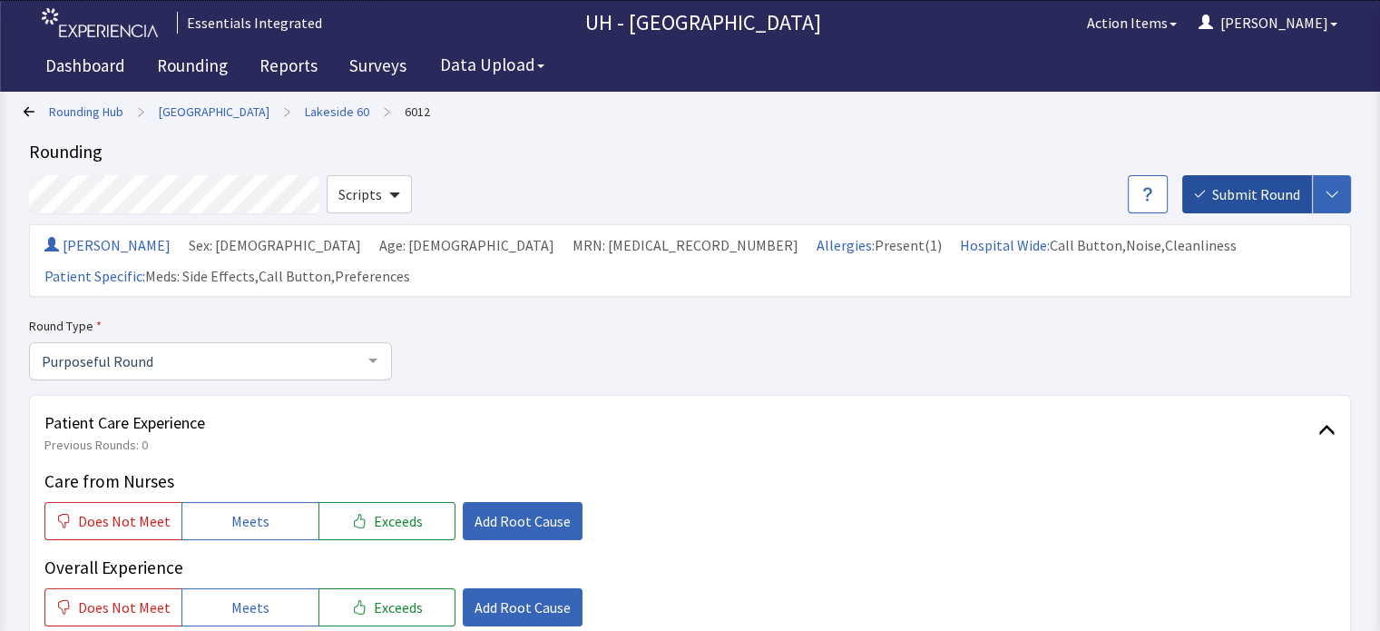
click at [1268, 194] on span "Submit Round" at bounding box center [1256, 194] width 88 height 22
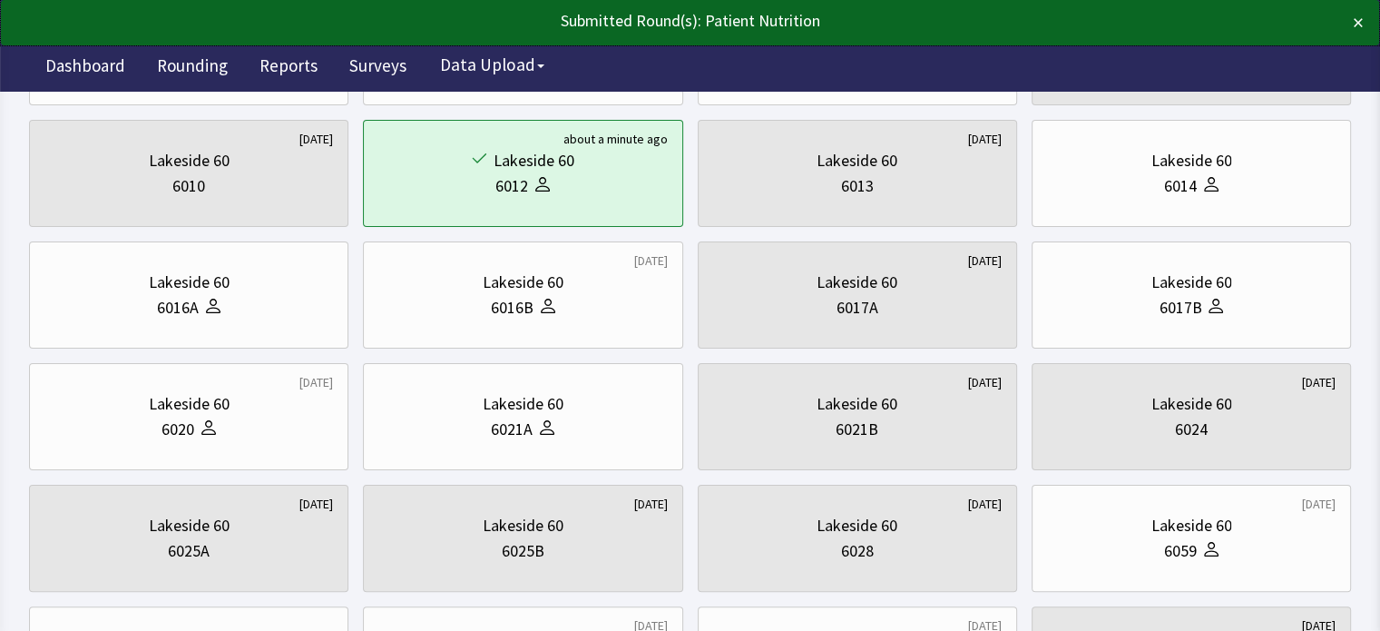
scroll to position [335, 0]
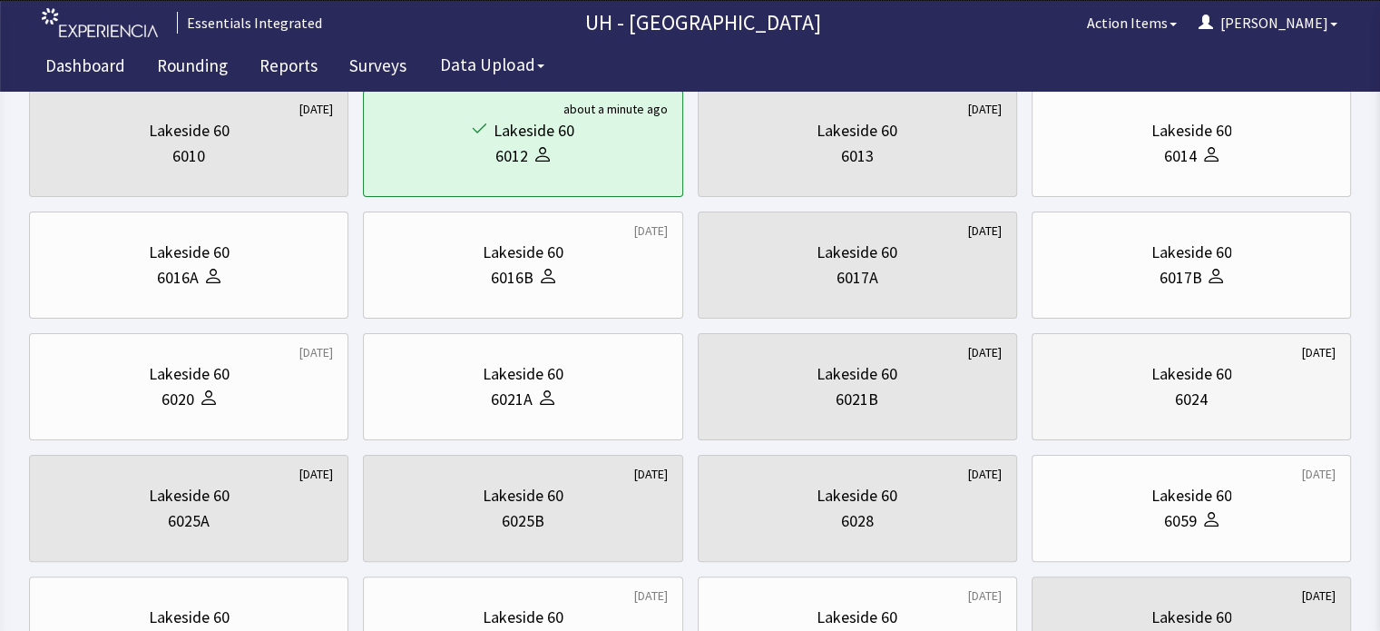
click at [1219, 358] on div "Lakeside 60 6024" at bounding box center [1191, 386] width 289 height 87
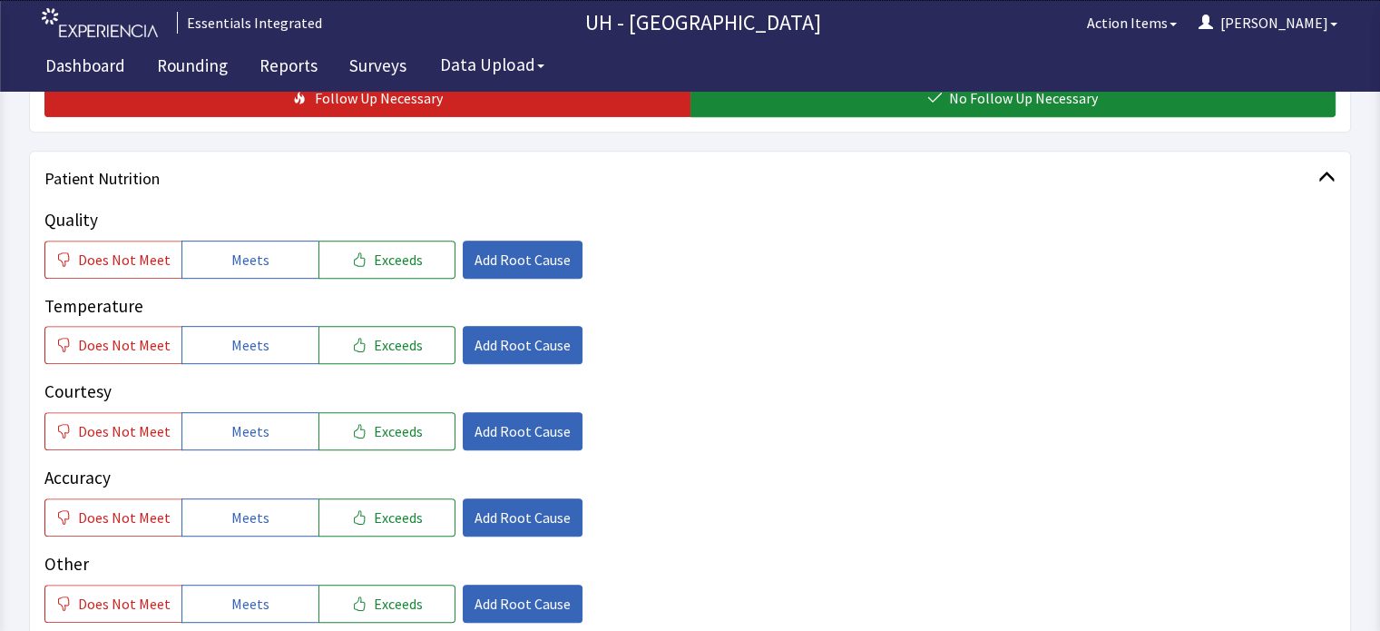
scroll to position [837, 0]
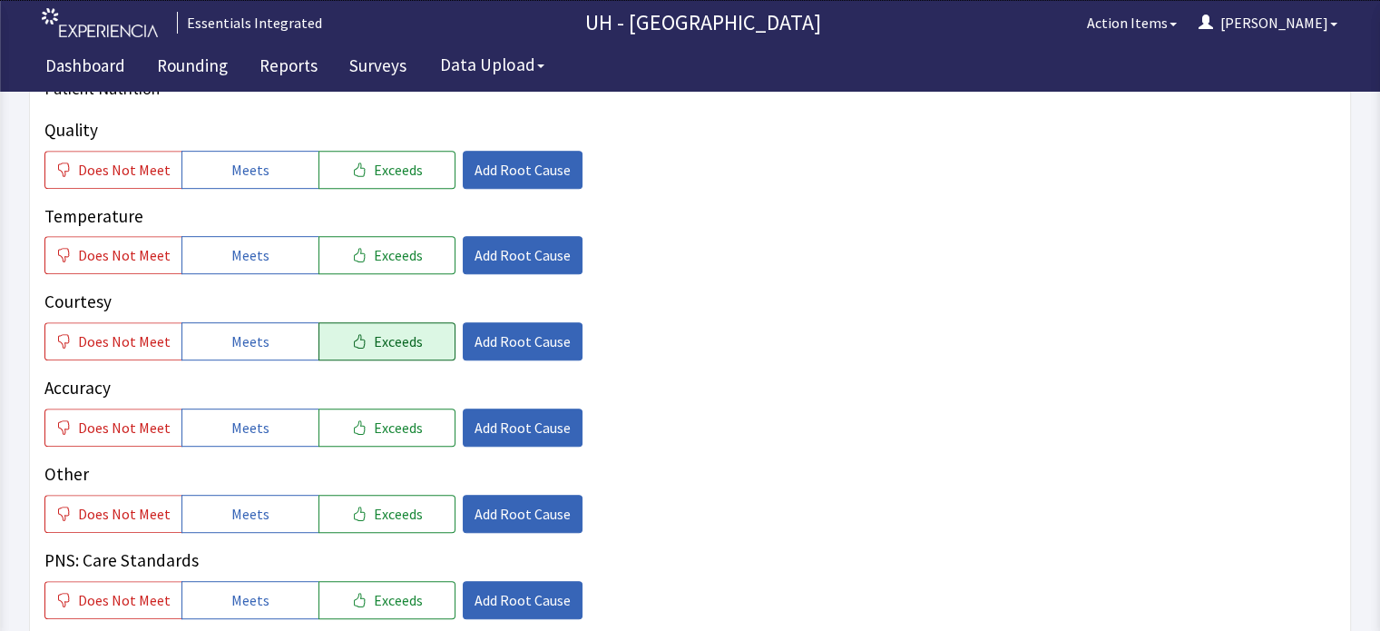
click at [392, 348] on span "Exceeds" at bounding box center [398, 341] width 49 height 22
click at [377, 429] on span "Exceeds" at bounding box center [398, 427] width 49 height 22
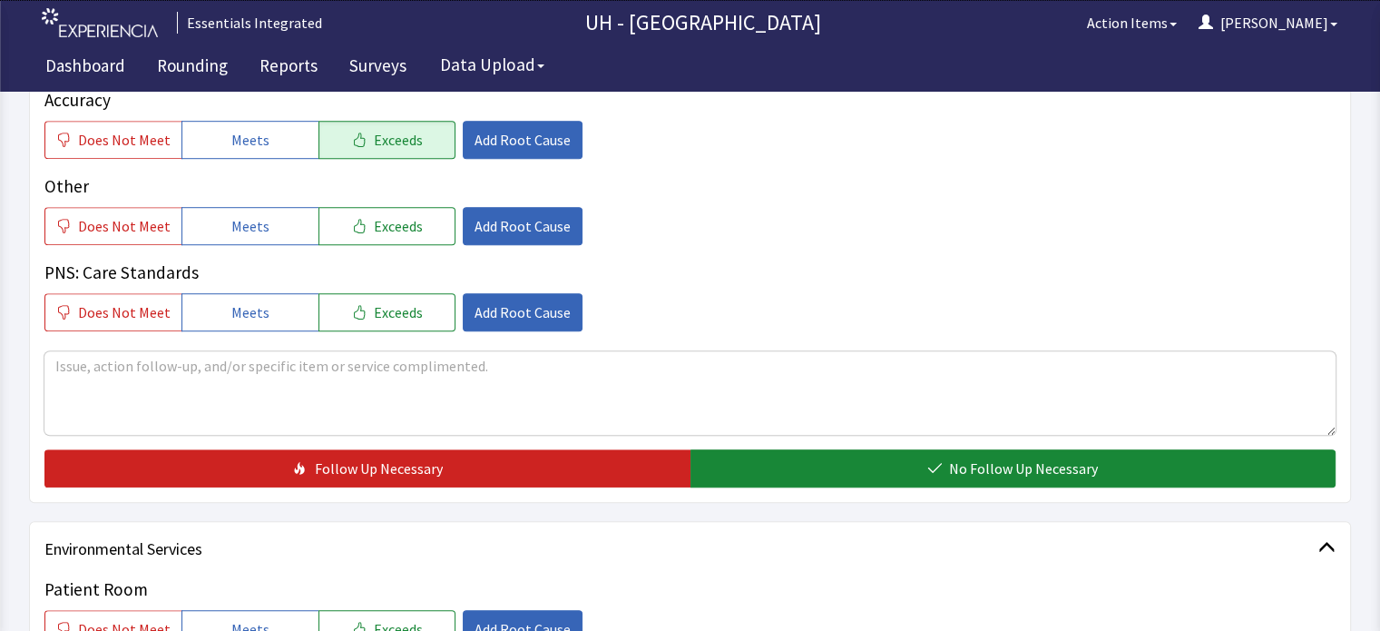
scroll to position [1131, 0]
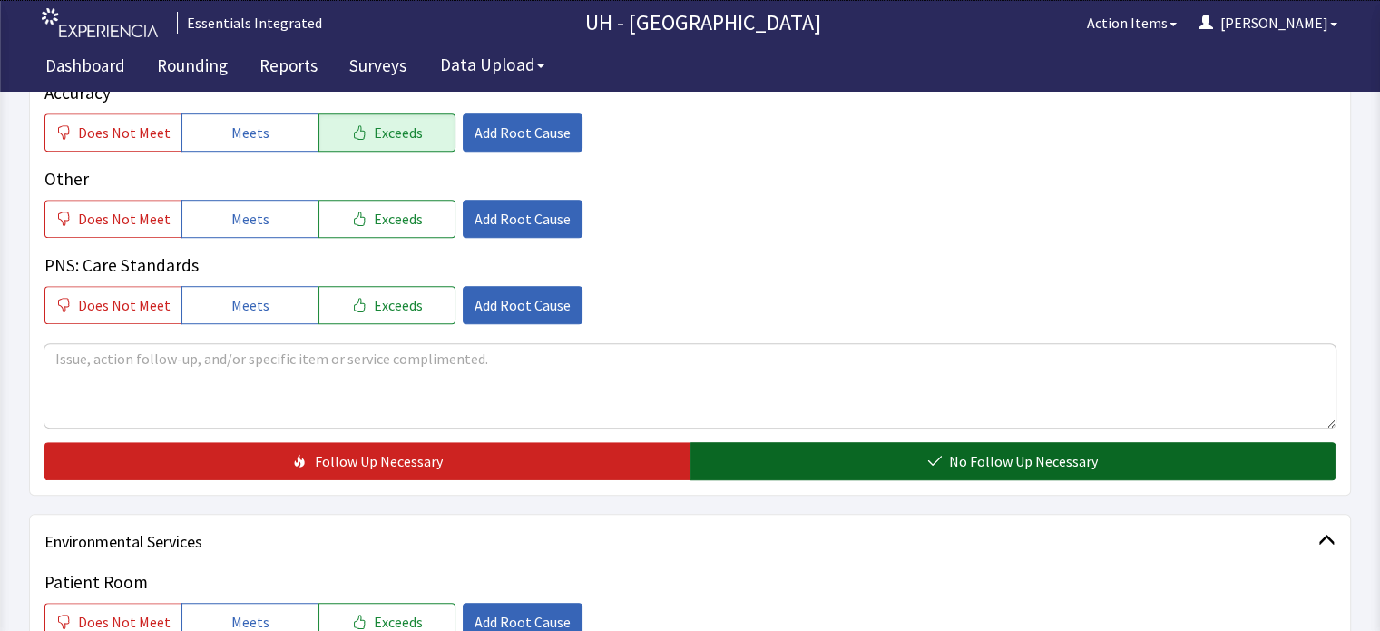
click at [1166, 459] on button "No Follow Up Necessary" at bounding box center [1013, 461] width 646 height 38
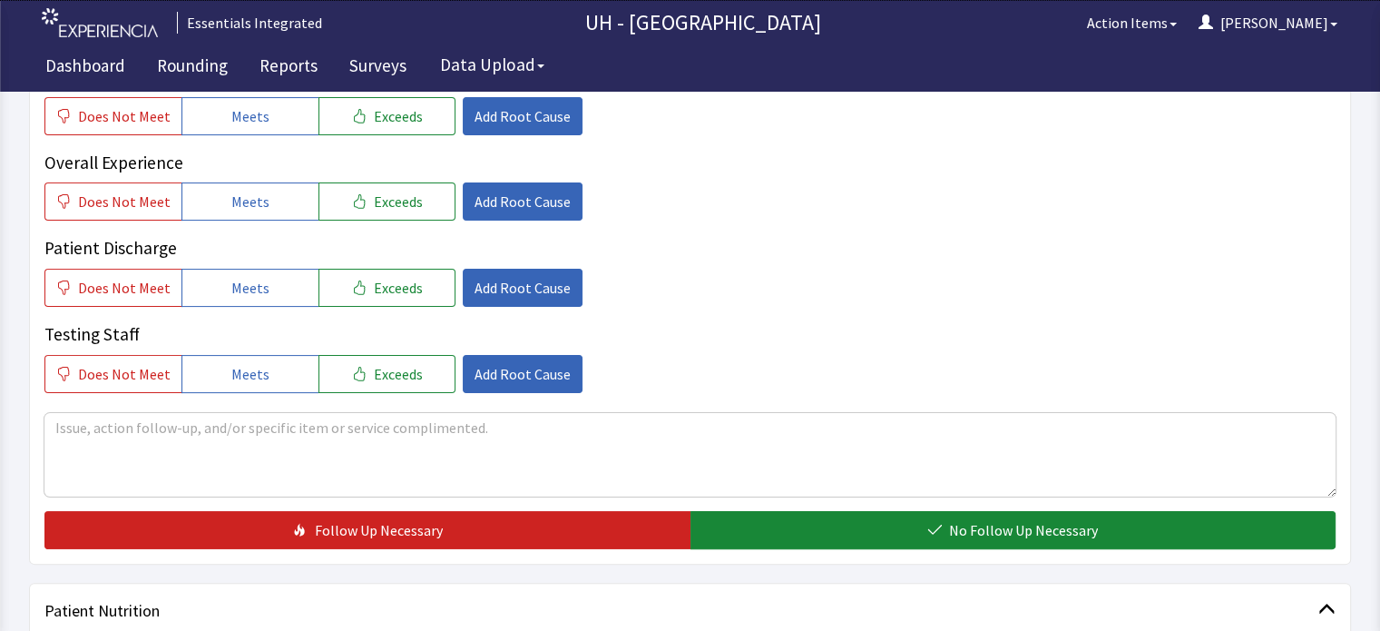
scroll to position [0, 0]
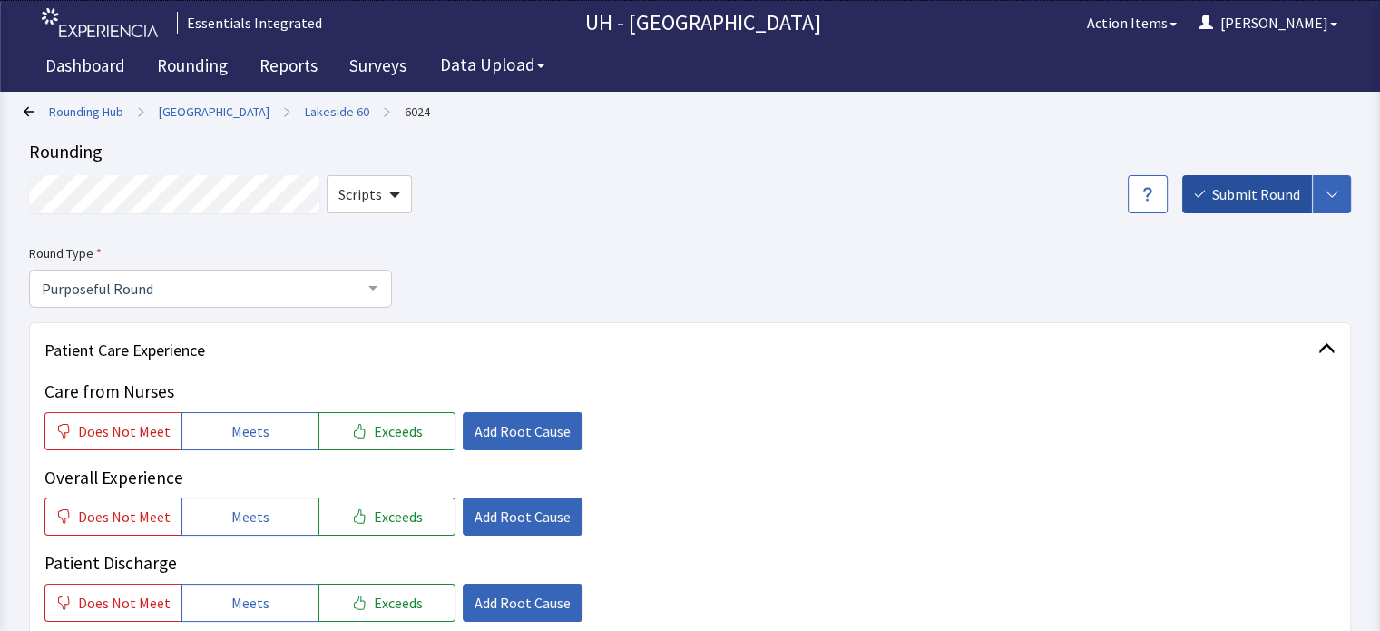
click at [1252, 193] on span "Submit Round" at bounding box center [1256, 194] width 88 height 22
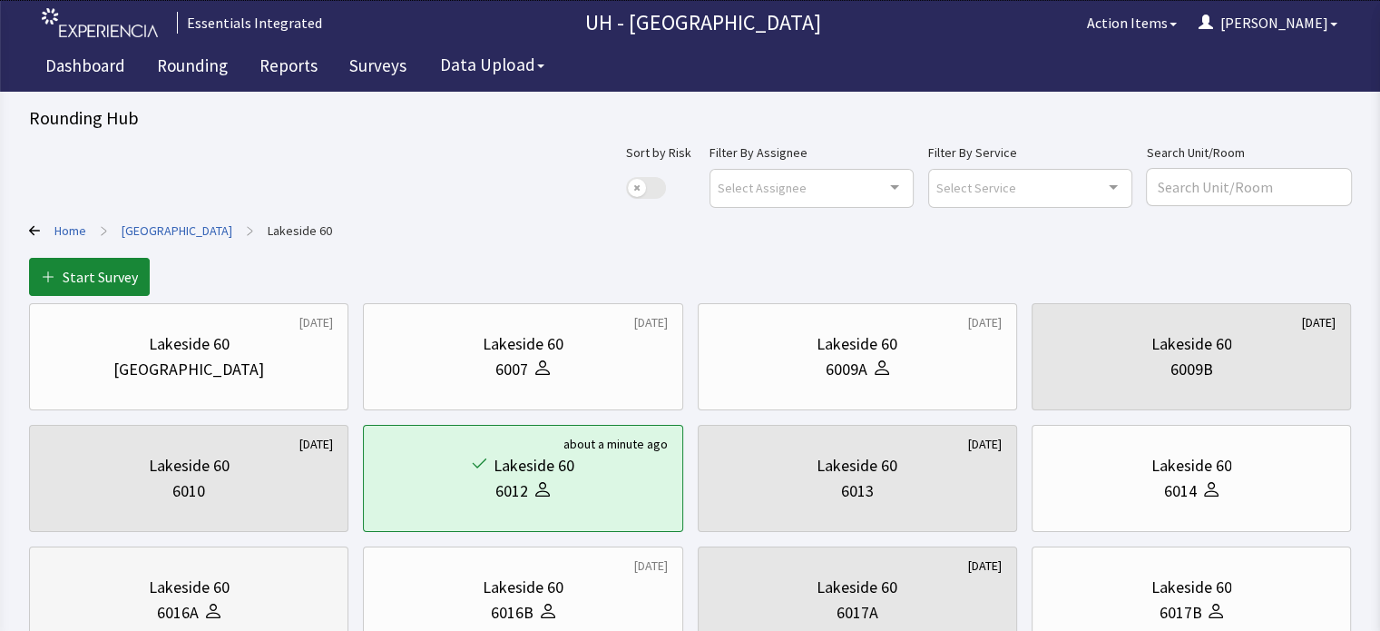
click at [293, 583] on div "Lakeside 60" at bounding box center [188, 586] width 289 height 25
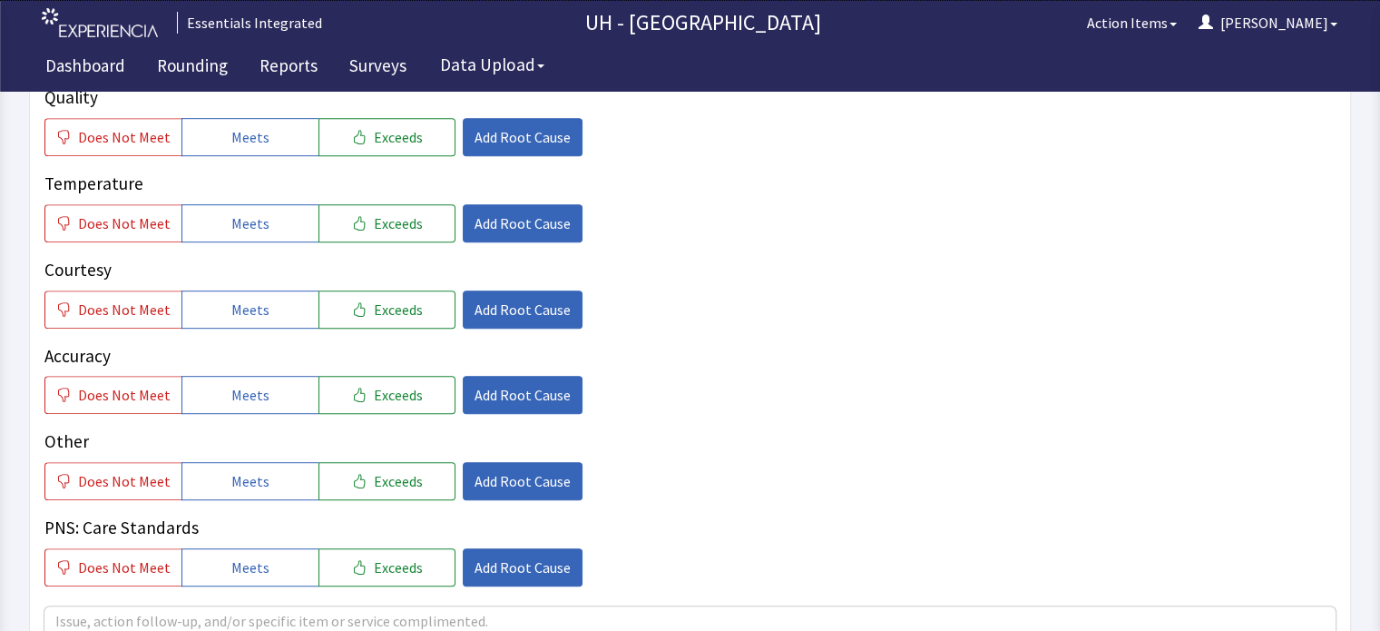
scroll to position [954, 0]
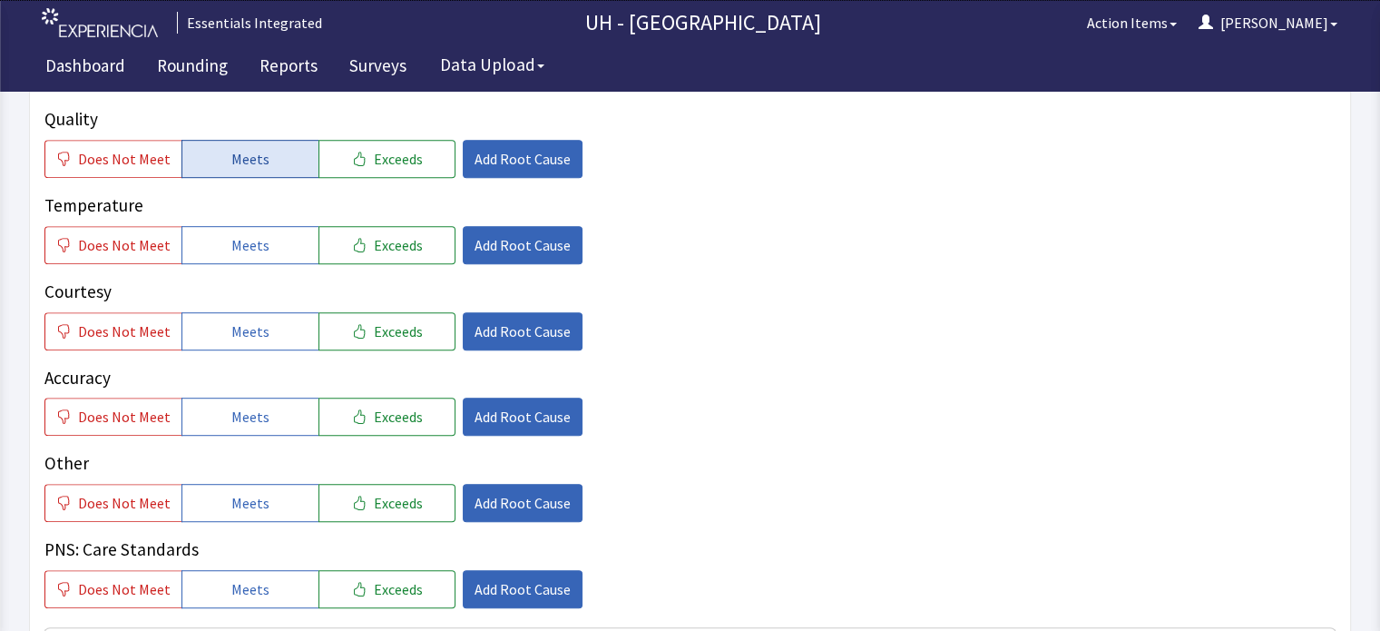
click at [290, 140] on button "Meets" at bounding box center [249, 159] width 137 height 38
click at [275, 226] on button "Meets" at bounding box center [249, 245] width 137 height 38
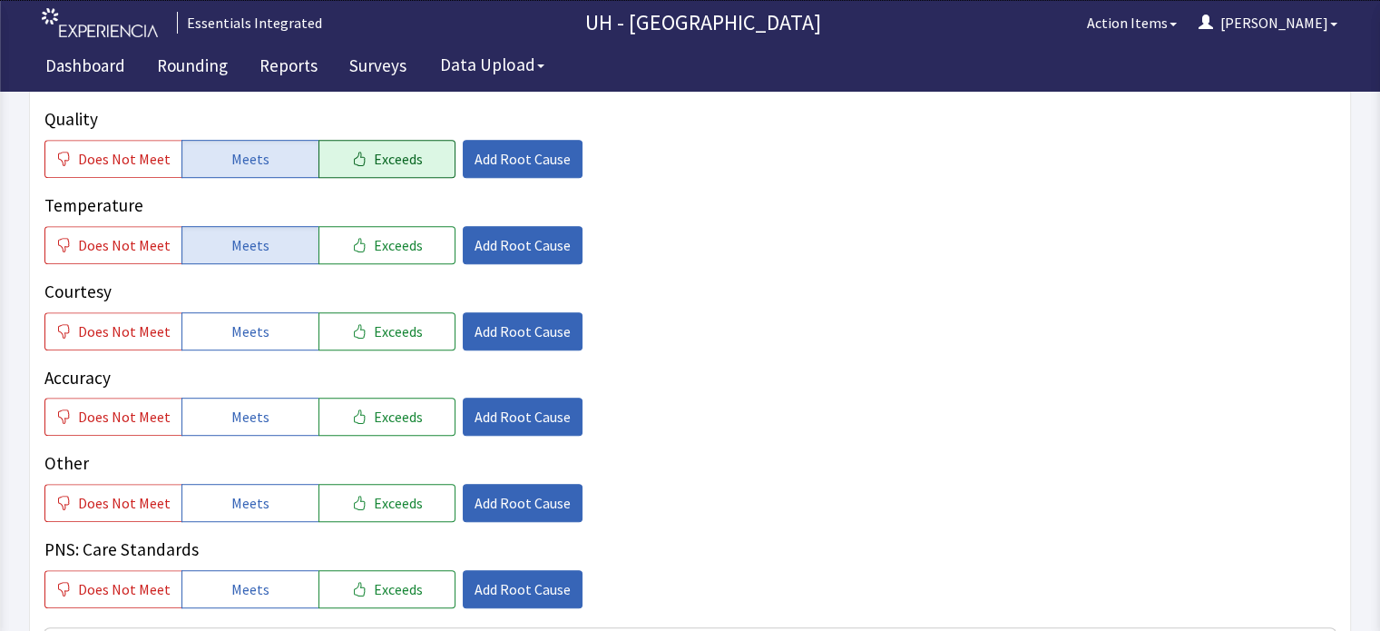
click at [417, 140] on button "Exceeds" at bounding box center [386, 159] width 137 height 38
click at [231, 320] on span "Meets" at bounding box center [250, 331] width 38 height 22
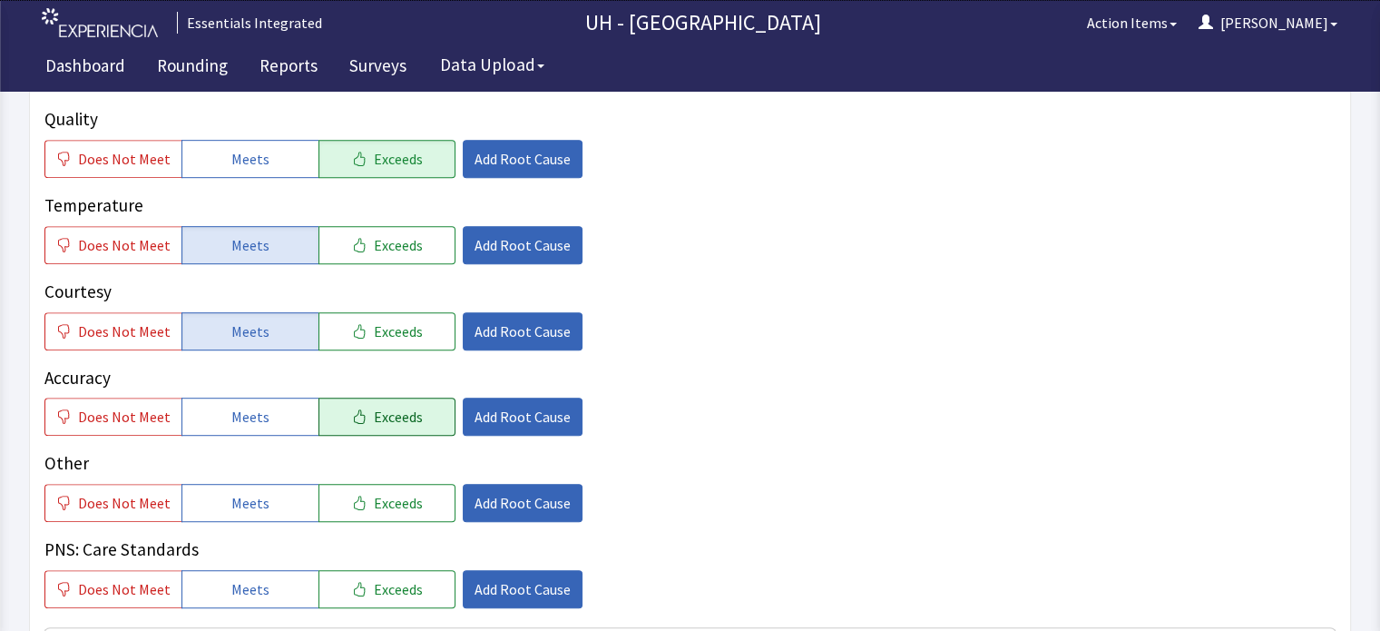
click at [377, 406] on span "Exceeds" at bounding box center [398, 417] width 49 height 22
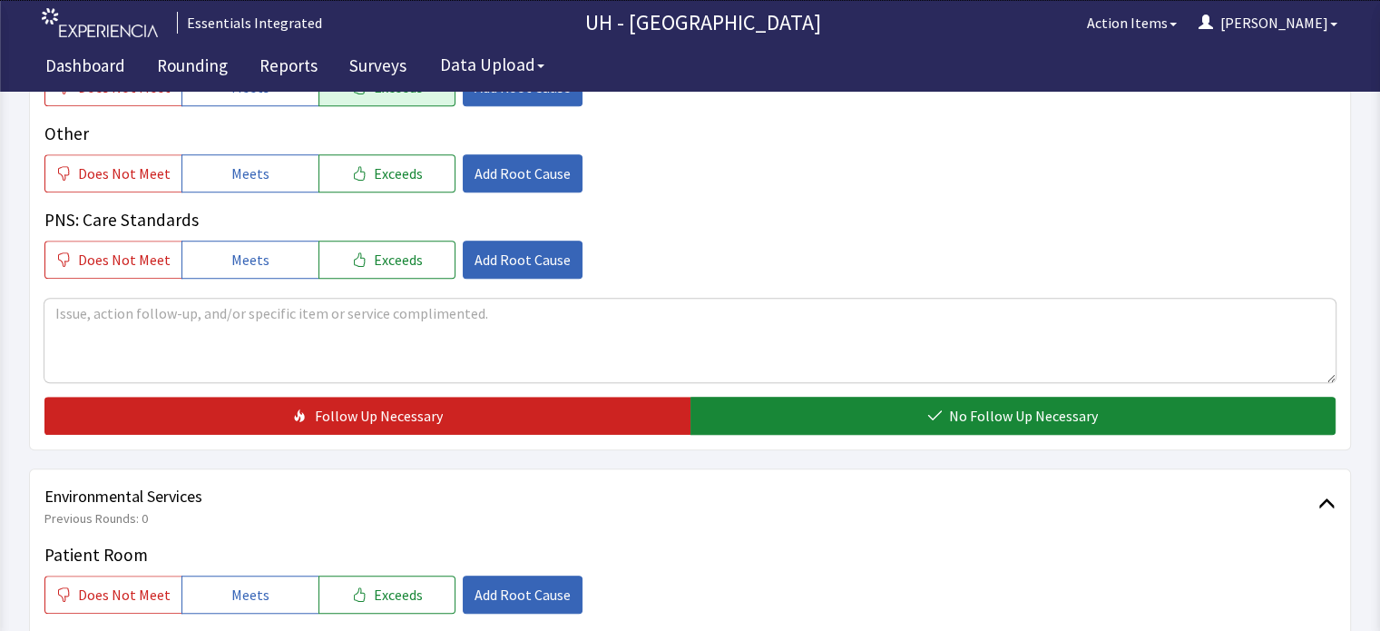
scroll to position [1365, 0]
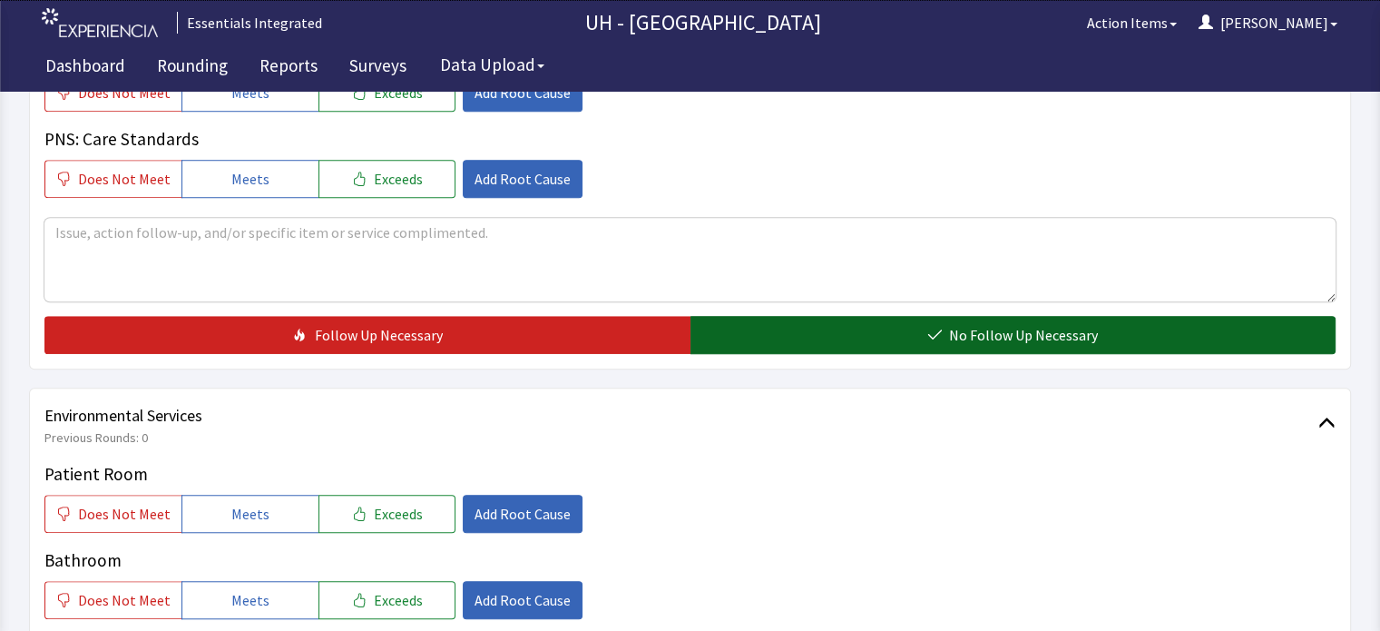
click at [1143, 316] on button "No Follow Up Necessary" at bounding box center [1013, 335] width 646 height 38
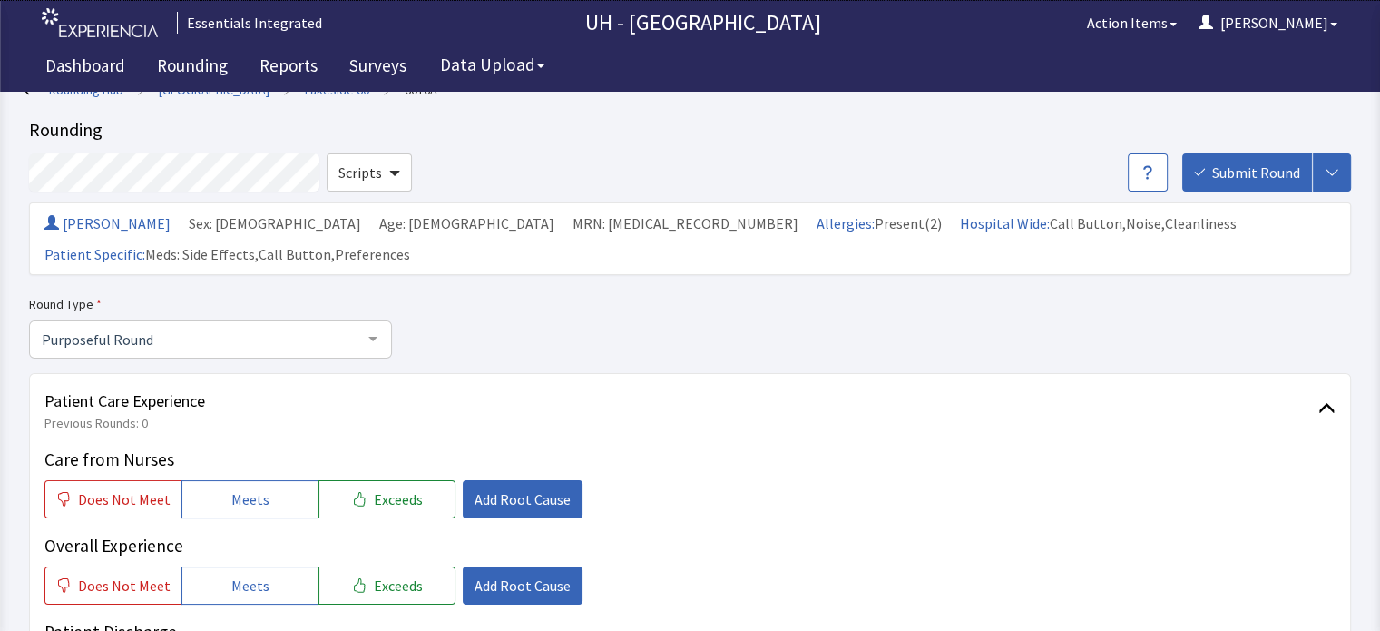
scroll to position [0, 0]
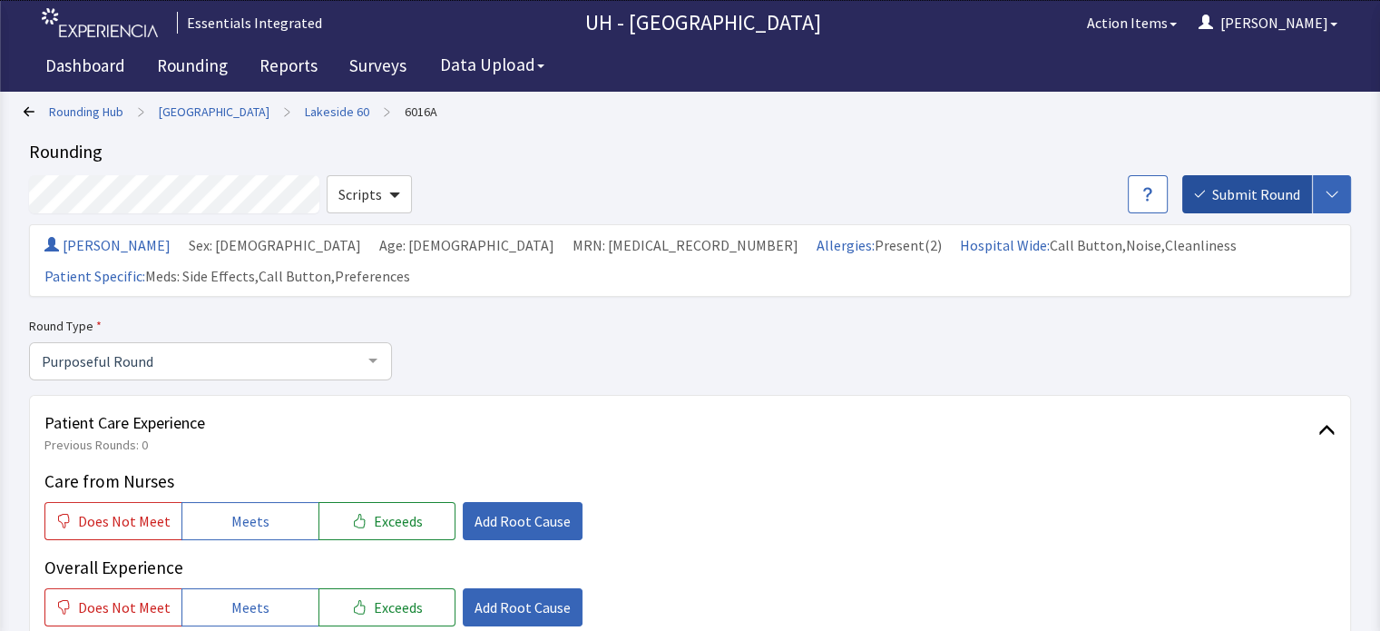
click at [1269, 191] on span "Submit Round" at bounding box center [1256, 194] width 88 height 22
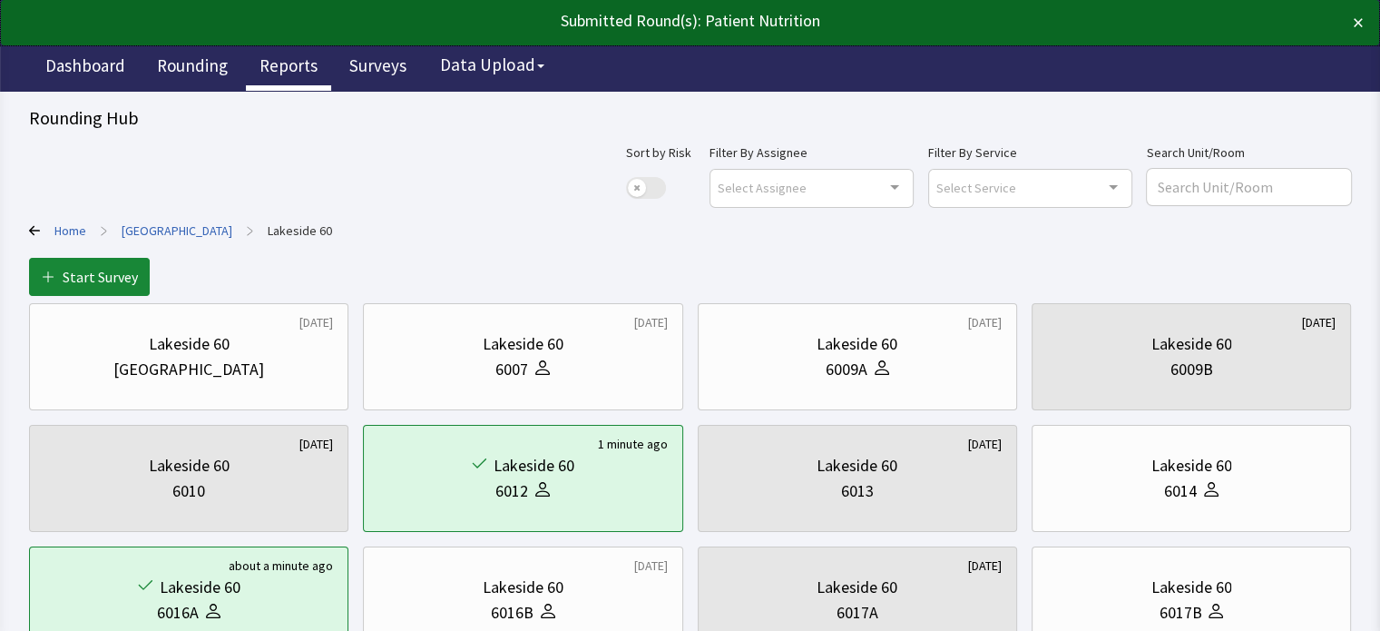
click at [268, 63] on link "Reports" at bounding box center [288, 67] width 85 height 45
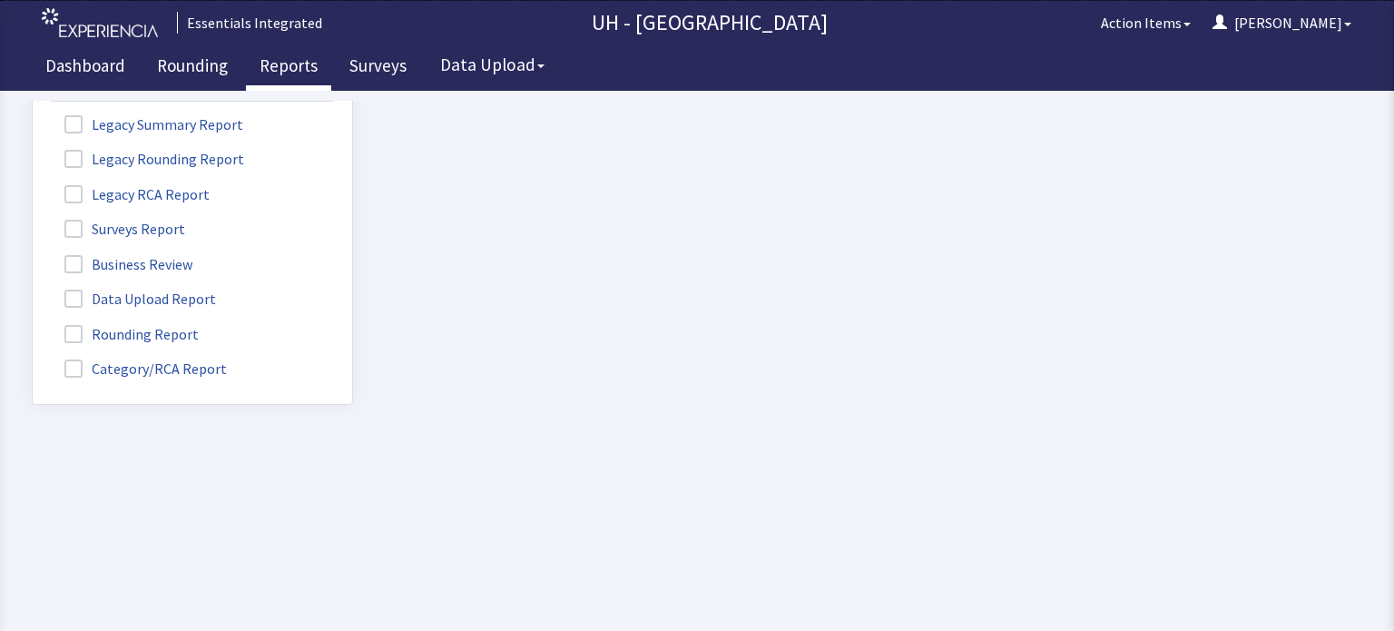
scroll to position [129, 0]
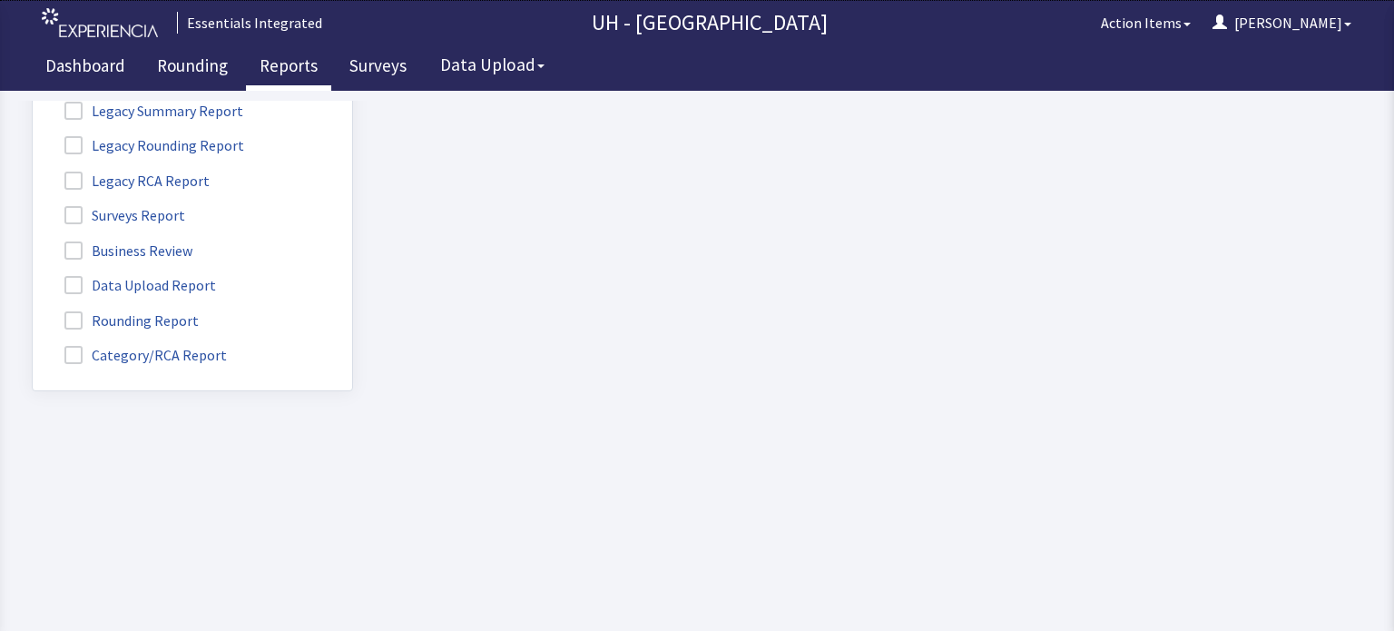
click at [187, 308] on label "Rounding Report" at bounding box center [134, 320] width 166 height 24
click at [33, 310] on input "Rounding Report" at bounding box center [33, 310] width 0 height 0
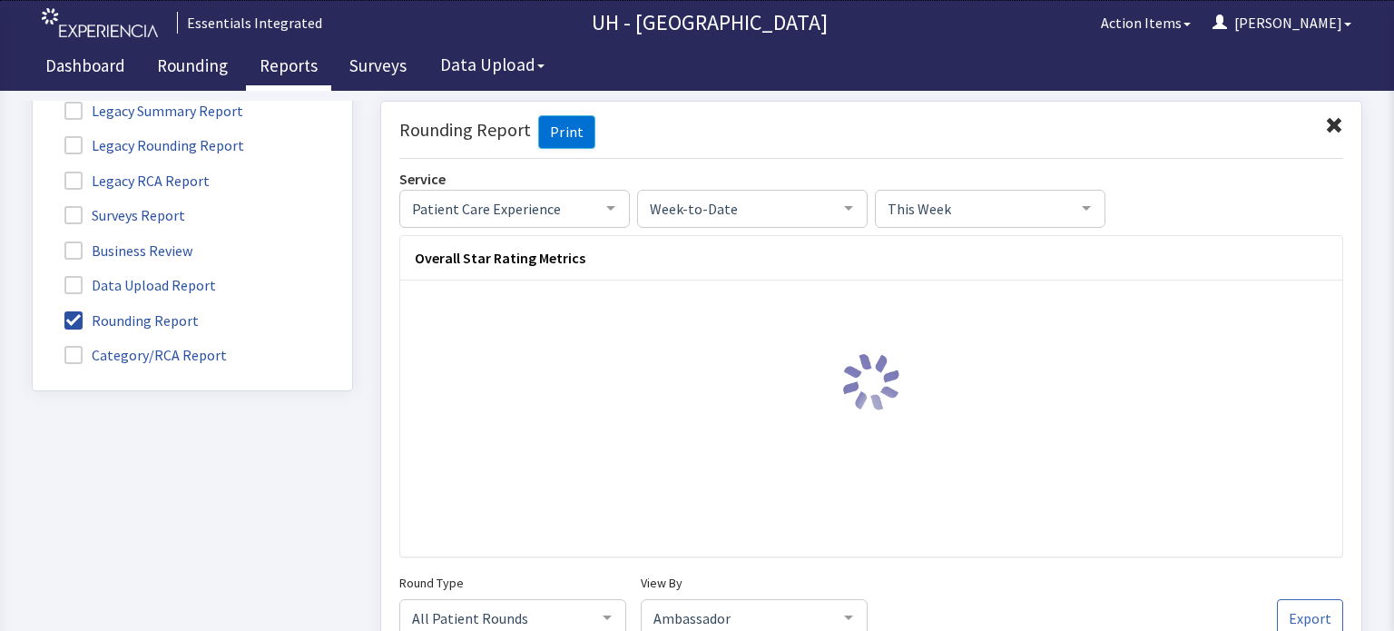
scroll to position [0, 0]
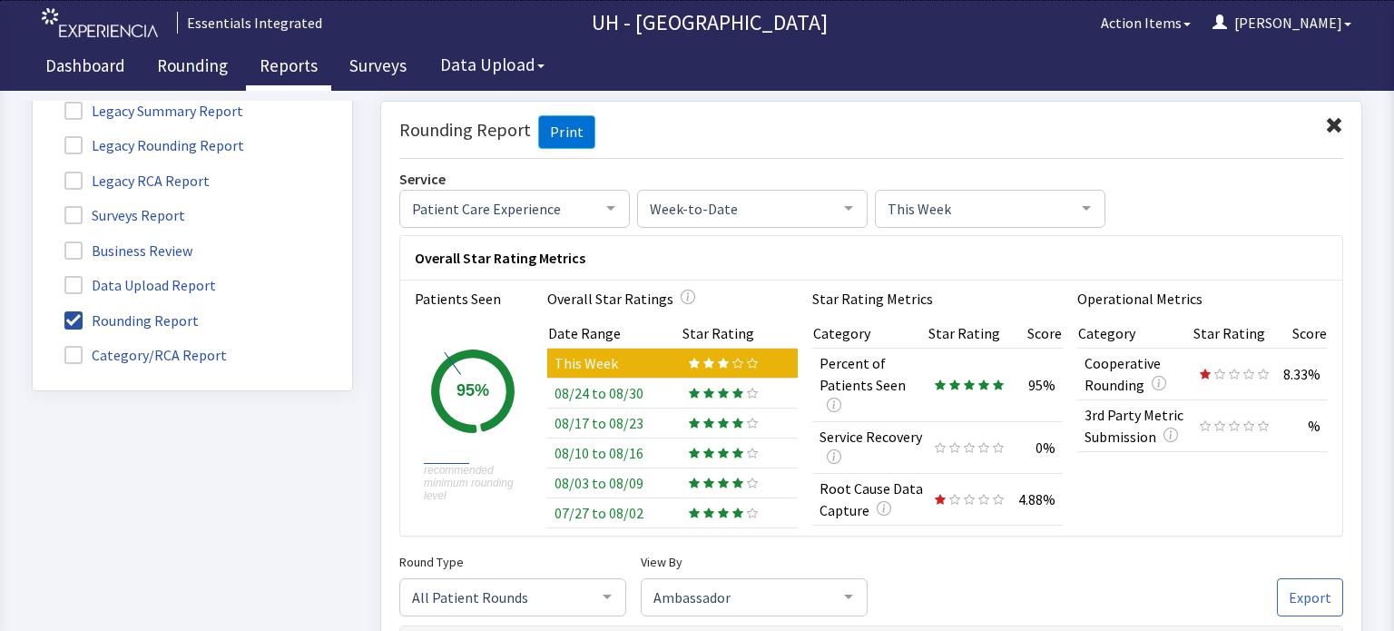
click at [593, 204] on div at bounding box center [610, 207] width 36 height 34
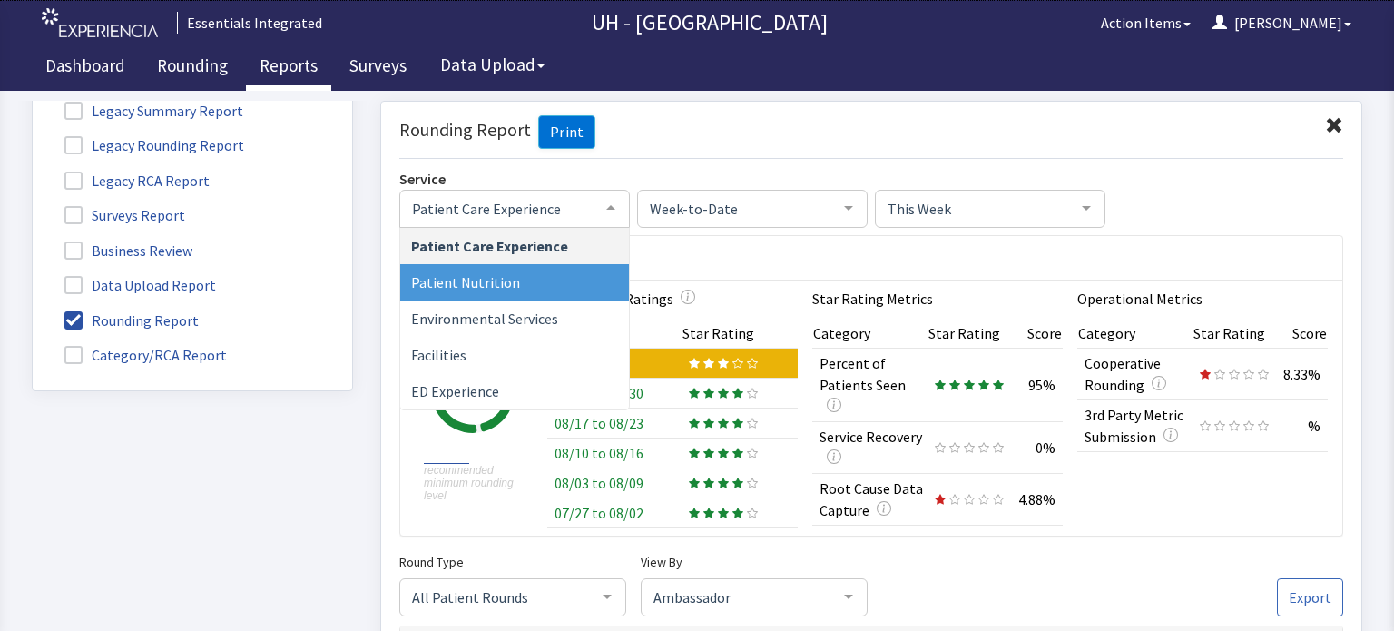
click at [576, 280] on span "Patient Nutrition" at bounding box center [514, 281] width 229 height 36
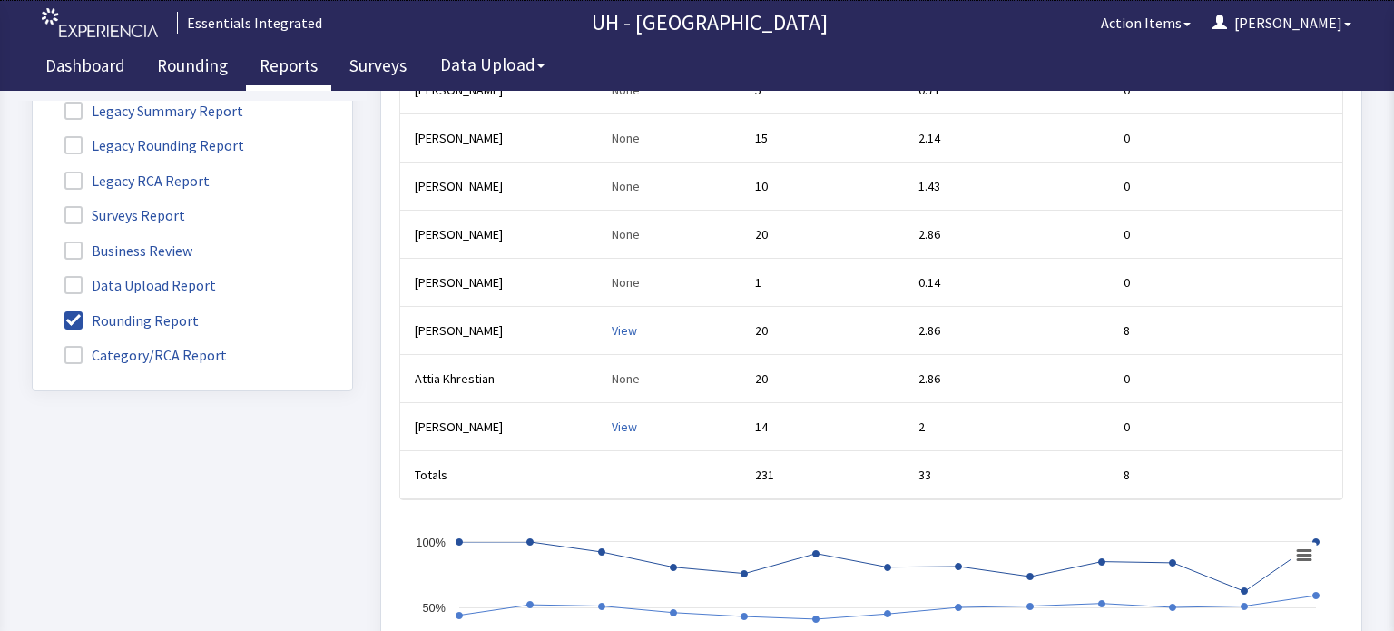
scroll to position [842, 0]
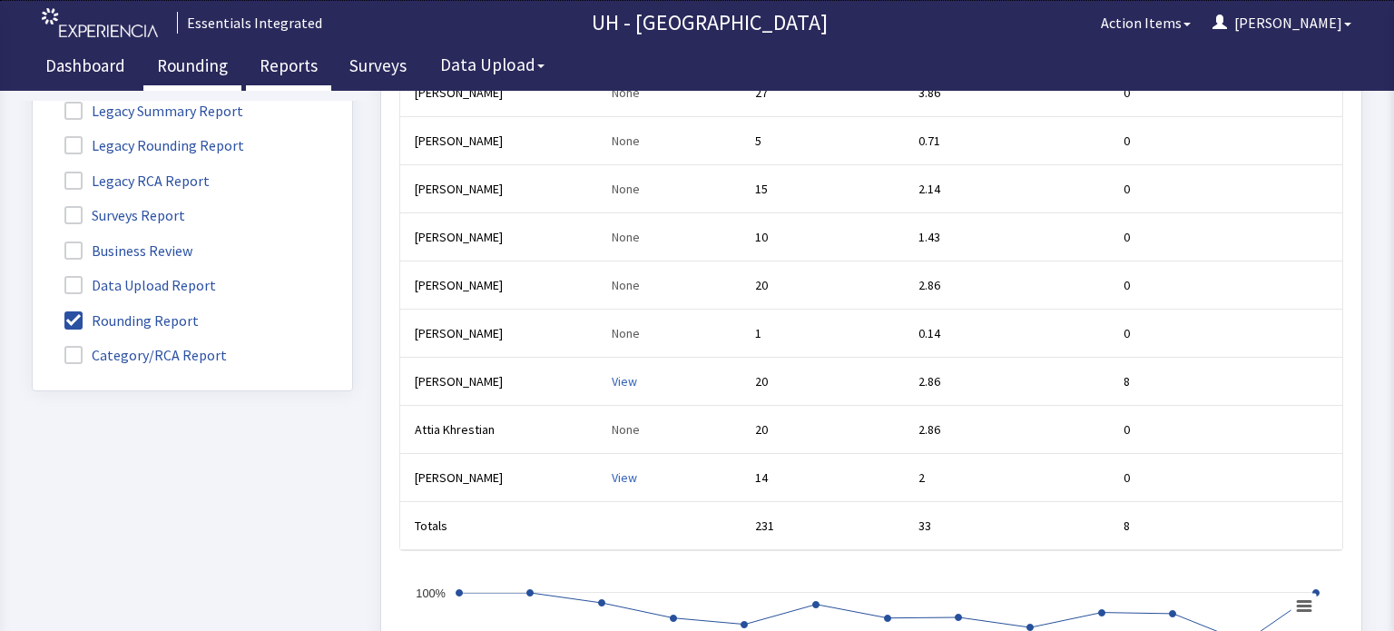
click at [203, 73] on link "Rounding" at bounding box center [192, 67] width 98 height 45
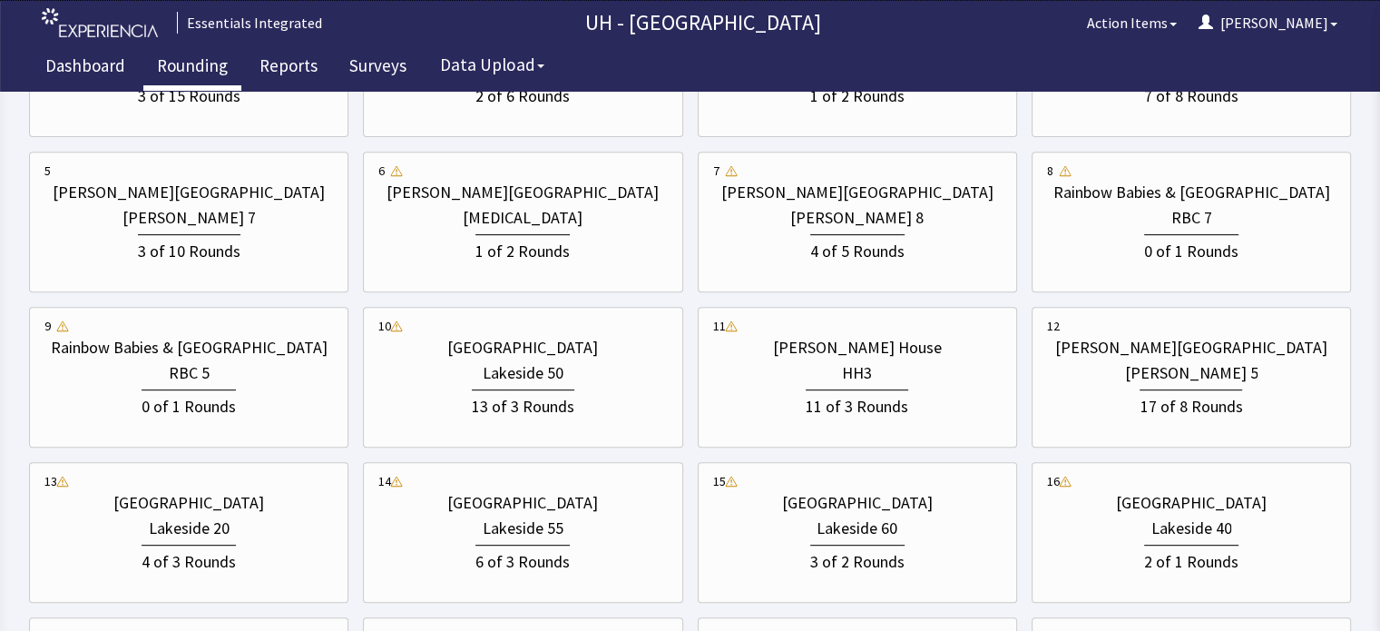
scroll to position [725, 0]
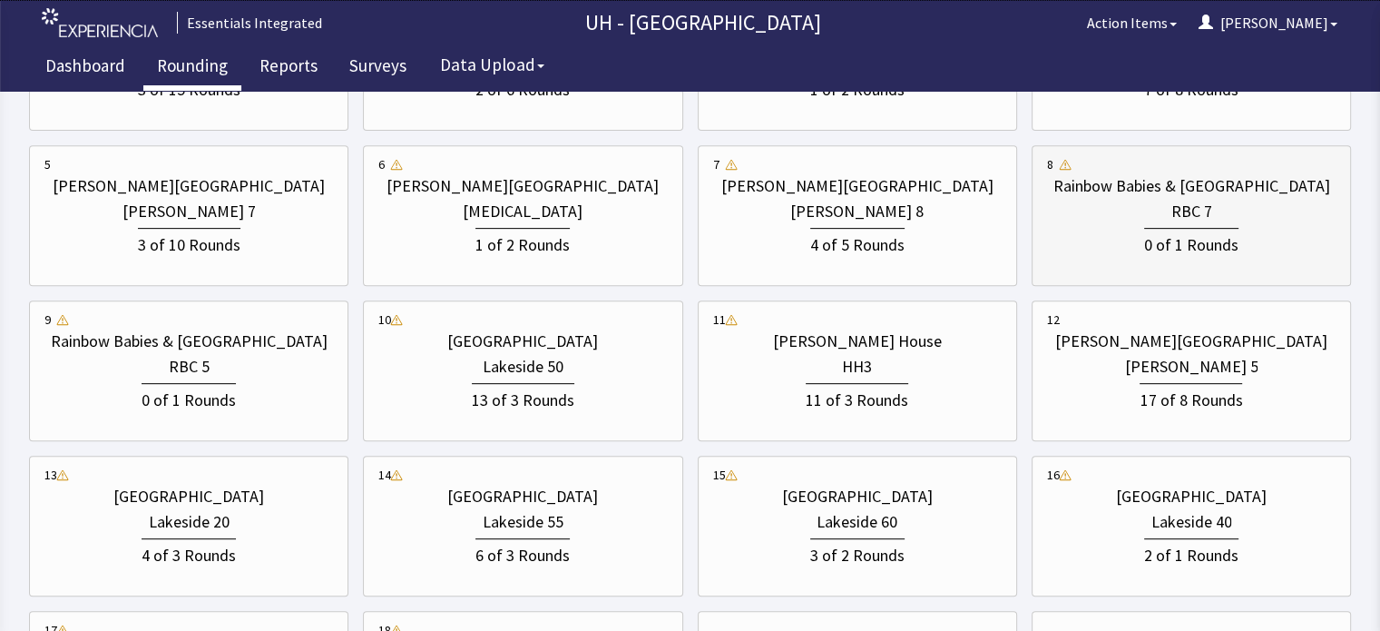
click at [1210, 224] on div "0 of 1 Rounds" at bounding box center [1191, 241] width 289 height 34
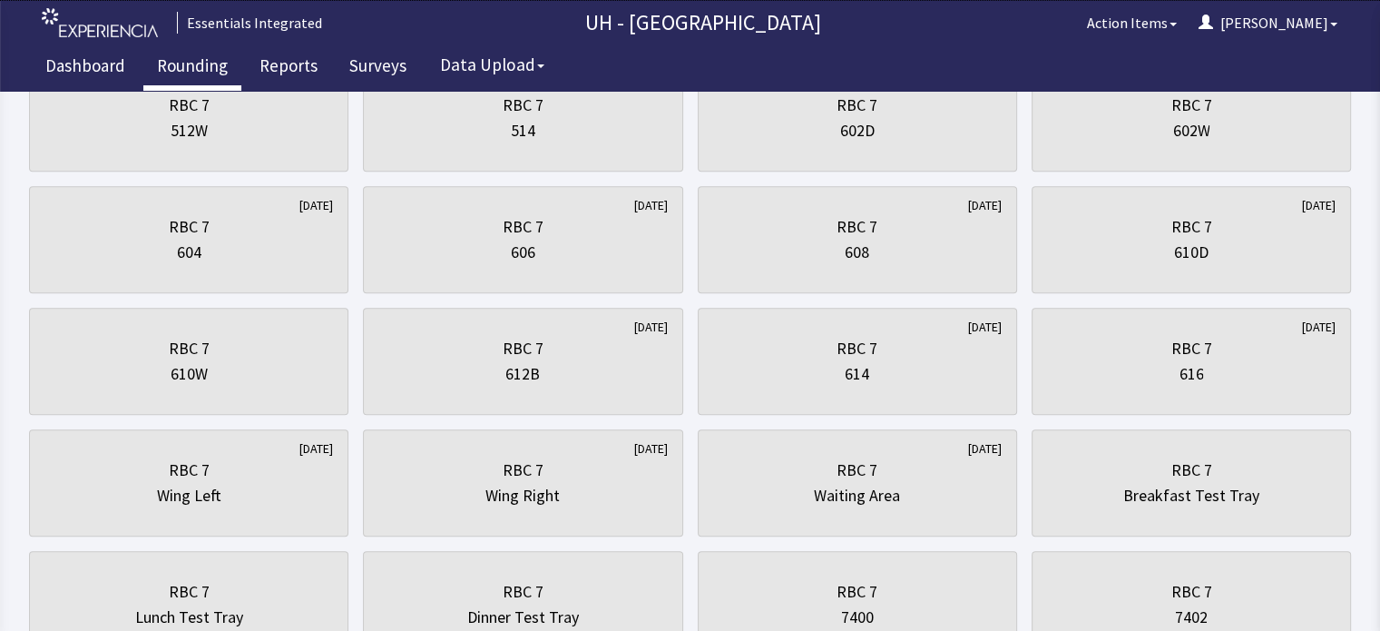
scroll to position [0, 0]
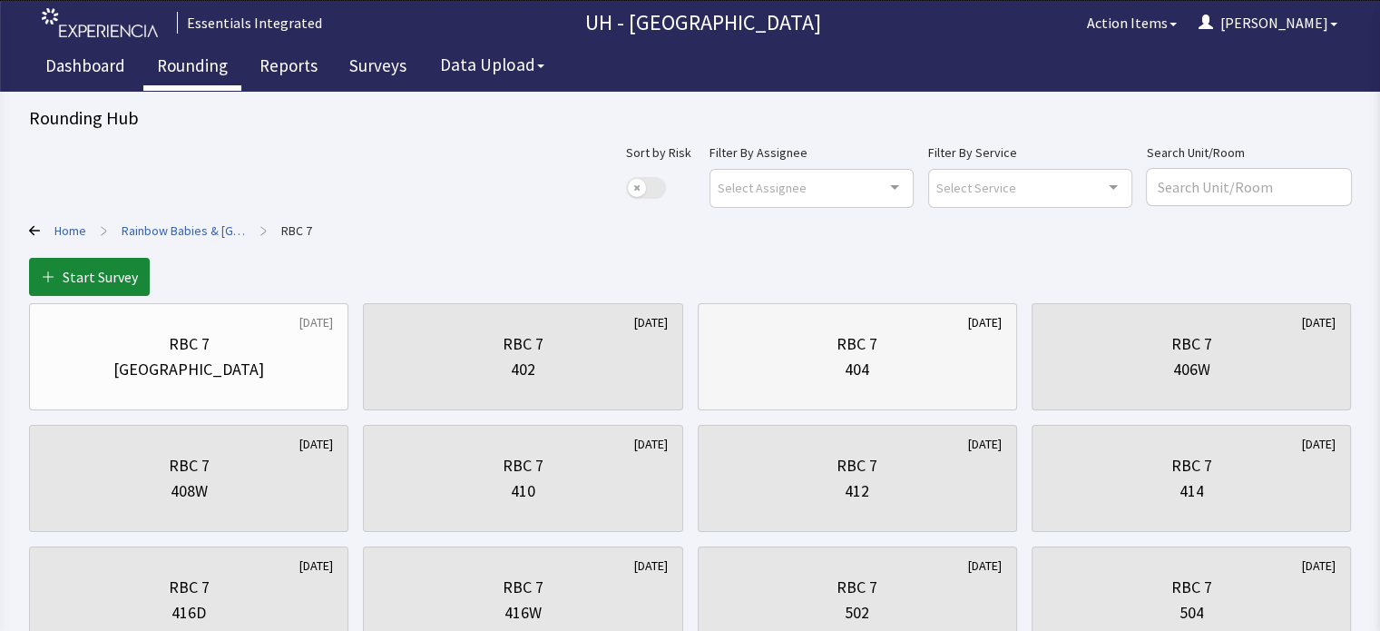
click at [898, 367] on div "404" at bounding box center [857, 369] width 289 height 25
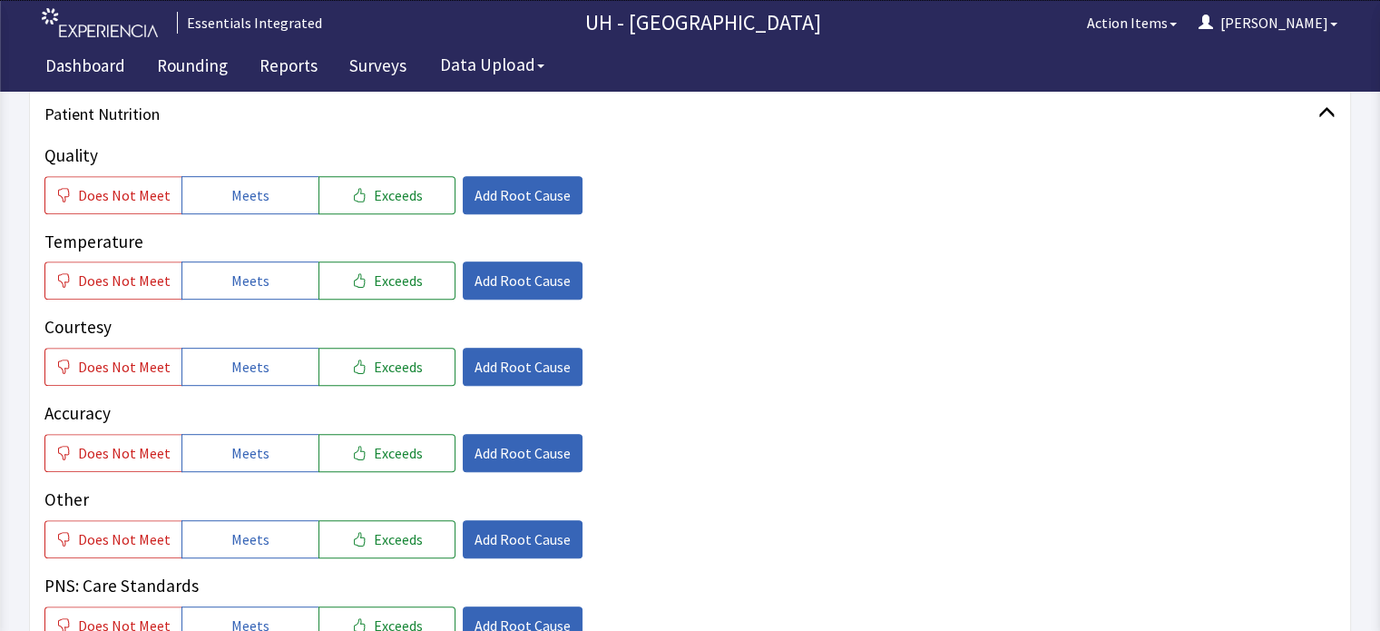
scroll to position [850, 0]
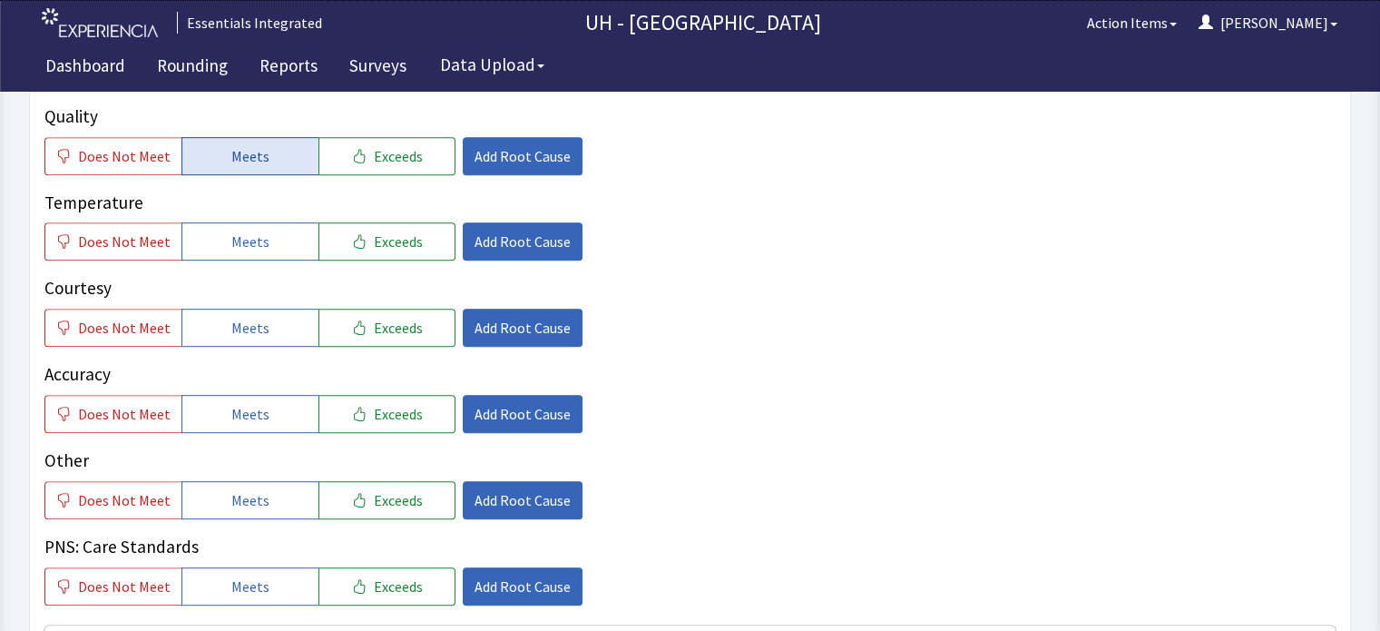
click at [279, 162] on button "Meets" at bounding box center [249, 156] width 137 height 38
drag, startPoint x: 278, startPoint y: 235, endPoint x: 274, endPoint y: 318, distance: 83.6
click at [274, 318] on div "Quality Does Not Meet Meets Exceeds Add Root Cause Temperature Does Not Meet Me…" at bounding box center [689, 354] width 1291 height 502
click at [274, 318] on button "Meets" at bounding box center [249, 327] width 137 height 38
click at [367, 307] on div "Courtesy Does Not Meet Meets Exceeds Add Root Cause" at bounding box center [689, 311] width 1291 height 72
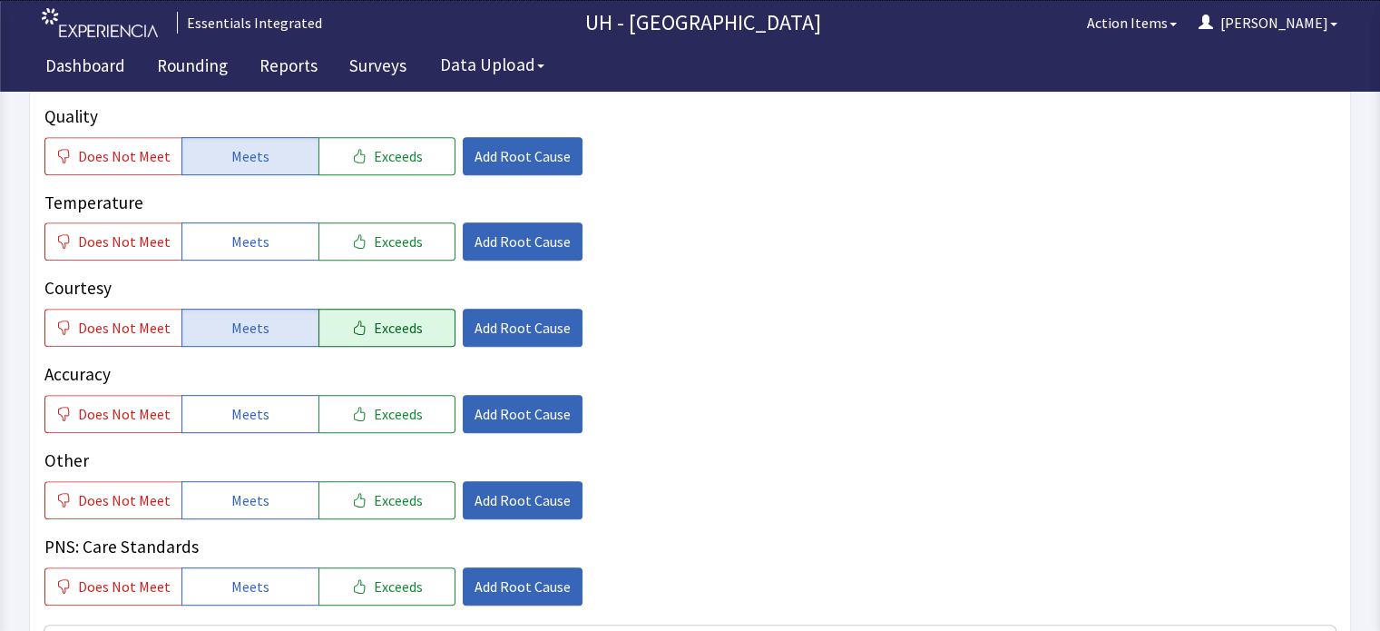
click at [374, 318] on span "Exceeds" at bounding box center [398, 328] width 49 height 22
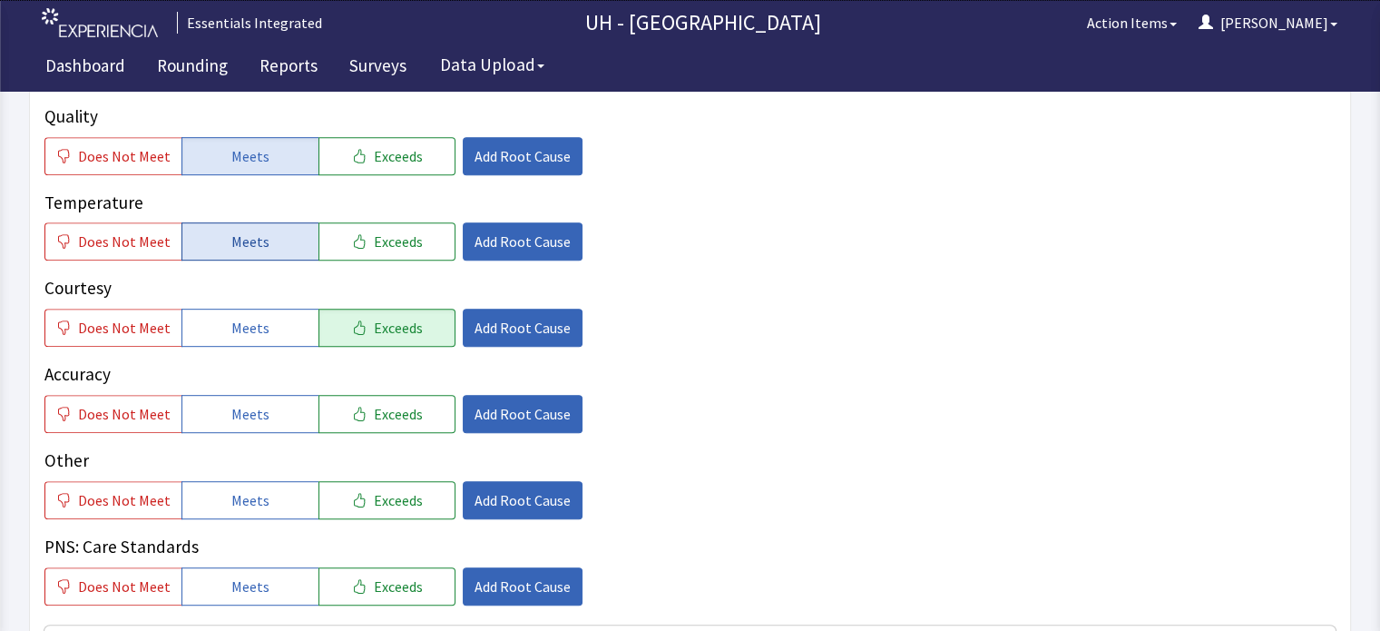
click at [281, 239] on button "Meets" at bounding box center [249, 241] width 137 height 38
click at [354, 397] on button "Exceeds" at bounding box center [386, 414] width 137 height 38
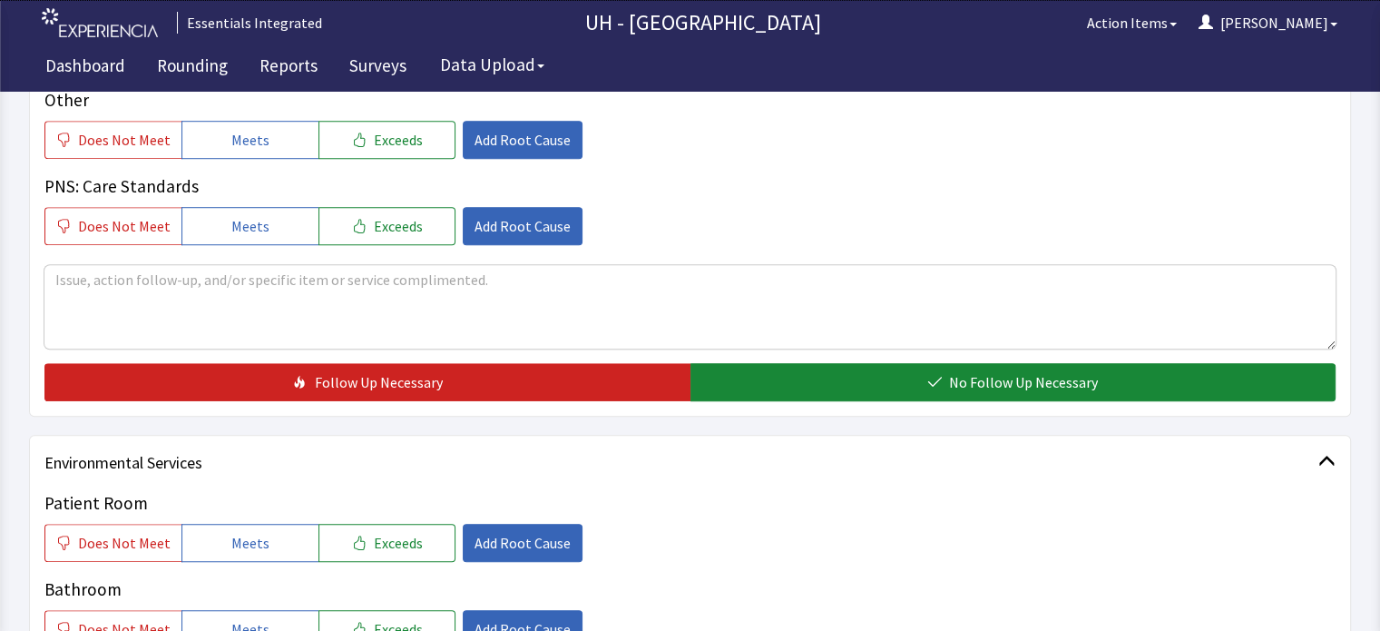
scroll to position [1238, 0]
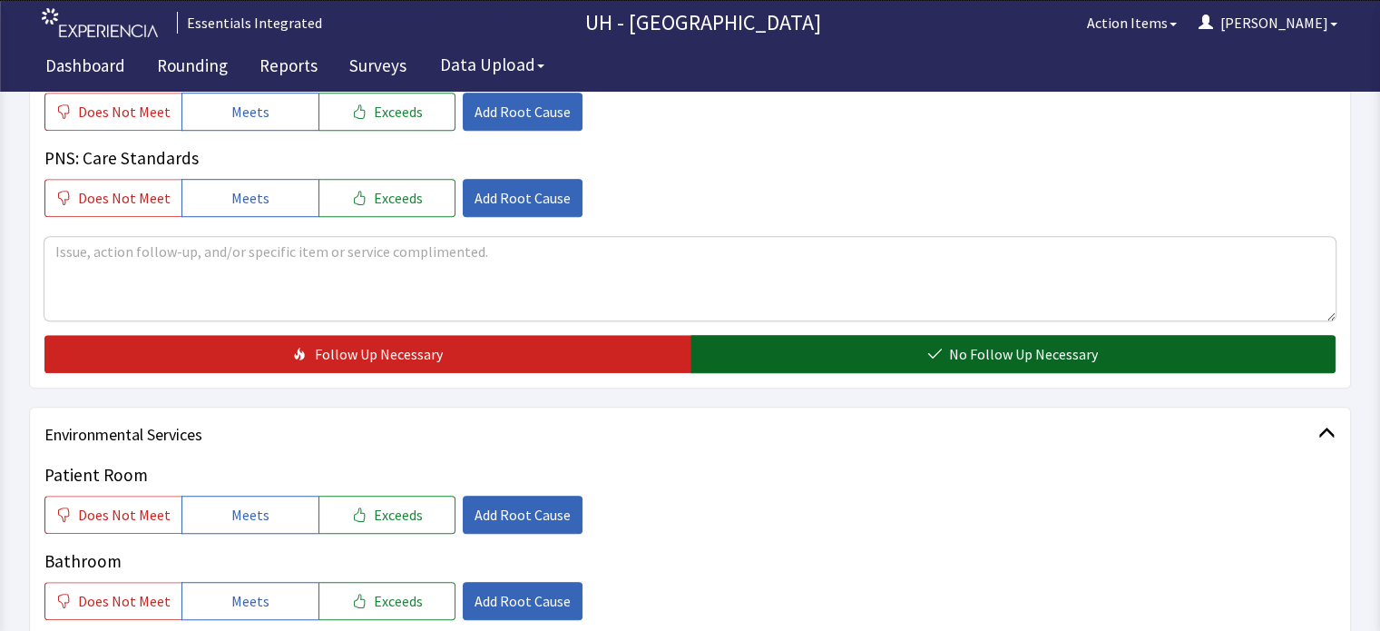
click at [1273, 353] on button "No Follow Up Necessary" at bounding box center [1013, 354] width 646 height 38
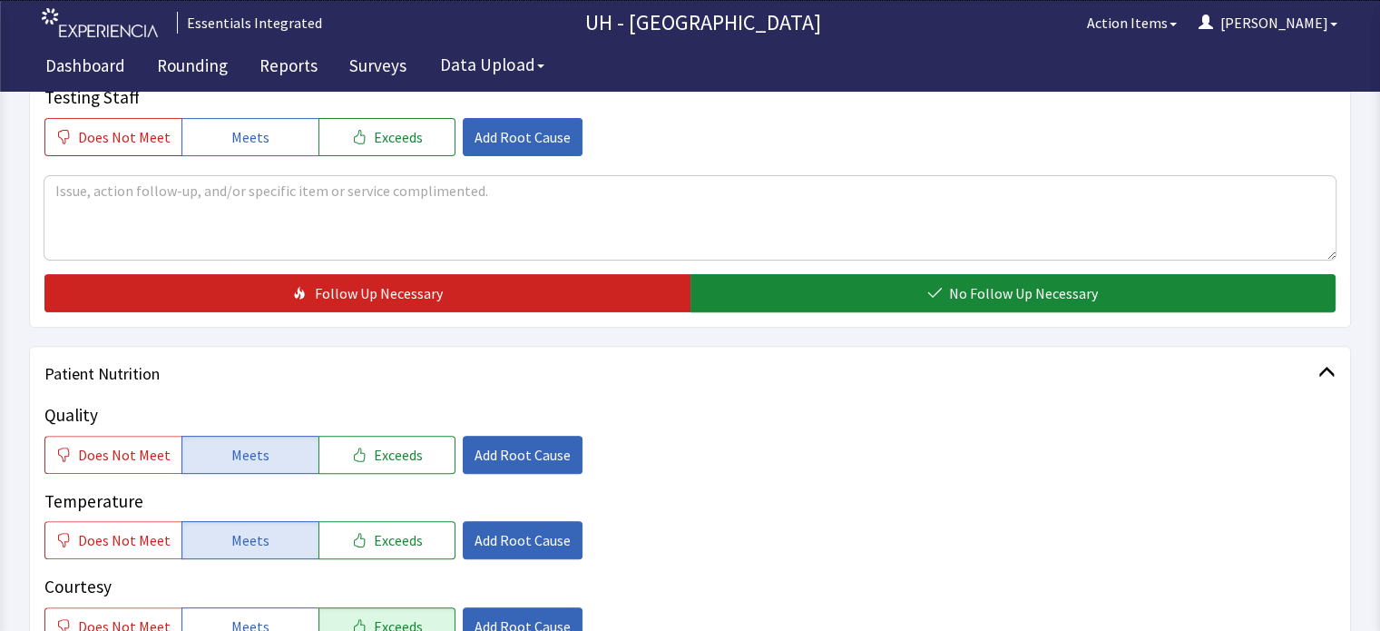
scroll to position [0, 0]
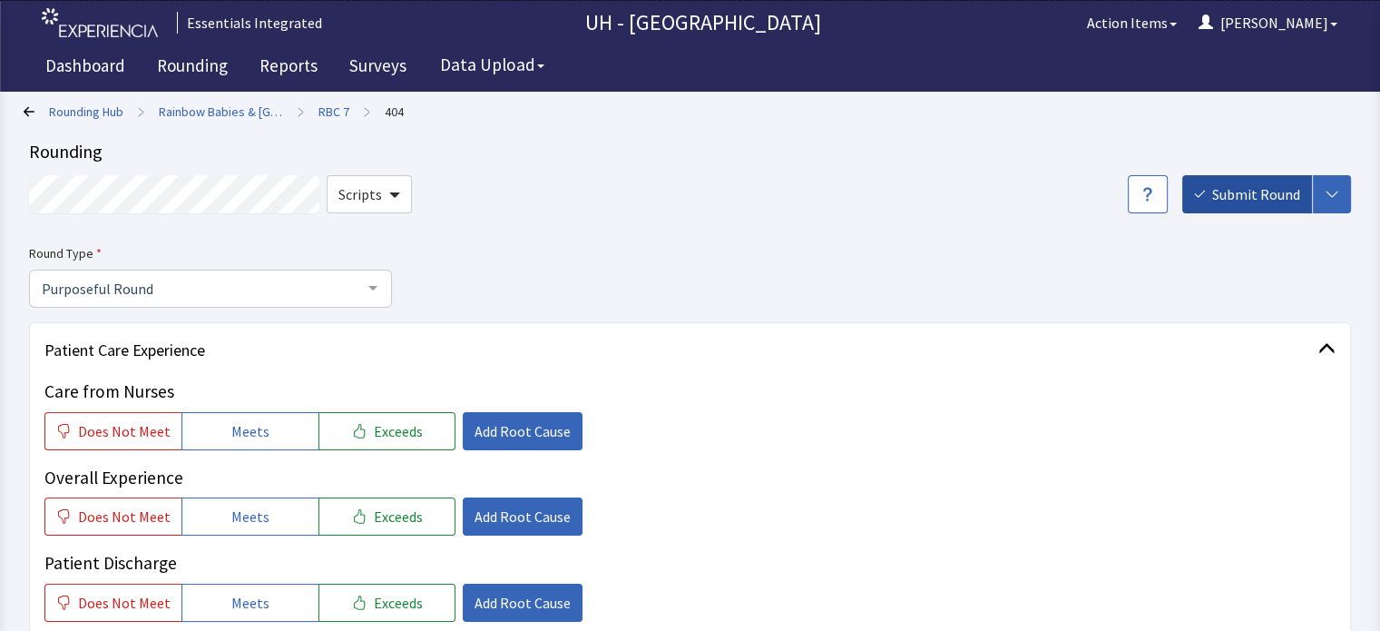
click at [1265, 193] on span "Submit Round" at bounding box center [1256, 194] width 88 height 22
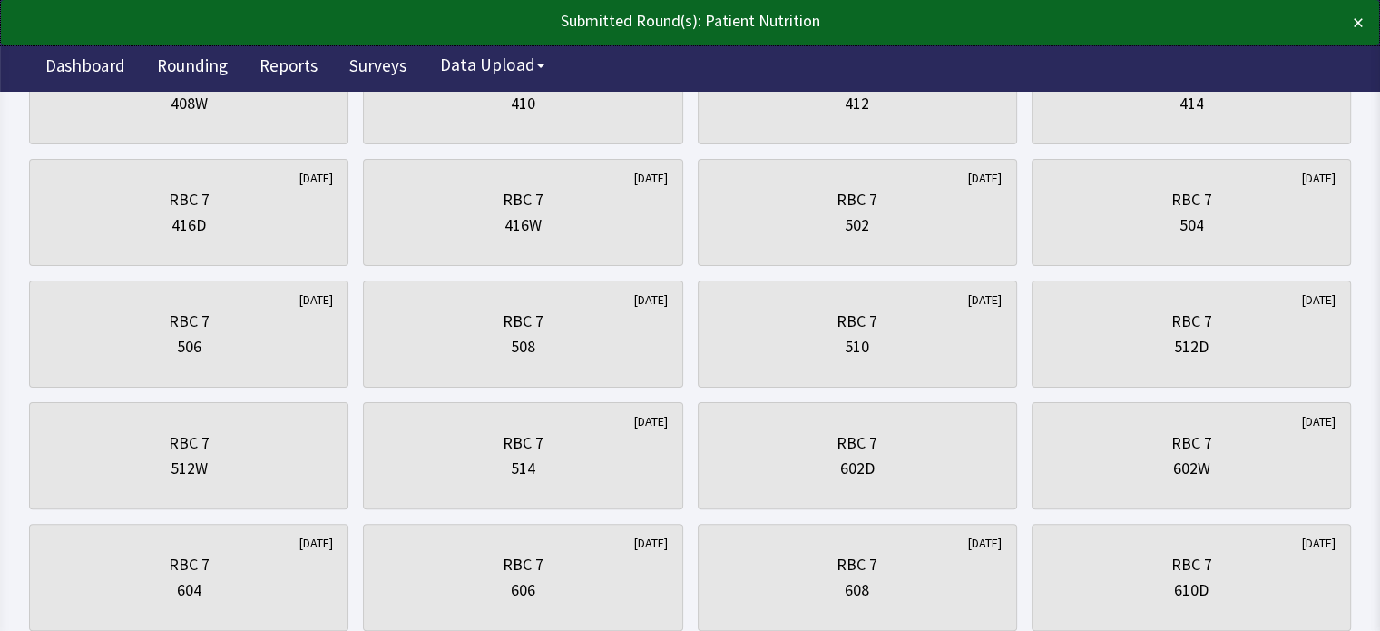
scroll to position [392, 0]
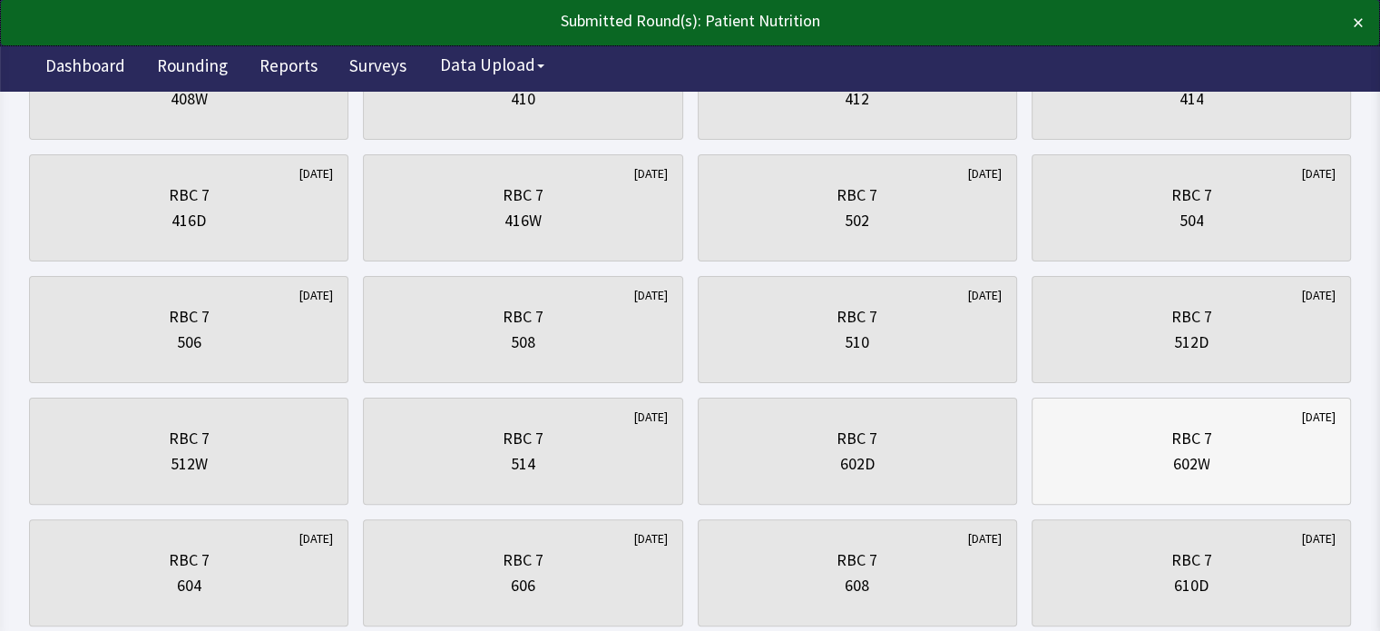
click at [1203, 447] on div "RBC 7" at bounding box center [1190, 438] width 41 height 25
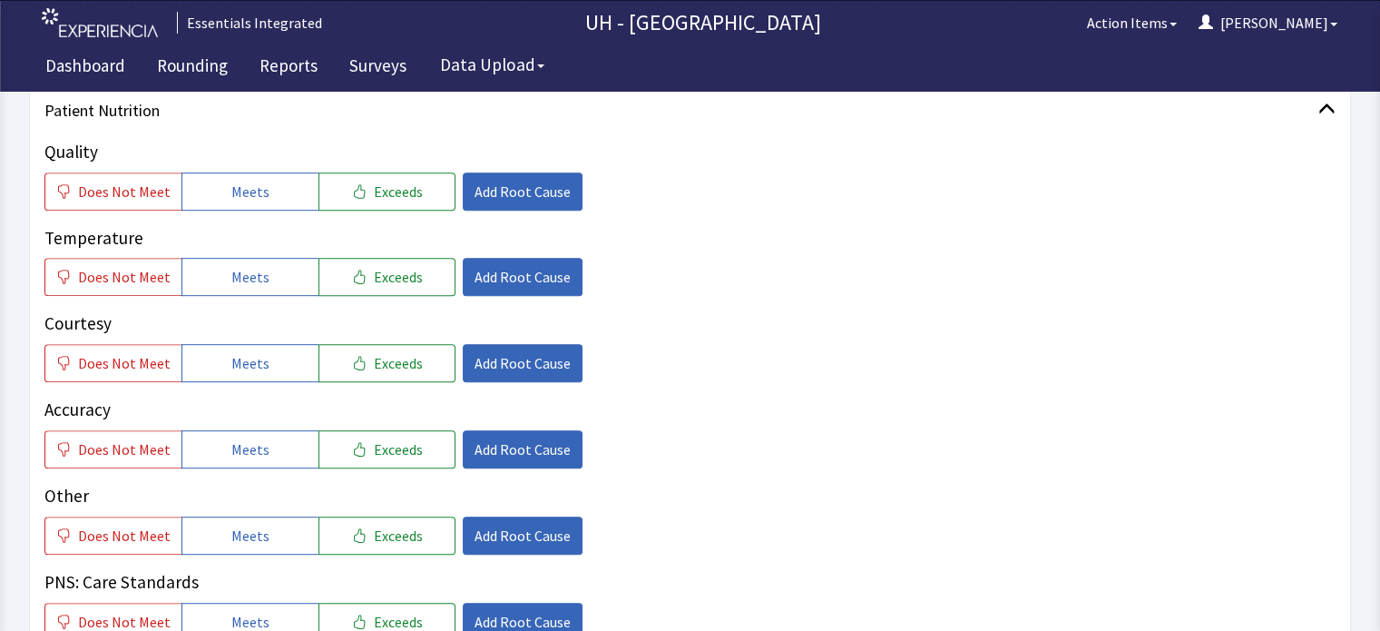
scroll to position [829, 0]
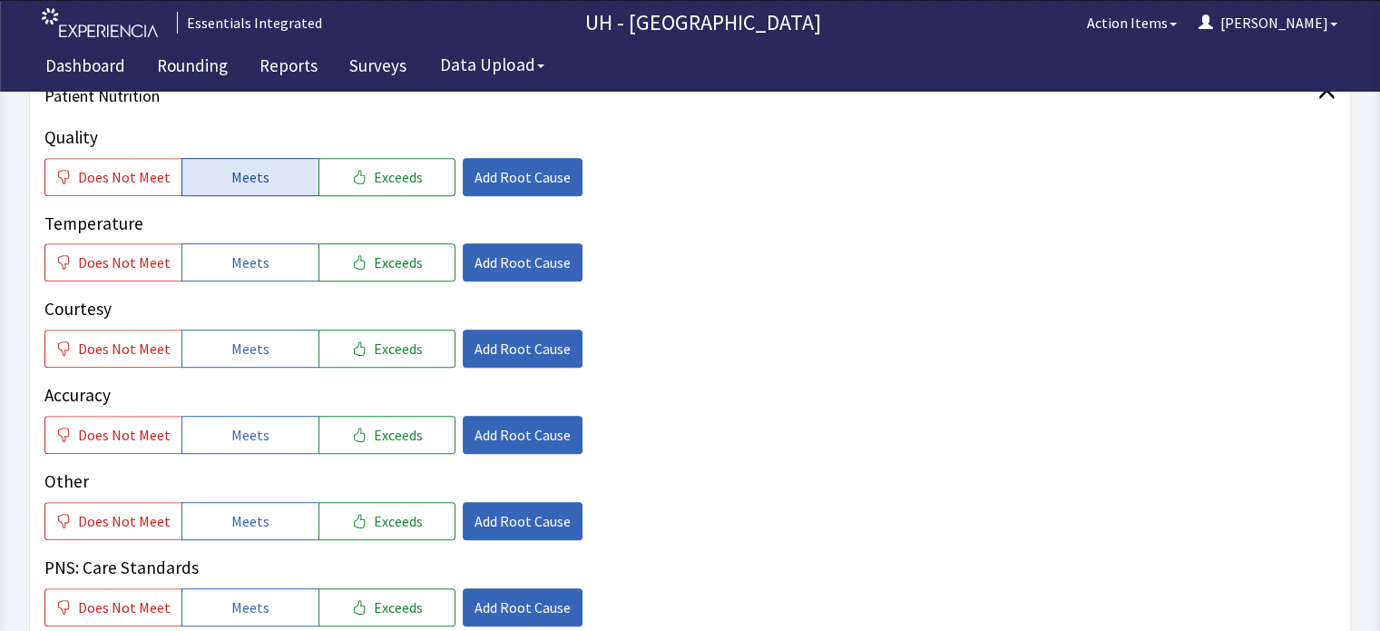
click at [231, 181] on span "Meets" at bounding box center [250, 177] width 38 height 22
drag, startPoint x: 241, startPoint y: 268, endPoint x: 271, endPoint y: 344, distance: 81.9
click at [271, 344] on div "Quality Does Not Meet Meets Exceeds Add Root Cause Temperature Does Not Meet Me…" at bounding box center [689, 375] width 1291 height 502
drag, startPoint x: 271, startPoint y: 344, endPoint x: 293, endPoint y: 434, distance: 92.4
click at [293, 434] on div "Quality Does Not Meet Meets Exceeds Add Root Cause Temperature Does Not Meet Me…" at bounding box center [689, 375] width 1291 height 502
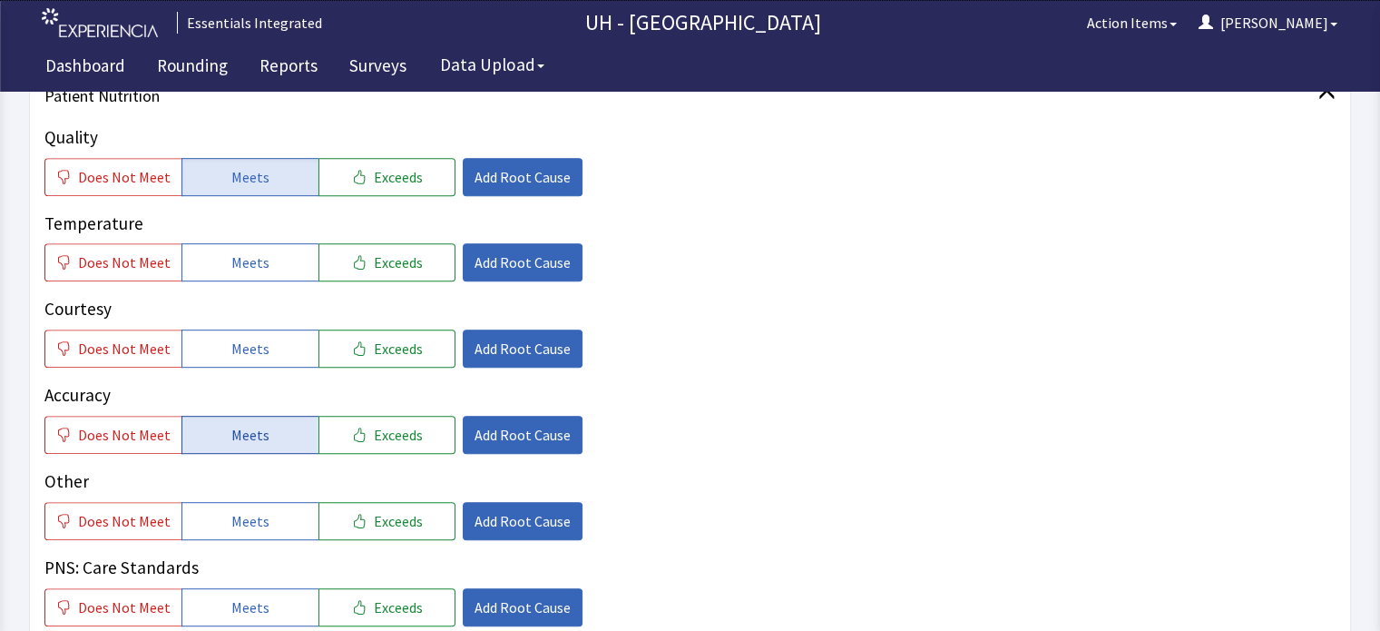
click at [293, 434] on button "Meets" at bounding box center [249, 435] width 137 height 38
click at [283, 332] on button "Meets" at bounding box center [249, 348] width 137 height 38
click at [264, 263] on button "Meets" at bounding box center [249, 262] width 137 height 38
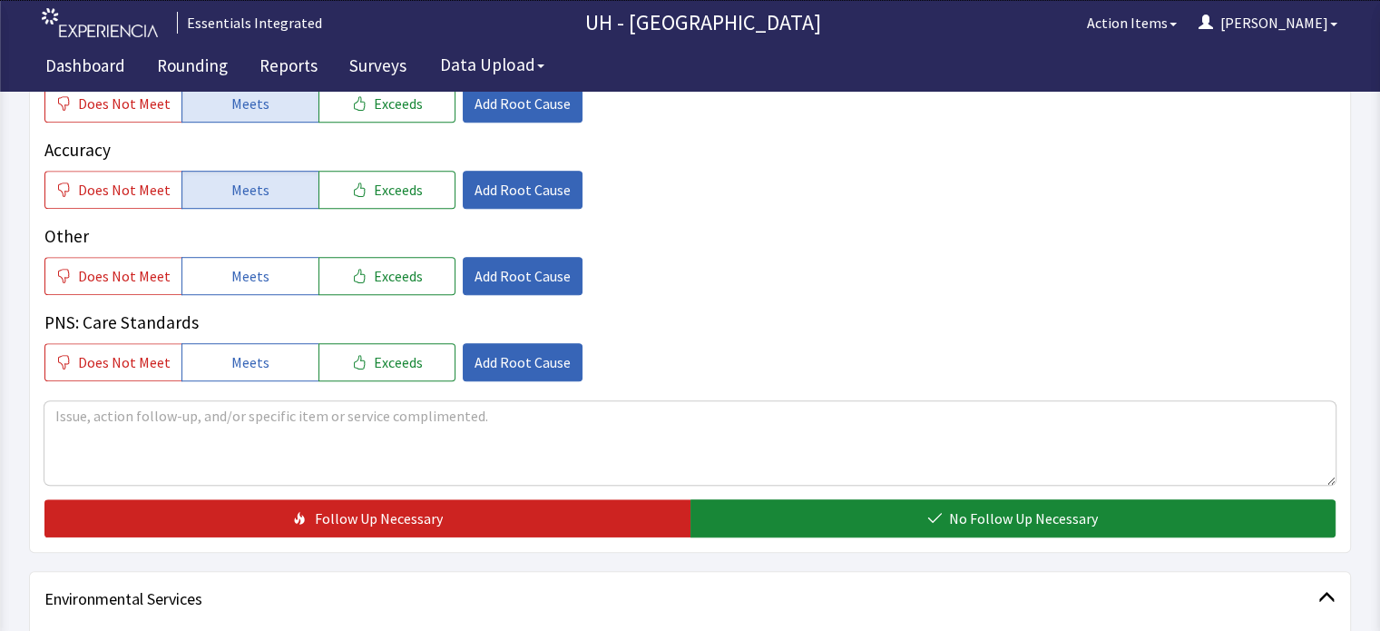
scroll to position [1099, 0]
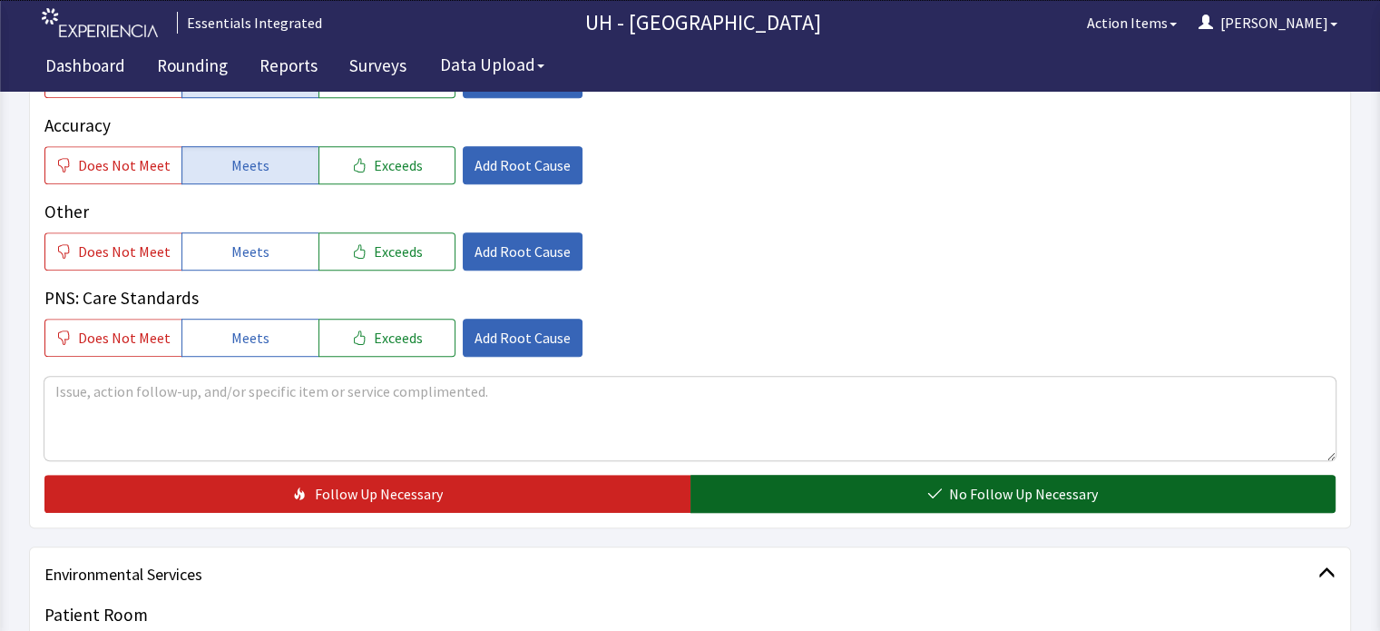
click at [1187, 489] on button "No Follow Up Necessary" at bounding box center [1013, 494] width 646 height 38
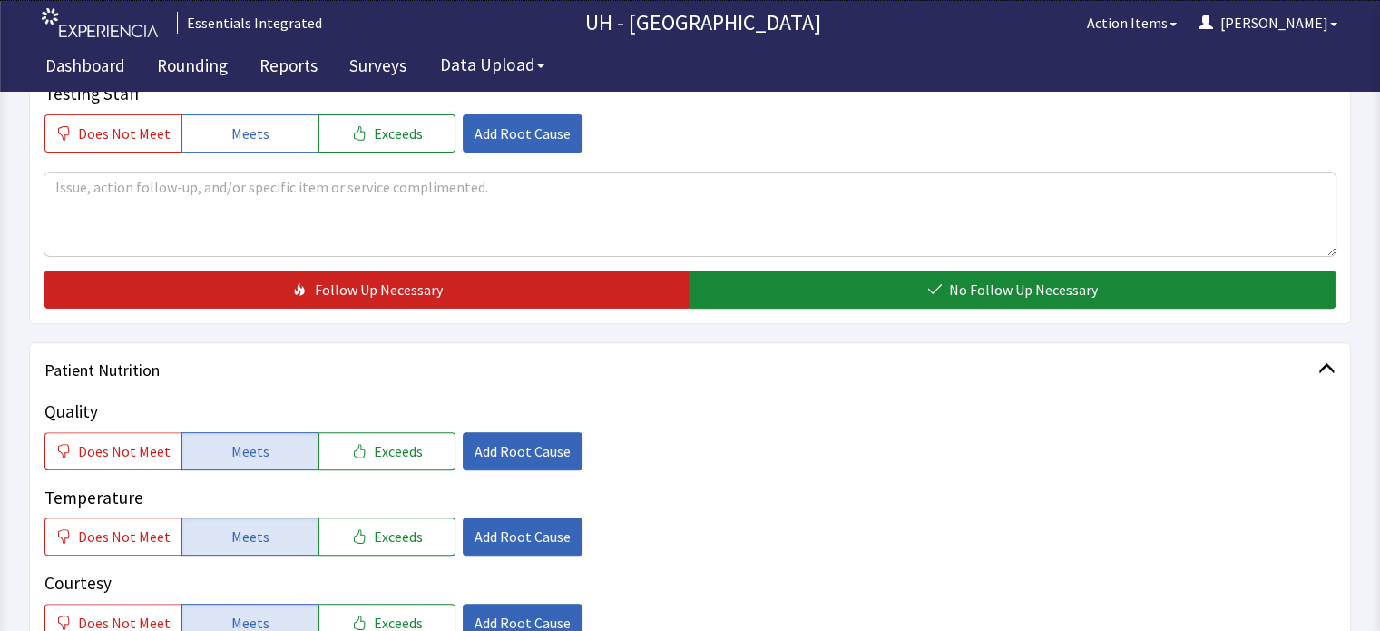
scroll to position [0, 0]
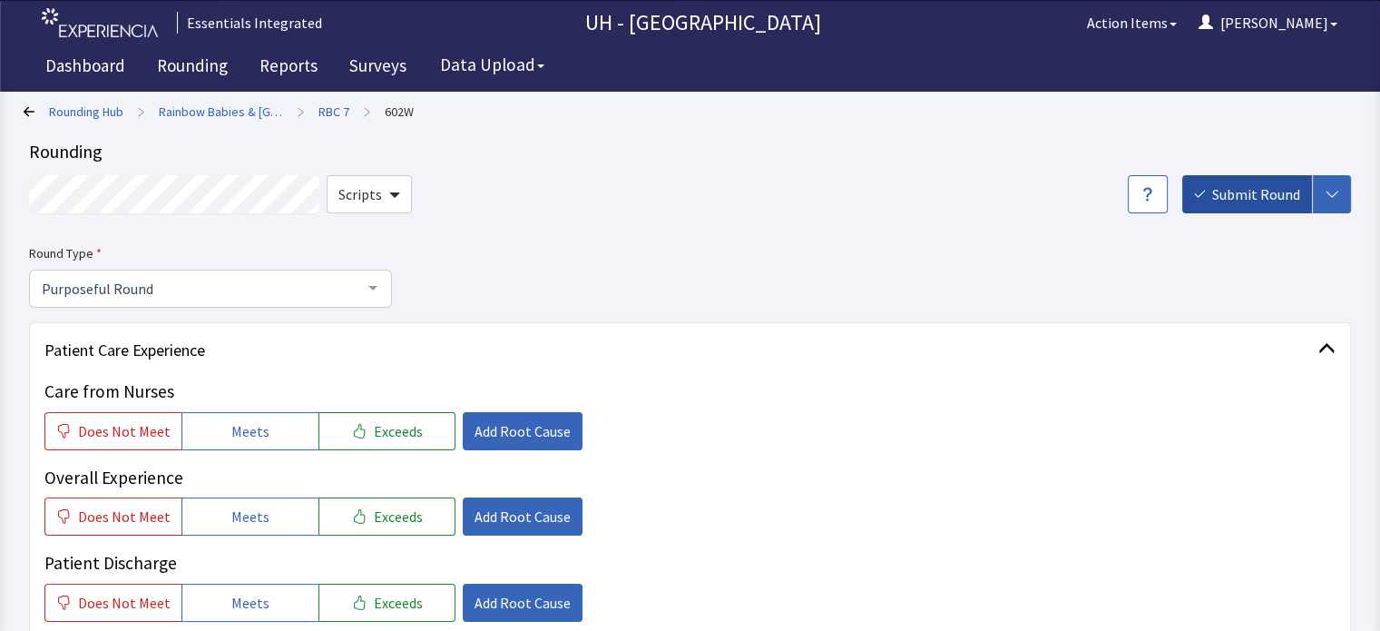
click at [1258, 191] on span "Submit Round" at bounding box center [1256, 194] width 88 height 22
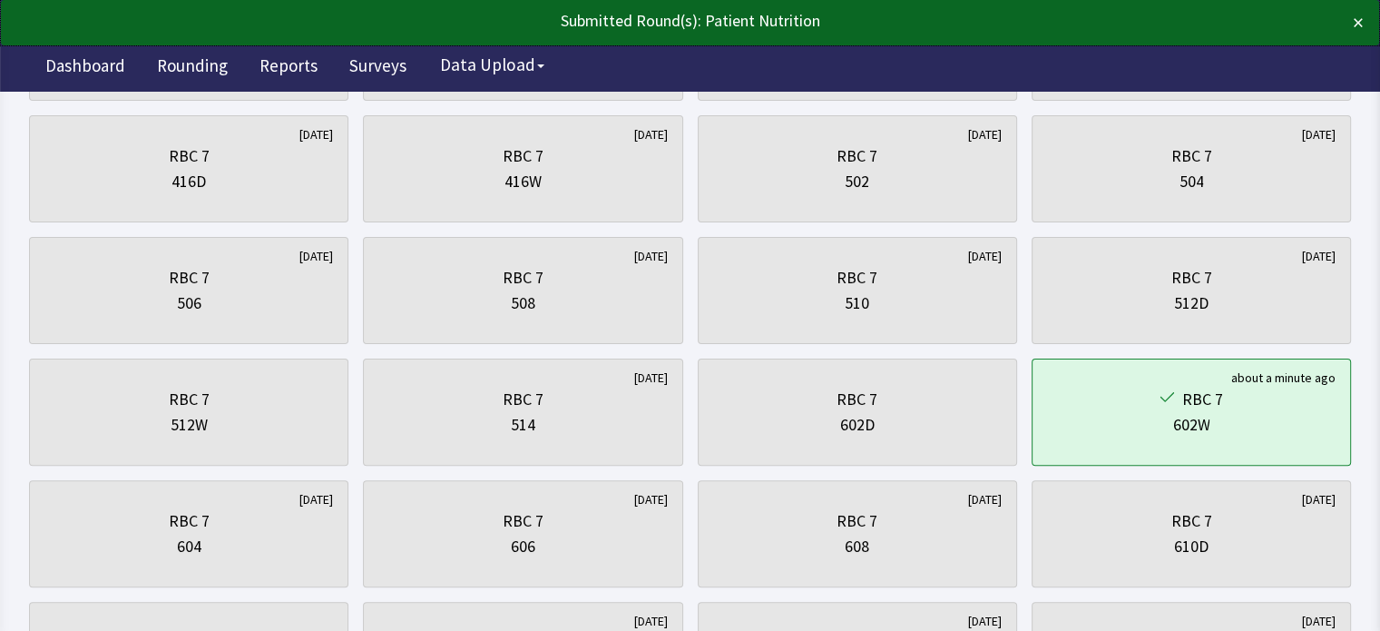
scroll to position [438, 0]
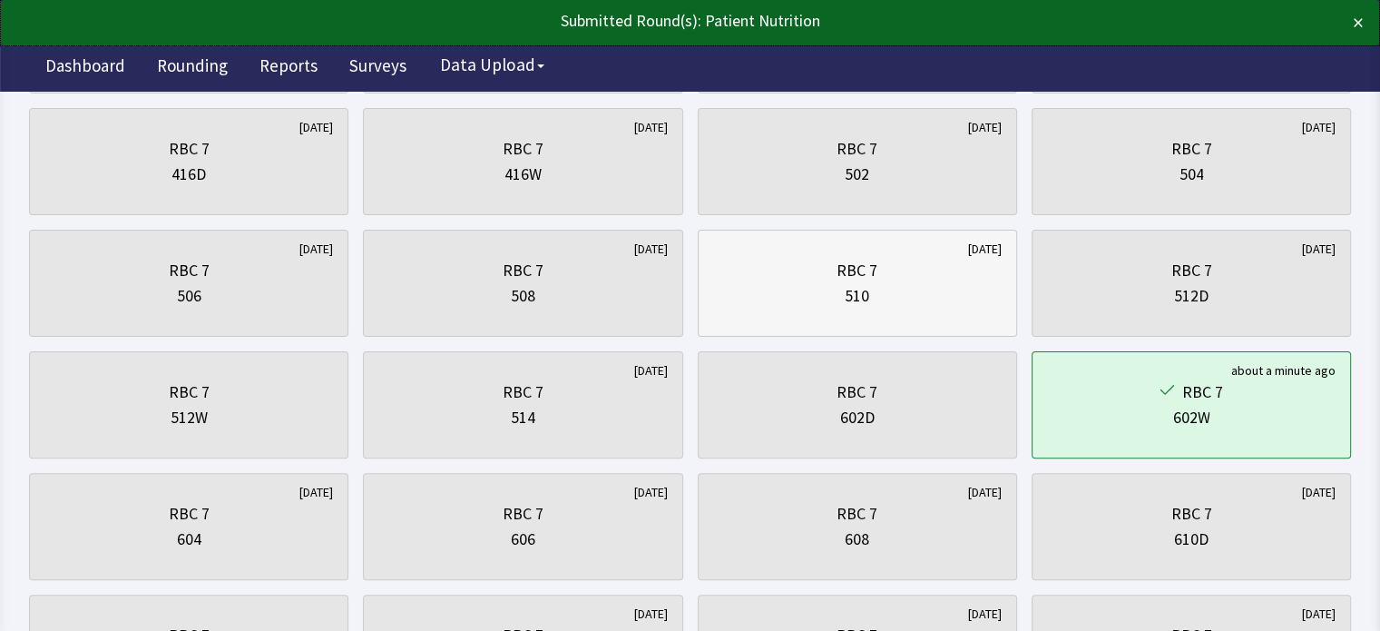
click at [867, 283] on div "510" at bounding box center [857, 295] width 24 height 25
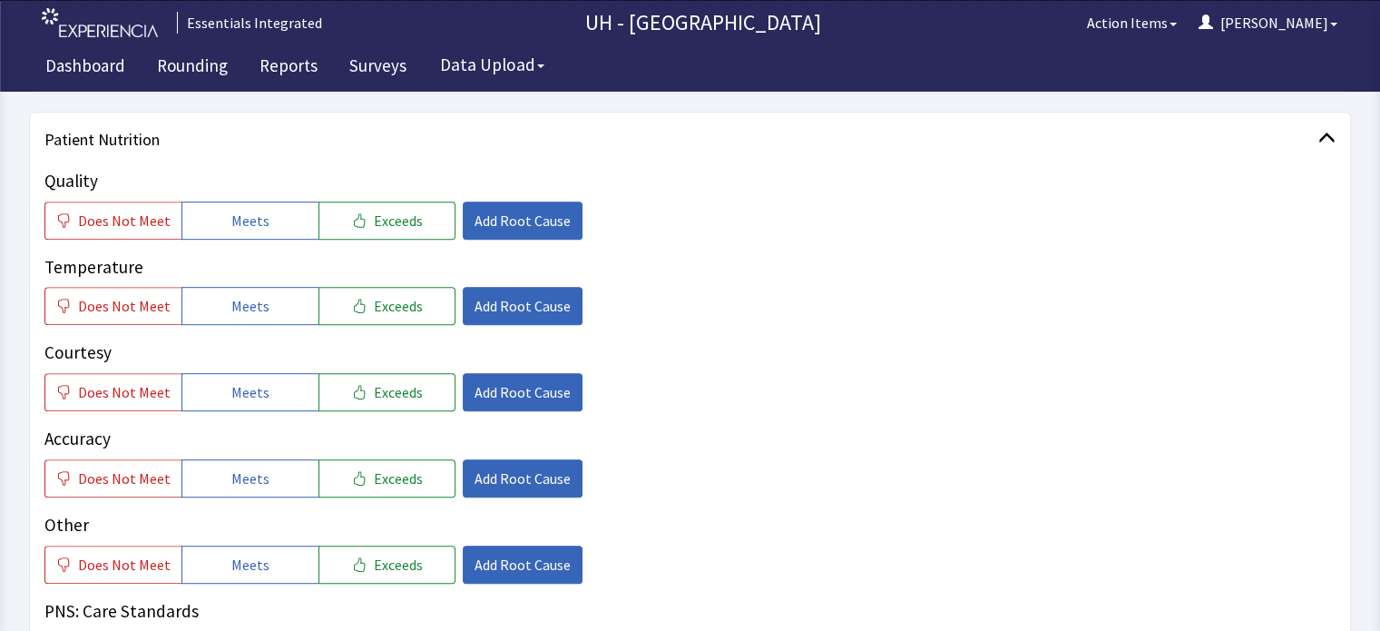
scroll to position [829, 0]
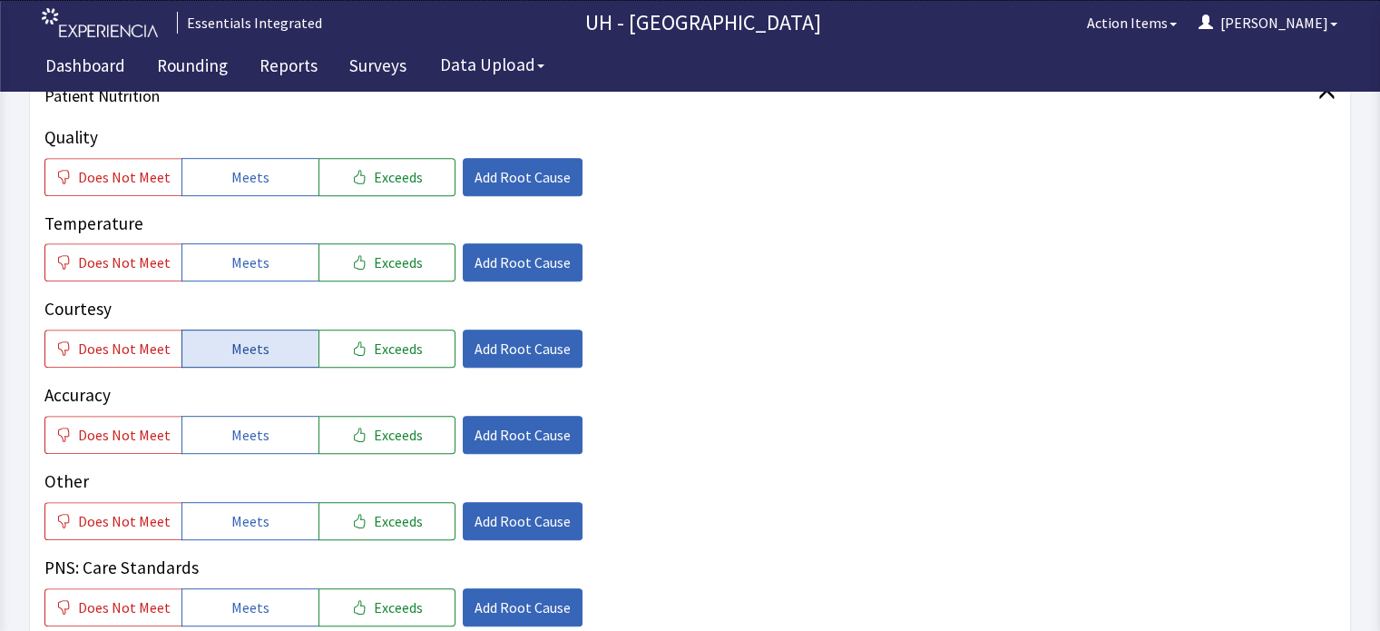
click at [290, 337] on button "Meets" at bounding box center [249, 348] width 137 height 38
click at [290, 439] on button "Meets" at bounding box center [249, 435] width 137 height 38
click at [265, 256] on button "Meets" at bounding box center [249, 262] width 137 height 38
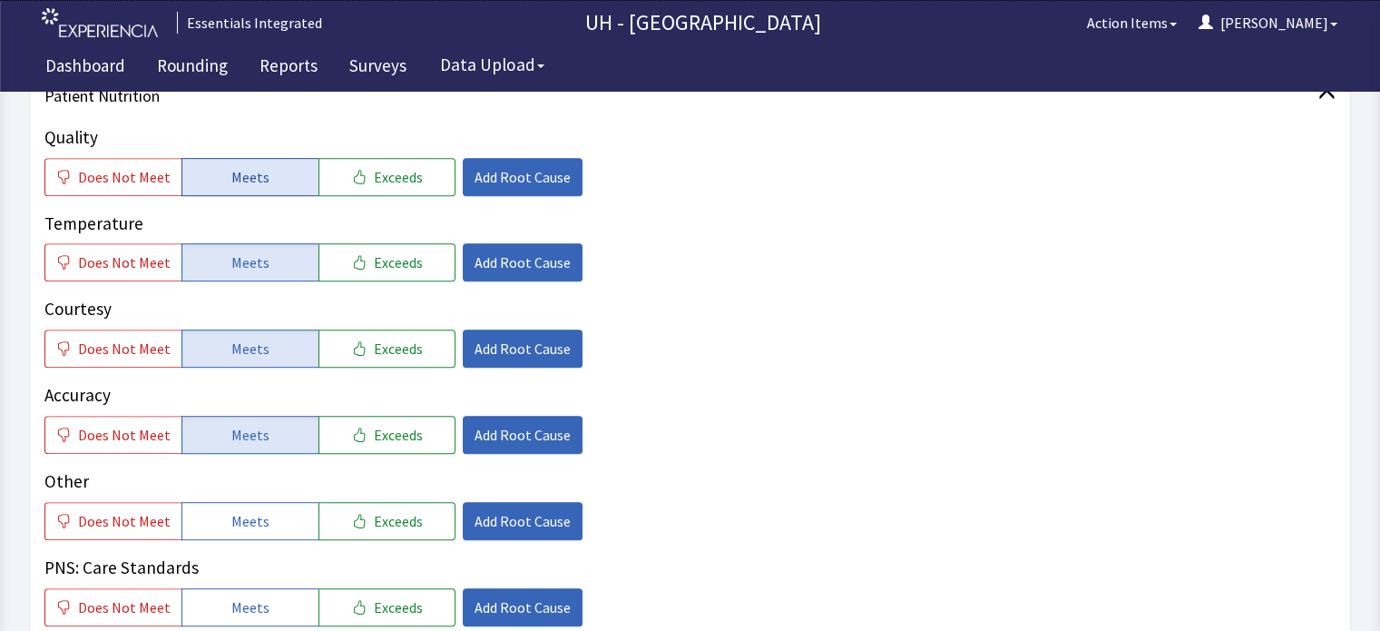
click at [261, 183] on button "Meets" at bounding box center [249, 177] width 137 height 38
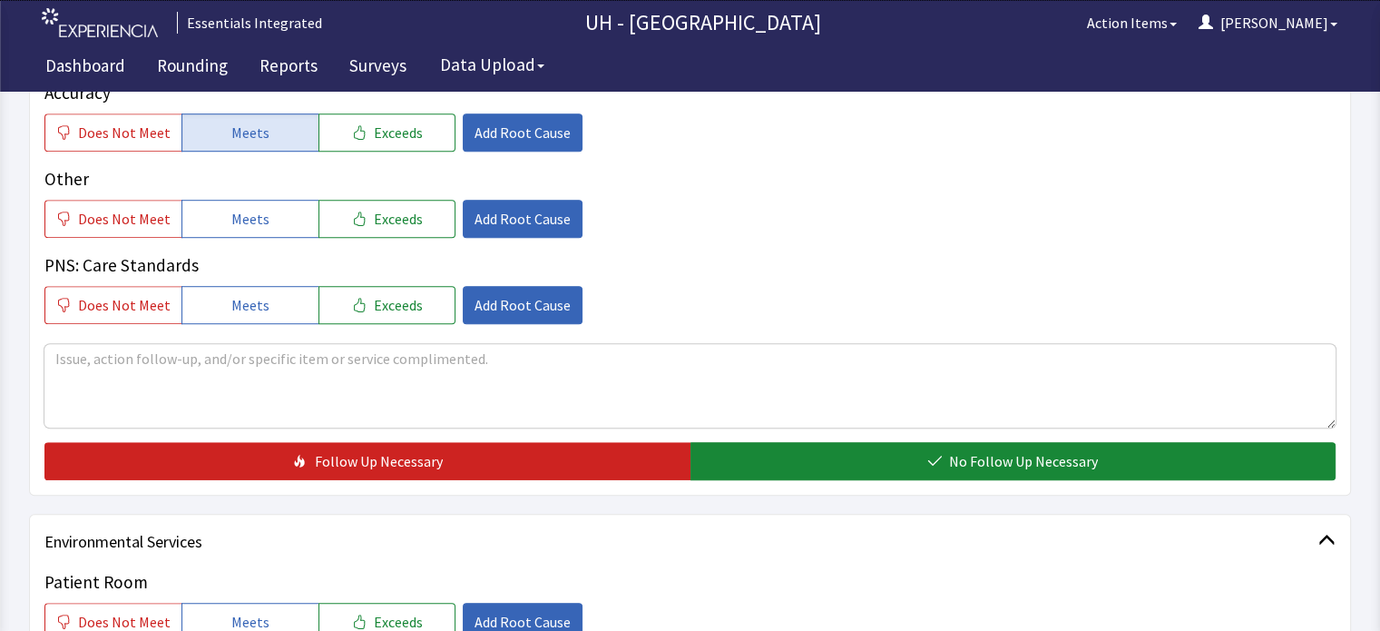
scroll to position [1181, 0]
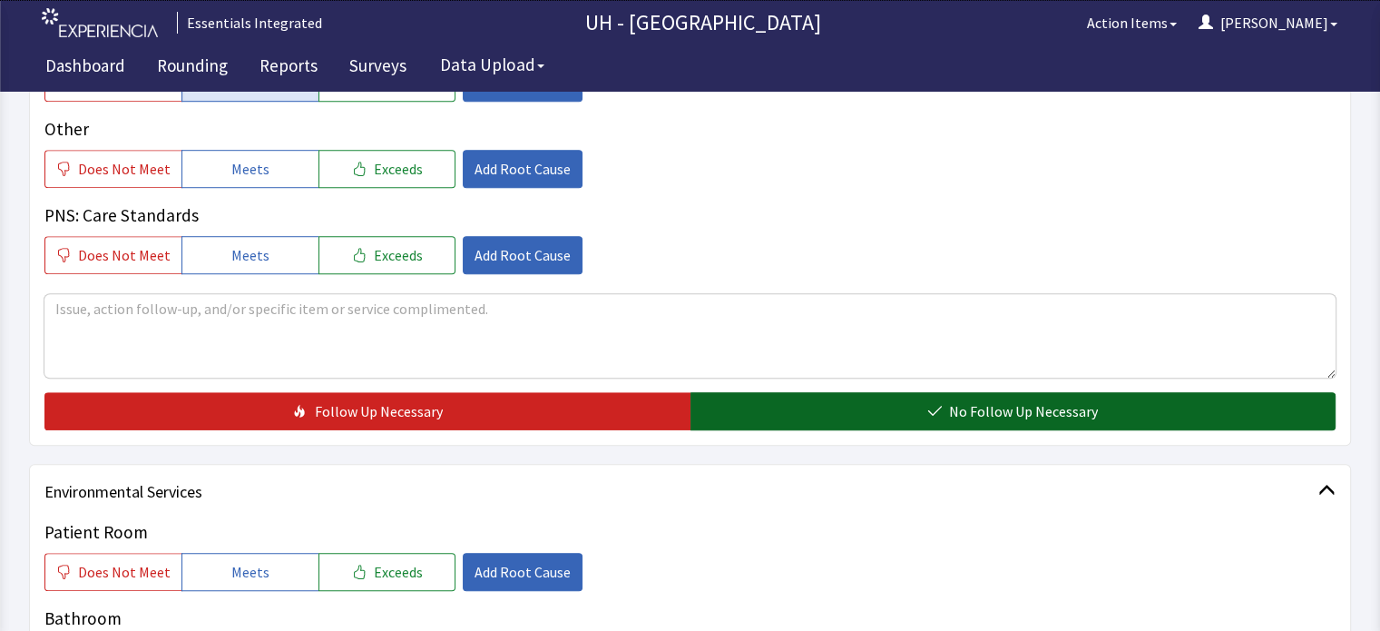
click at [1230, 400] on button "No Follow Up Necessary" at bounding box center [1013, 411] width 646 height 38
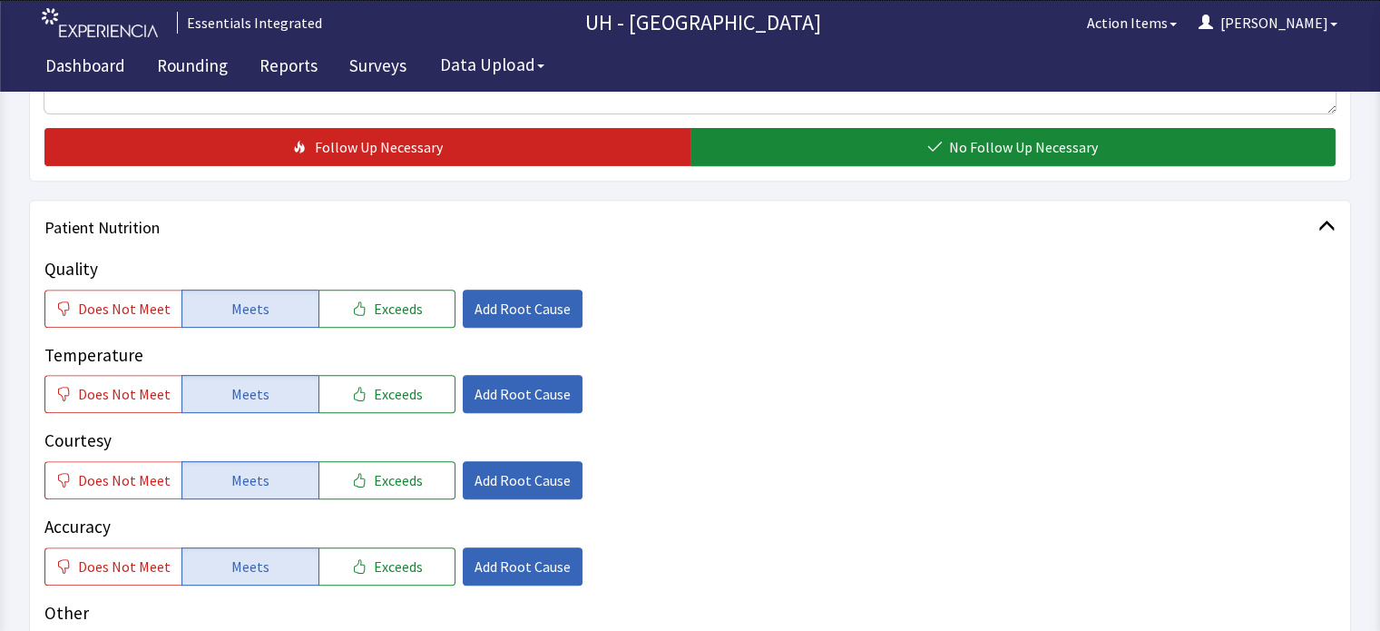
scroll to position [0, 0]
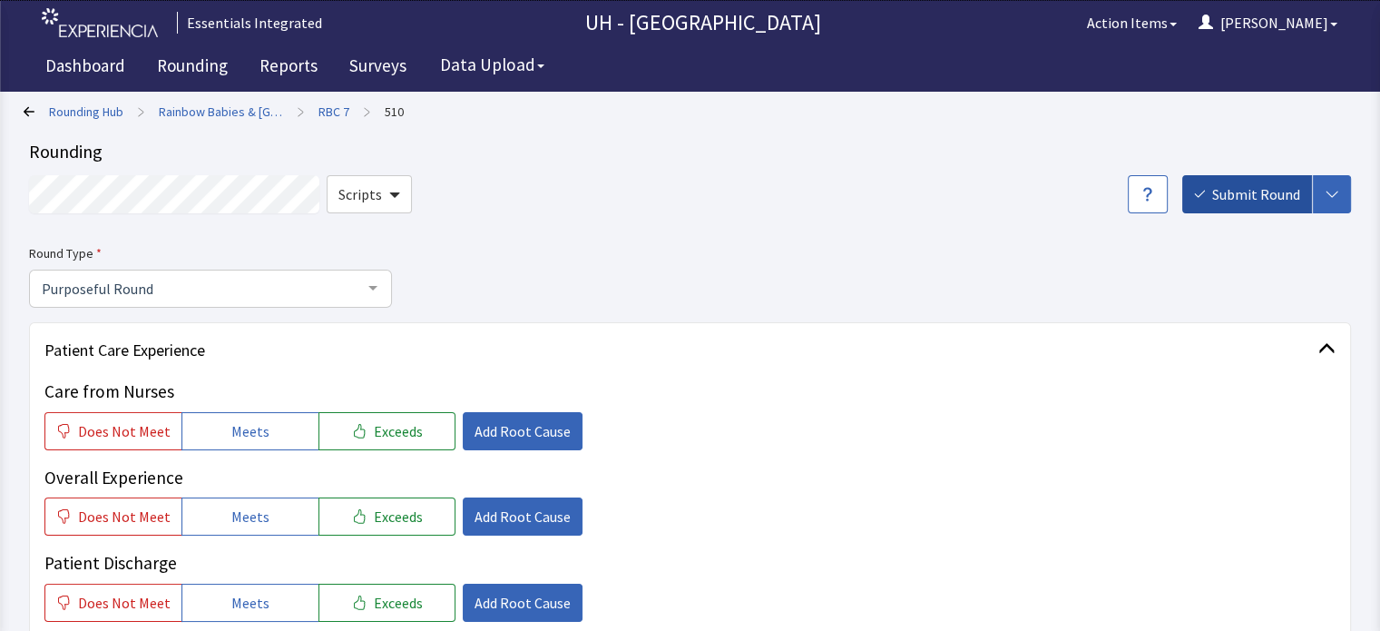
click at [1269, 201] on span "Submit Round" at bounding box center [1256, 194] width 88 height 22
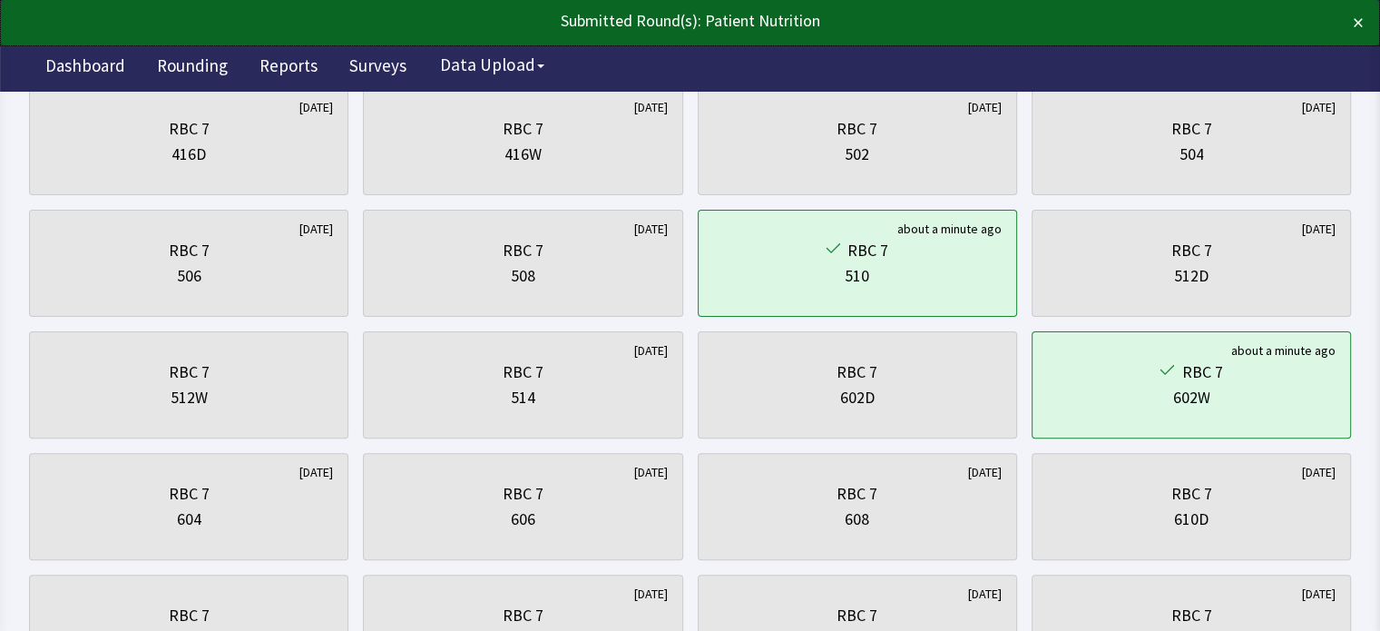
scroll to position [466, 0]
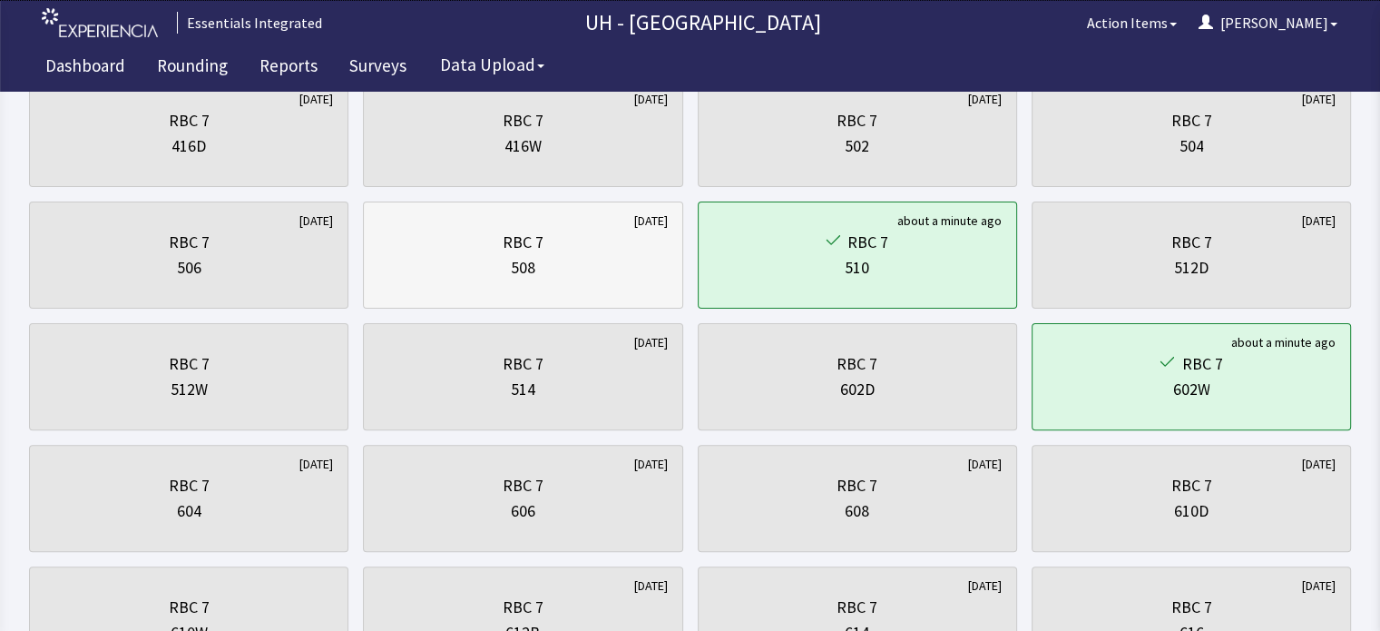
click at [504, 256] on div "508" at bounding box center [522, 267] width 289 height 25
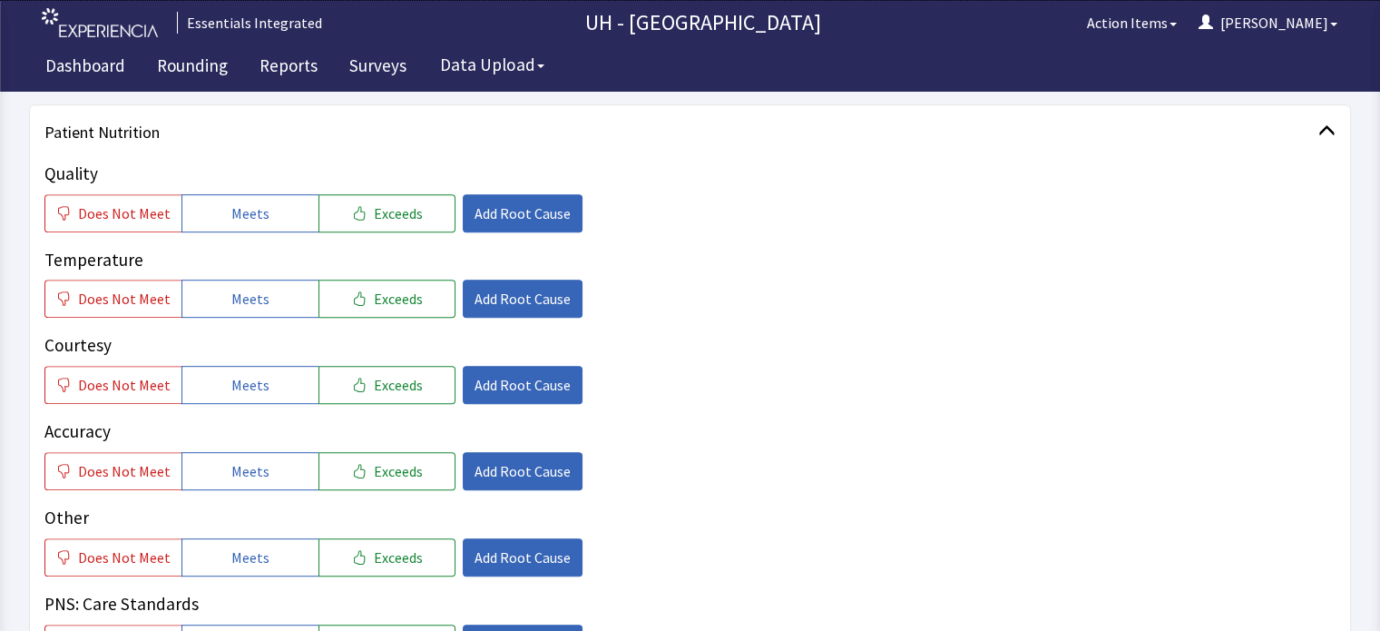
scroll to position [811, 0]
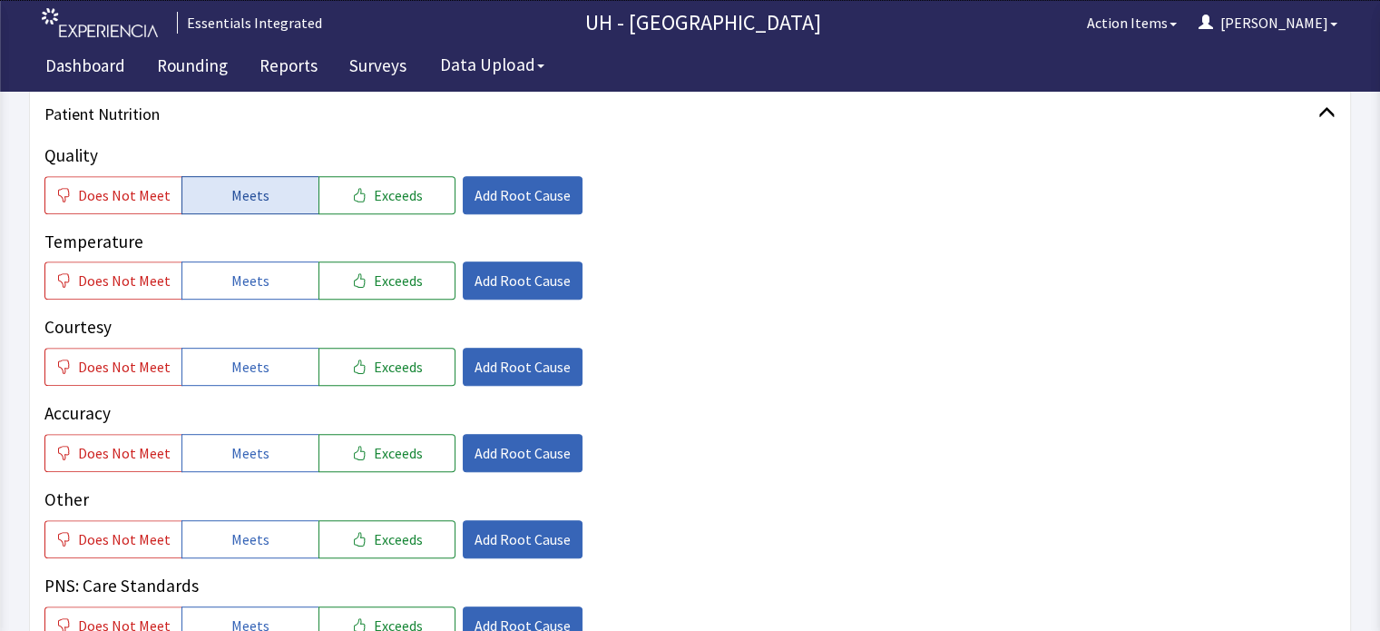
click at [214, 192] on button "Meets" at bounding box center [249, 195] width 137 height 38
click at [235, 286] on span "Meets" at bounding box center [250, 280] width 38 height 22
click at [244, 367] on span "Meets" at bounding box center [250, 367] width 38 height 22
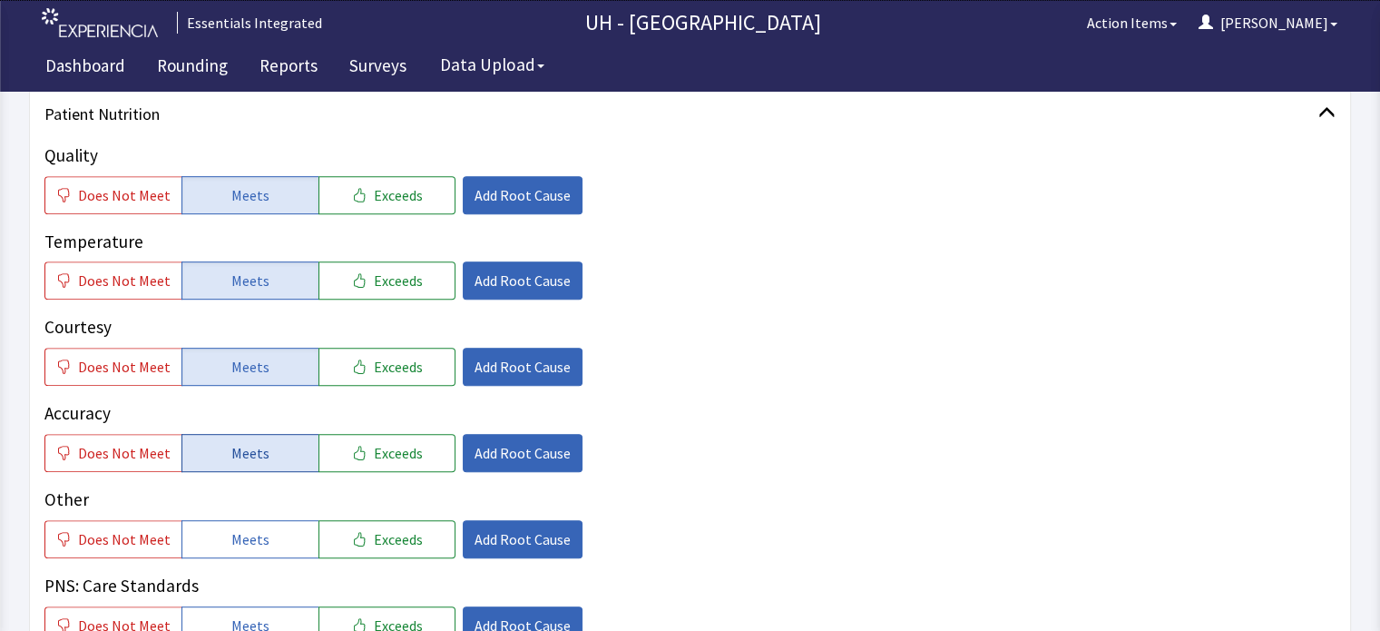
click at [263, 456] on button "Meets" at bounding box center [249, 453] width 137 height 38
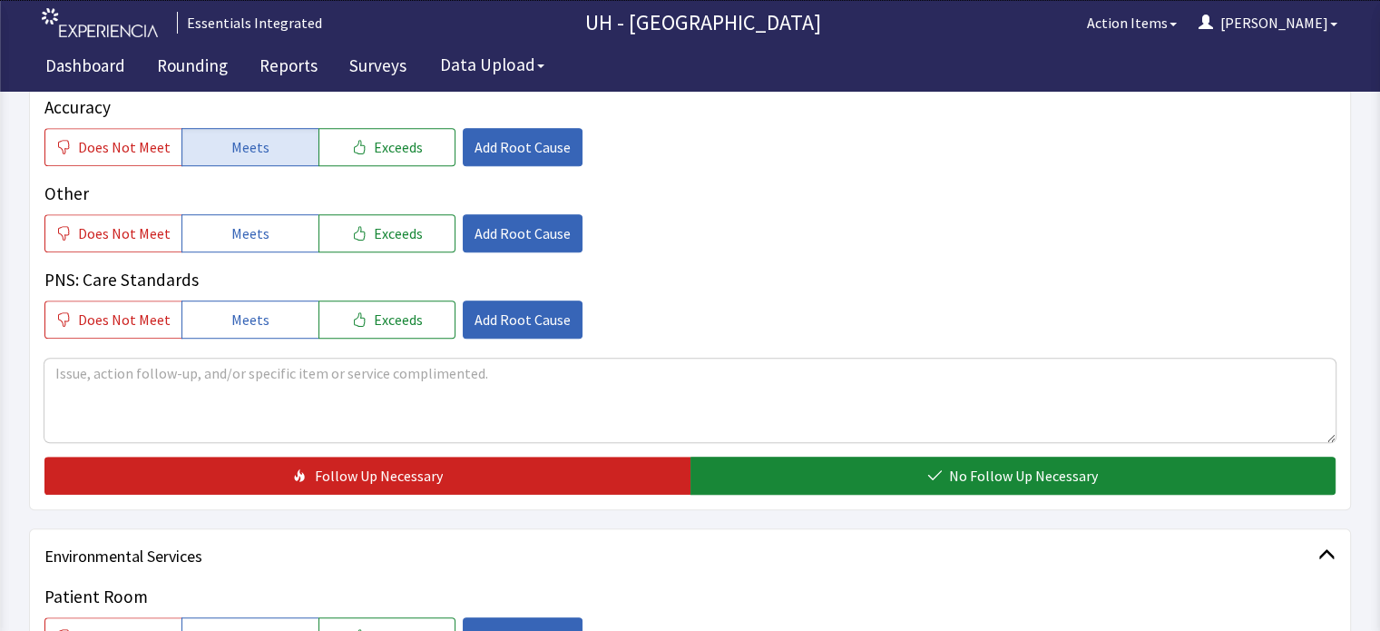
scroll to position [1157, 0]
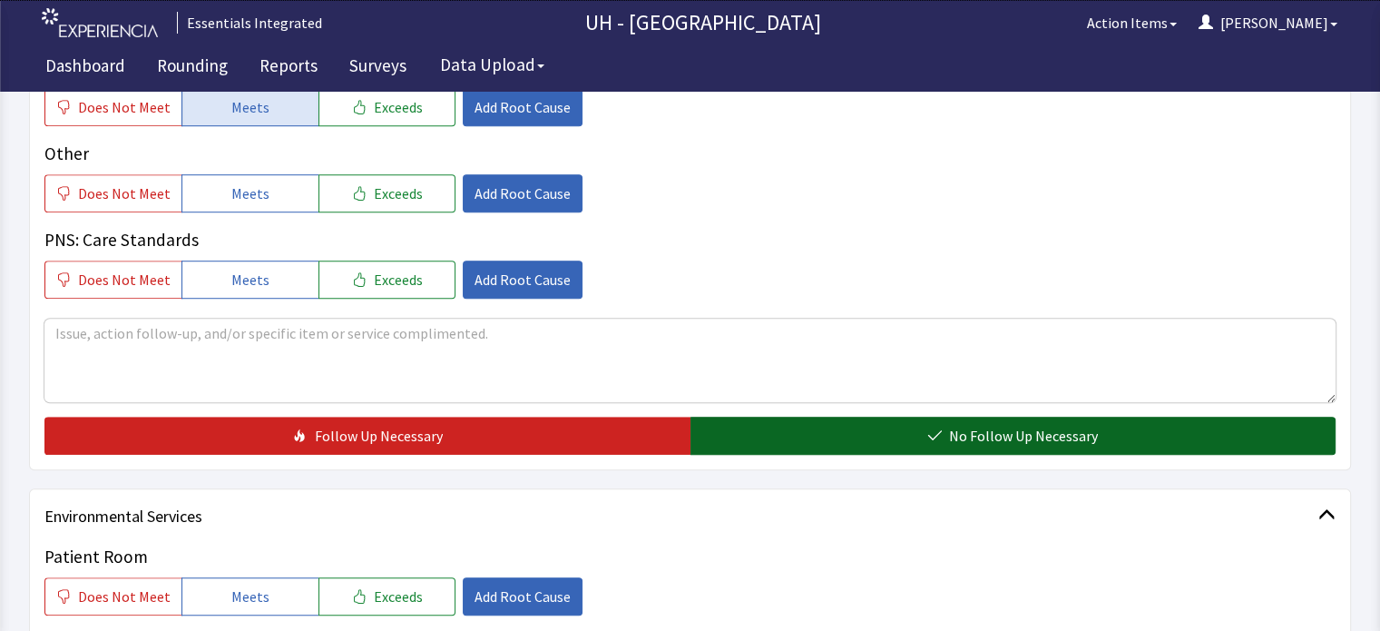
click at [1218, 425] on button "No Follow Up Necessary" at bounding box center [1013, 435] width 646 height 38
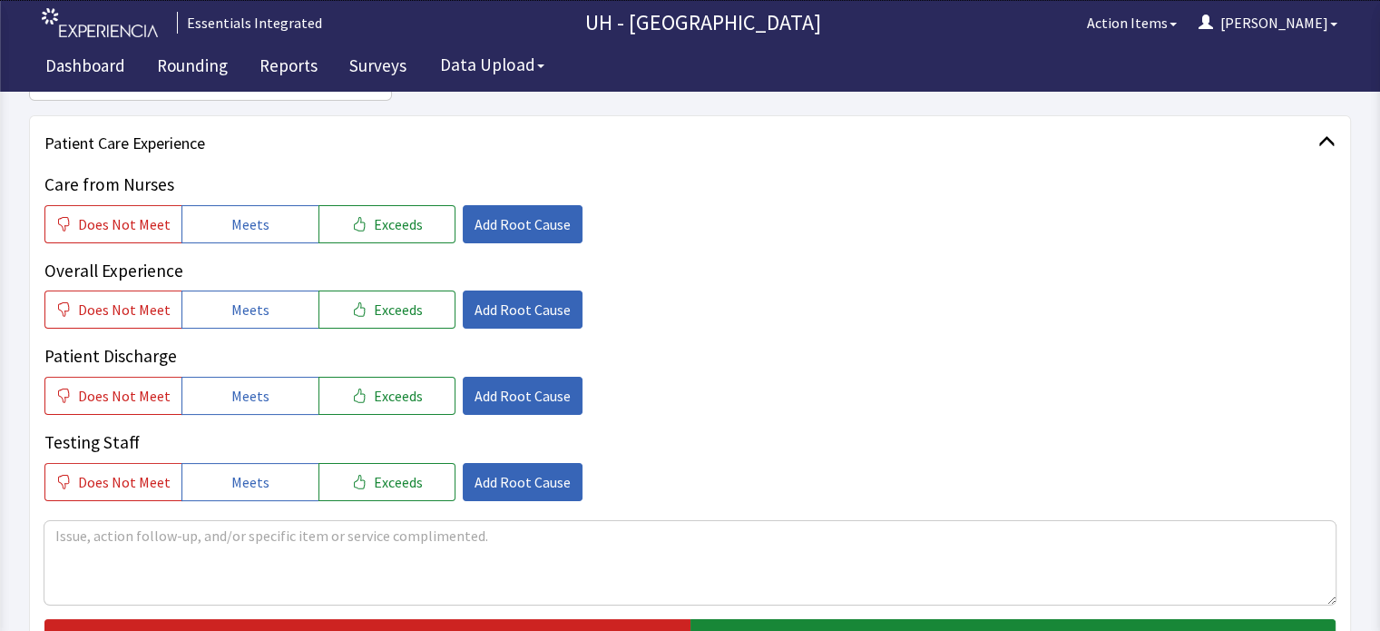
scroll to position [0, 0]
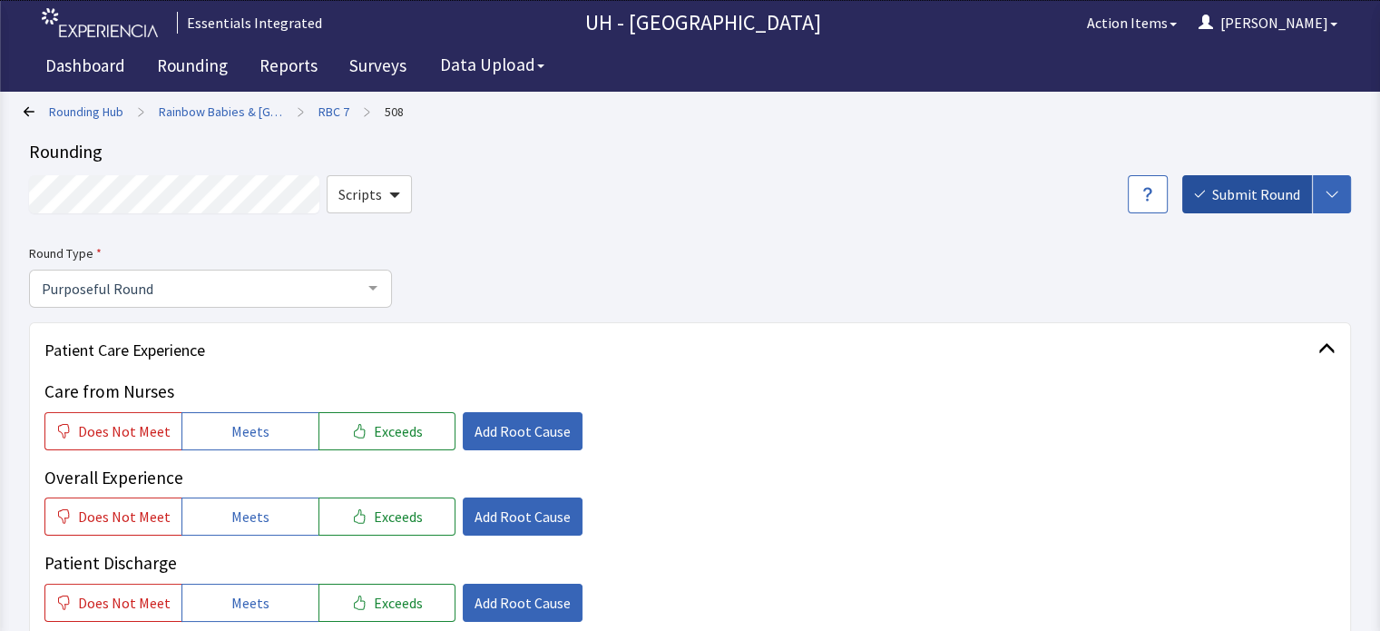
click at [1248, 188] on span "Submit Round" at bounding box center [1256, 194] width 88 height 22
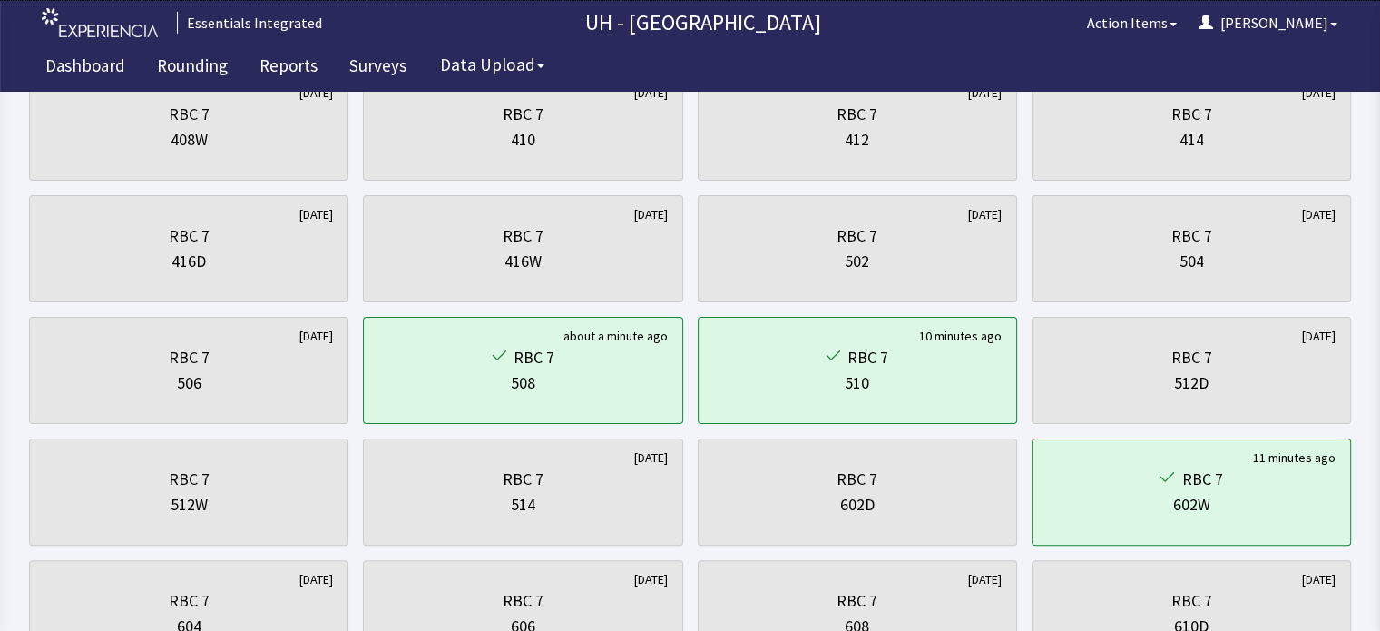
scroll to position [364, 0]
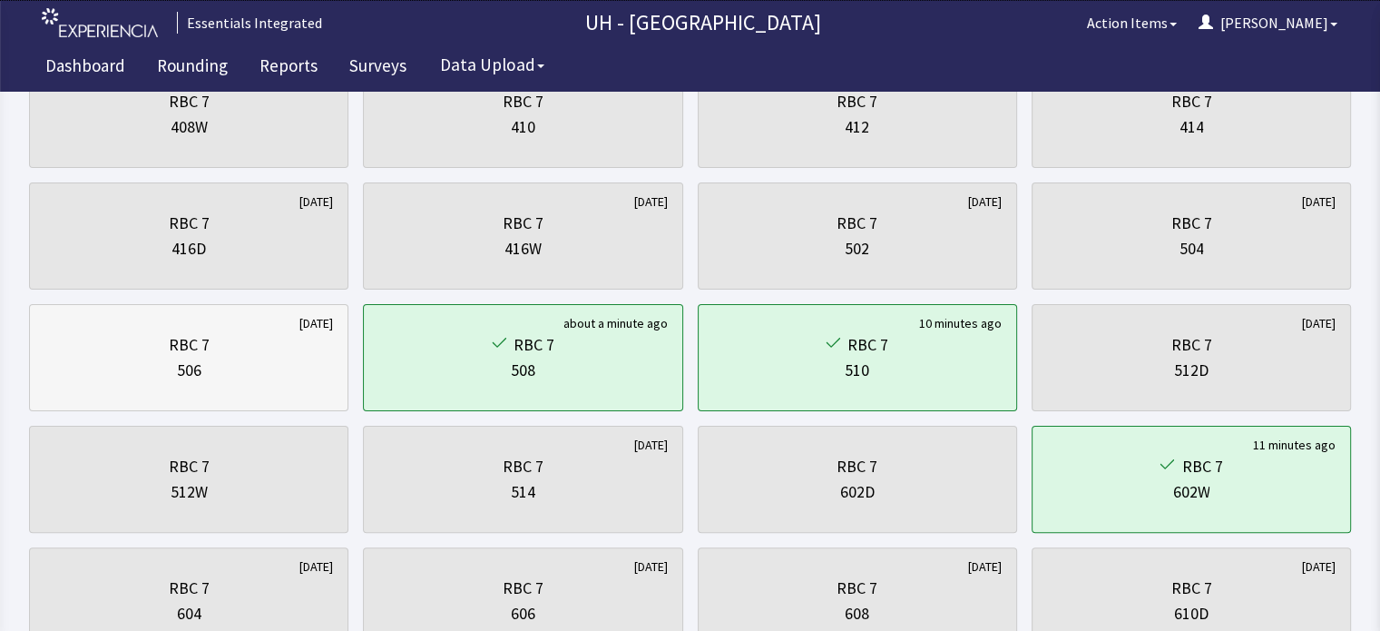
click at [269, 358] on div "506" at bounding box center [188, 369] width 289 height 25
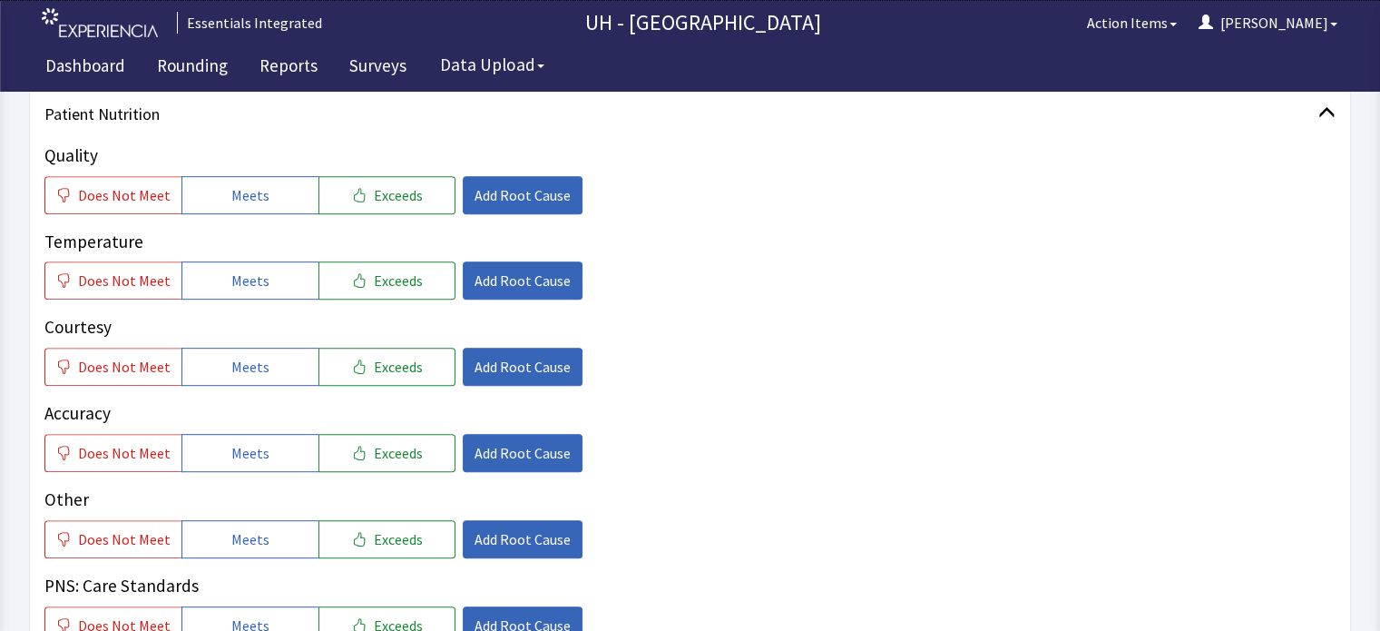
scroll to position [815, 0]
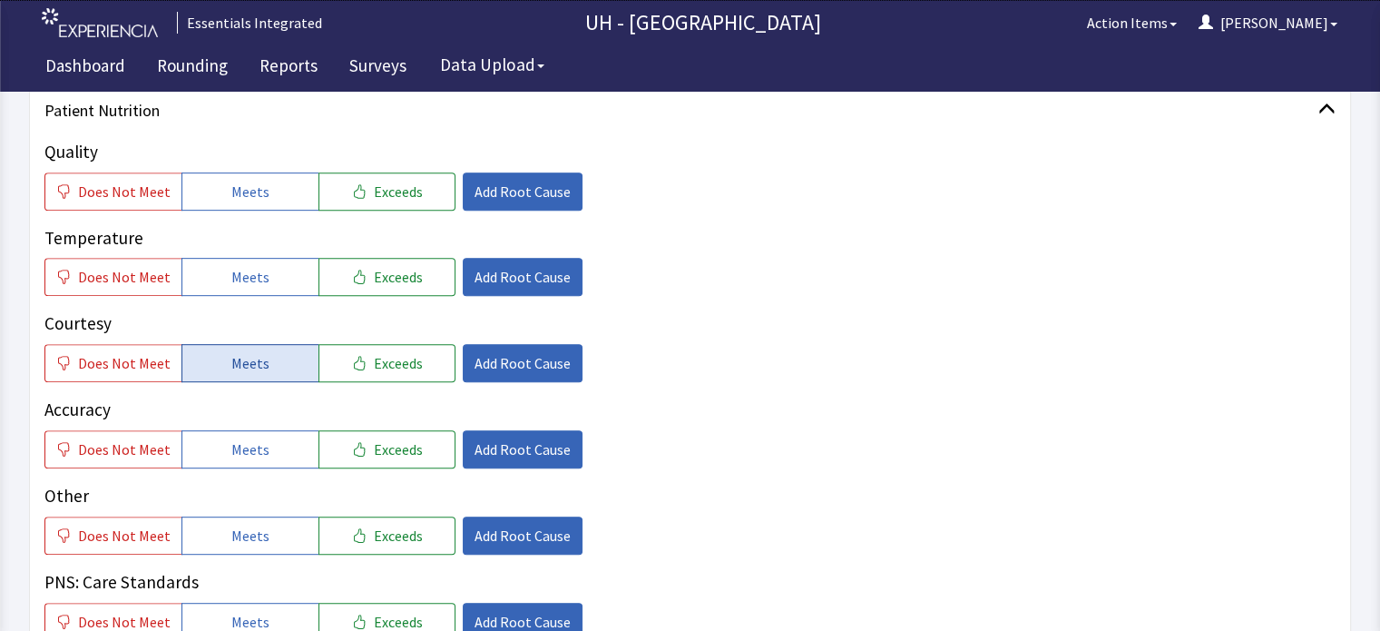
click at [283, 367] on button "Meets" at bounding box center [249, 363] width 137 height 38
click at [374, 373] on span "Exceeds" at bounding box center [398, 363] width 49 height 22
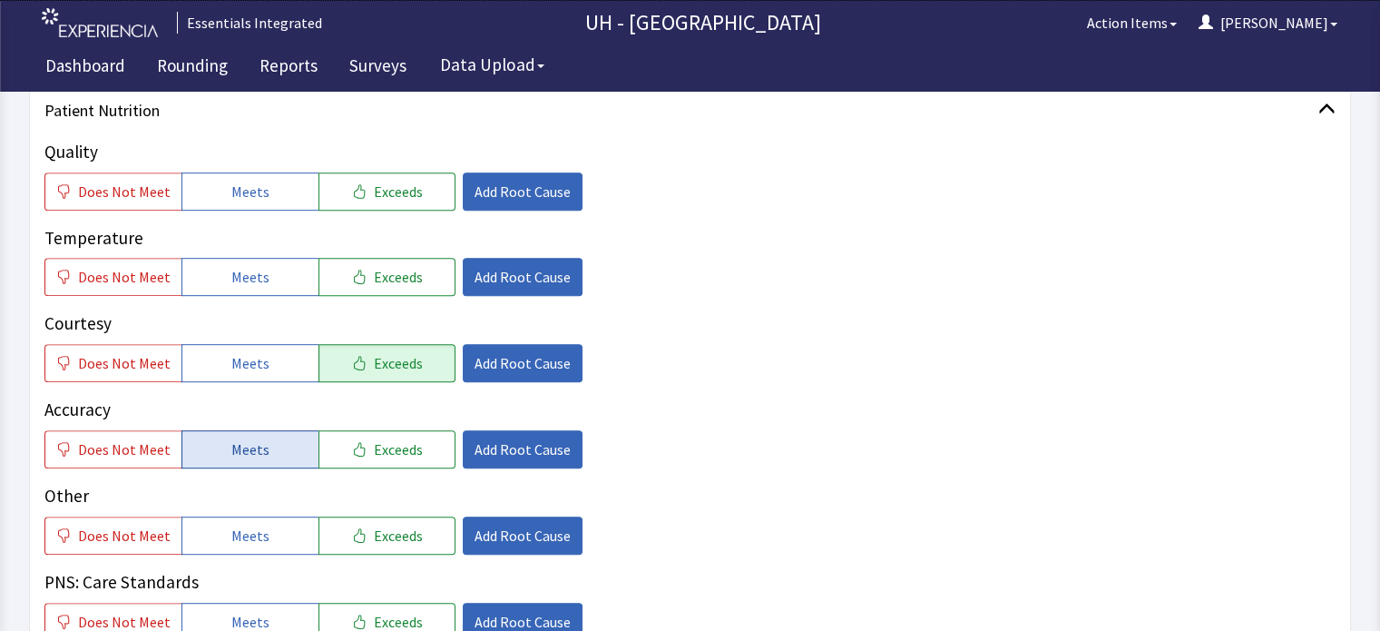
click at [279, 446] on button "Meets" at bounding box center [249, 449] width 137 height 38
click at [277, 283] on button "Meets" at bounding box center [249, 277] width 137 height 38
click at [269, 191] on button "Meets" at bounding box center [249, 191] width 137 height 38
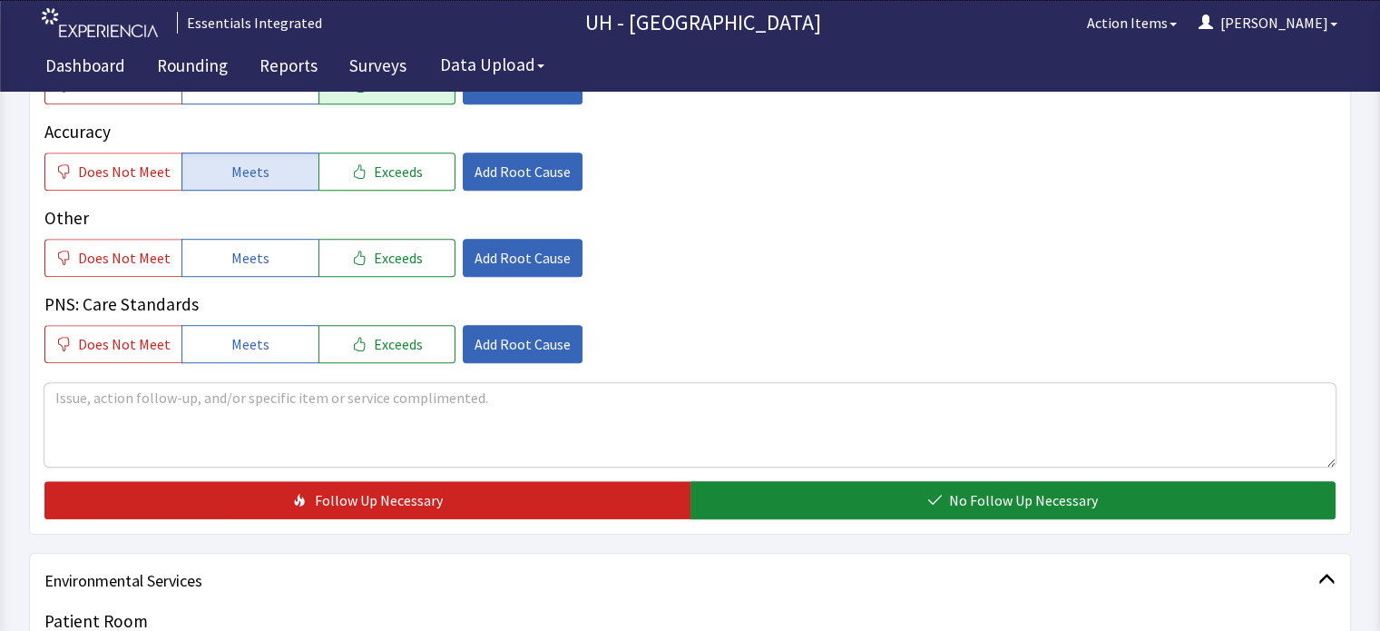
scroll to position [1146, 0]
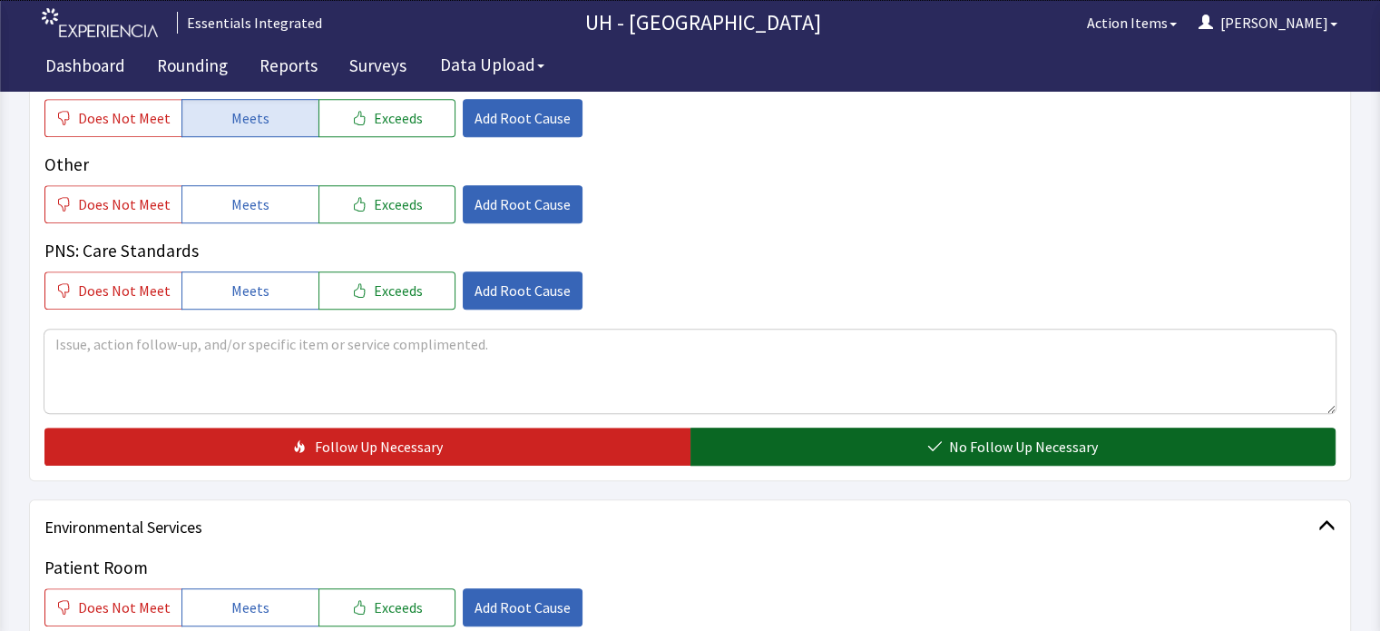
click at [1178, 440] on button "No Follow Up Necessary" at bounding box center [1013, 446] width 646 height 38
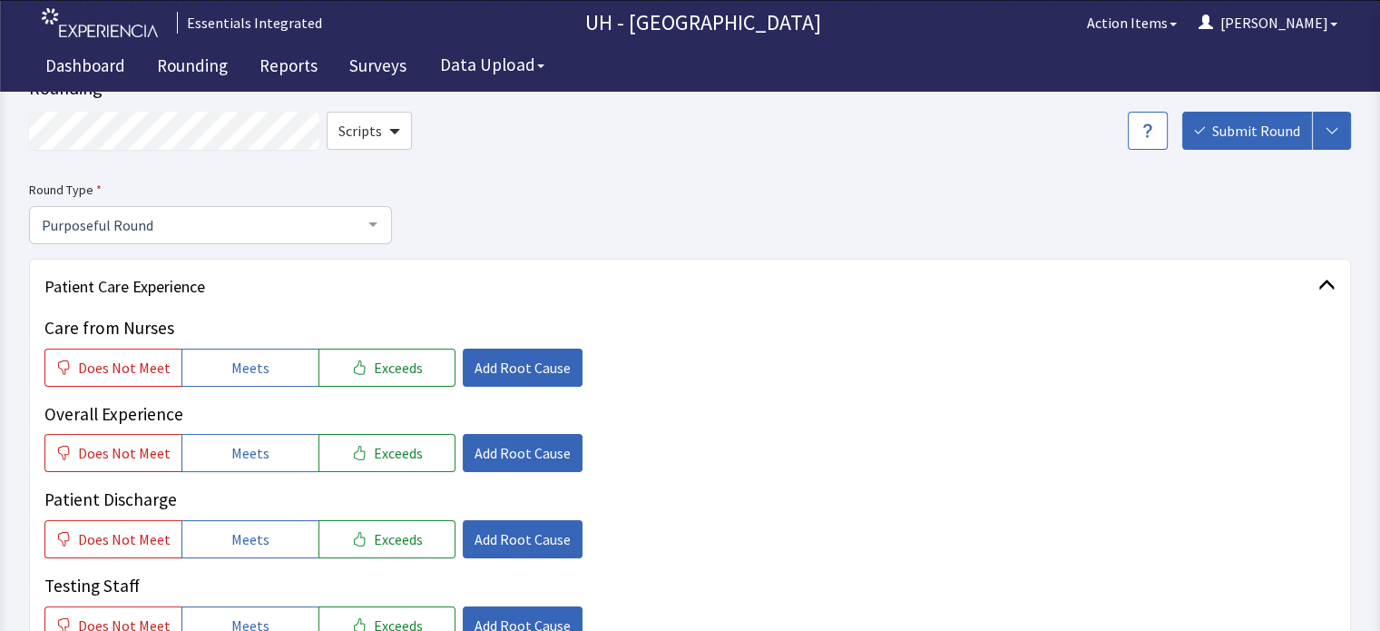
scroll to position [0, 0]
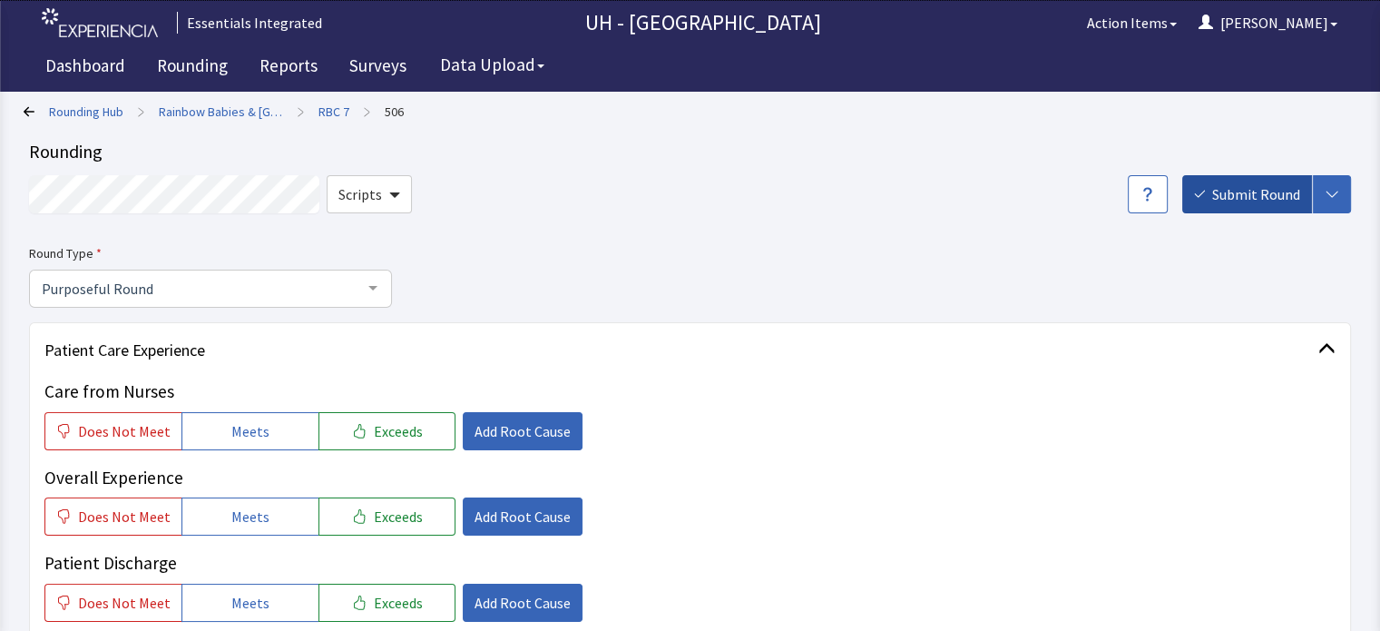
click at [1291, 183] on span "Submit Round" at bounding box center [1256, 194] width 88 height 22
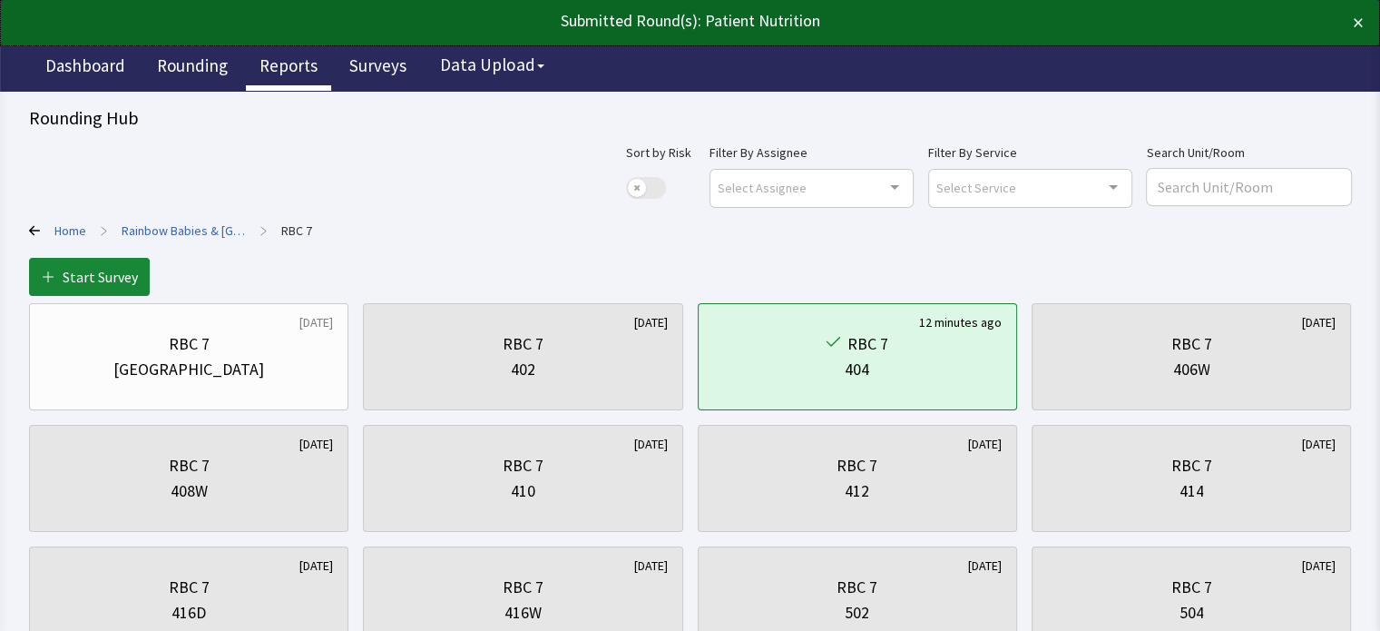
click at [294, 74] on link "Reports" at bounding box center [288, 67] width 85 height 45
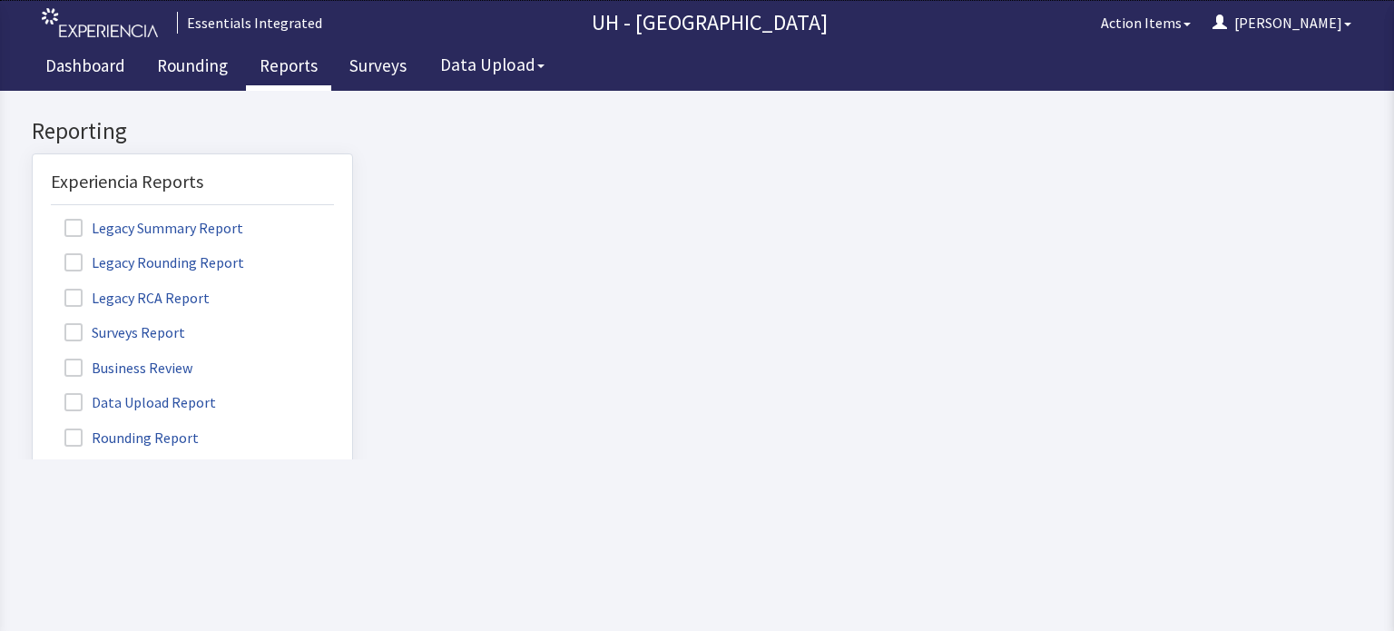
click at [122, 431] on label "Rounding Report" at bounding box center [134, 437] width 166 height 24
click at [33, 427] on input "Rounding Report" at bounding box center [33, 427] width 0 height 0
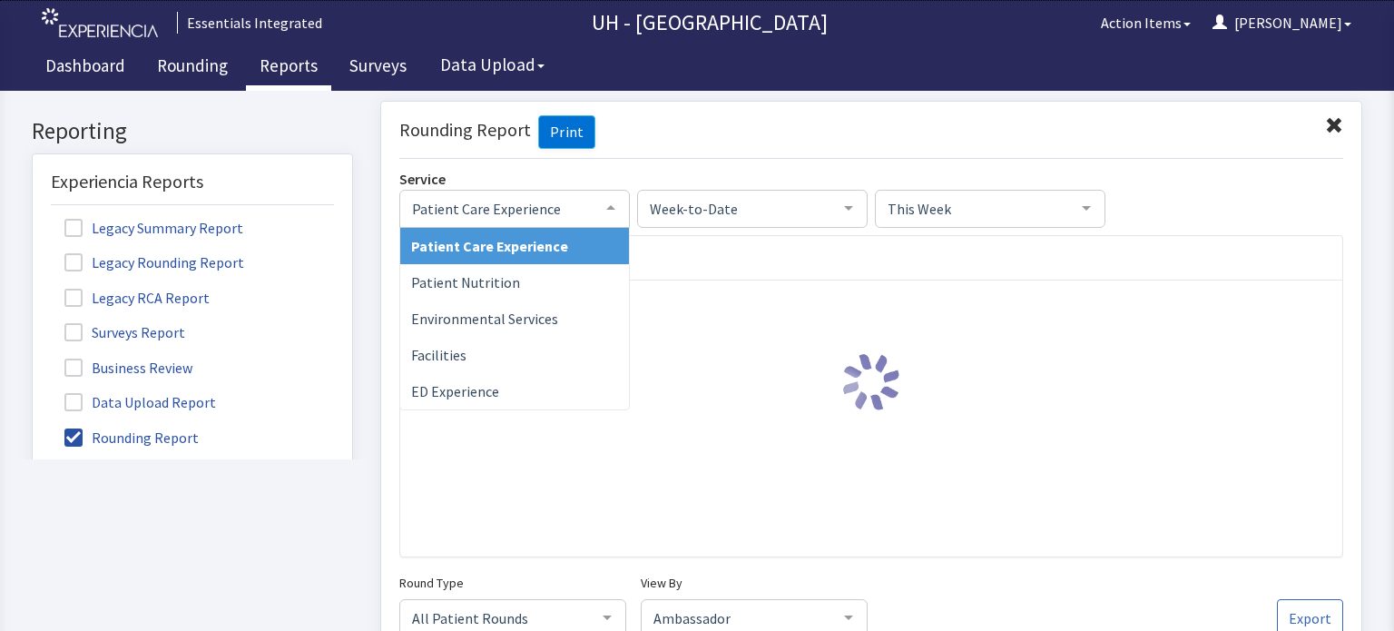
click at [544, 213] on span "Patient Care Experience" at bounding box center [499, 207] width 185 height 20
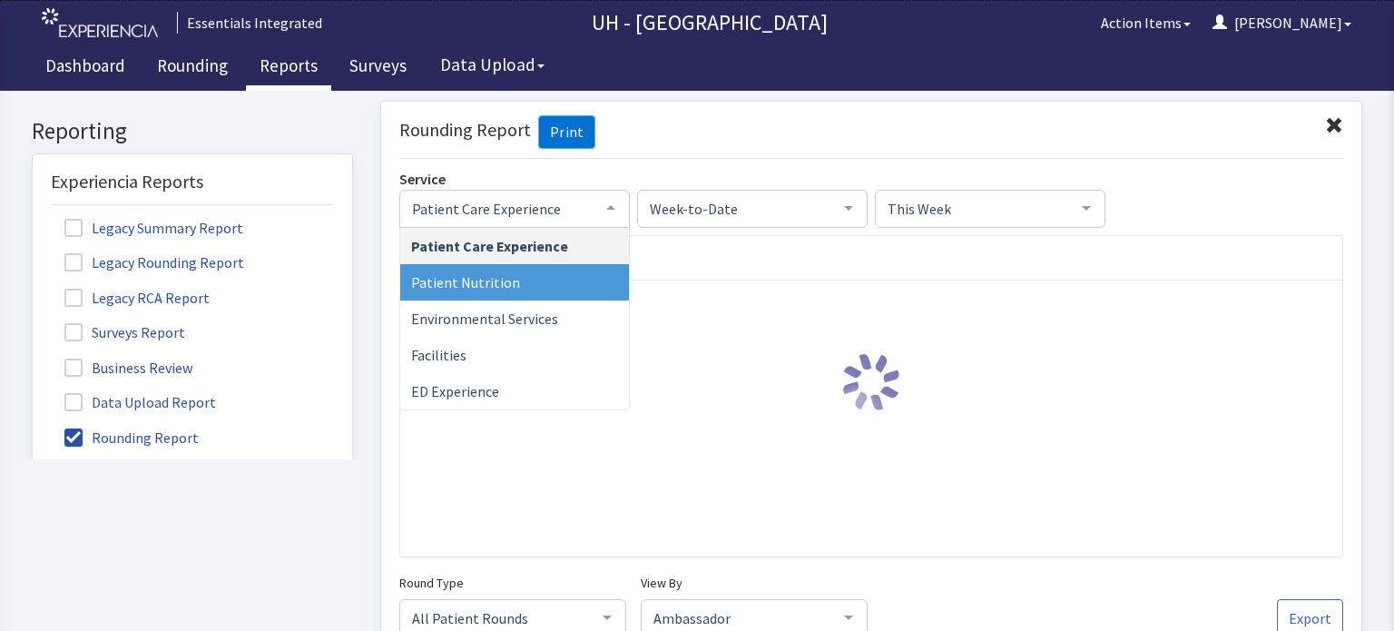
click at [533, 280] on span "Patient Nutrition" at bounding box center [514, 281] width 229 height 36
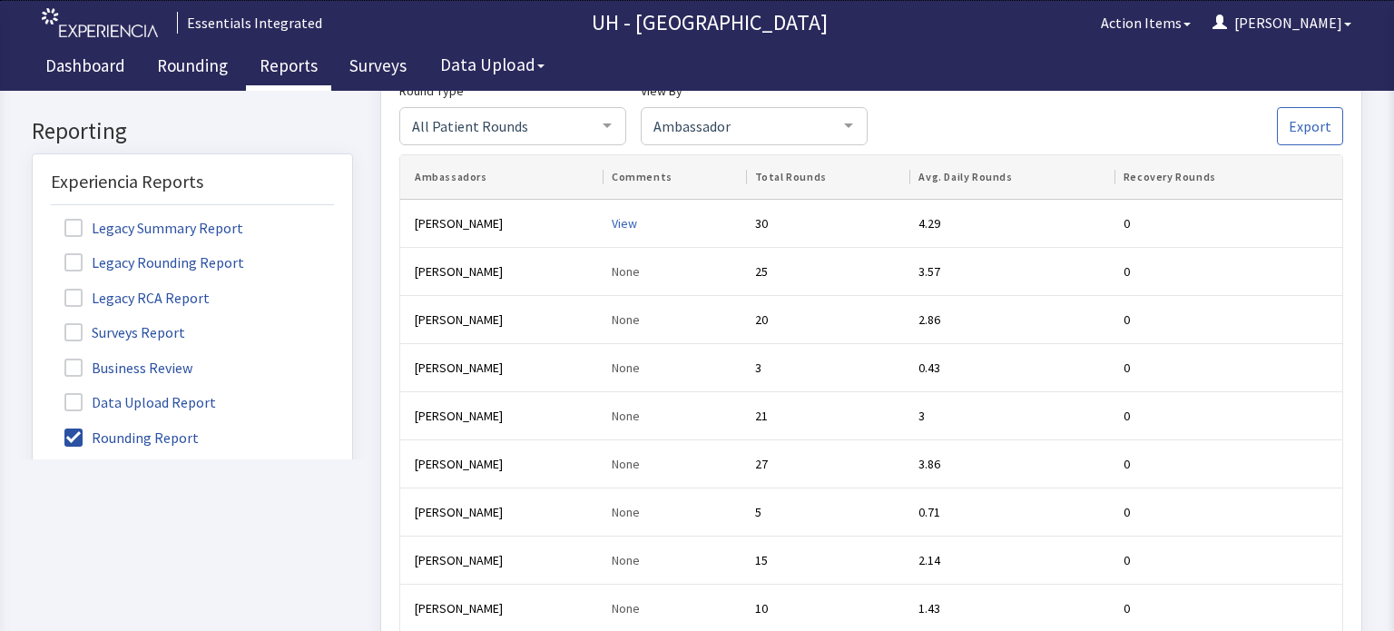
scroll to position [450, 0]
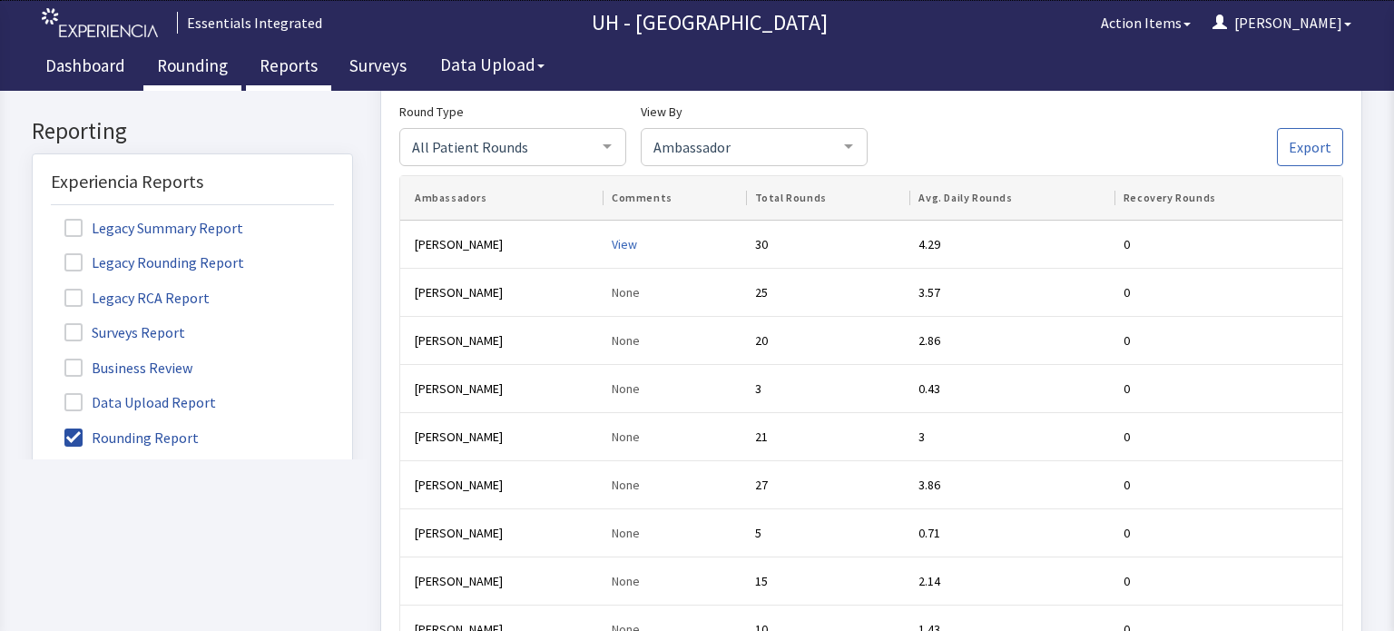
click at [163, 62] on link "Rounding" at bounding box center [192, 67] width 98 height 45
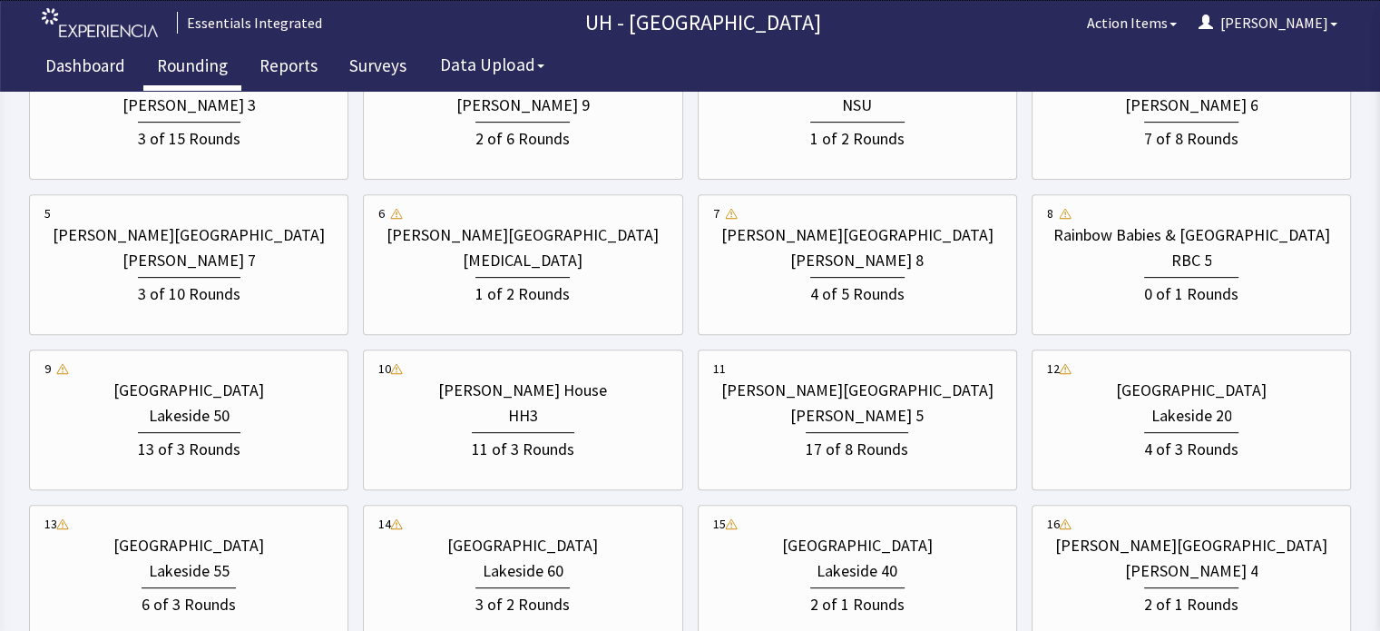
scroll to position [682, 0]
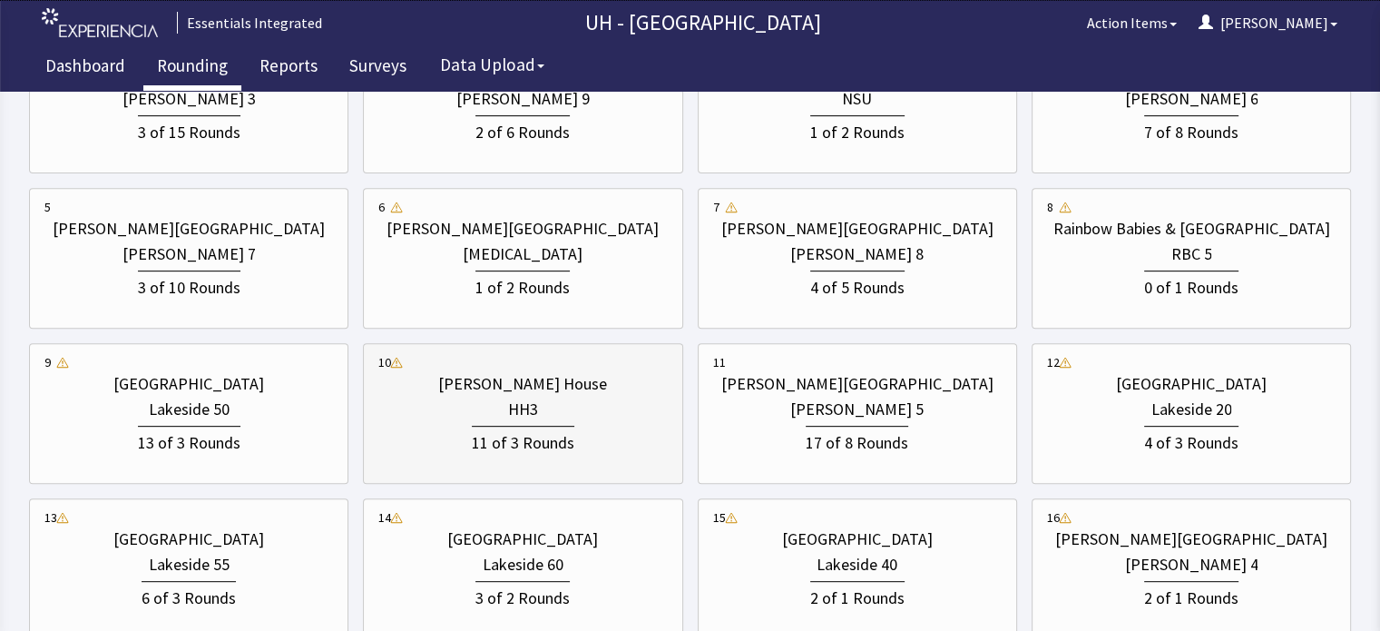
click at [572, 432] on div "11 of 3 Rounds" at bounding box center [523, 441] width 103 height 30
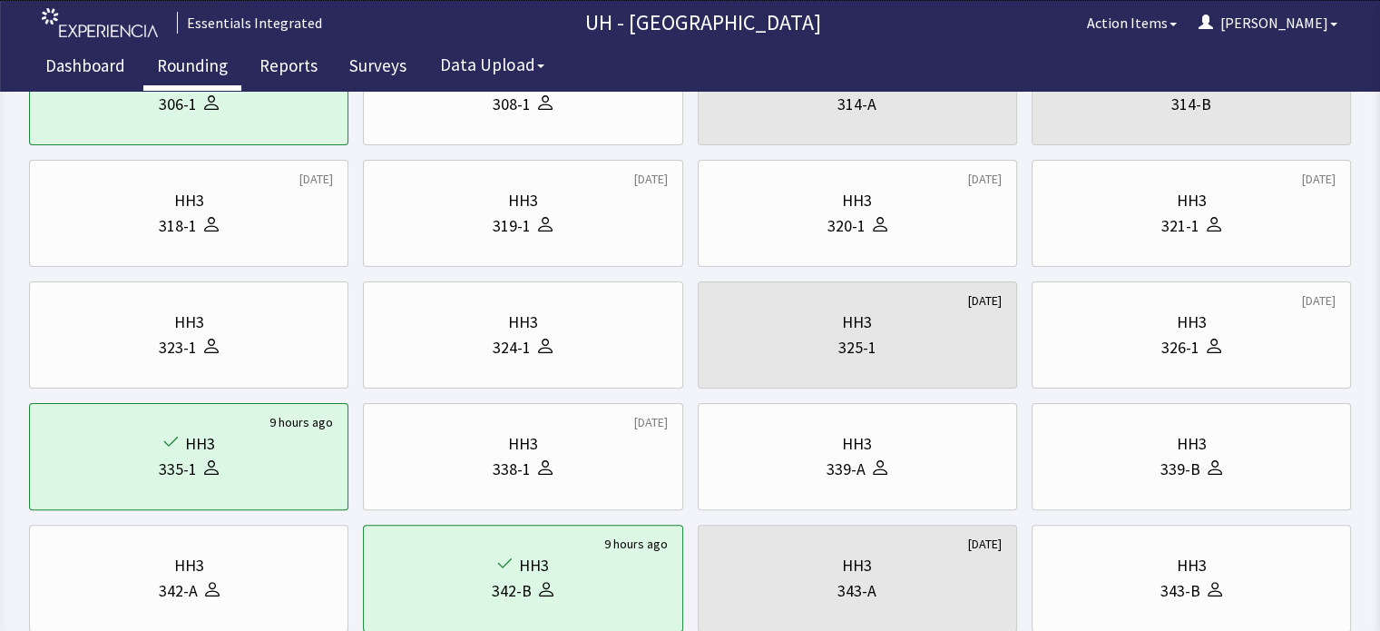
scroll to position [388, 0]
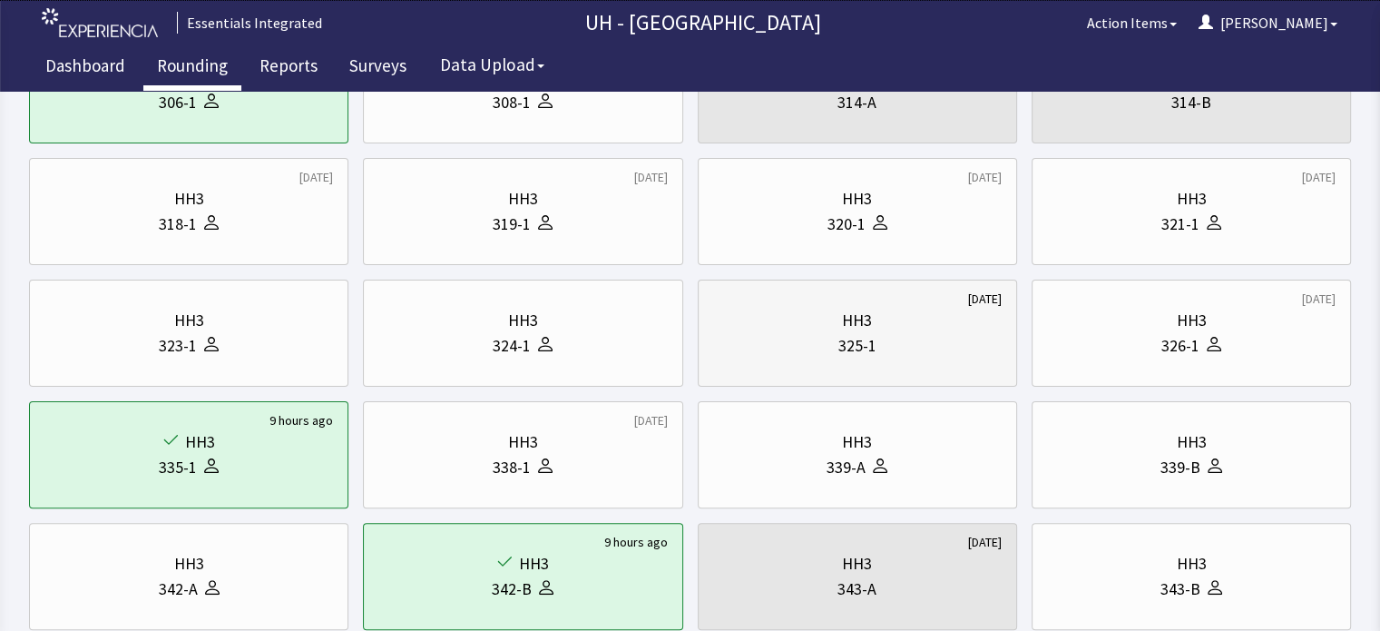
click at [966, 347] on div "325-1" at bounding box center [857, 345] width 289 height 25
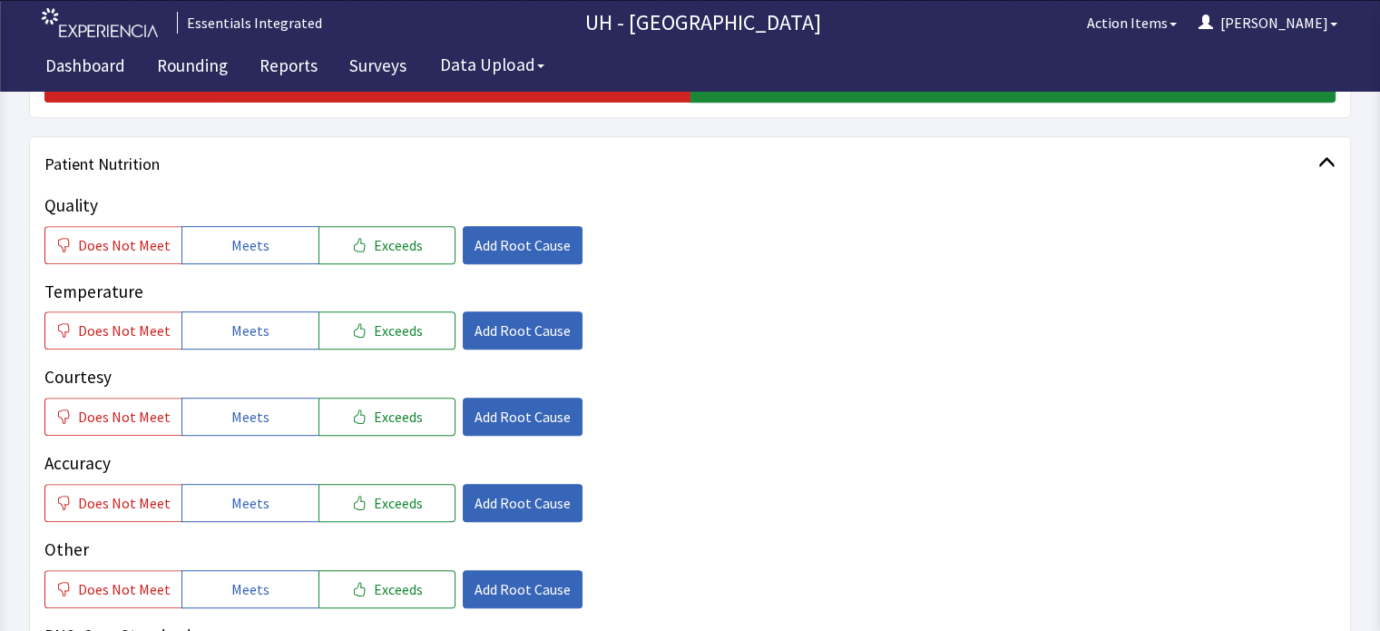
scroll to position [786, 0]
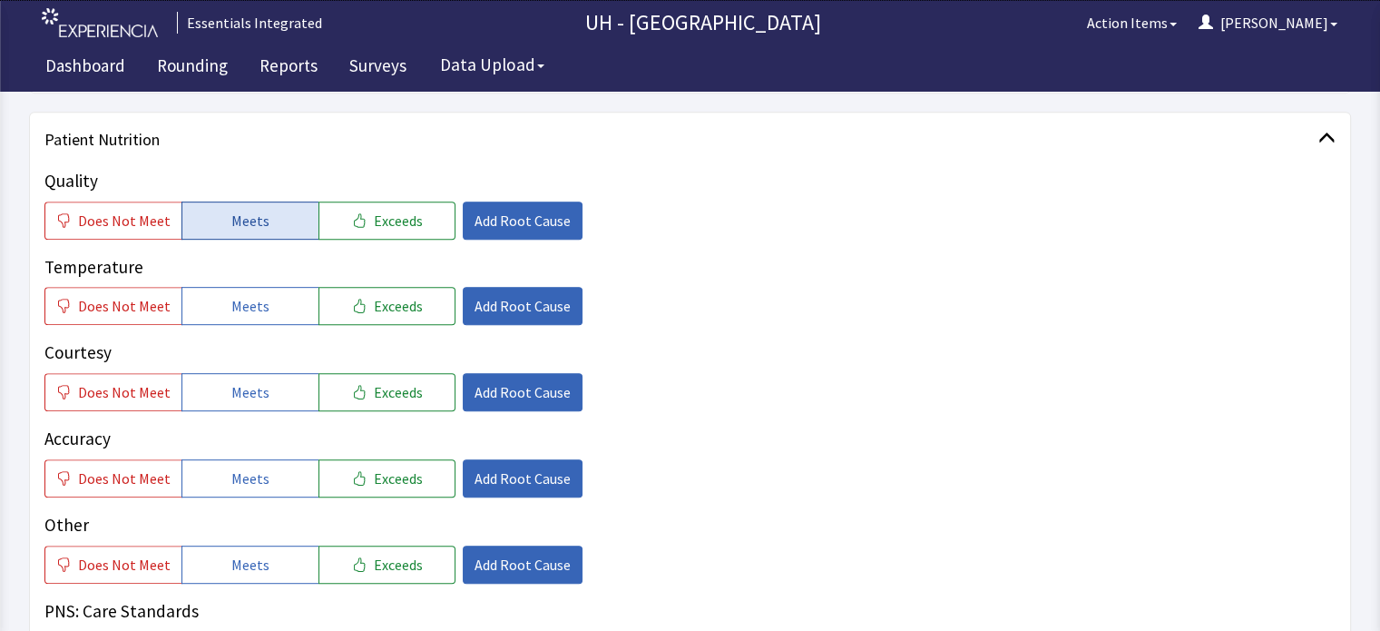
click at [225, 207] on button "Meets" at bounding box center [249, 220] width 137 height 38
drag, startPoint x: 208, startPoint y: 308, endPoint x: 207, endPoint y: 407, distance: 99.8
click at [207, 407] on div "Quality Does Not Meet Meets Exceeds Add Root Cause Temperature Does Not Meet Me…" at bounding box center [689, 419] width 1291 height 502
click at [207, 407] on button "Meets" at bounding box center [249, 392] width 137 height 38
click at [233, 315] on span "Meets" at bounding box center [250, 306] width 38 height 22
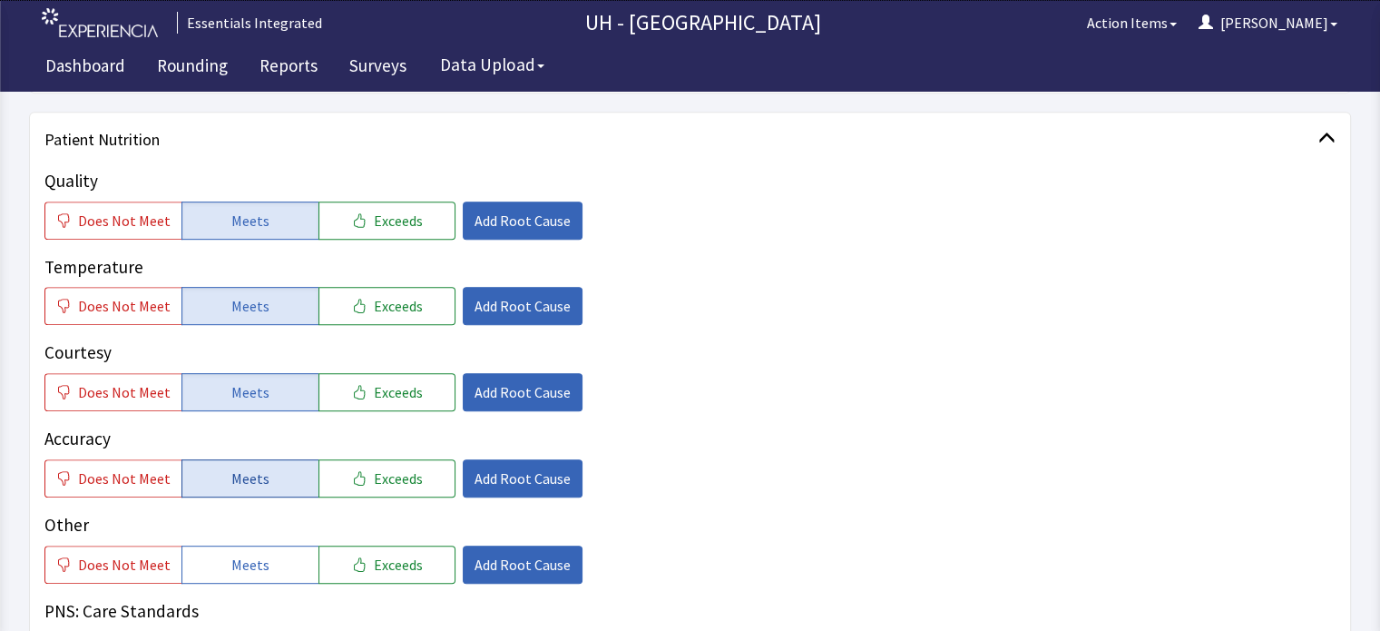
click at [212, 471] on button "Meets" at bounding box center [249, 478] width 137 height 38
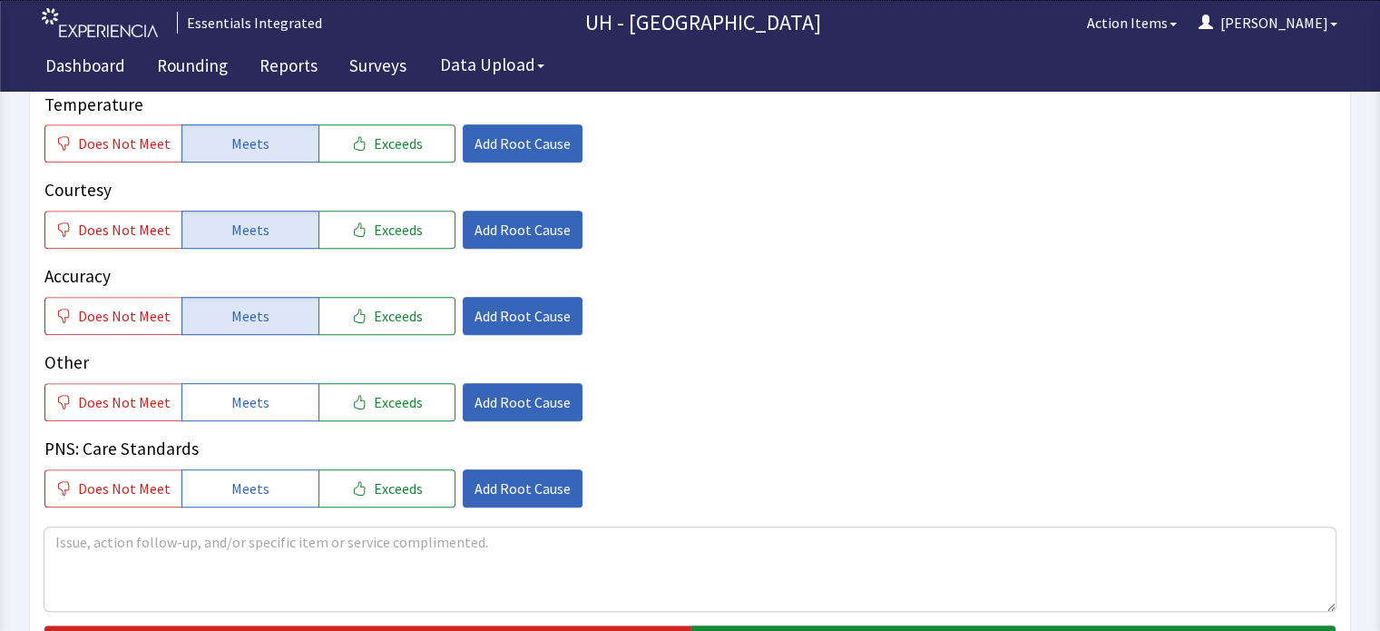
scroll to position [1005, 0]
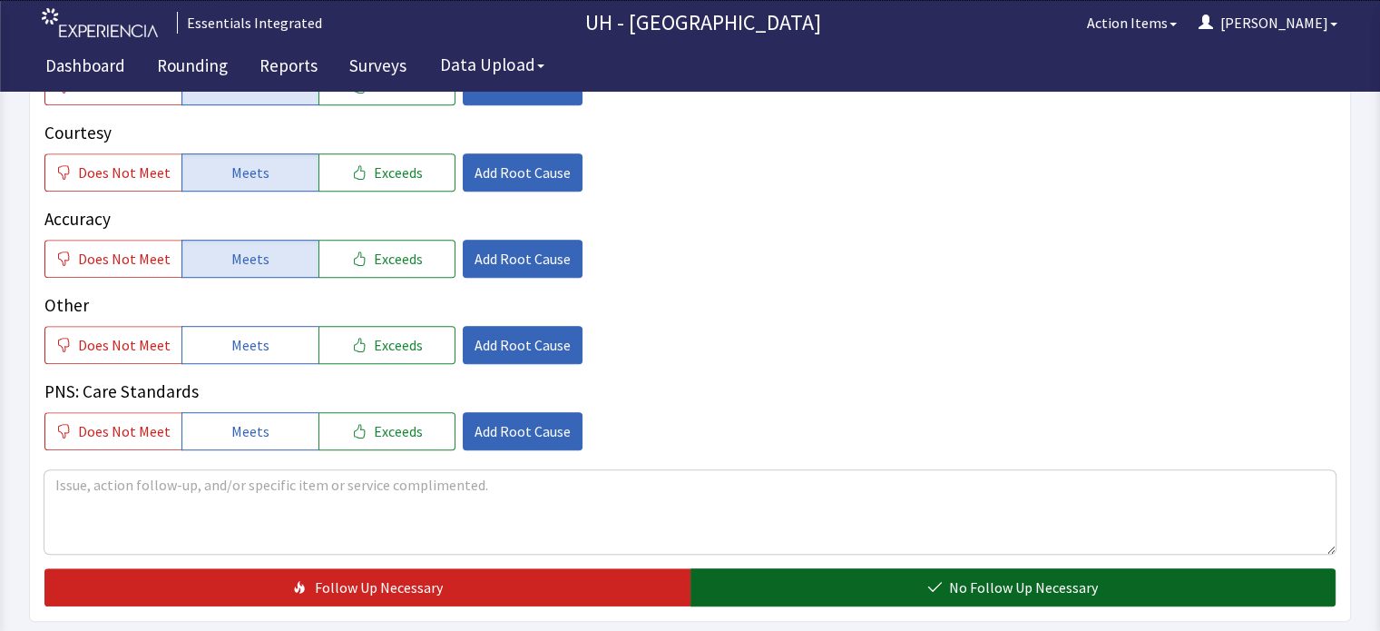
click at [1210, 592] on button "No Follow Up Necessary" at bounding box center [1013, 587] width 646 height 38
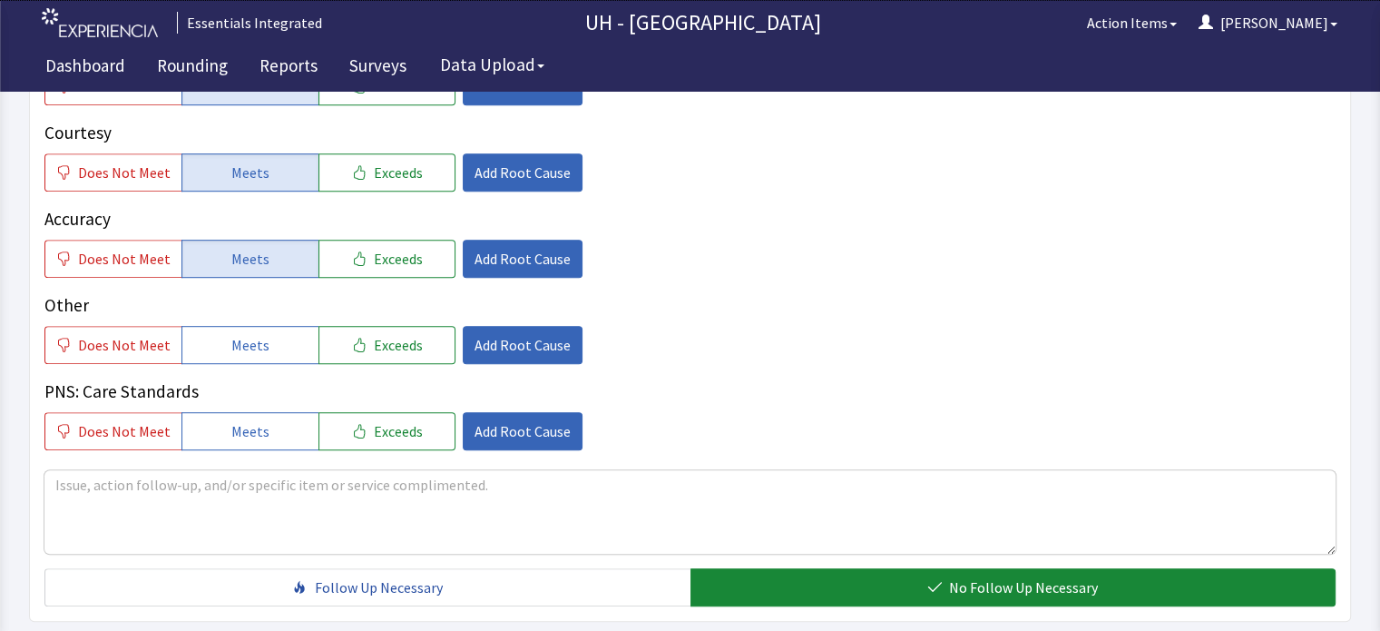
scroll to position [0, 0]
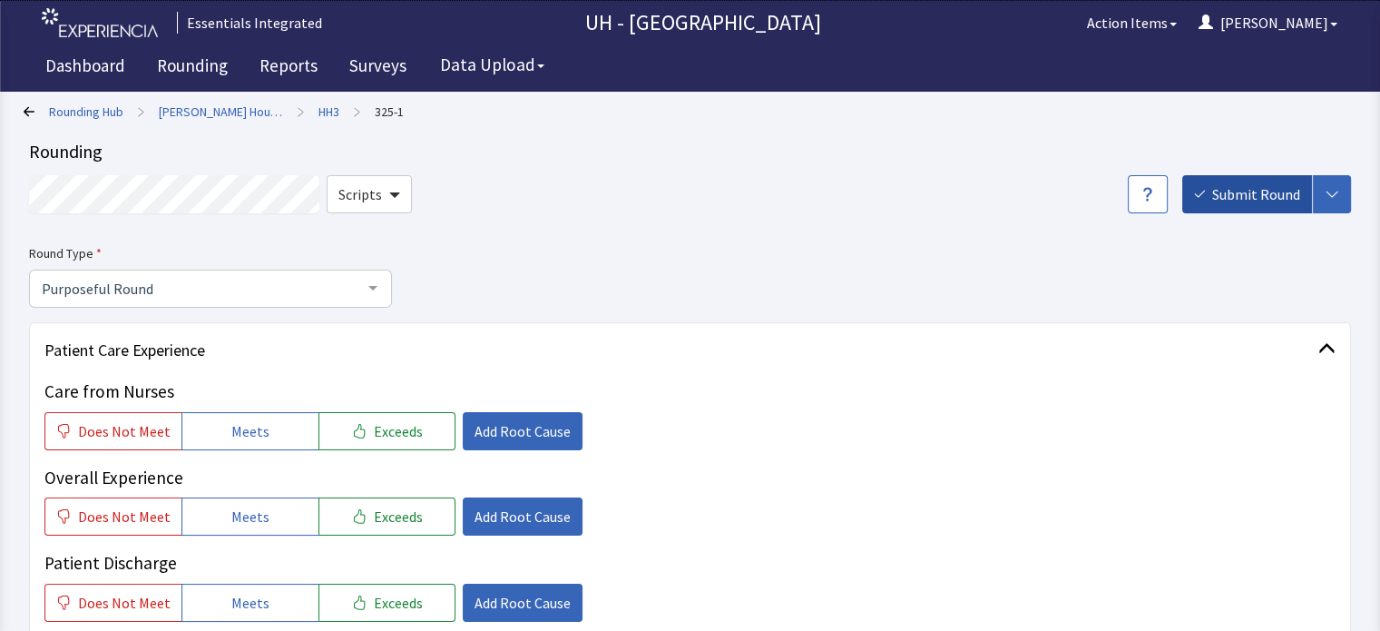
click at [1268, 192] on span "Submit Round" at bounding box center [1256, 194] width 88 height 22
